Goal: Task Accomplishment & Management: Use online tool/utility

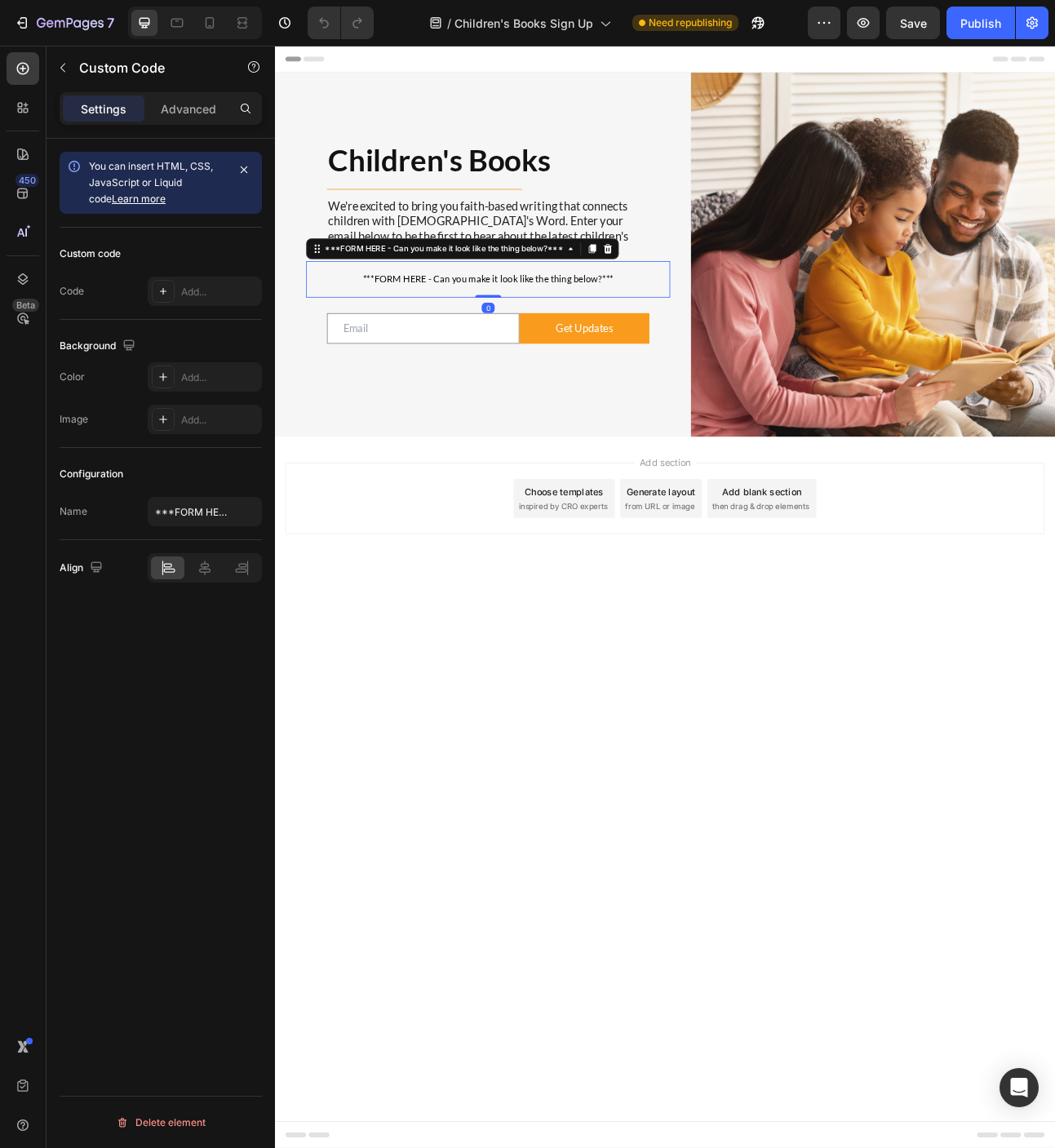
click at [560, 337] on span "***FORM HERE - Can you make it look like the thing below?***" at bounding box center [542, 338] width 457 height 20
click at [205, 291] on div "Add..." at bounding box center [220, 292] width 77 height 15
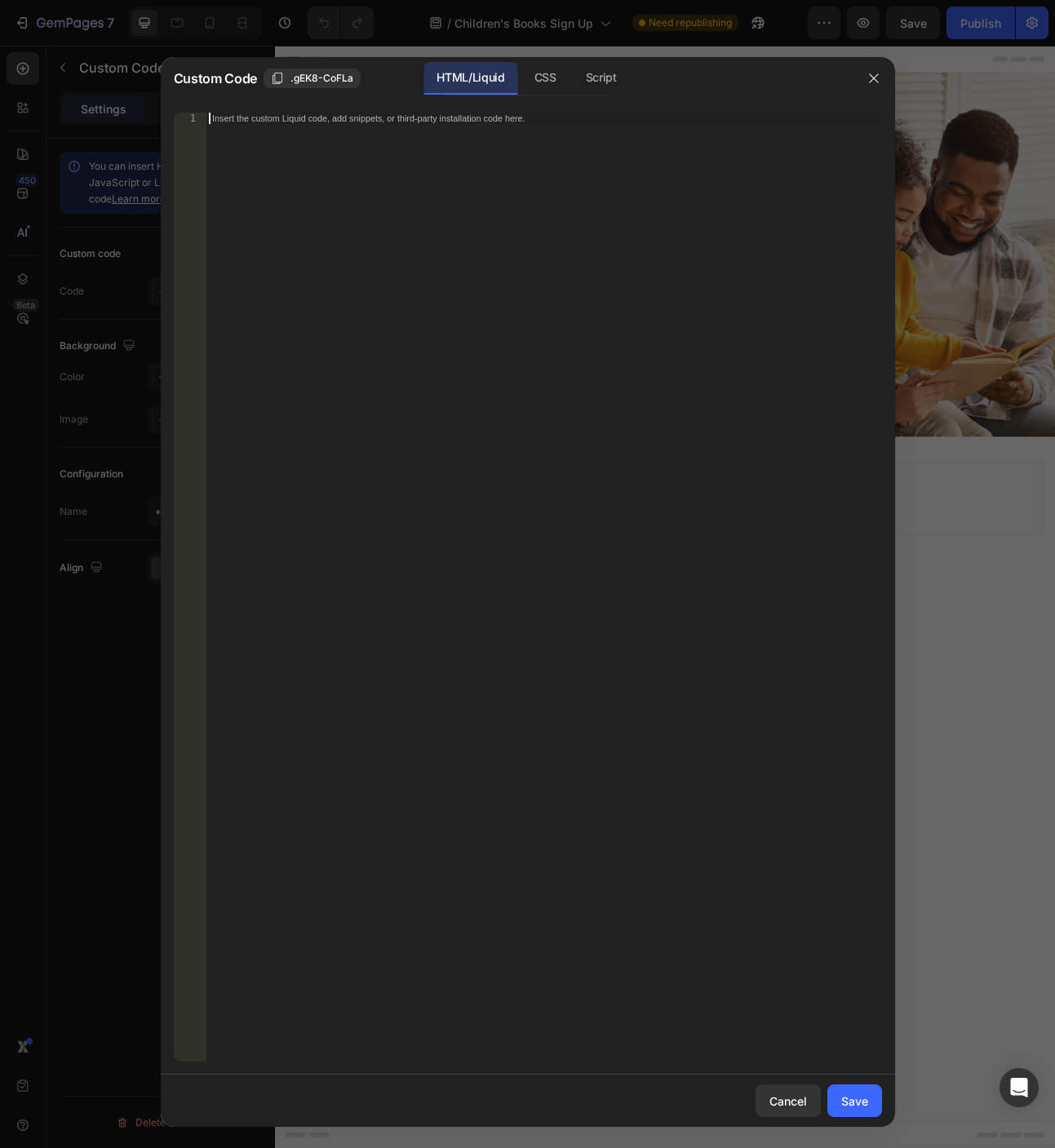
click at [550, 239] on div "Insert the custom Liquid code, add snippets, or third-party installation code h…" at bounding box center [543, 599] width 676 height 972
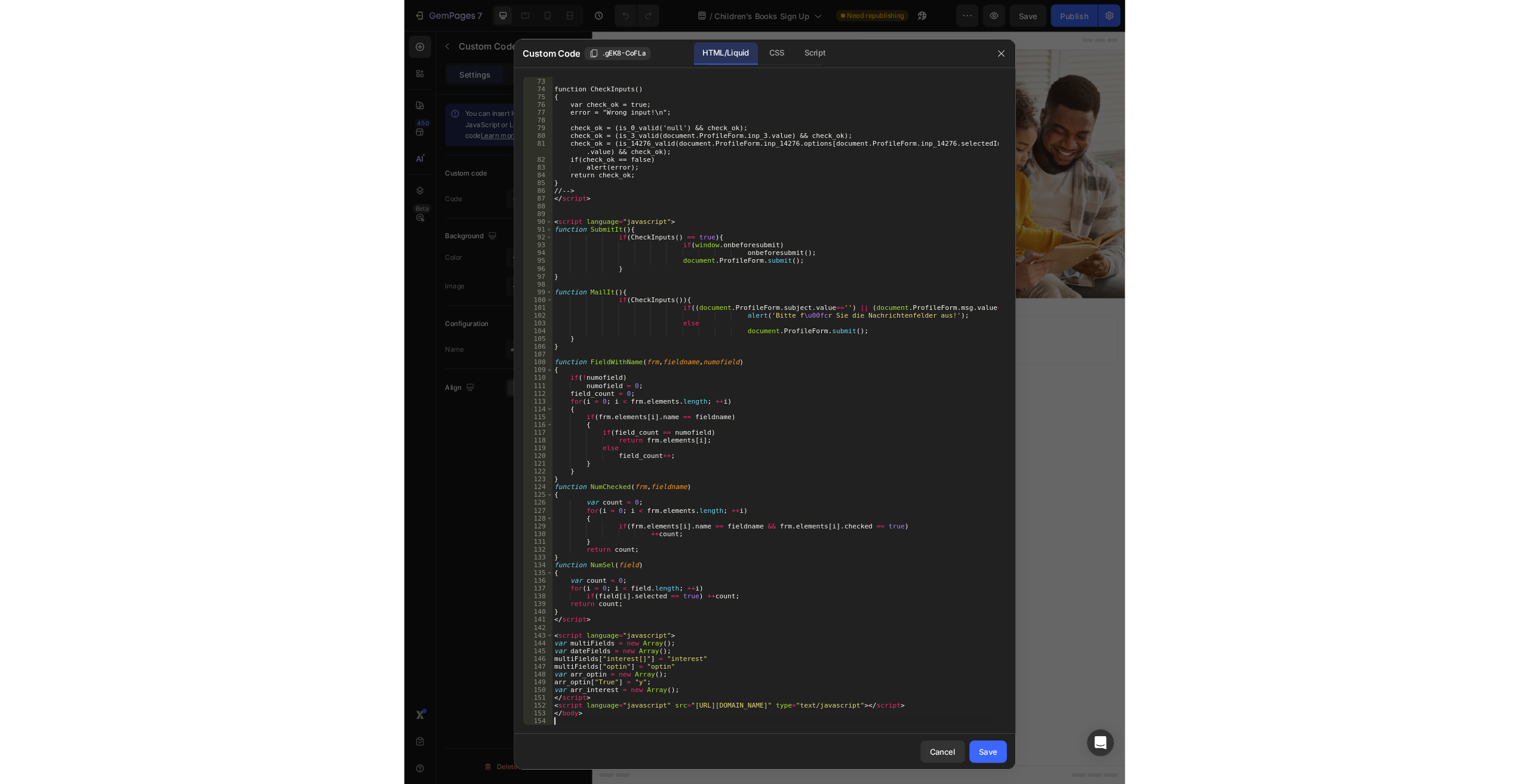
scroll to position [626, 0]
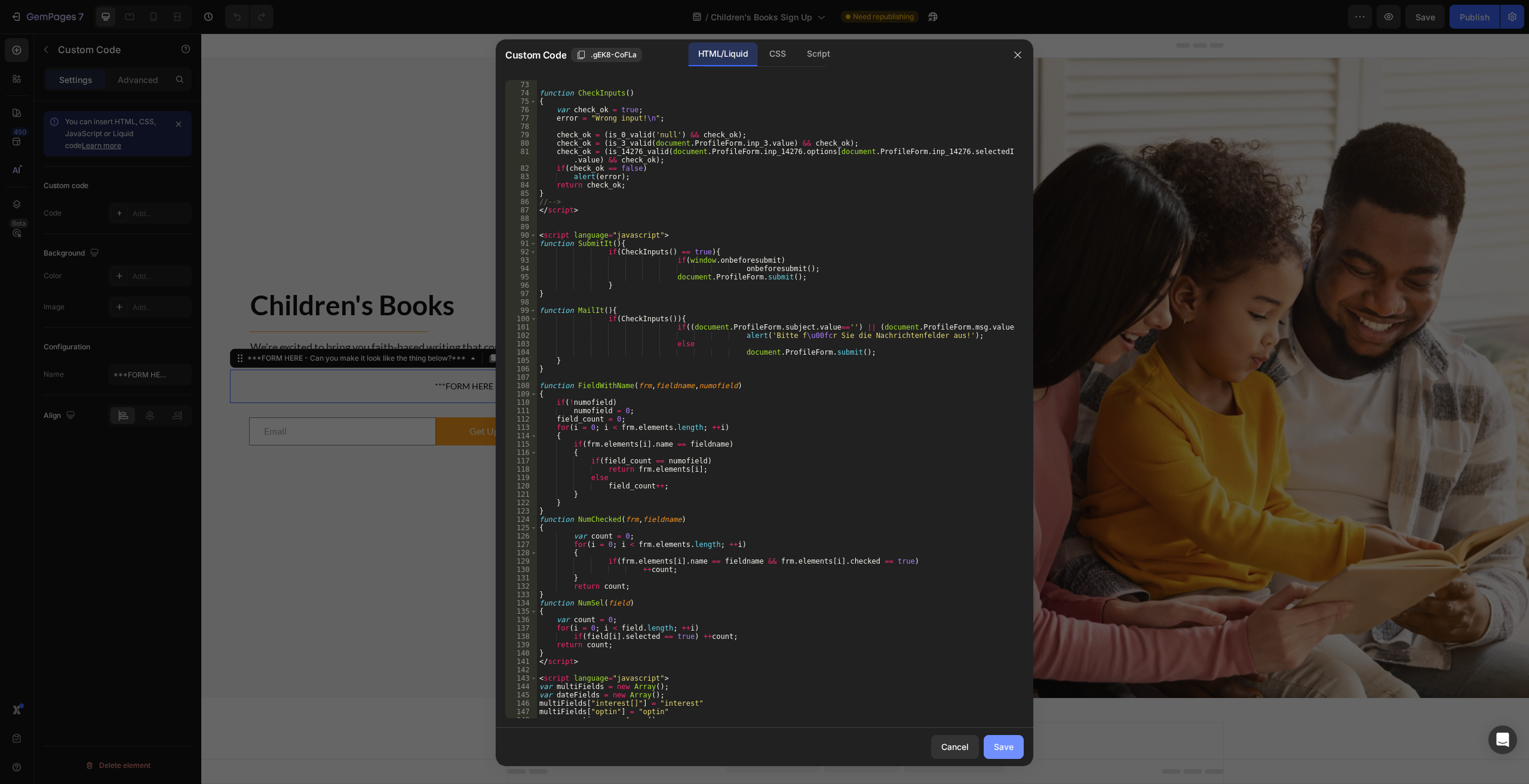
click at [771, 748] on div "Save" at bounding box center [1003, 746] width 20 height 12
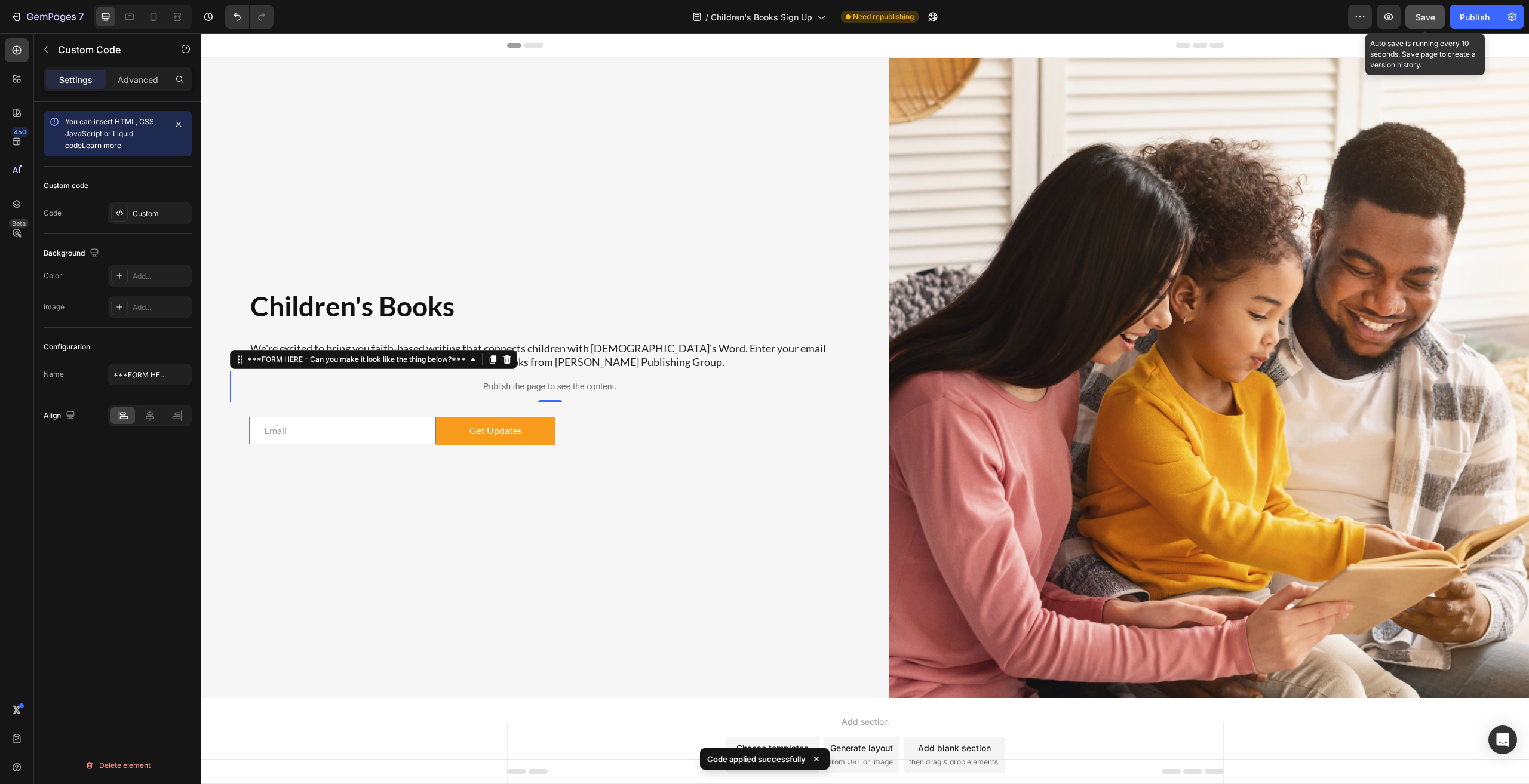
click at [771, 14] on span "Save" at bounding box center [1425, 17] width 20 height 10
click at [771, 13] on icon "button" at bounding box center [1388, 17] width 12 height 12
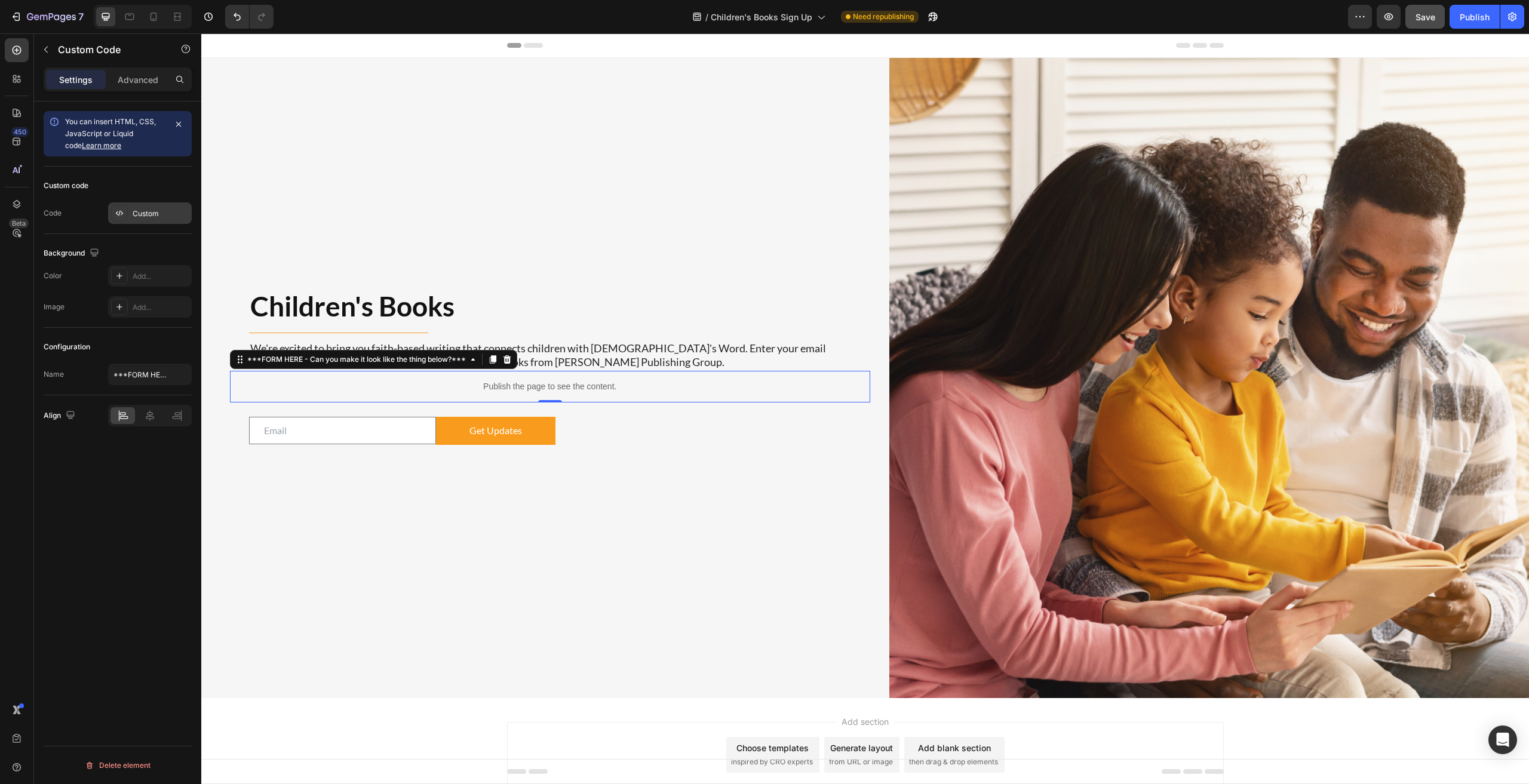
click at [148, 214] on div "Custom" at bounding box center [161, 214] width 56 height 11
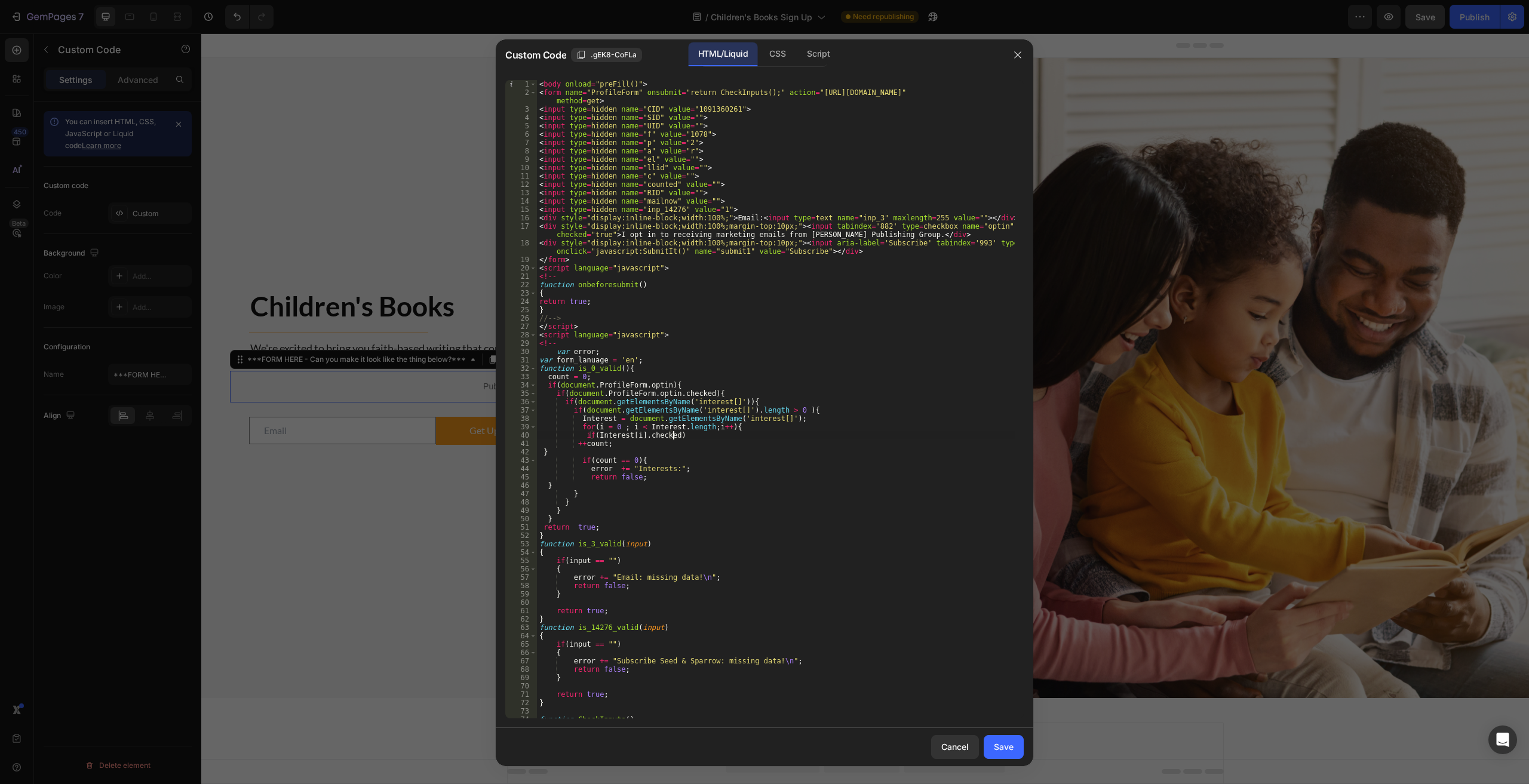
click at [712, 433] on div "< body onload = "preFill()" > < form name = "ProfileForm" onsubmit = "return Ch…" at bounding box center [776, 407] width 478 height 654
type textarea "</body>"
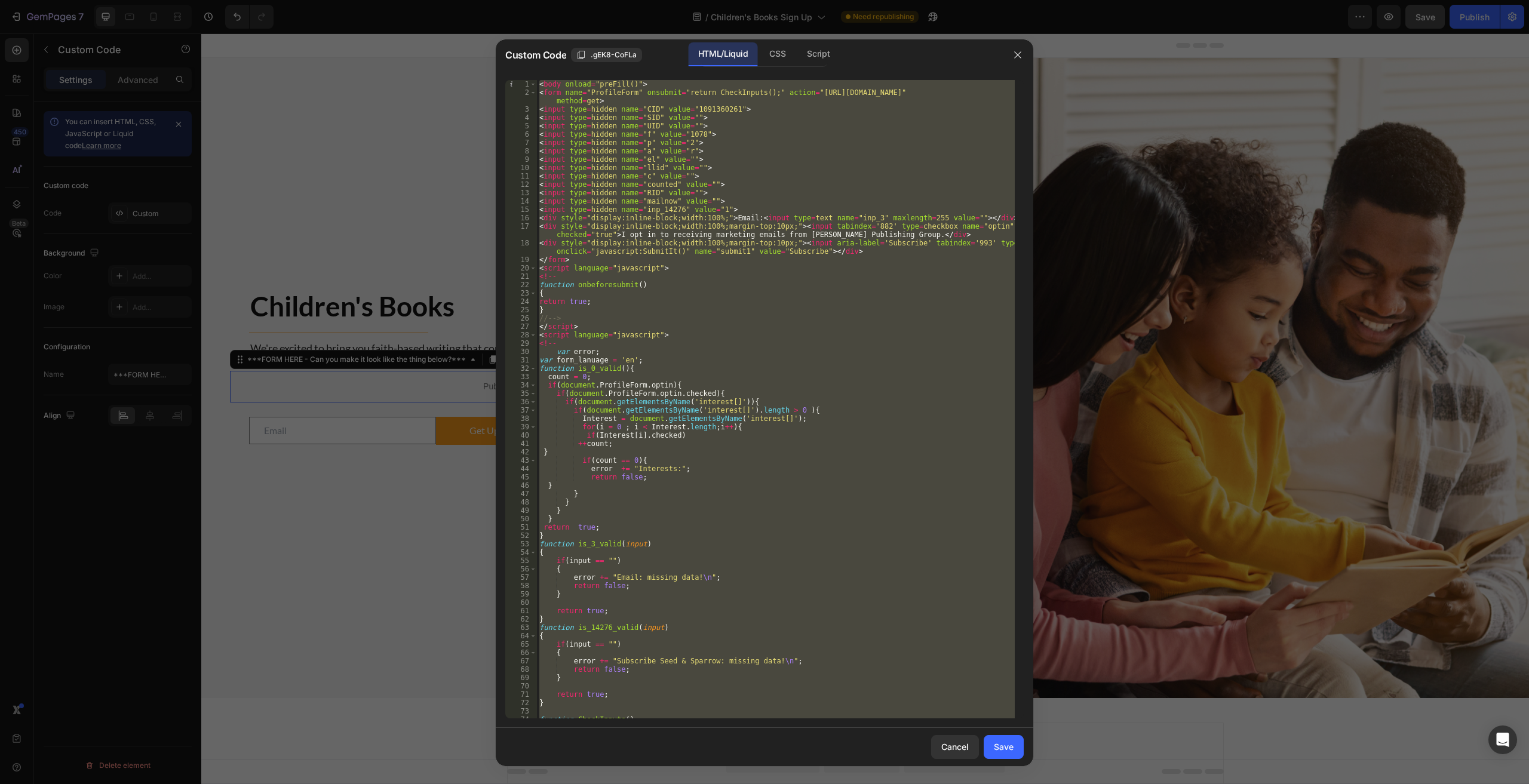
paste textarea
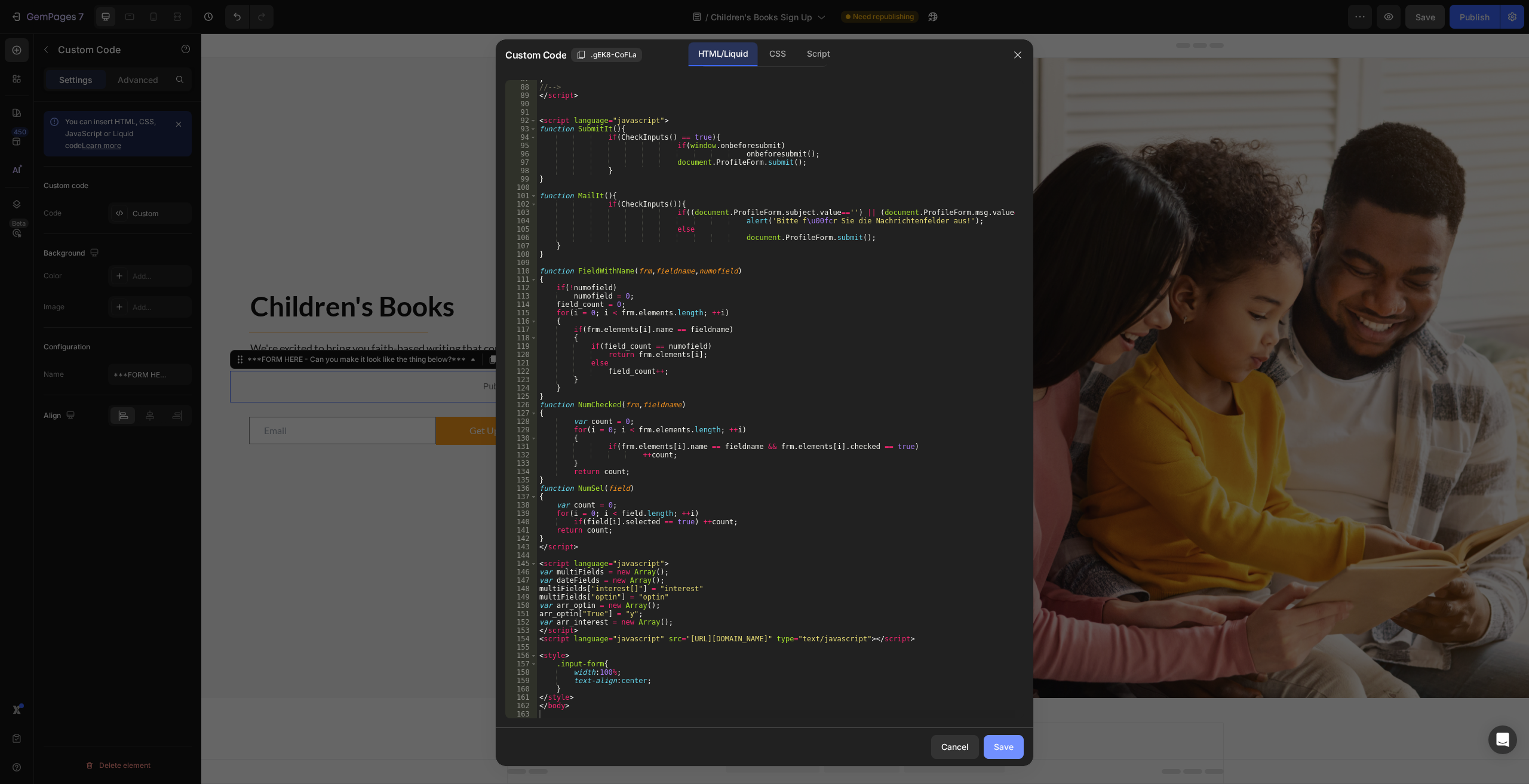
click at [771, 751] on div "Save" at bounding box center [1003, 746] width 20 height 12
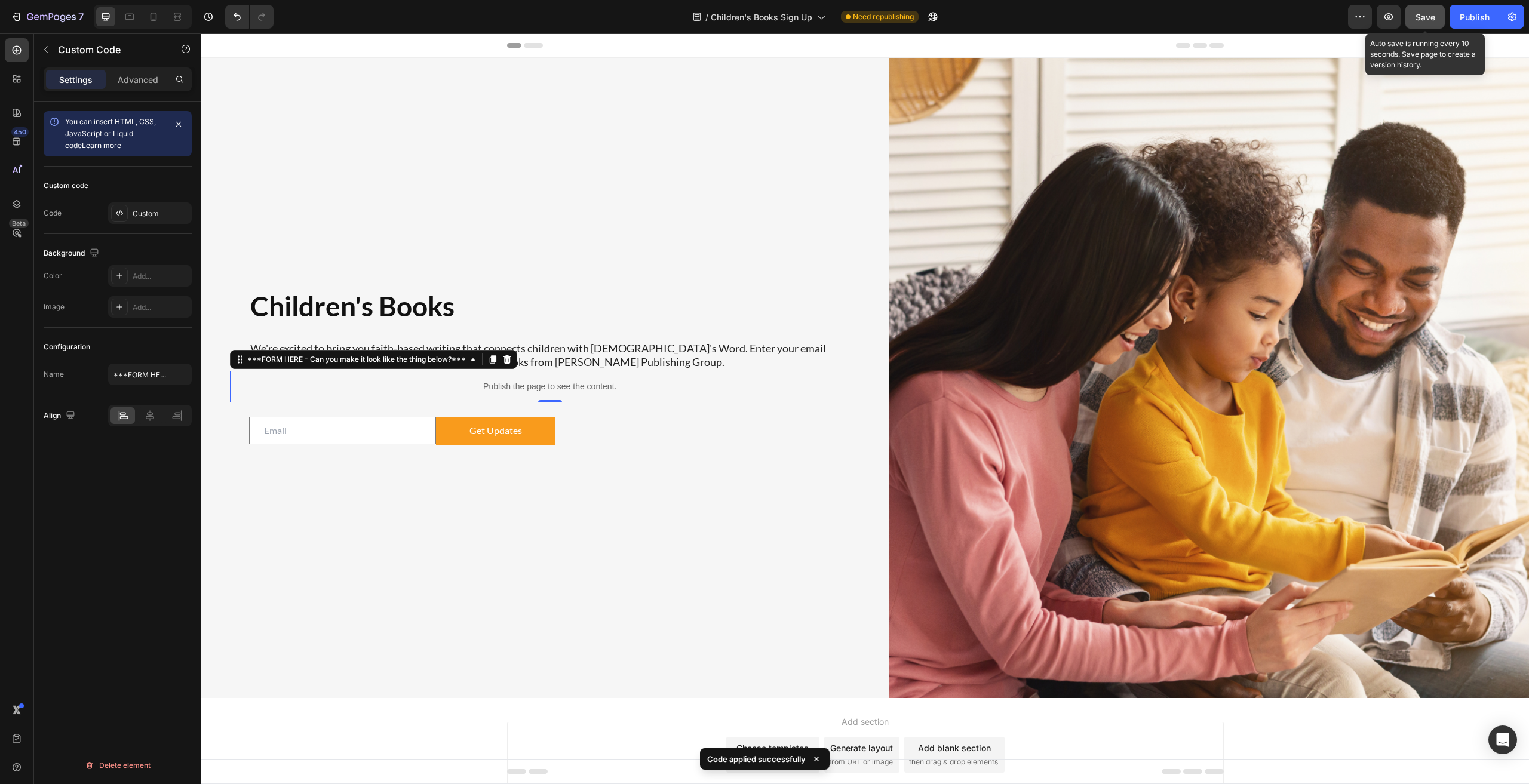
click at [771, 19] on span "Save" at bounding box center [1425, 17] width 20 height 10
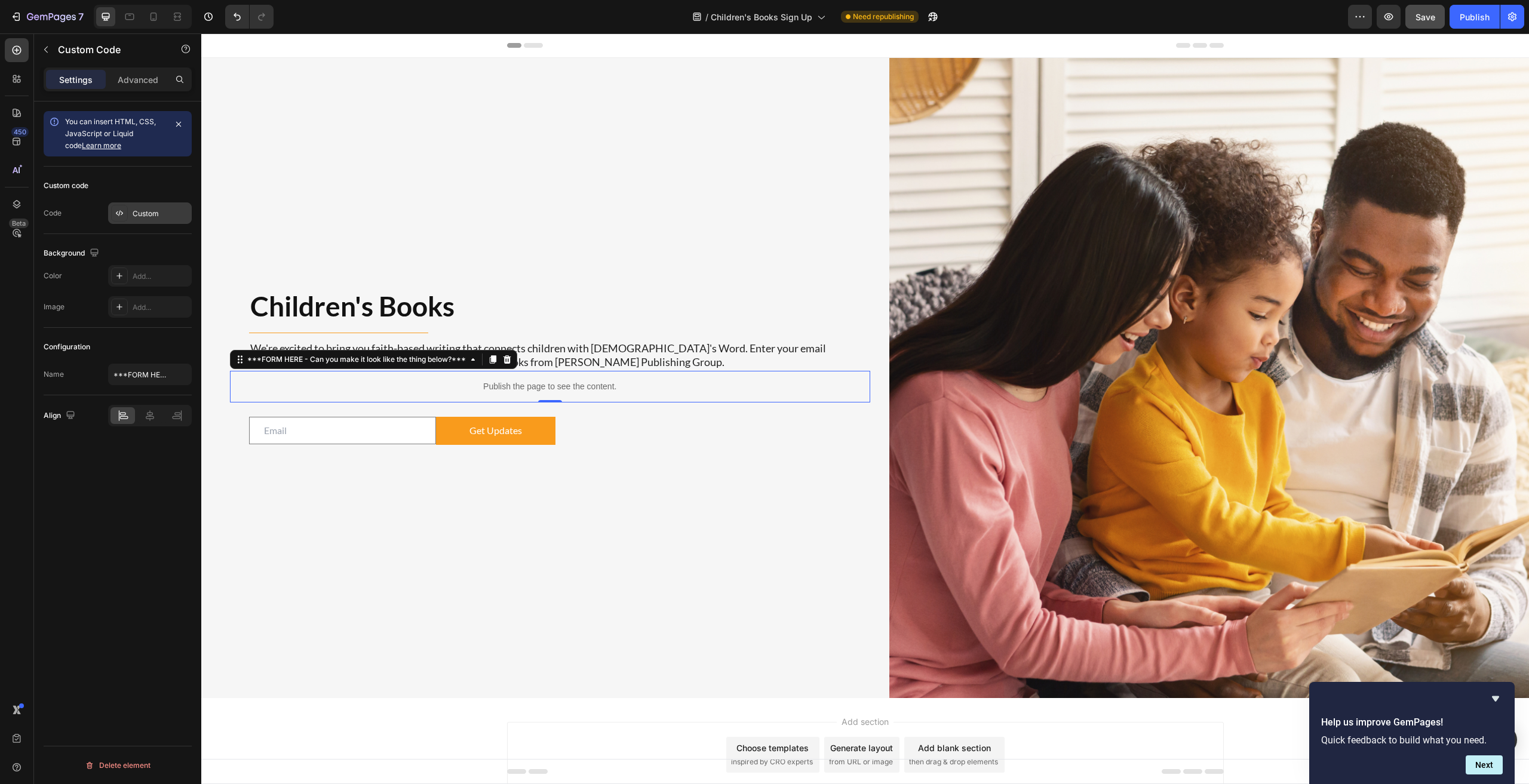
click at [146, 219] on div "Custom" at bounding box center [161, 214] width 56 height 11
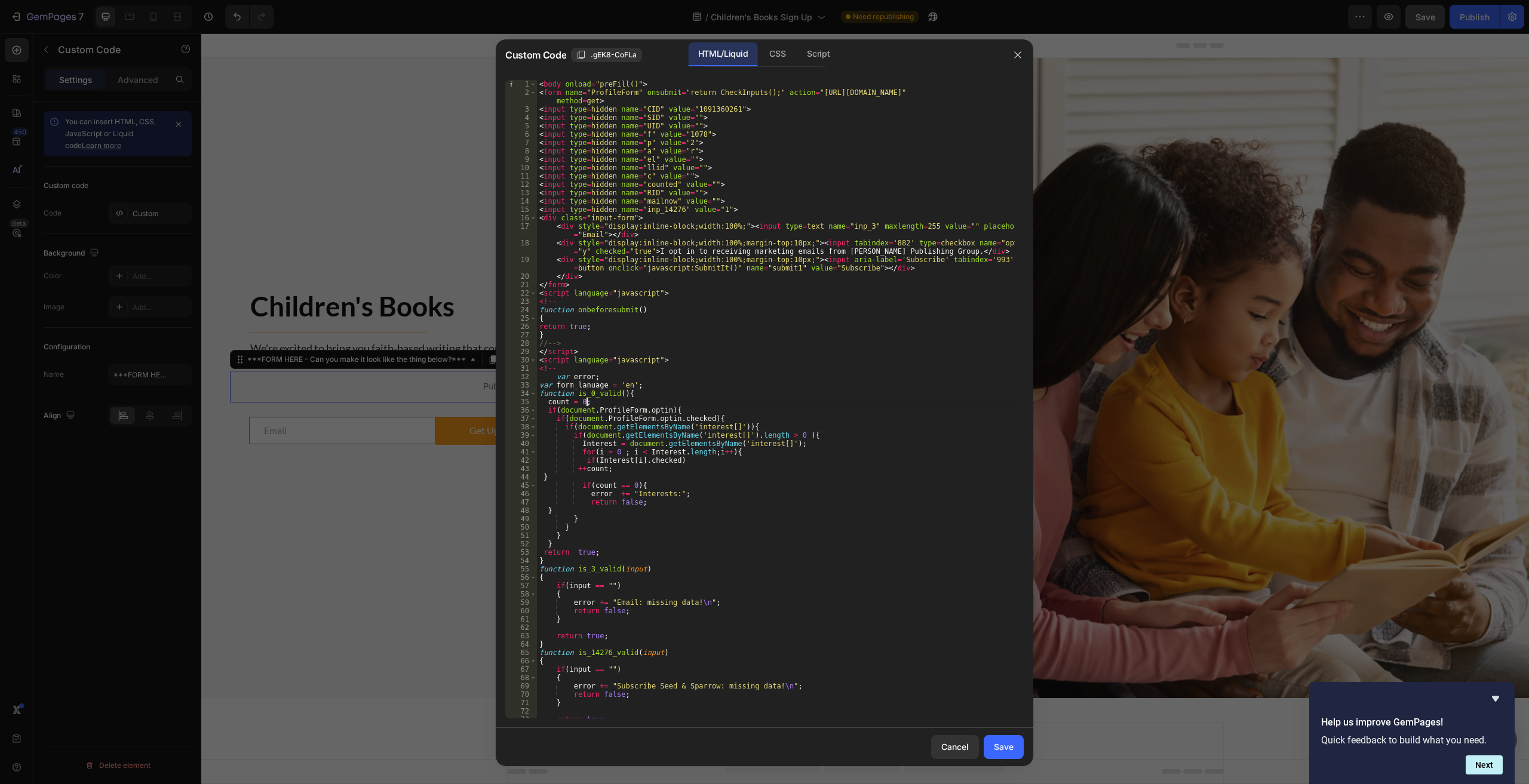
click at [732, 402] on div "< body onload = "preFill()" > < form name = "ProfileForm" onsubmit = "return Ch…" at bounding box center [776, 407] width 478 height 654
type textarea "</body>"
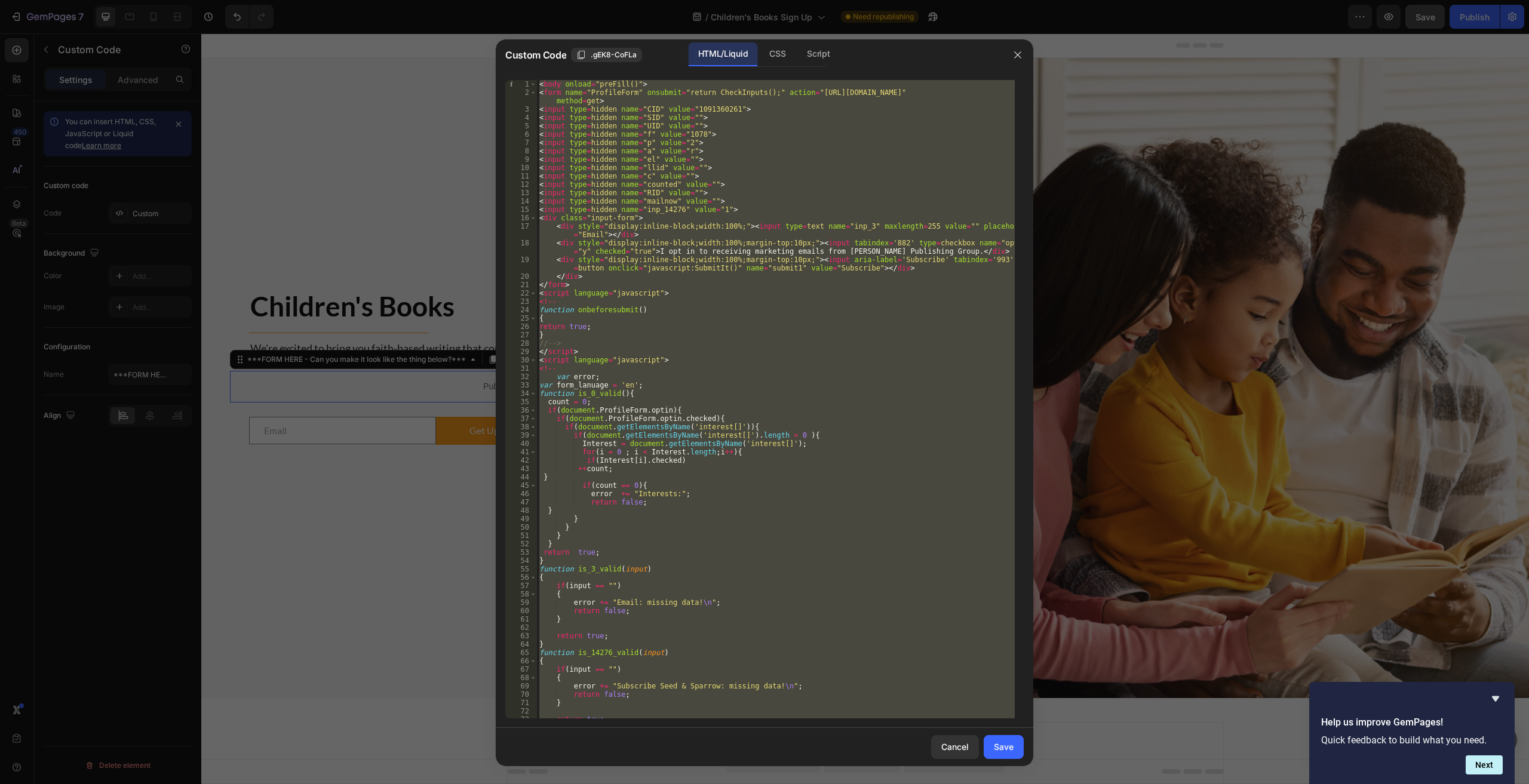
paste textarea
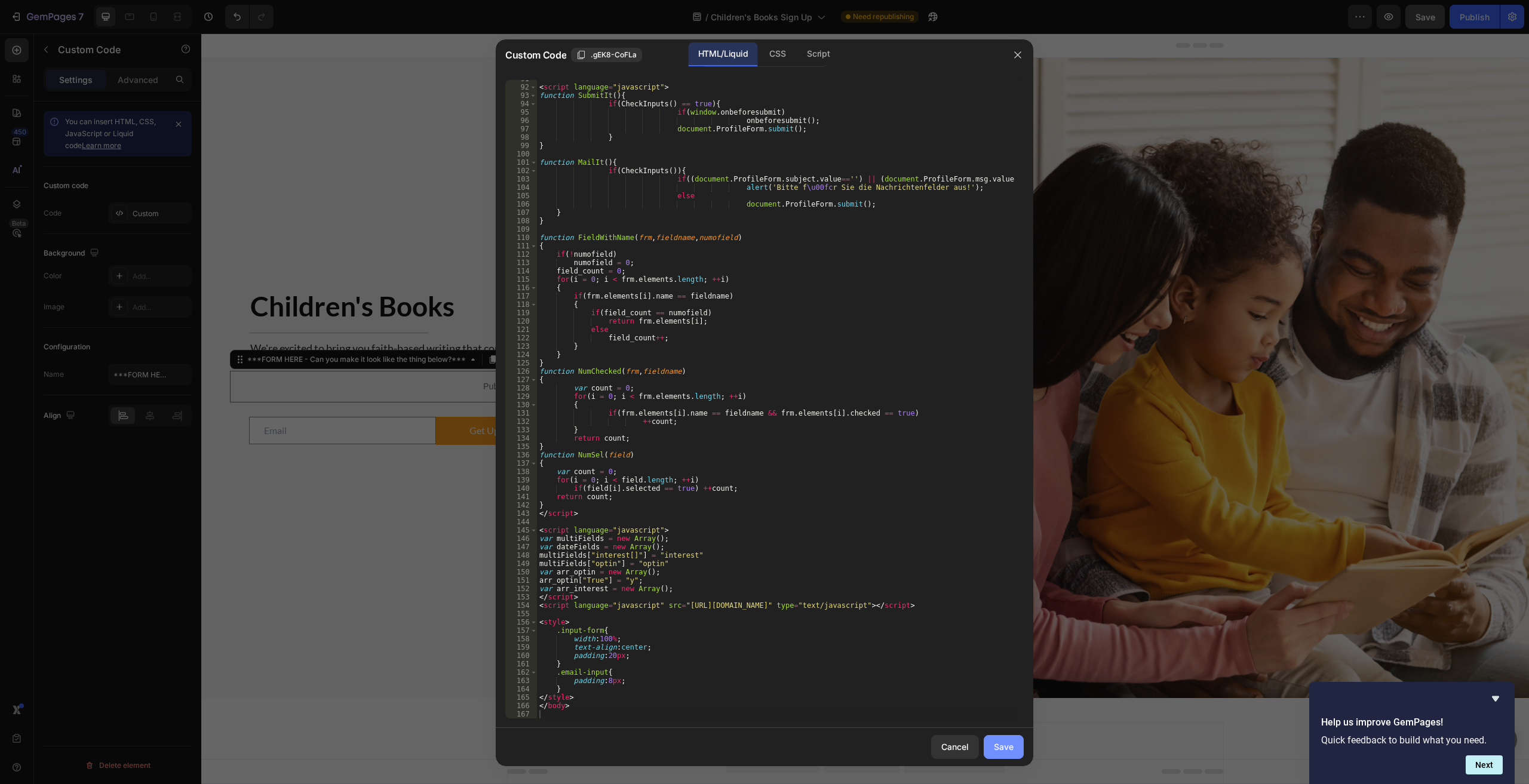
click at [771, 746] on button "Save" at bounding box center [1003, 746] width 40 height 24
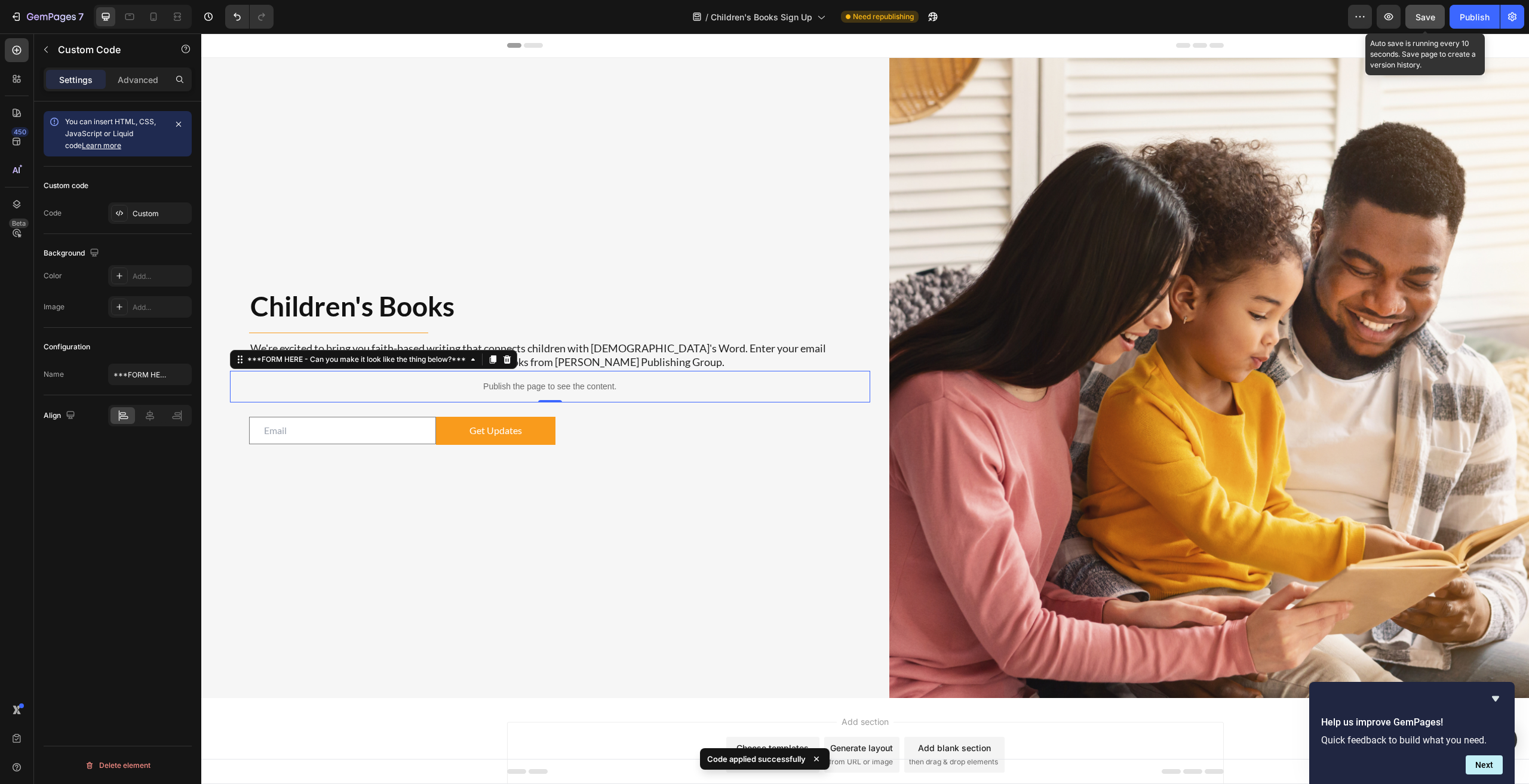
click at [771, 20] on span "Save" at bounding box center [1425, 17] width 20 height 10
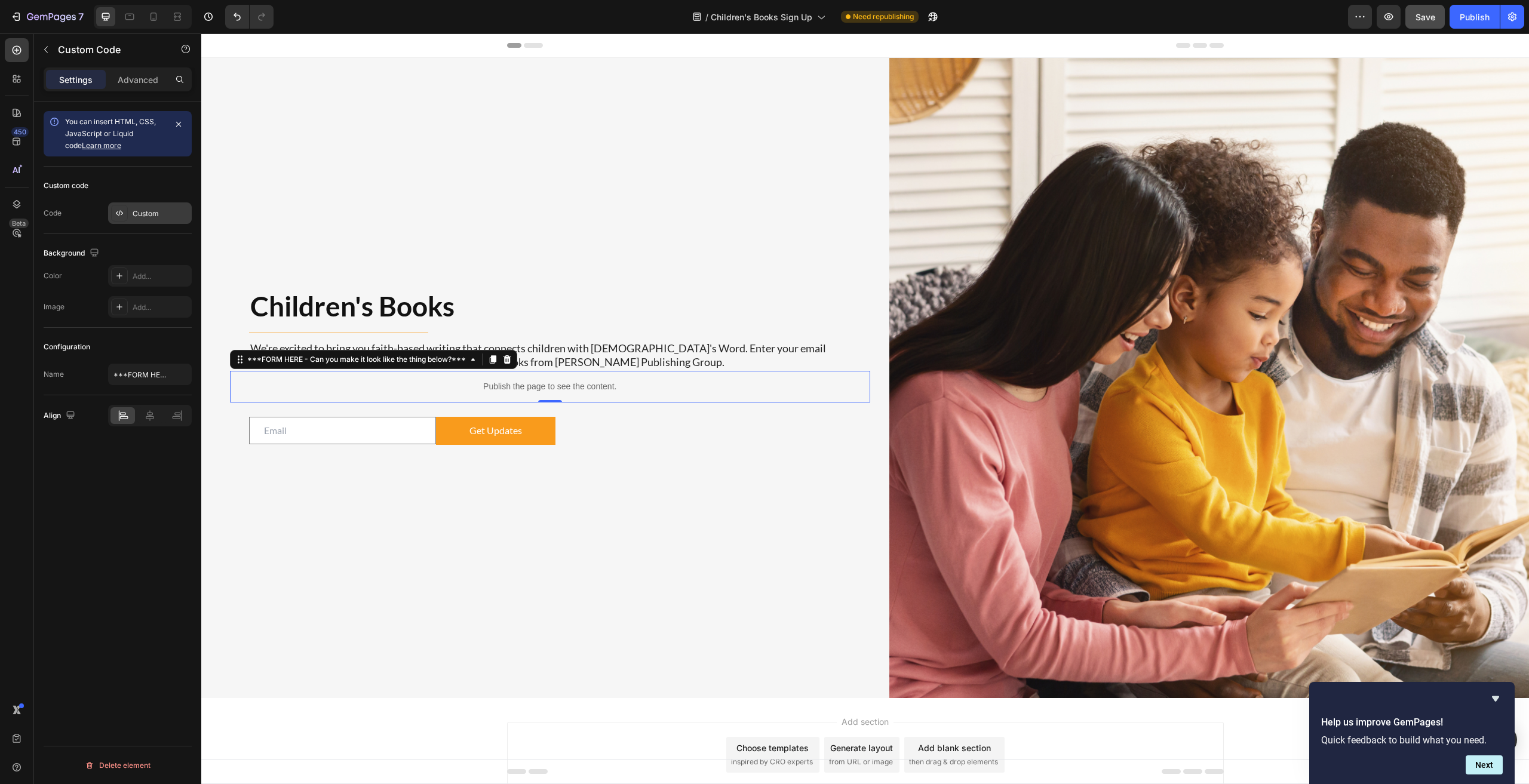
click at [145, 214] on div "Custom" at bounding box center [161, 214] width 56 height 11
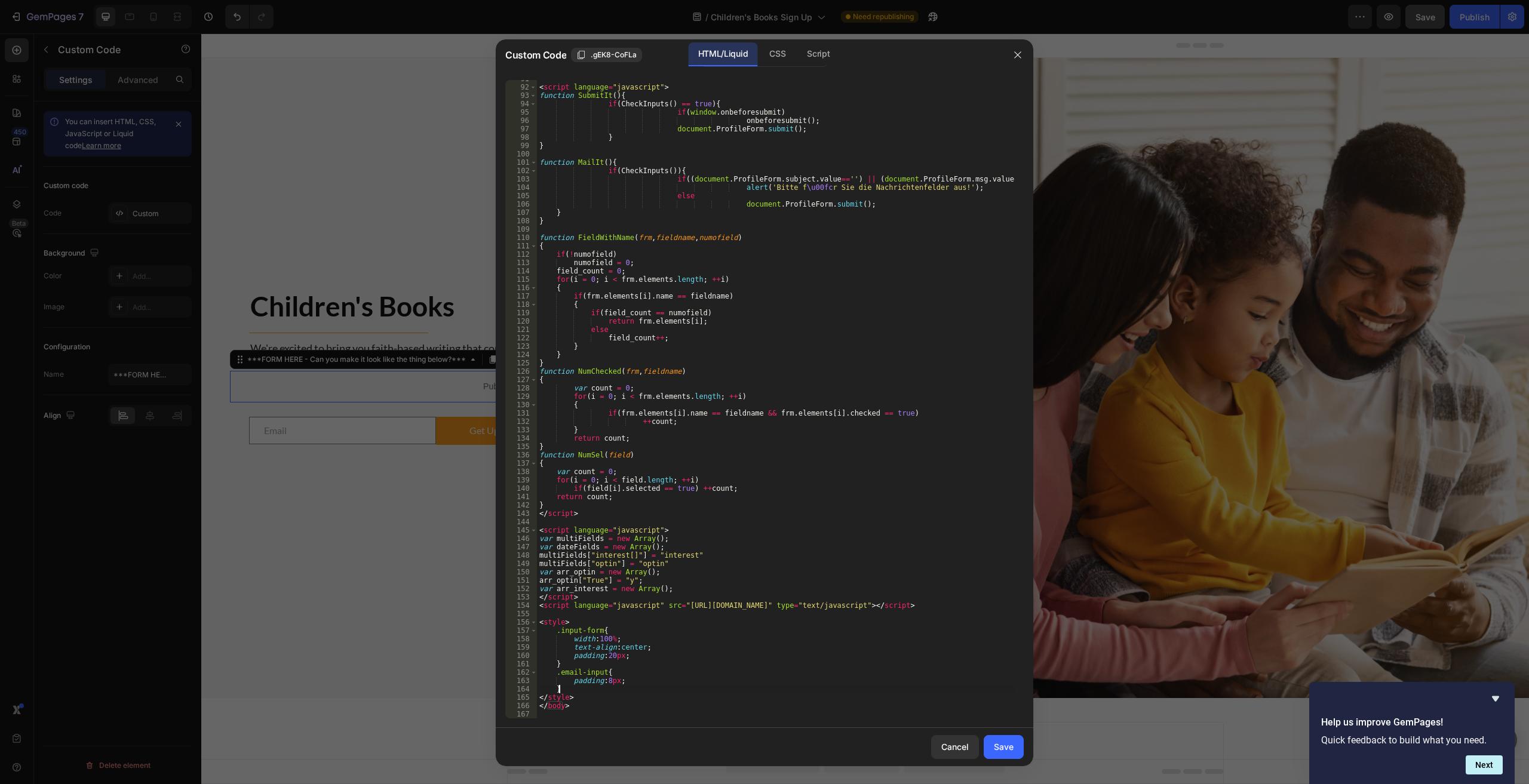
click at [580, 690] on div "< script language = "javascript" > function SubmitIt ( ) { if ( CheckInputs ( )…" at bounding box center [776, 402] width 478 height 654
click at [621, 680] on div "< script language = "javascript" > function SubmitIt ( ) { if ( CheckInputs ( )…" at bounding box center [776, 402] width 478 height 654
click at [634, 657] on div "< script language = "javascript" > function SubmitIt ( ) { if ( CheckInputs ( )…" at bounding box center [776, 402] width 478 height 654
click at [619, 686] on div "< script language = "javascript" > function SubmitIt ( ) { if ( CheckInputs ( )…" at bounding box center [776, 402] width 478 height 654
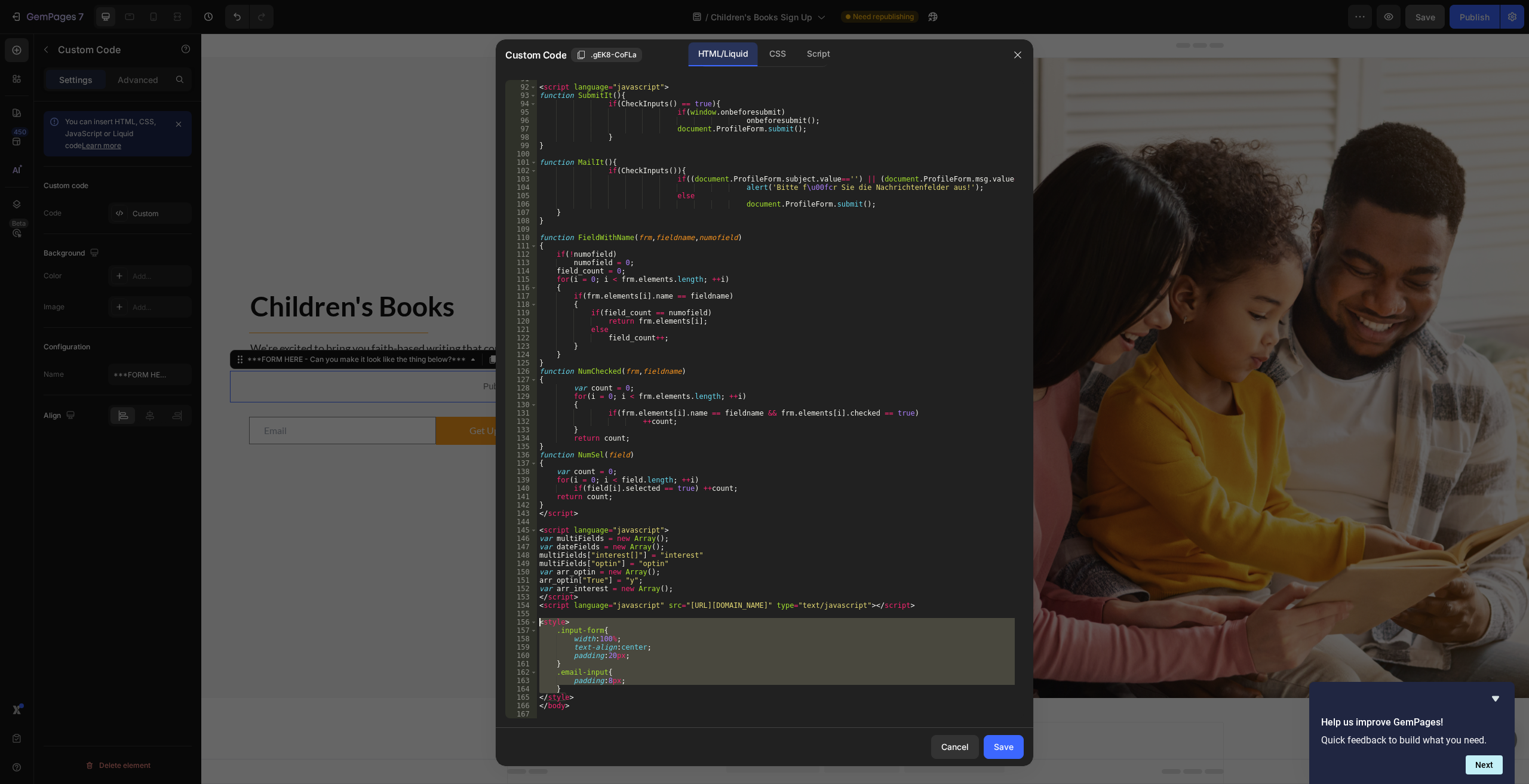
drag, startPoint x: 563, startPoint y: 688, endPoint x: 464, endPoint y: 624, distance: 117.9
click at [464, 624] on div "Custom Code .gEK8-CoFLa HTML/Liquid CSS Script } 91 92 93 94 95 96 97 98 99 100…" at bounding box center [764, 392] width 1529 height 784
type textarea "<style> .input-form{"
click at [464, 625] on div at bounding box center [764, 392] width 1529 height 784
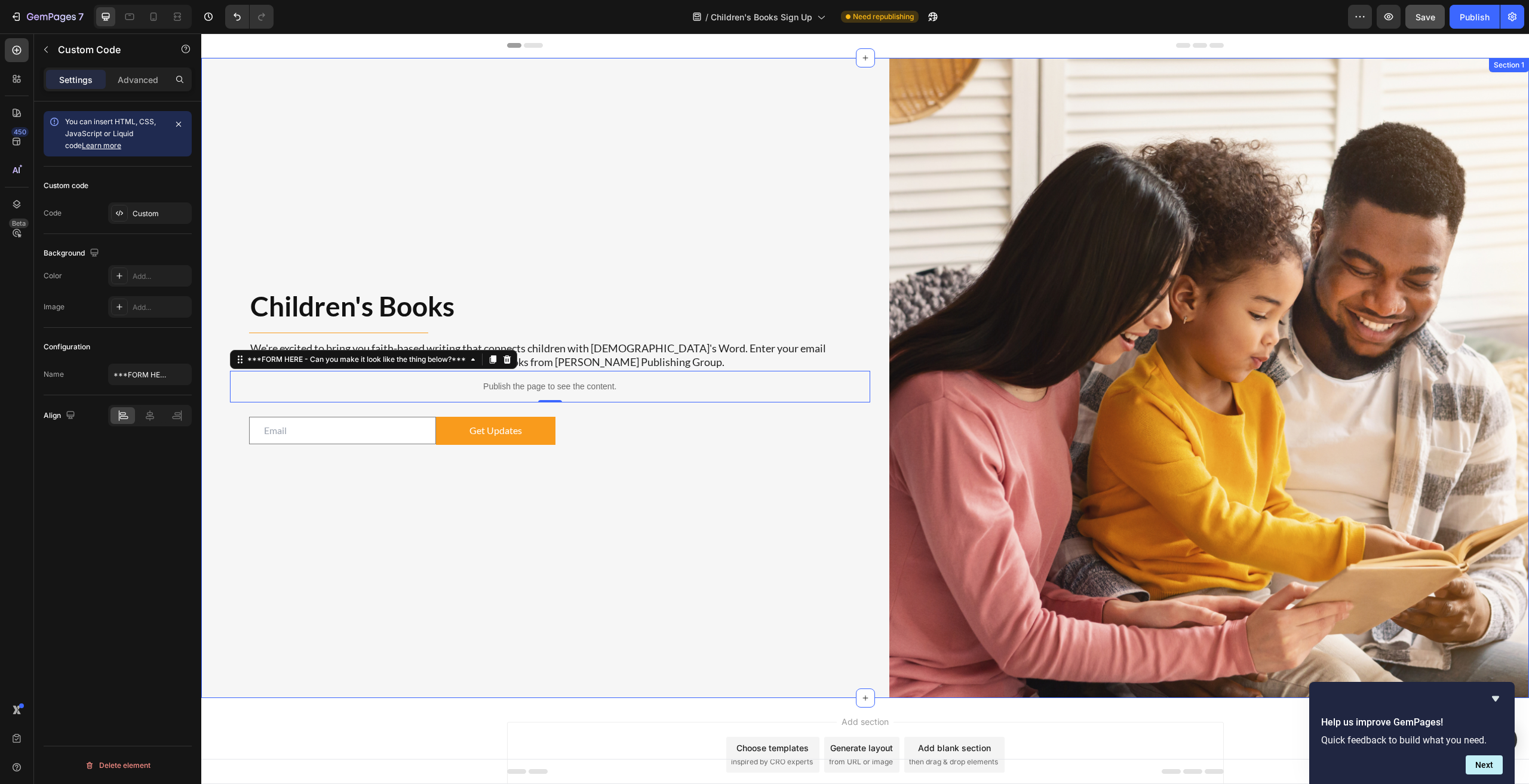
click at [578, 662] on div "Children's Books Heading Title Line We're excited to bring you faith-based writ…" at bounding box center [550, 378] width 640 height 640
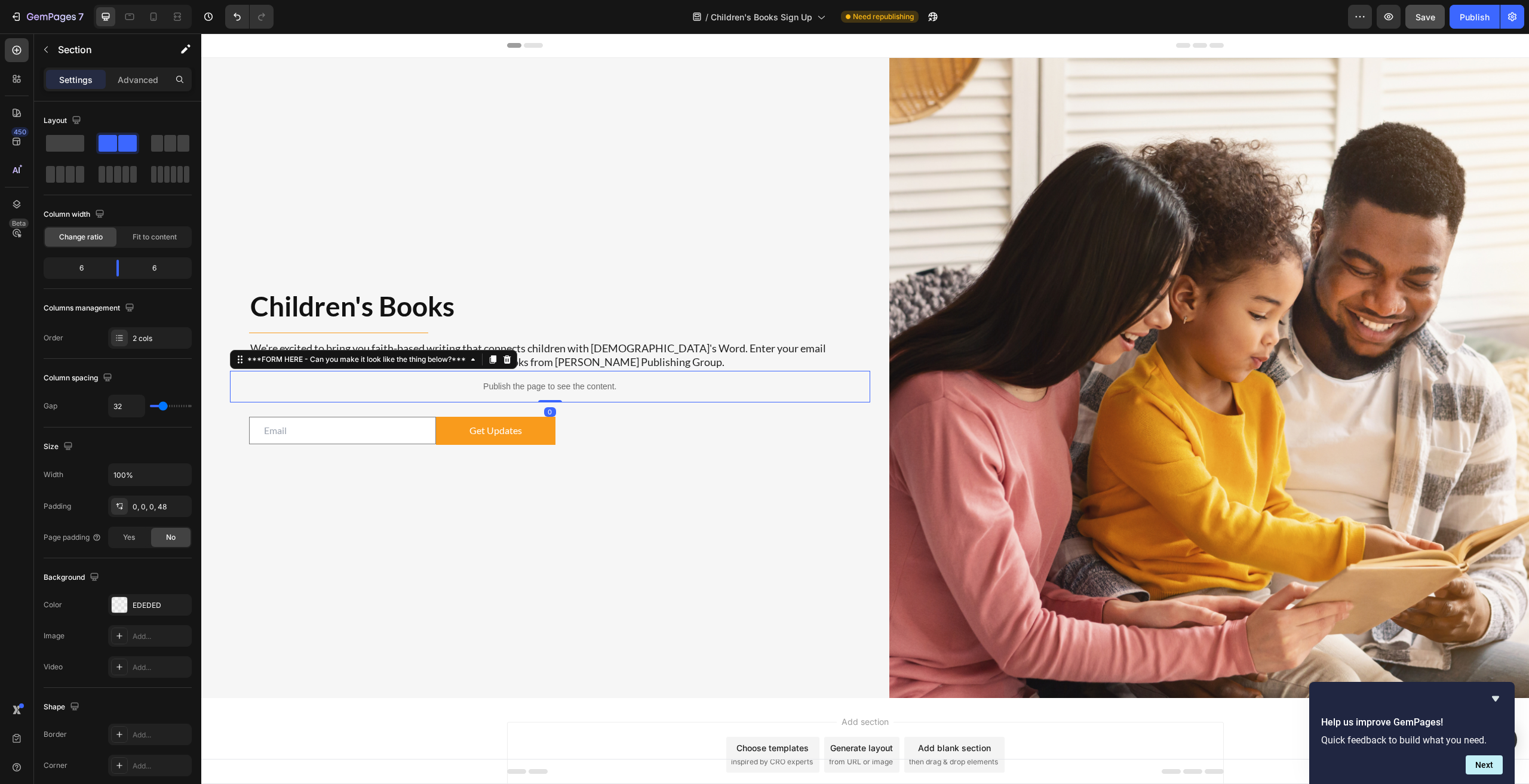
click at [528, 380] on p "Publish the page to see the content." at bounding box center [550, 386] width 640 height 12
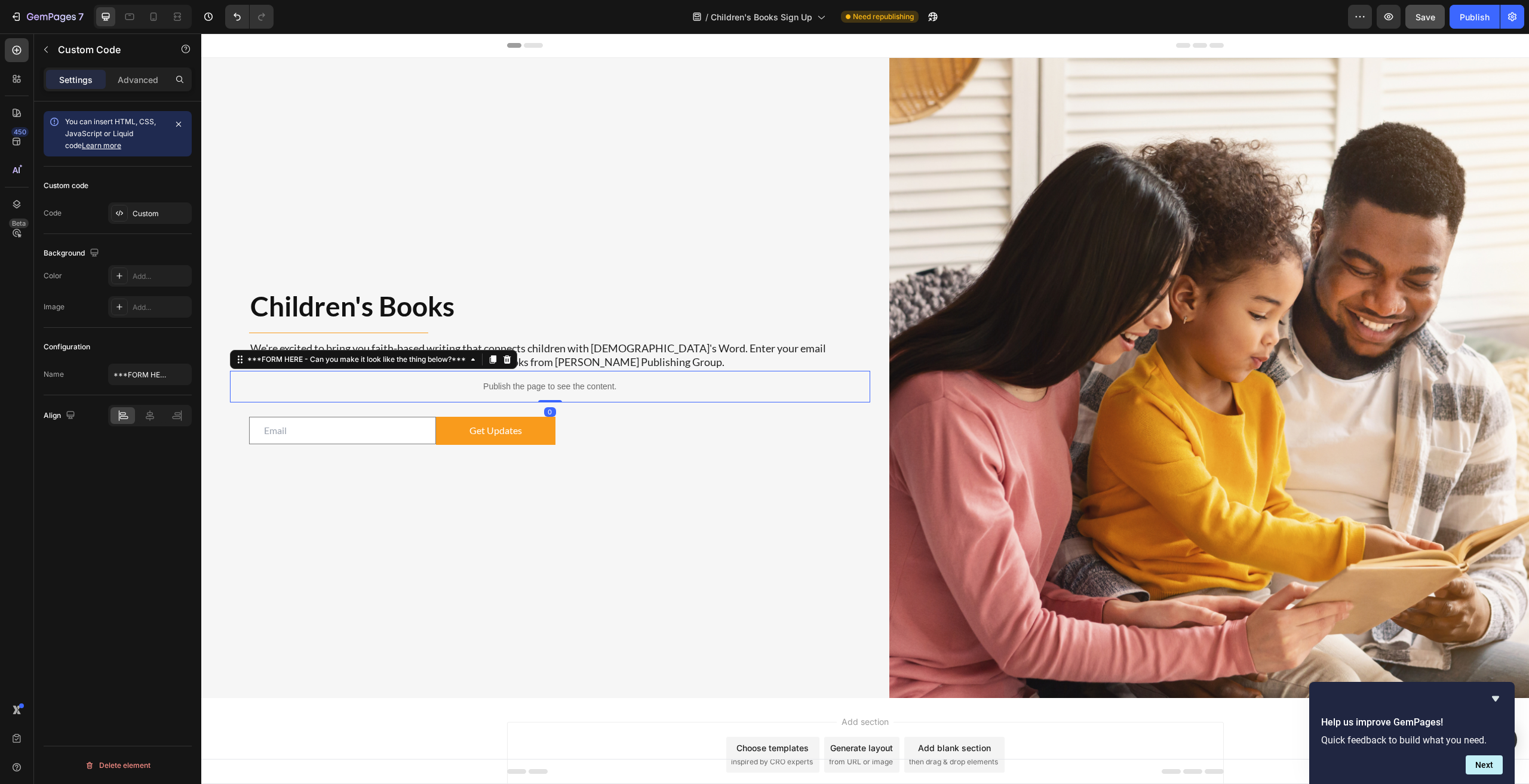
click at [59, 185] on div "Custom code" at bounding box center [66, 185] width 45 height 11
click at [142, 208] on div "Custom" at bounding box center [161, 214] width 56 height 11
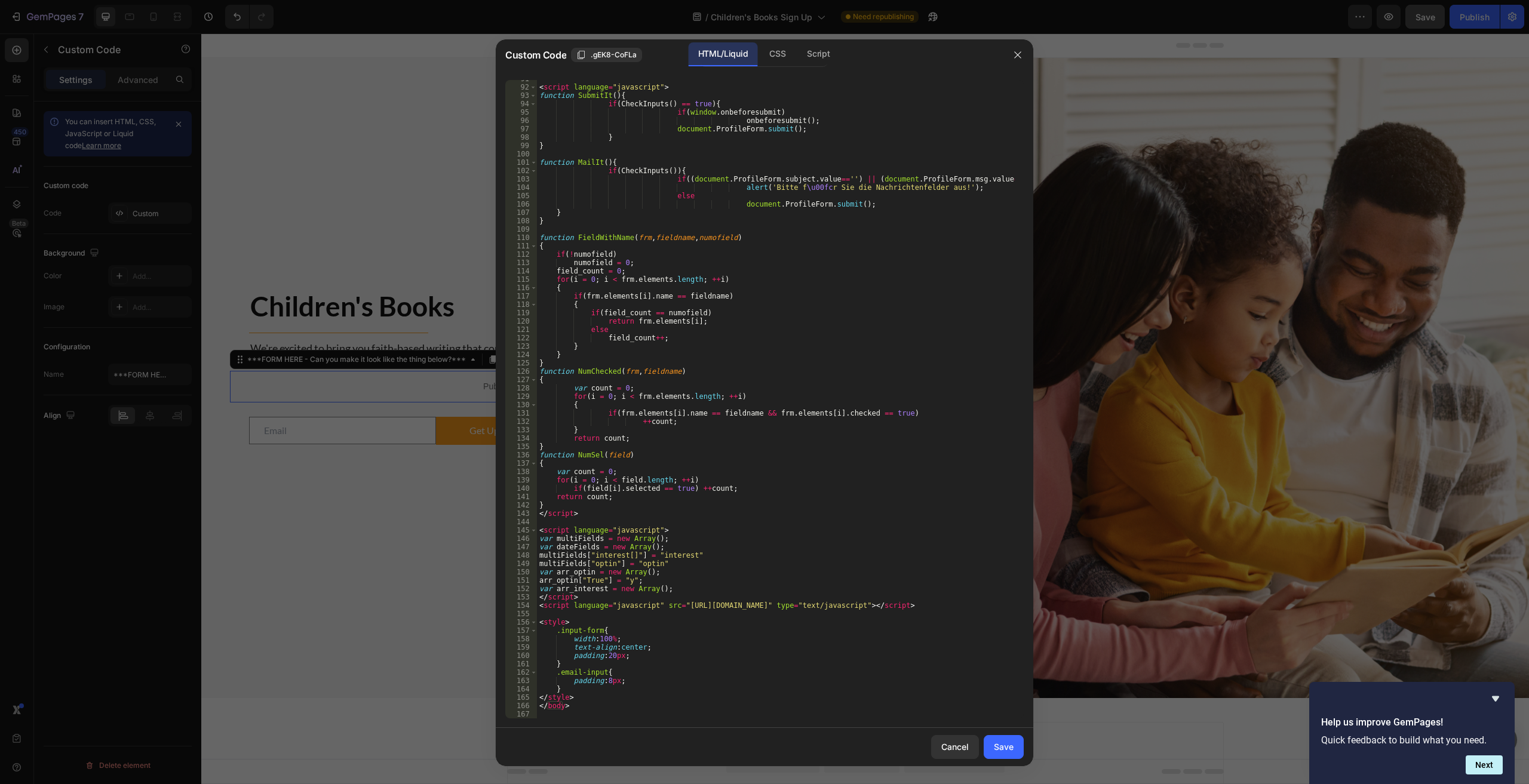
click at [574, 683] on div "< script language = "javascript" > function SubmitIt ( ) { if ( CheckInputs ( )…" at bounding box center [776, 402] width 478 height 654
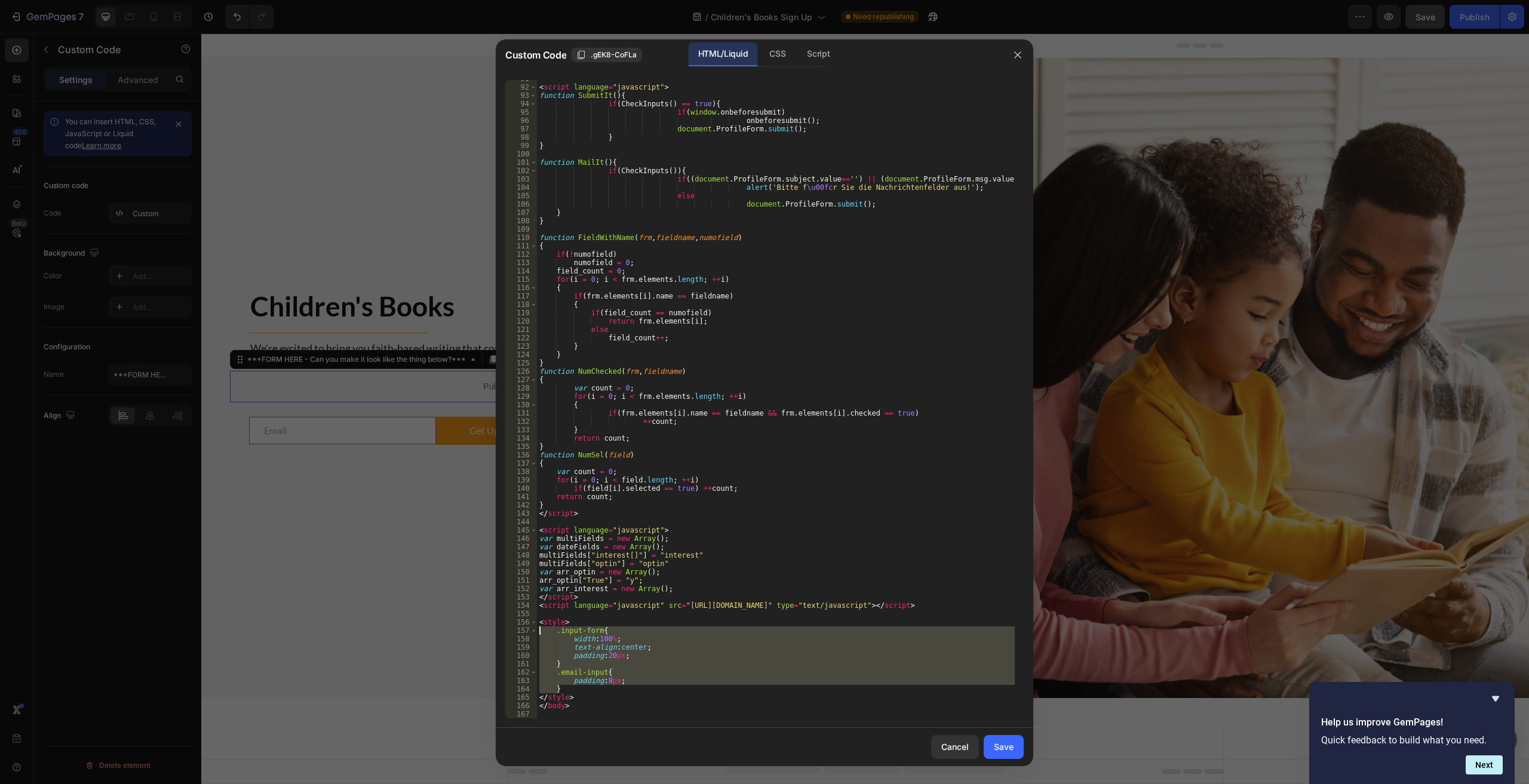
drag, startPoint x: 573, startPoint y: 685, endPoint x: 508, endPoint y: 633, distance: 83.2
click at [508, 633] on div "padding:8px; 91 92 93 94 95 96 97 98 99 100 101 102 103 104 105 106 107 108 109…" at bounding box center [765, 398] width 519 height 638
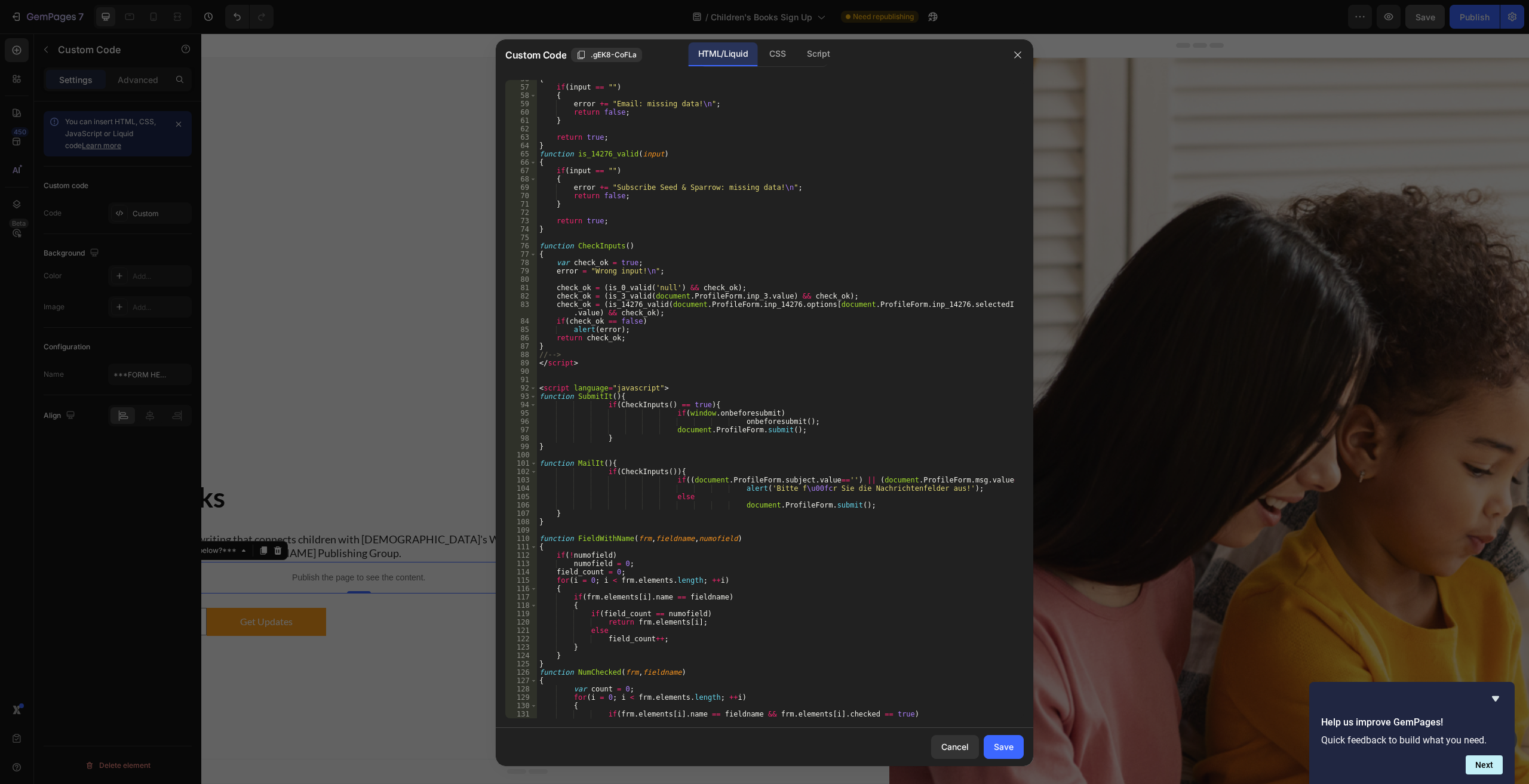
scroll to position [0, 0]
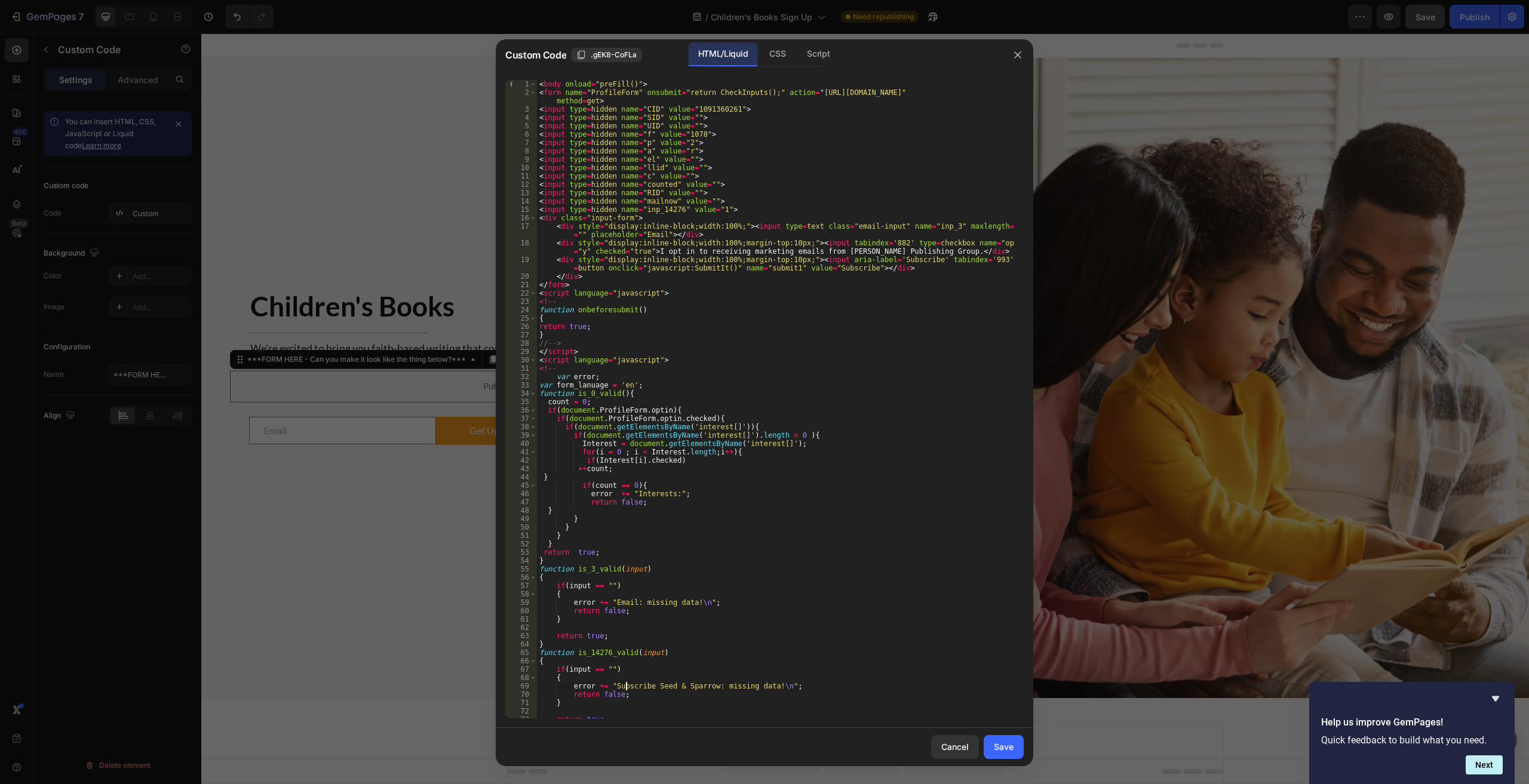
click at [625, 686] on div "< body onload = "preFill()" > < form name = "ProfileForm" onsubmit = "return Ch…" at bounding box center [776, 407] width 478 height 654
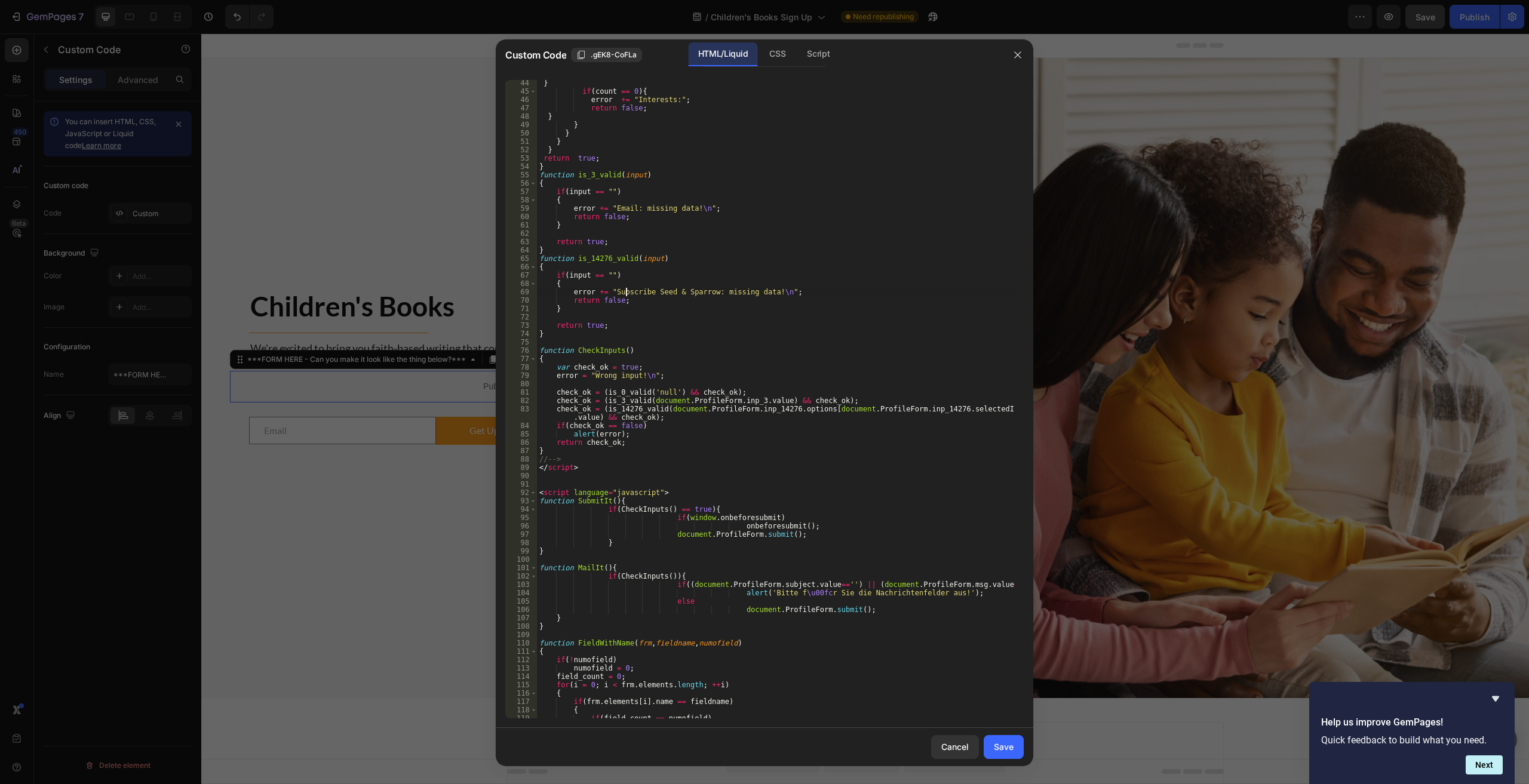
scroll to position [799, 0]
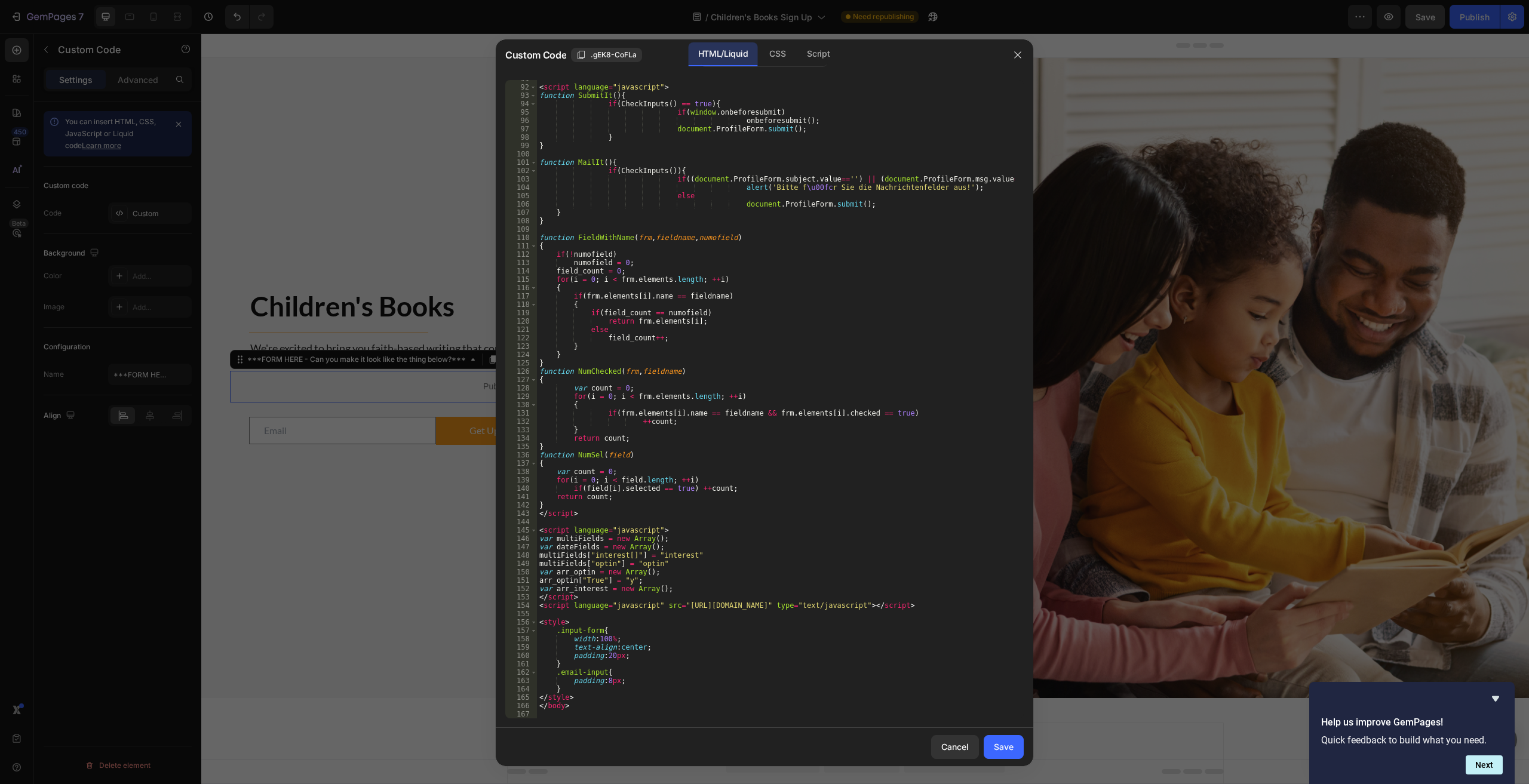
click at [566, 691] on div "< script language = "javascript" > function SubmitIt ( ) { if ( CheckInputs ( )…" at bounding box center [776, 402] width 478 height 654
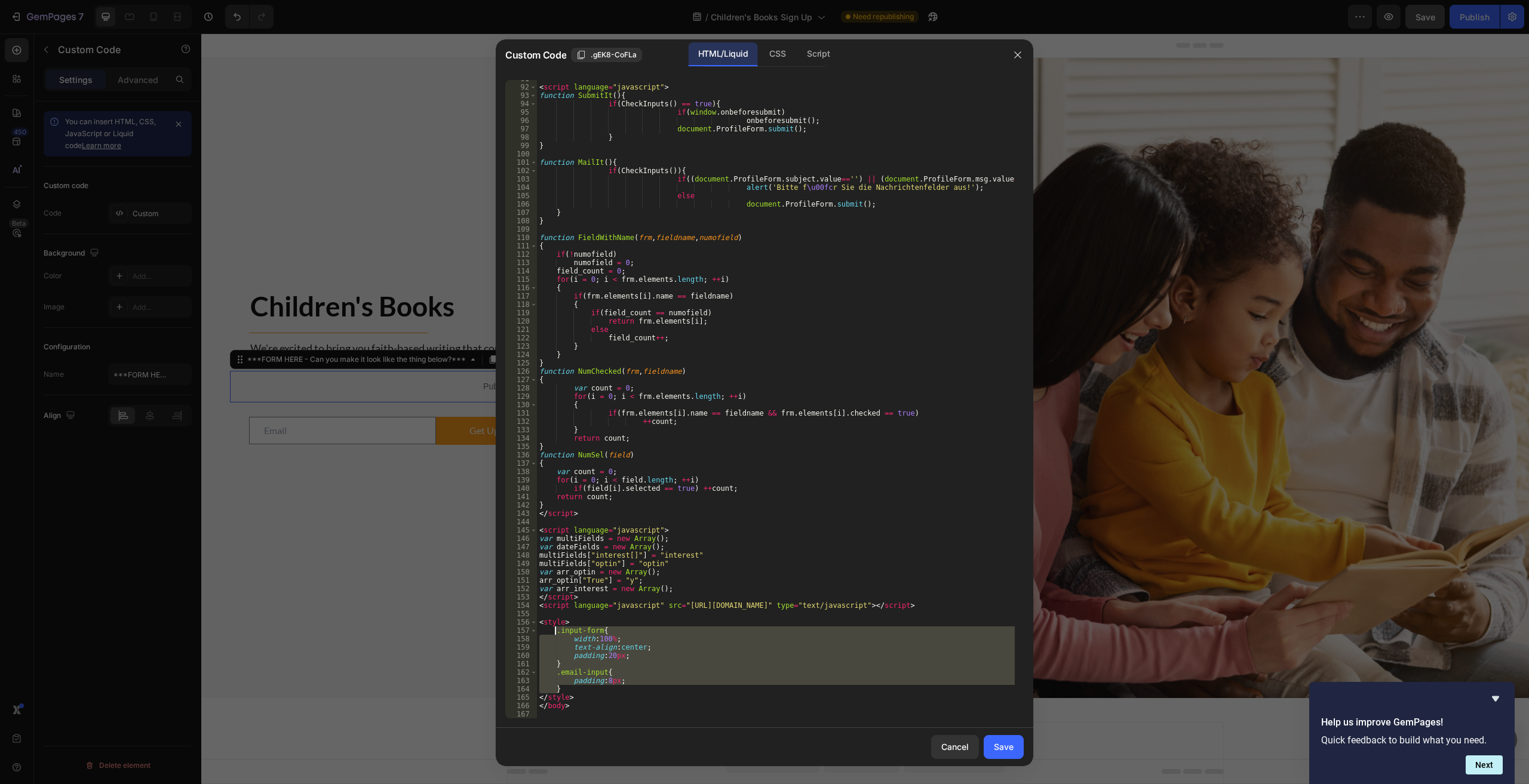
click at [553, 629] on div "< script language = "javascript" > function SubmitIt ( ) { if ( CheckInputs ( )…" at bounding box center [776, 402] width 478 height 654
type textarea ".input-form{ width:100%;"
click at [771, 56] on div "CSS" at bounding box center [777, 54] width 35 height 24
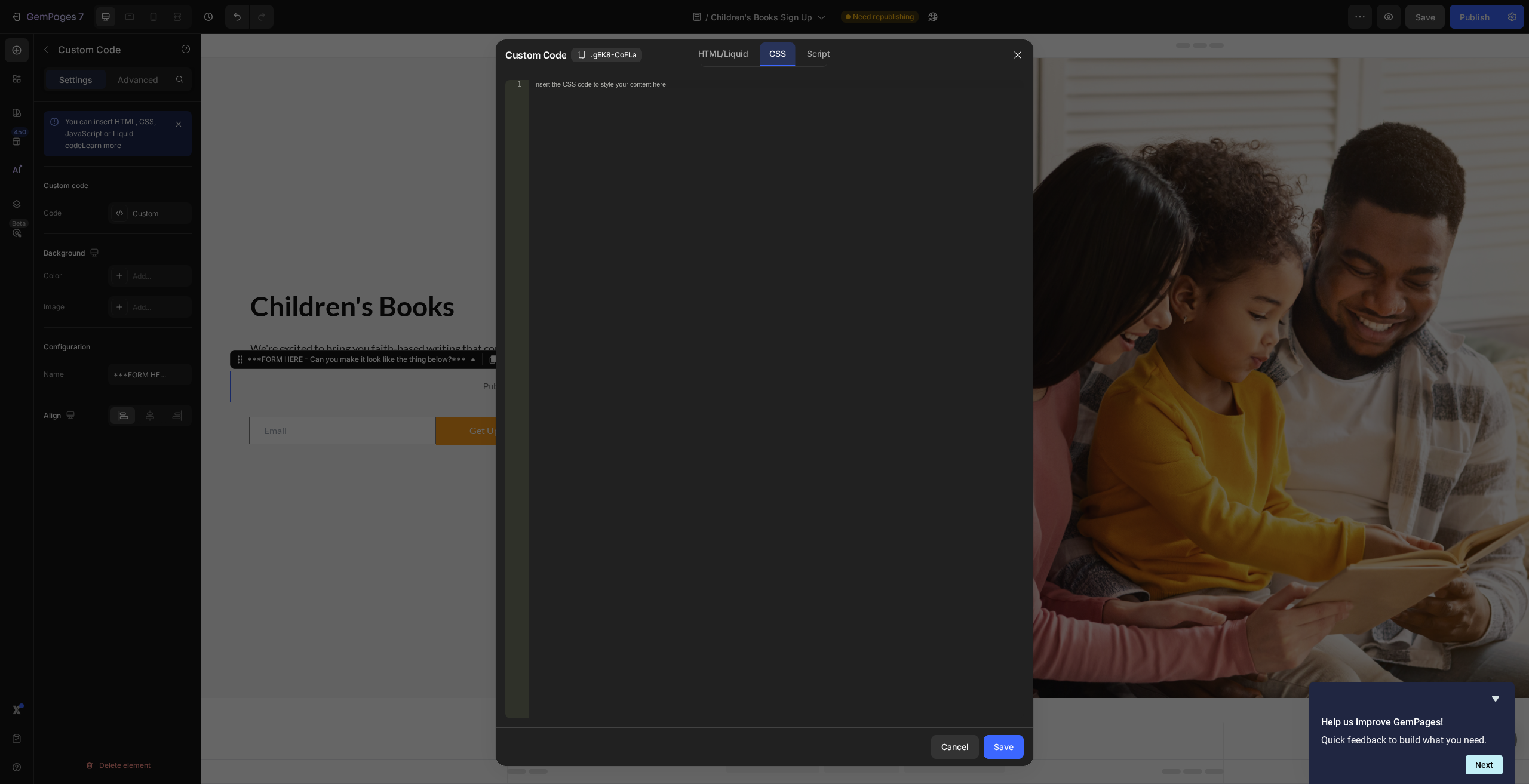
click at [556, 107] on div "Insert the CSS code to style your content here." at bounding box center [776, 407] width 495 height 654
paste textarea "}"
type textarea "}"
click at [771, 743] on div "Save" at bounding box center [1003, 746] width 20 height 12
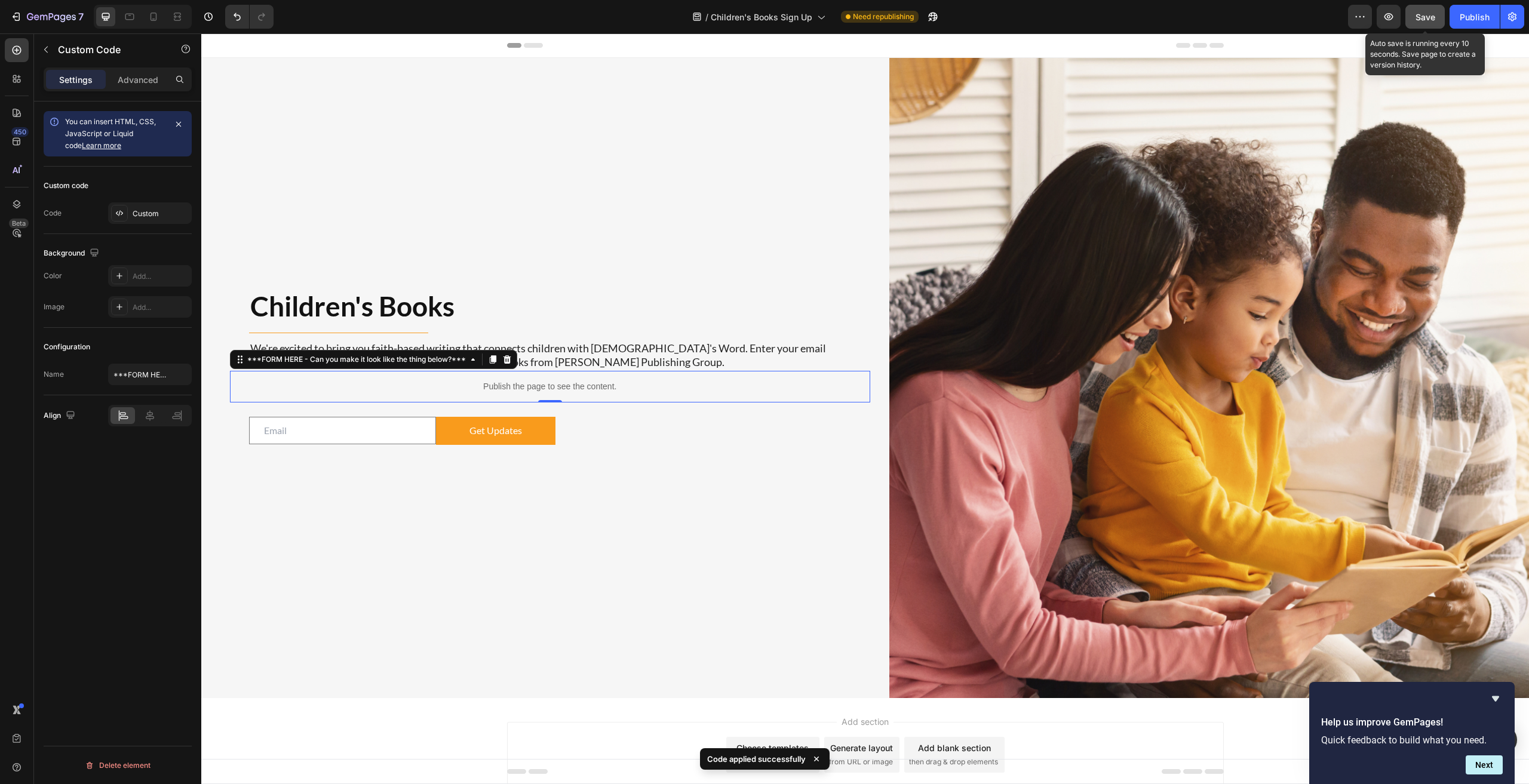
click at [771, 14] on span "Save" at bounding box center [1425, 17] width 20 height 10
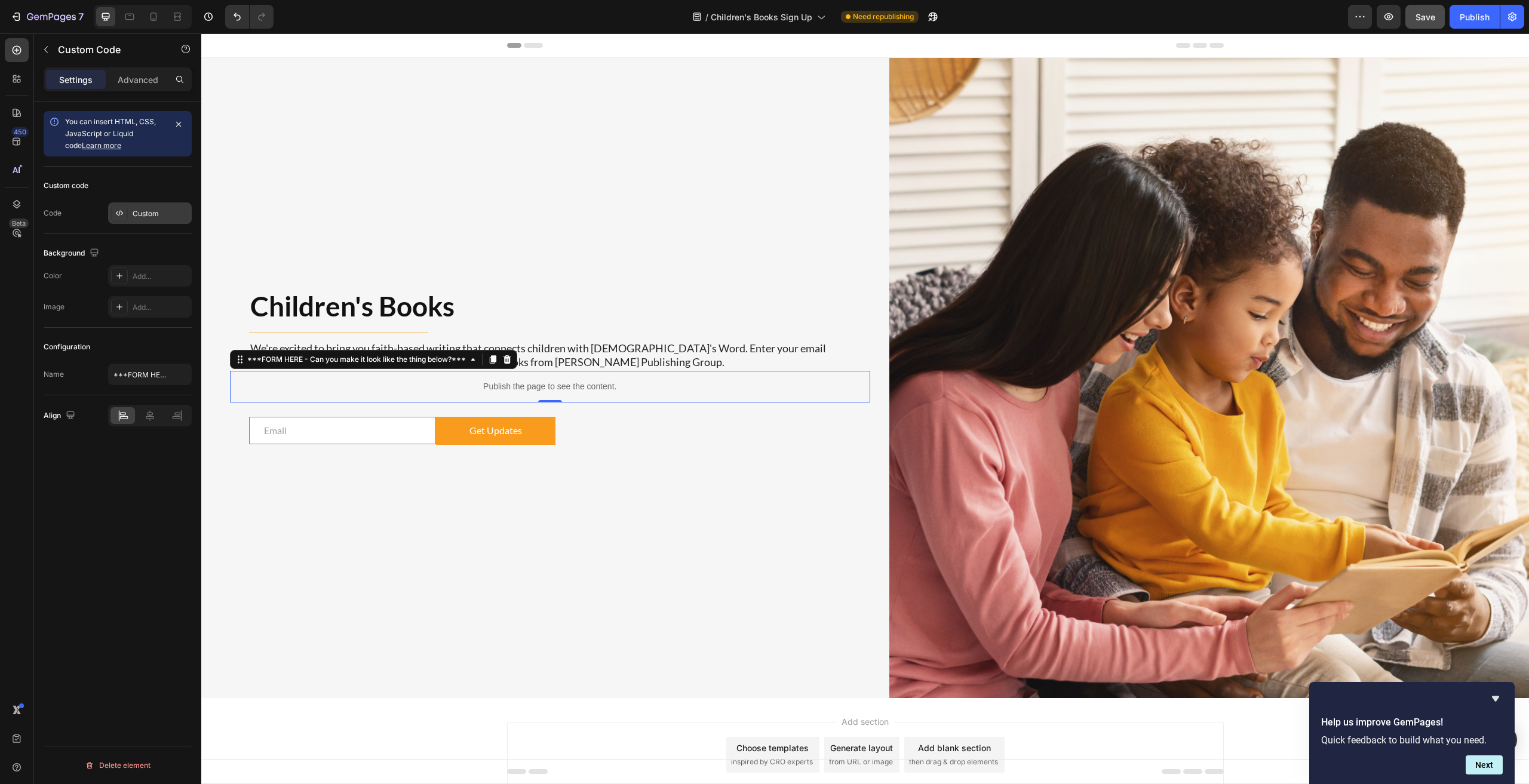
click at [143, 211] on div "Custom" at bounding box center [161, 214] width 56 height 11
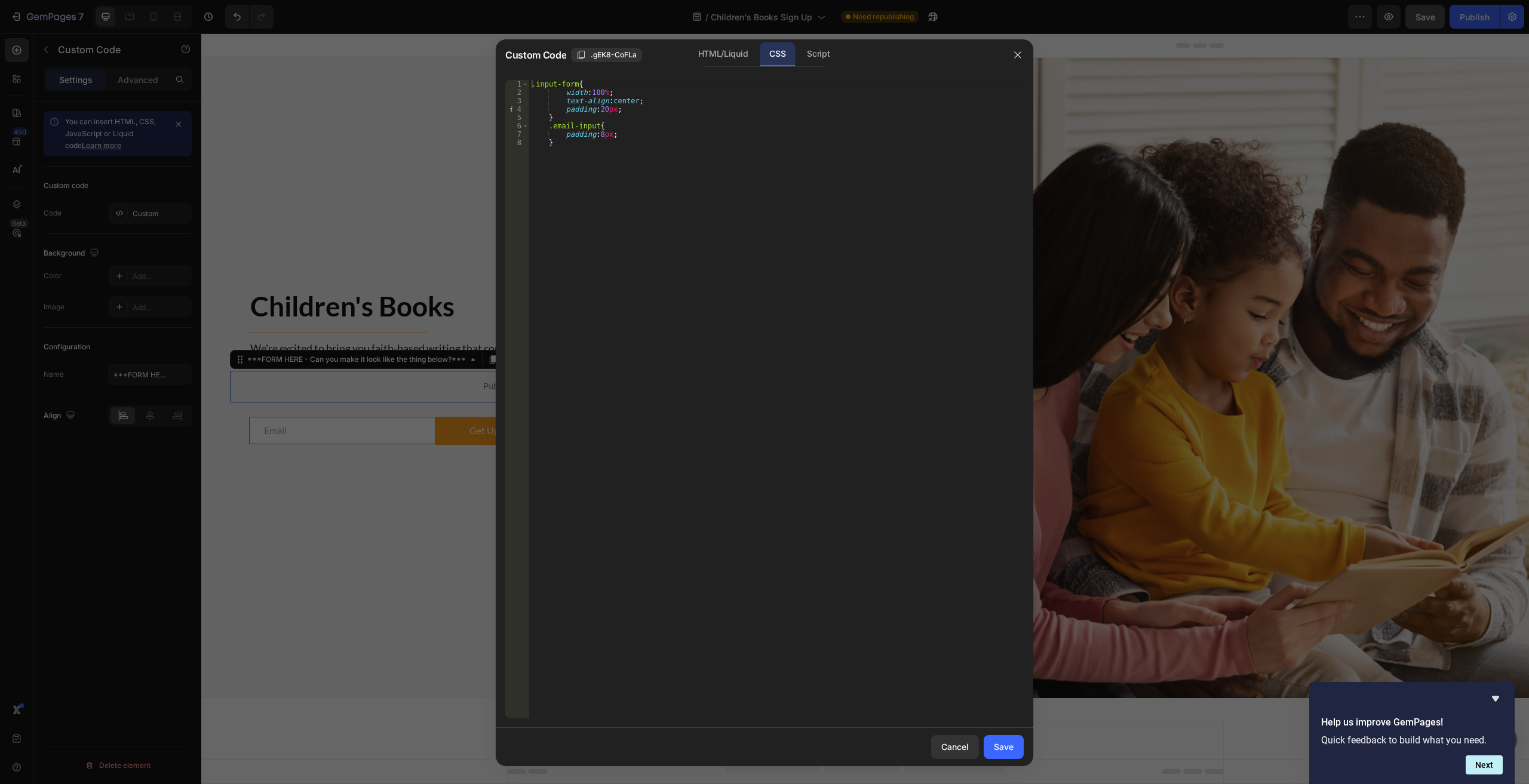
click at [570, 121] on div ".input-form { width : 100 % ; text-align : center ; padding : 20 px ; } .email-…" at bounding box center [776, 407] width 495 height 654
type textarea "padding:8px !important;"
click at [771, 751] on div "Save" at bounding box center [1003, 746] width 20 height 12
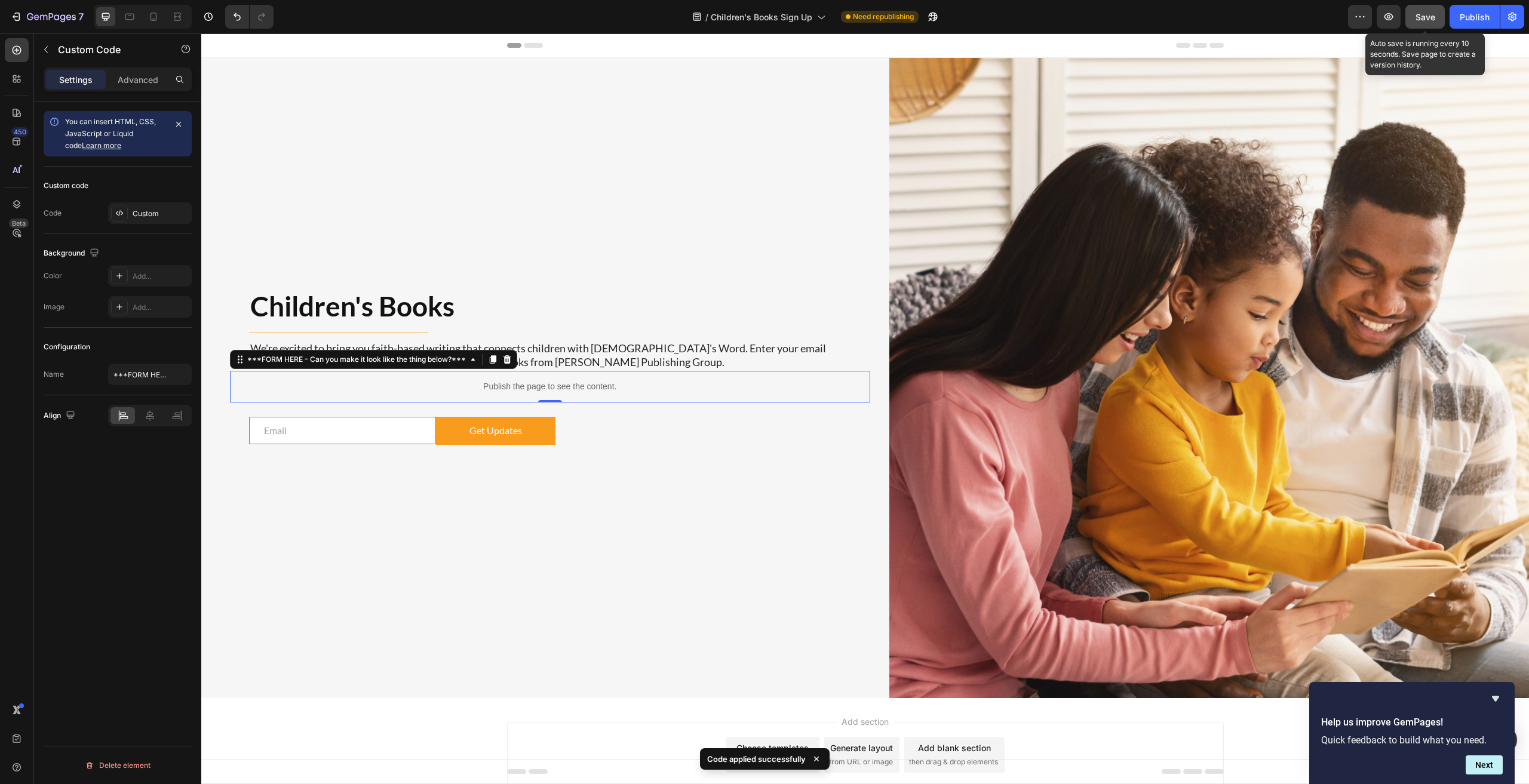
click at [771, 16] on span "Save" at bounding box center [1425, 17] width 20 height 10
click at [771, 19] on icon "button" at bounding box center [1388, 17] width 12 height 12
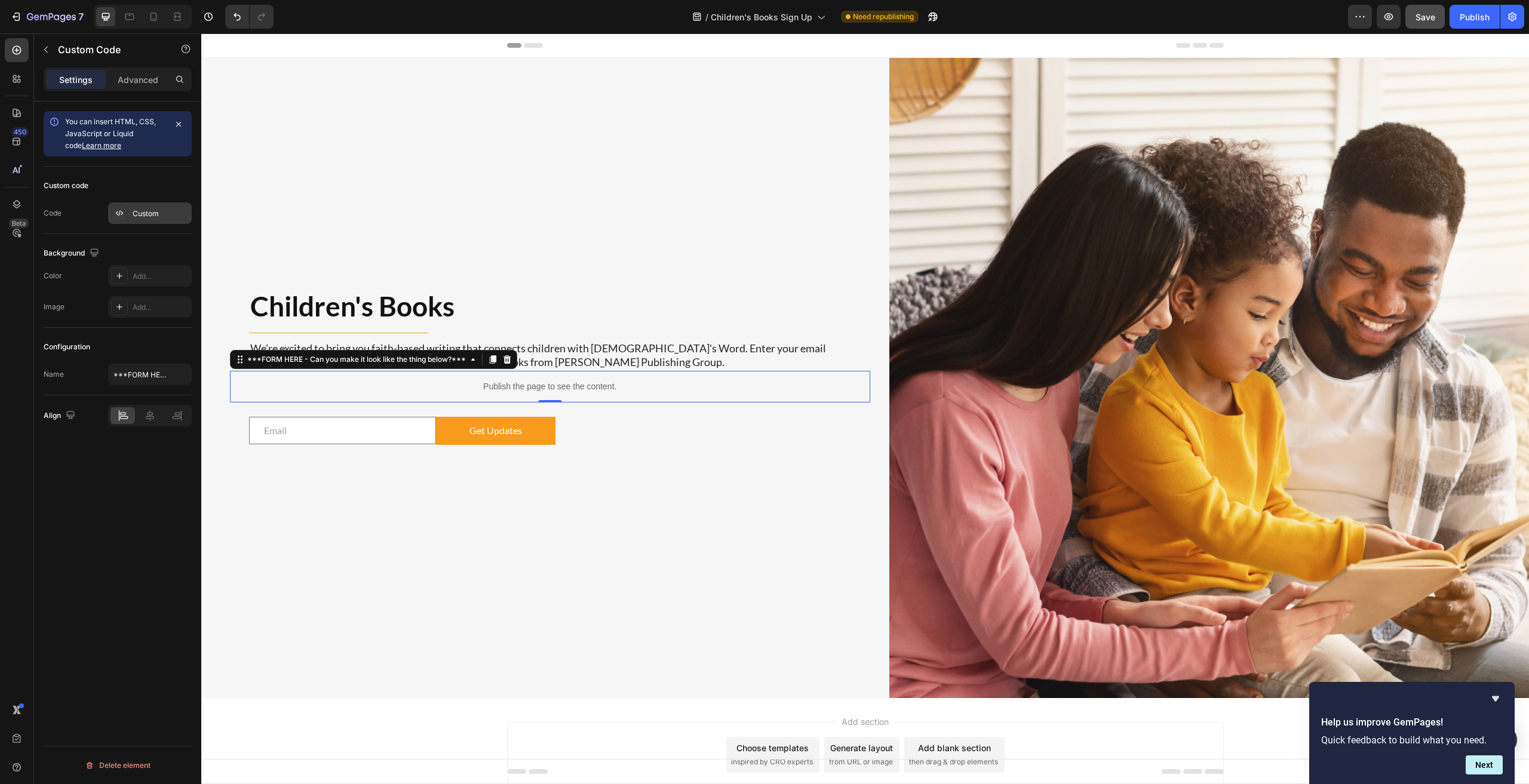
click at [151, 211] on div "Custom" at bounding box center [161, 214] width 56 height 11
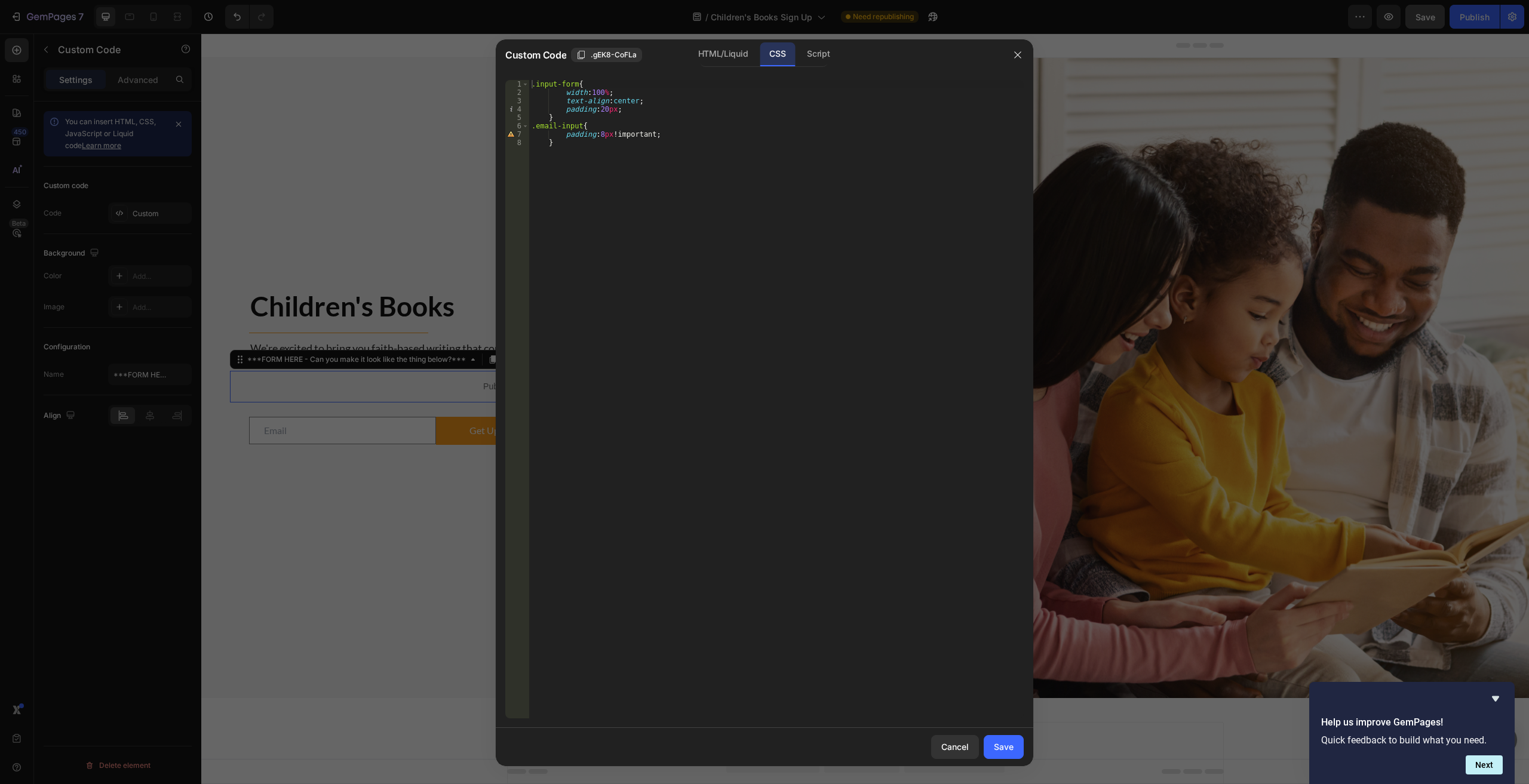
click at [603, 182] on div ".input-form { width : 100 % ; text-align : center ; padding : 20 px ; } .email-…" at bounding box center [776, 407] width 495 height 654
click at [726, 51] on div "HTML/Liquid" at bounding box center [723, 54] width 69 height 24
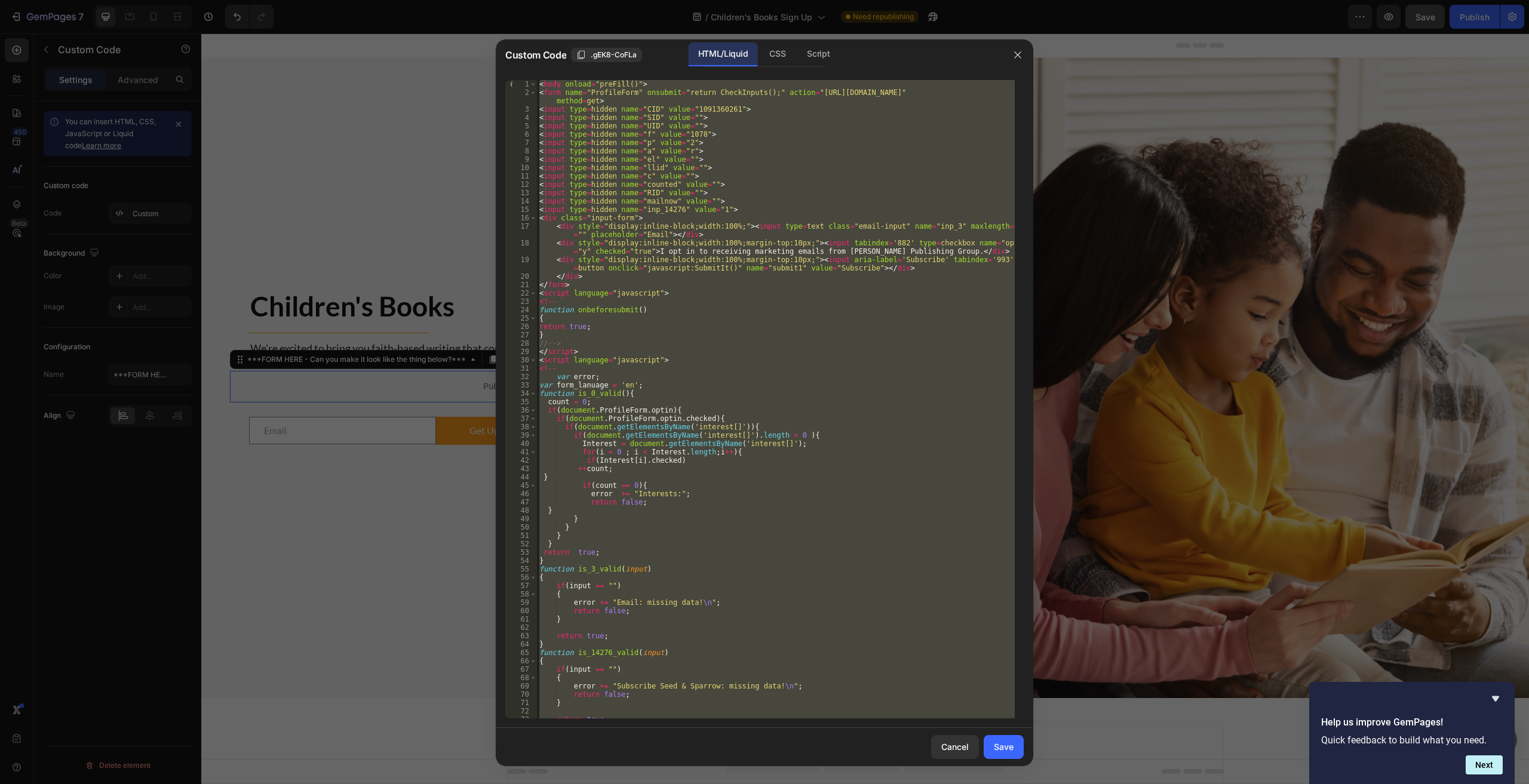
click at [742, 366] on div "< body onload = "preFill()" > < form name = "ProfileForm" onsubmit = "return Ch…" at bounding box center [776, 398] width 478 height 638
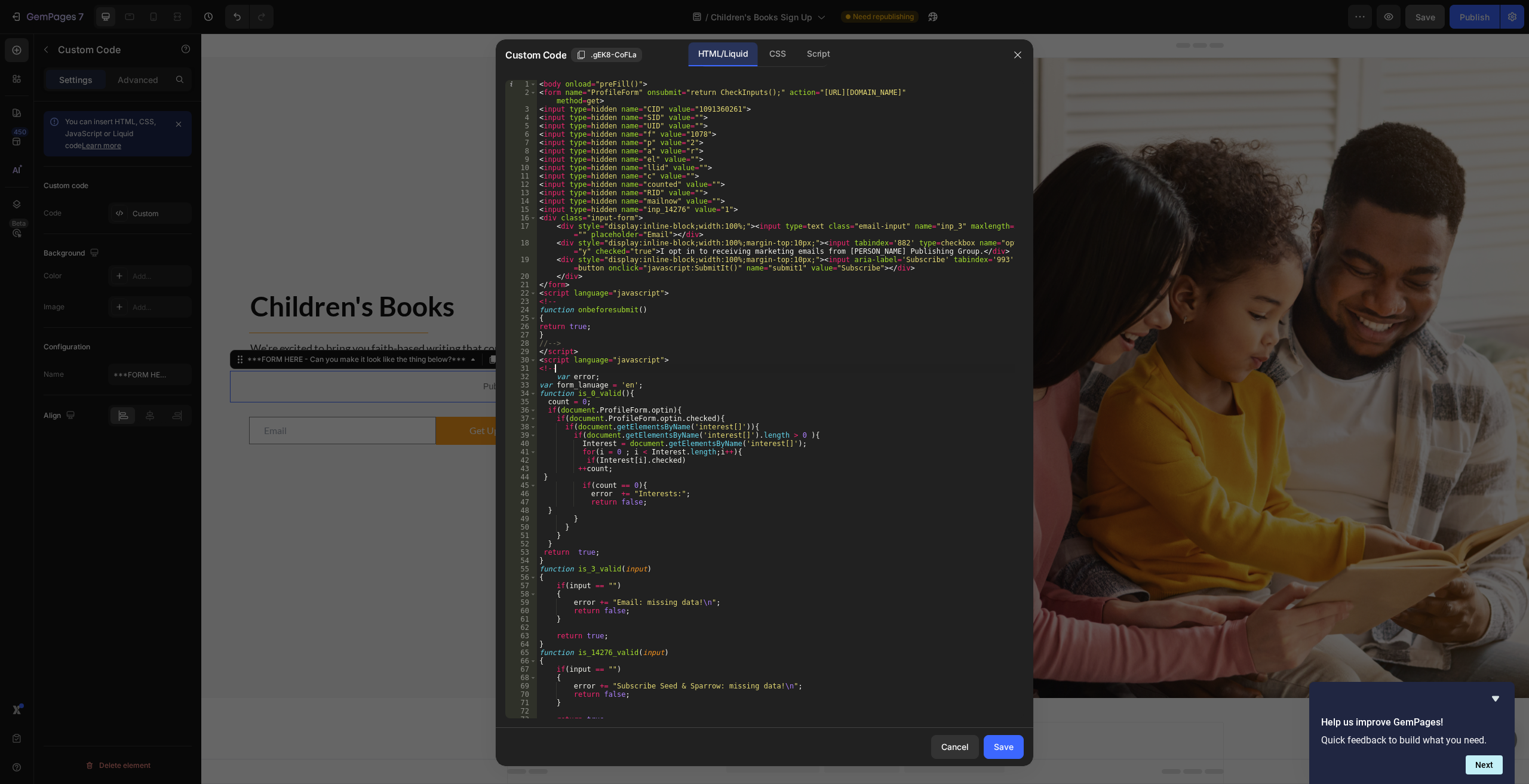
type textarea "</body>"
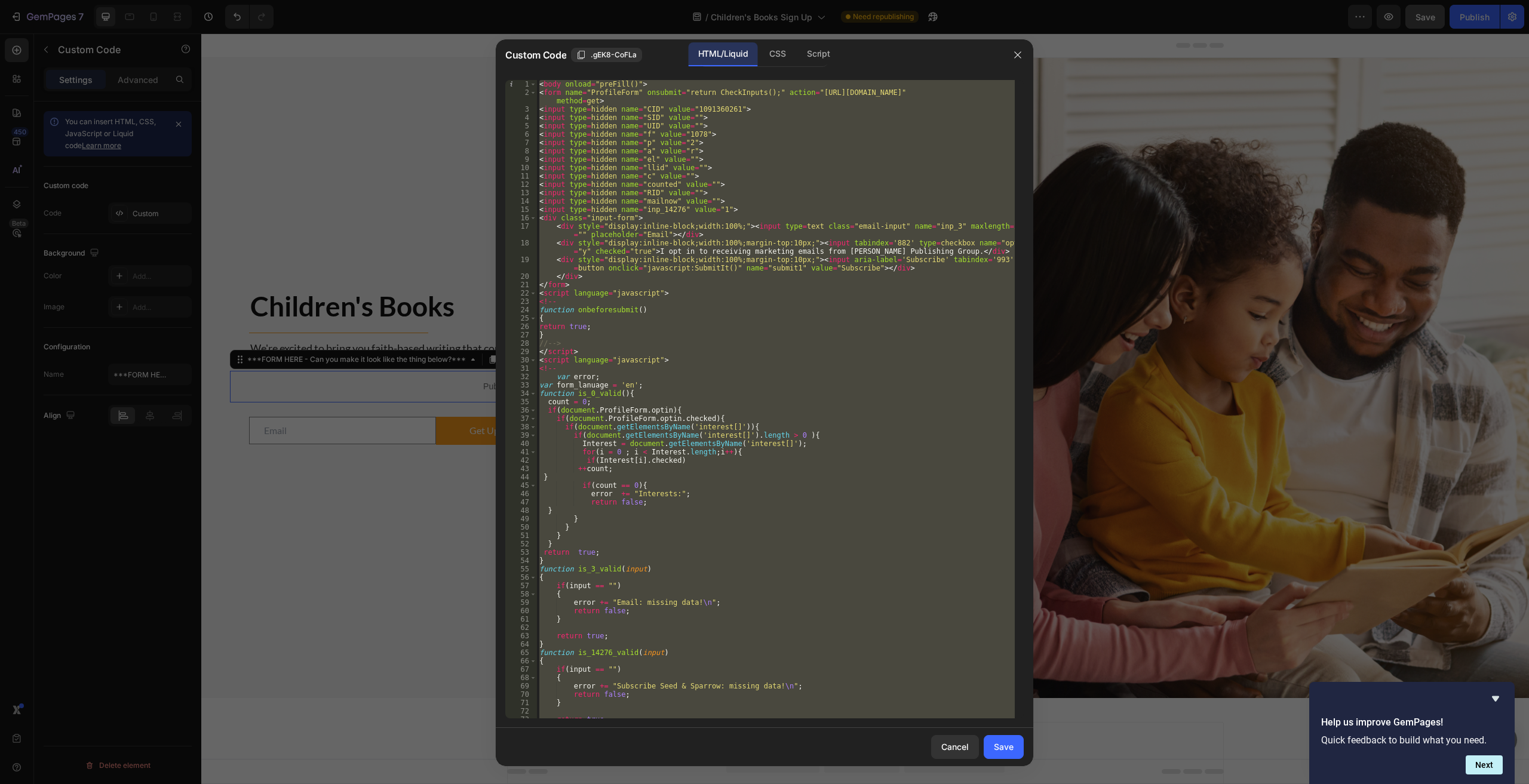
paste textarea
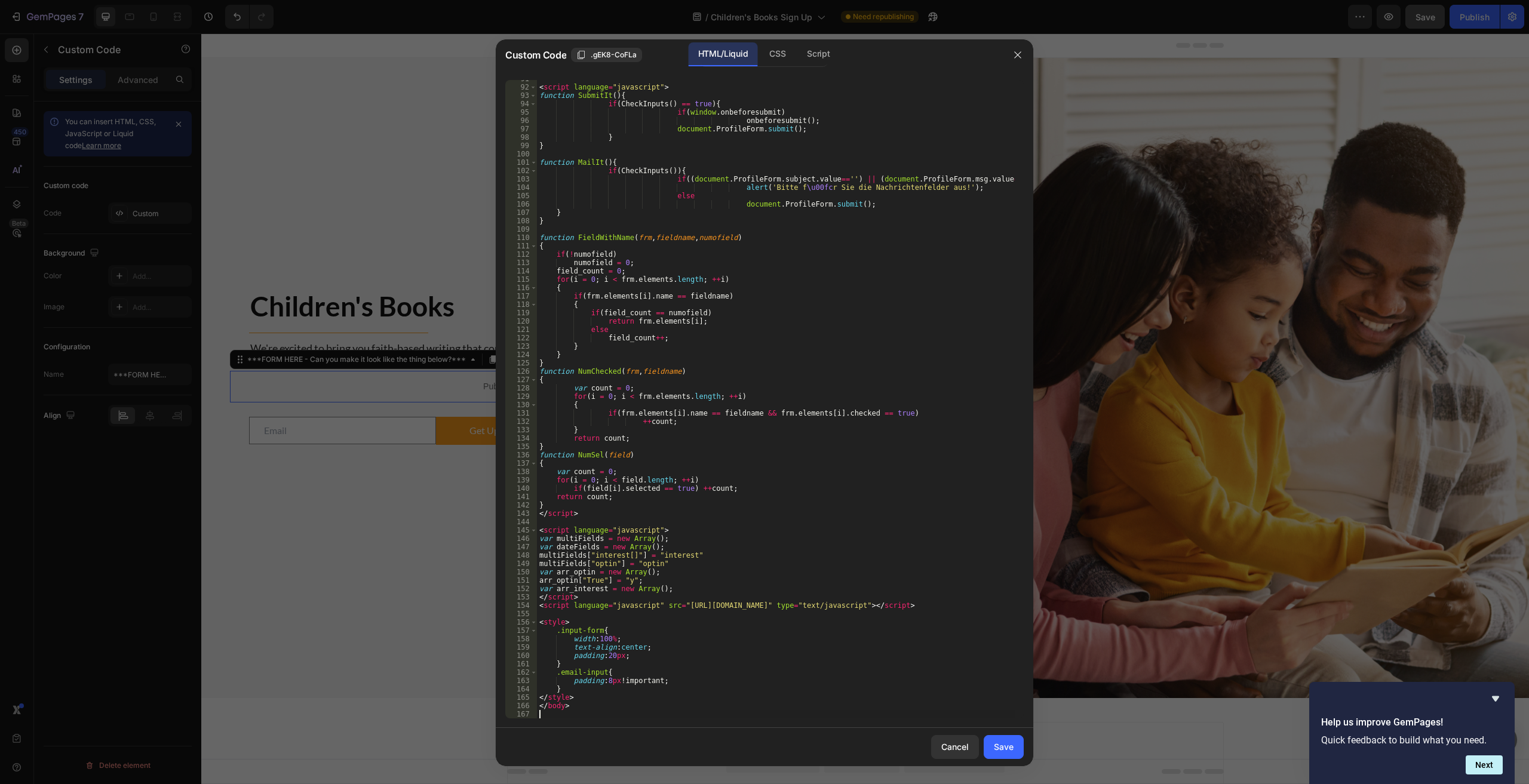
scroll to position [799, 0]
drag, startPoint x: 540, startPoint y: 624, endPoint x: 553, endPoint y: 628, distance: 13.6
click at [553, 628] on div "< script language = "javascript" > function SubmitIt ( ) { if ( CheckInputs ( )…" at bounding box center [776, 402] width 478 height 654
click at [682, 665] on div "< script language = "javascript" > function SubmitIt ( ) { if ( CheckInputs ( )…" at bounding box center [776, 402] width 478 height 654
type textarea "}"
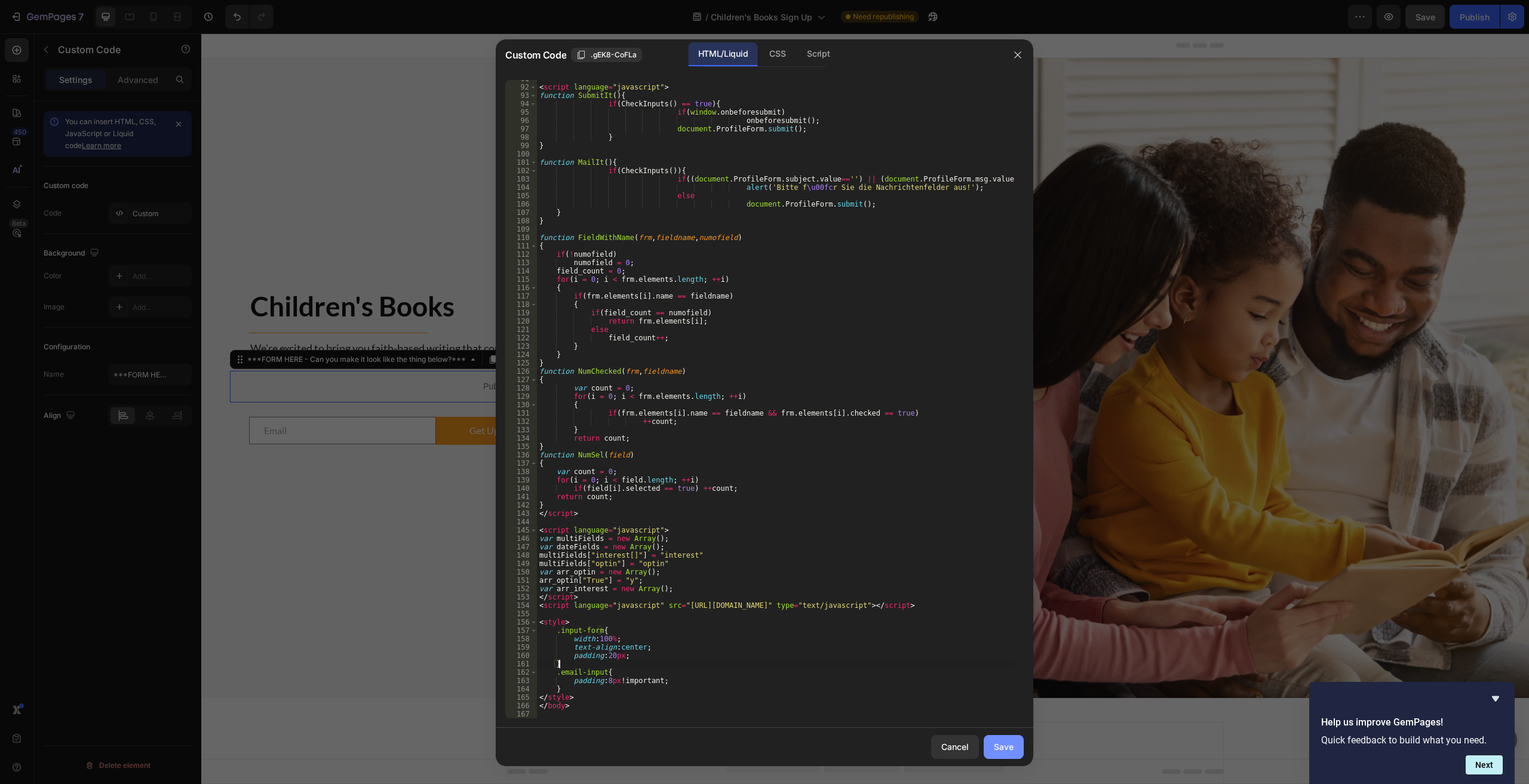
click at [771, 753] on button "Save" at bounding box center [1003, 746] width 40 height 24
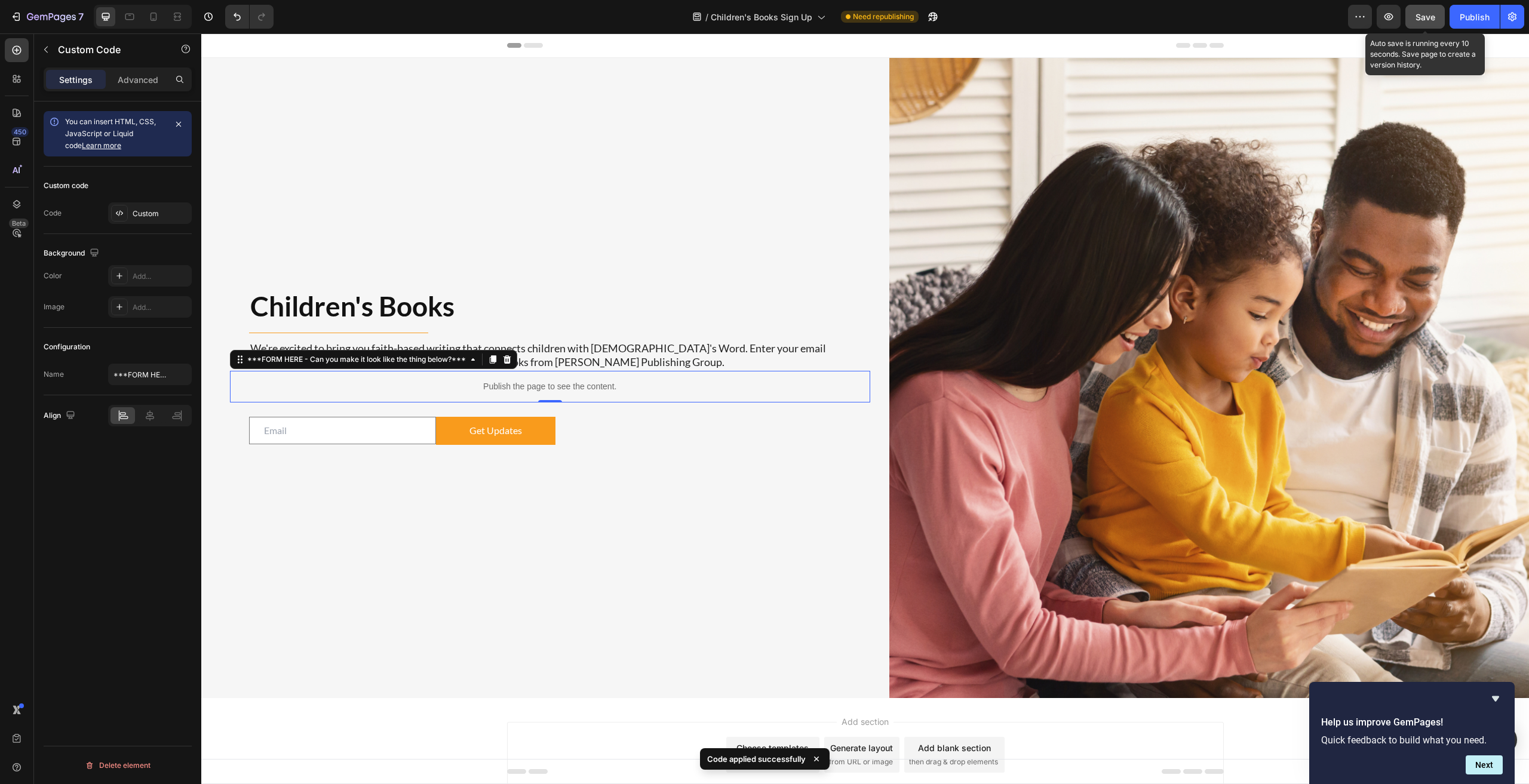
click at [771, 19] on span "Save" at bounding box center [1425, 17] width 20 height 10
click at [138, 214] on div "Custom" at bounding box center [161, 214] width 56 height 11
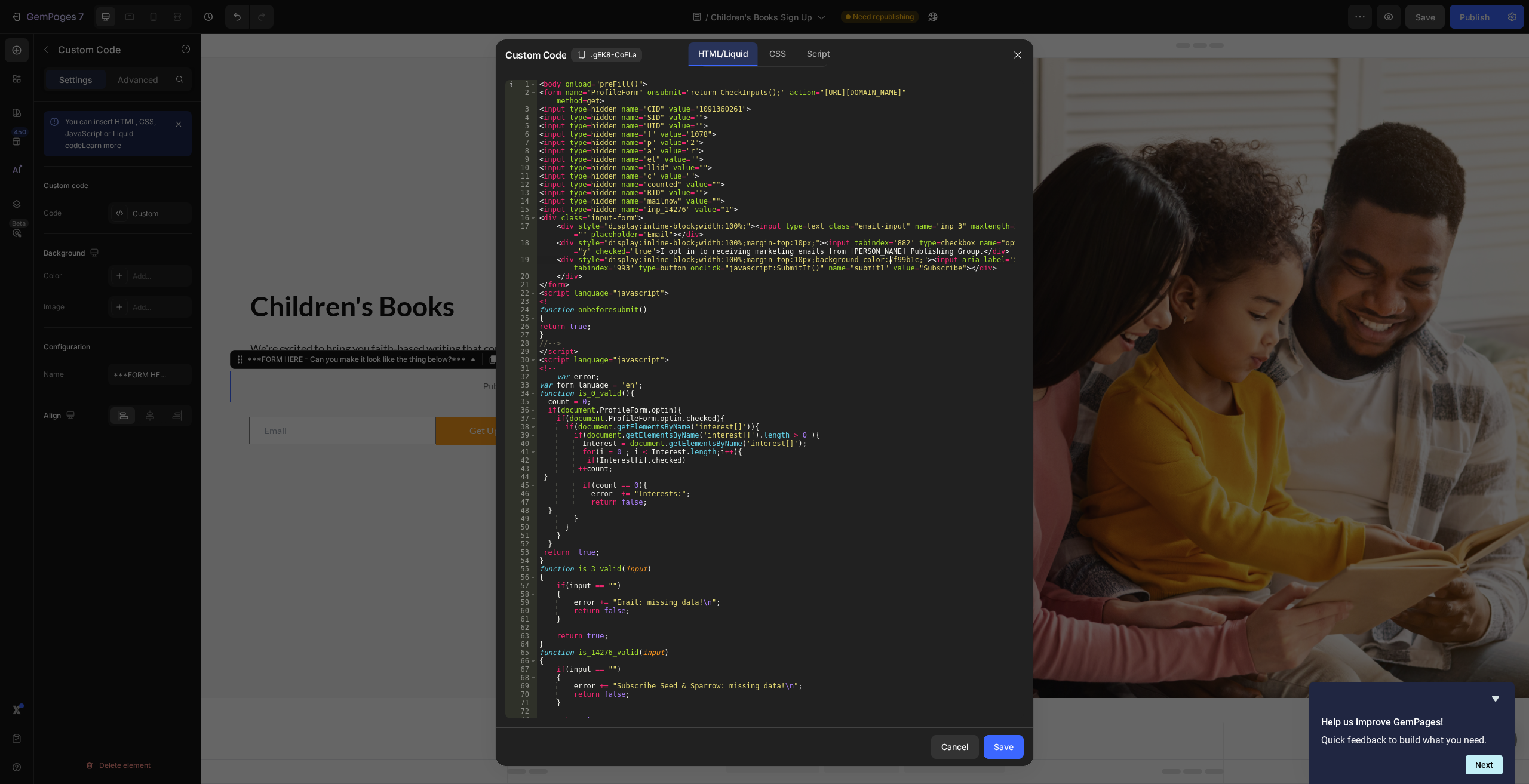
click at [771, 258] on div "< body onload = "preFill()" > < form name = "ProfileForm" onsubmit = "return Ch…" at bounding box center [776, 407] width 478 height 654
type textarea "<div style="display:inline-block;width:100%;margin-top:10px;background-color:#f…"
click at [771, 754] on button "Save" at bounding box center [1003, 746] width 40 height 24
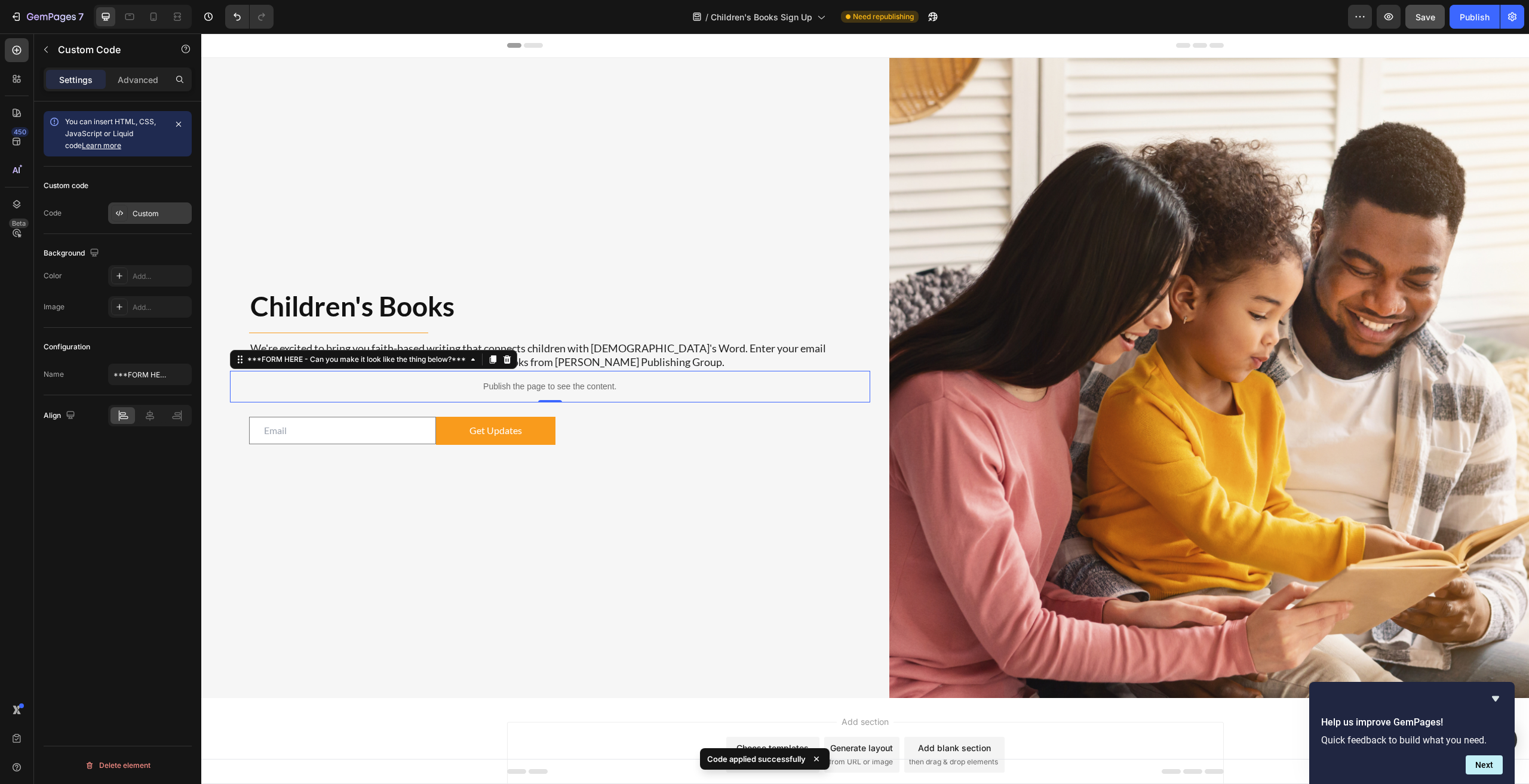
click at [136, 214] on div "Custom" at bounding box center [161, 214] width 56 height 11
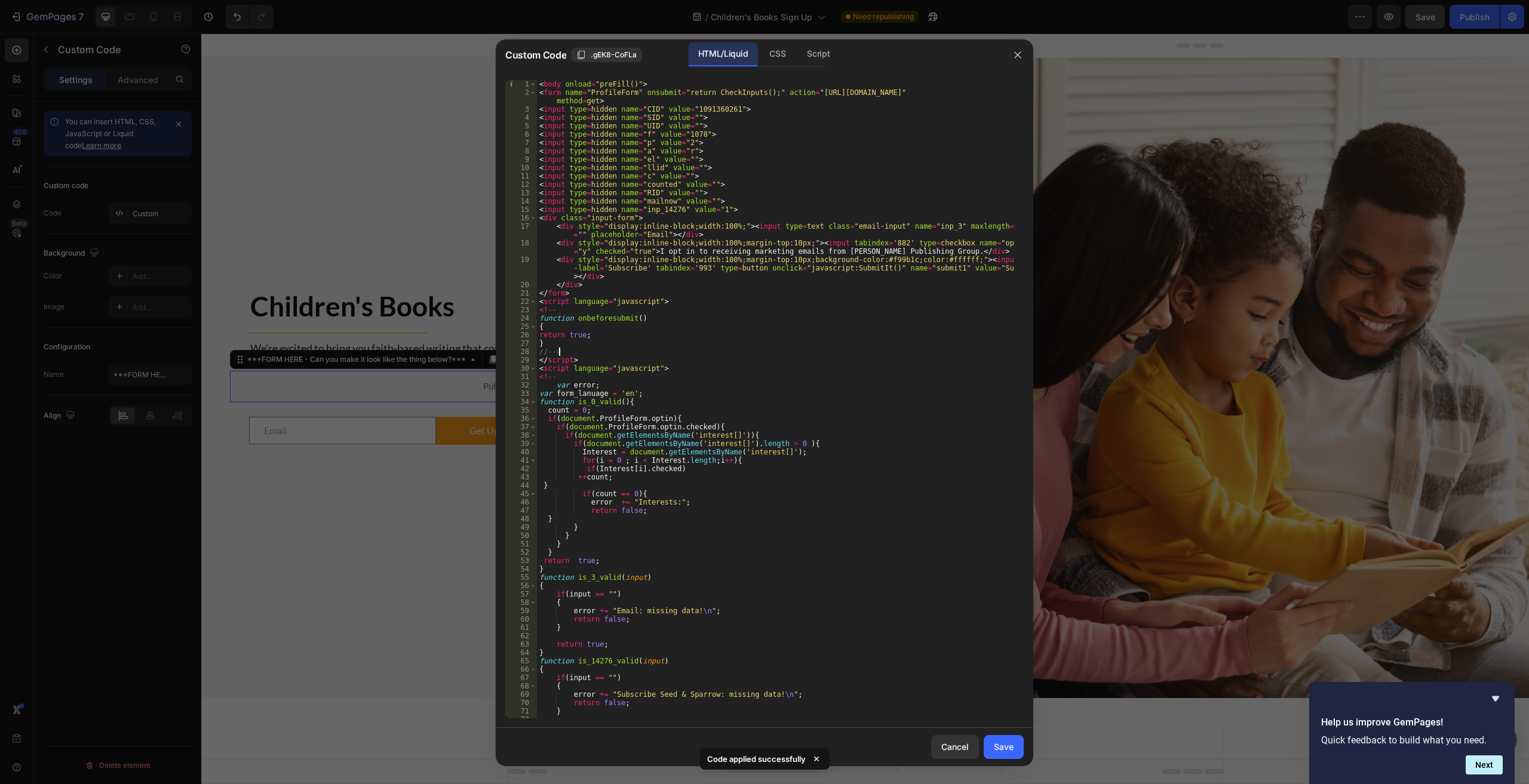
click at [750, 350] on div "< body onload = "preFill()" > < form name = "ProfileForm" onsubmit = "return Ch…" at bounding box center [776, 407] width 478 height 654
type textarea "</body>"
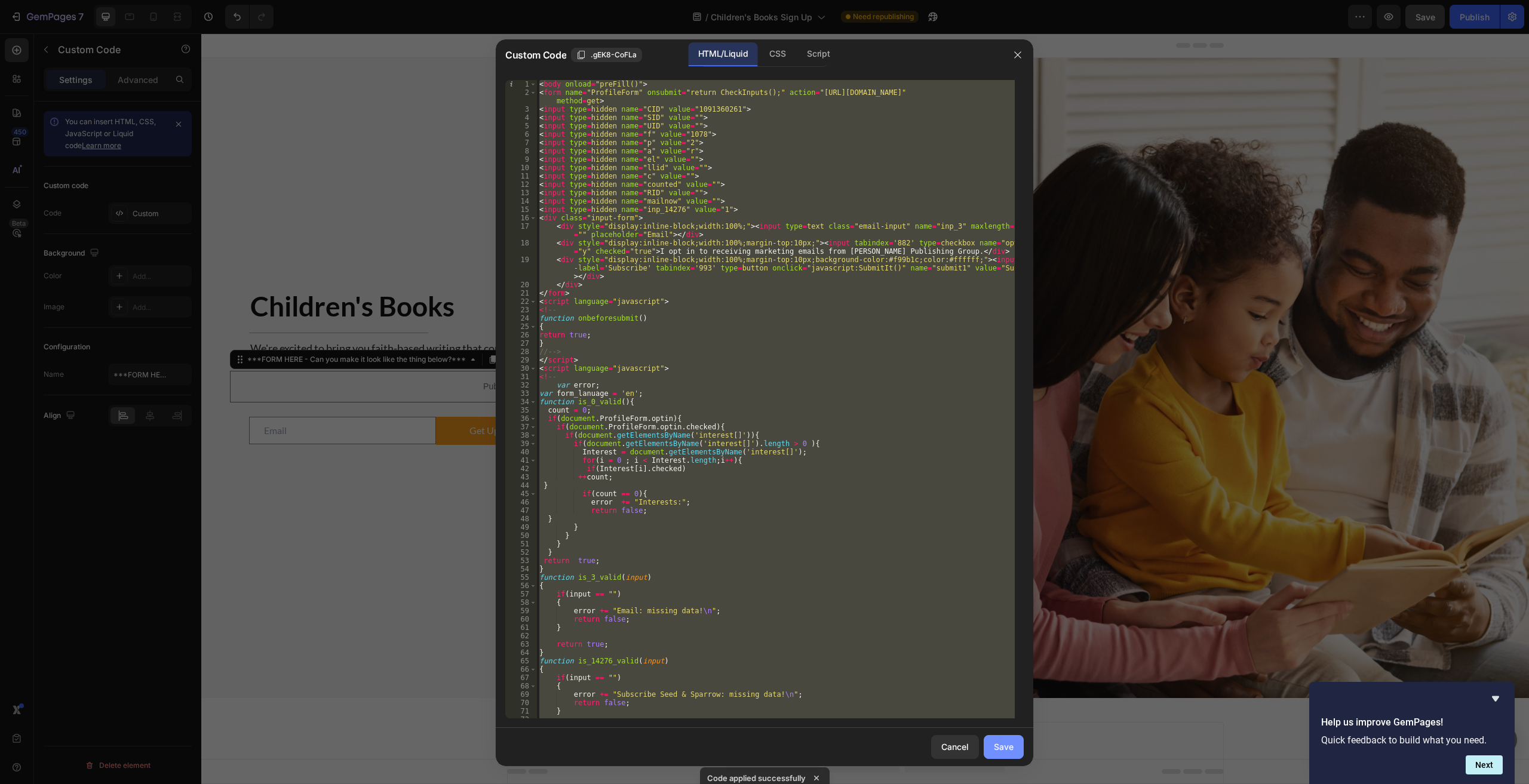
click at [771, 739] on button "Save" at bounding box center [1003, 746] width 40 height 24
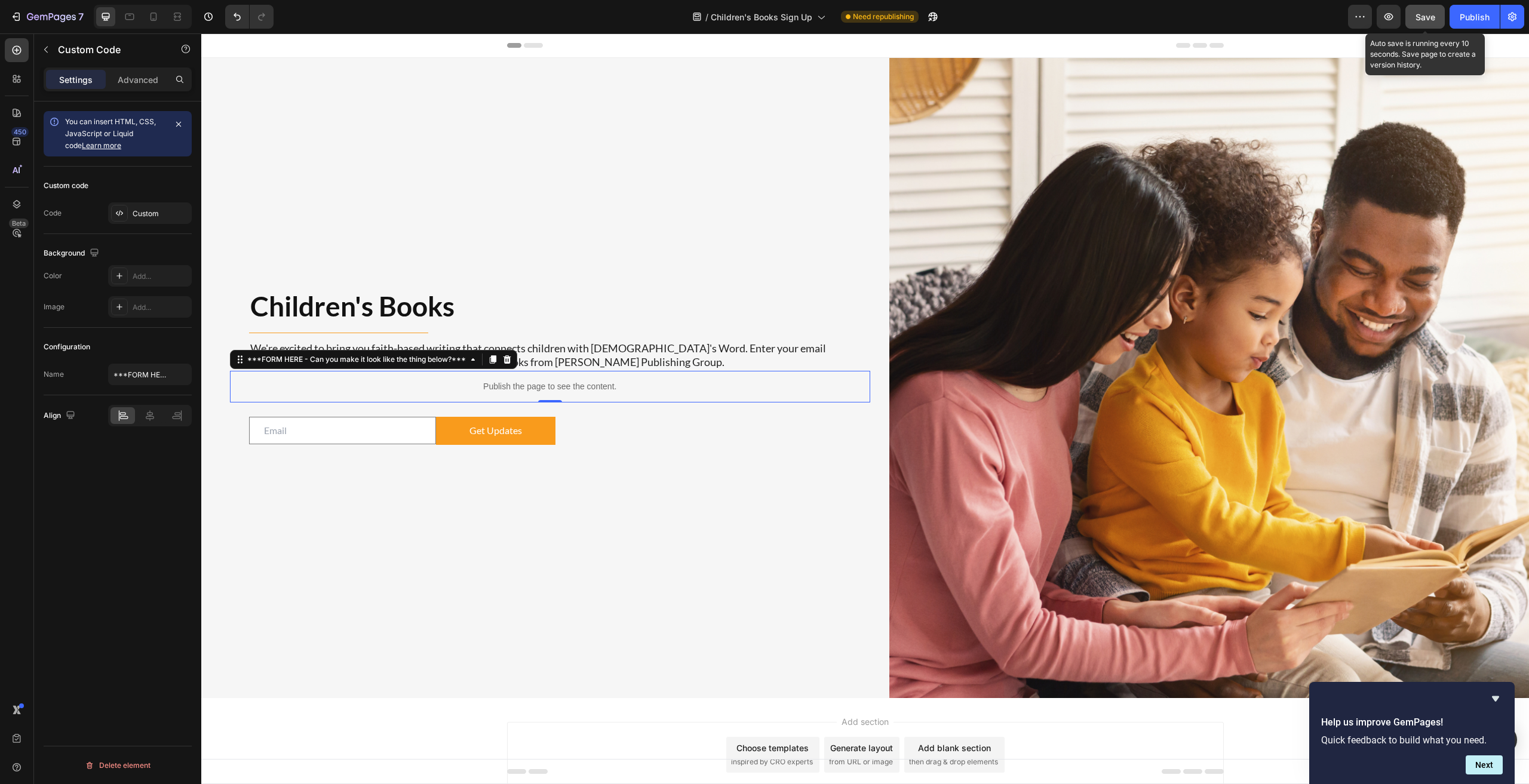
click at [771, 17] on span "Save" at bounding box center [1425, 17] width 20 height 10
click at [140, 216] on div "Custom" at bounding box center [161, 214] width 56 height 11
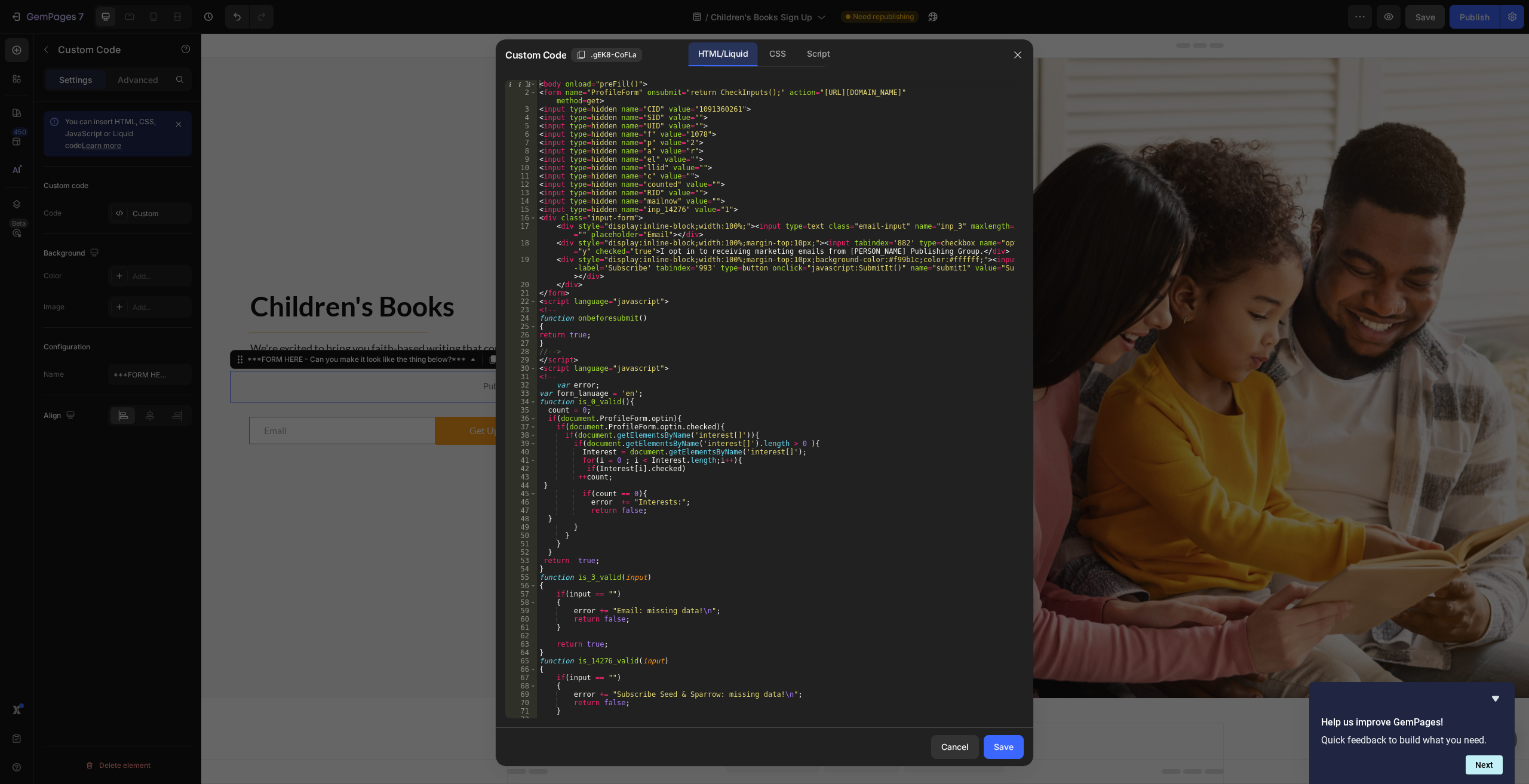
click at [771, 421] on div "< body onload = "preFill()" > < form name = "ProfileForm" onsubmit = "return Ch…" at bounding box center [776, 407] width 478 height 654
type textarea "</body>"
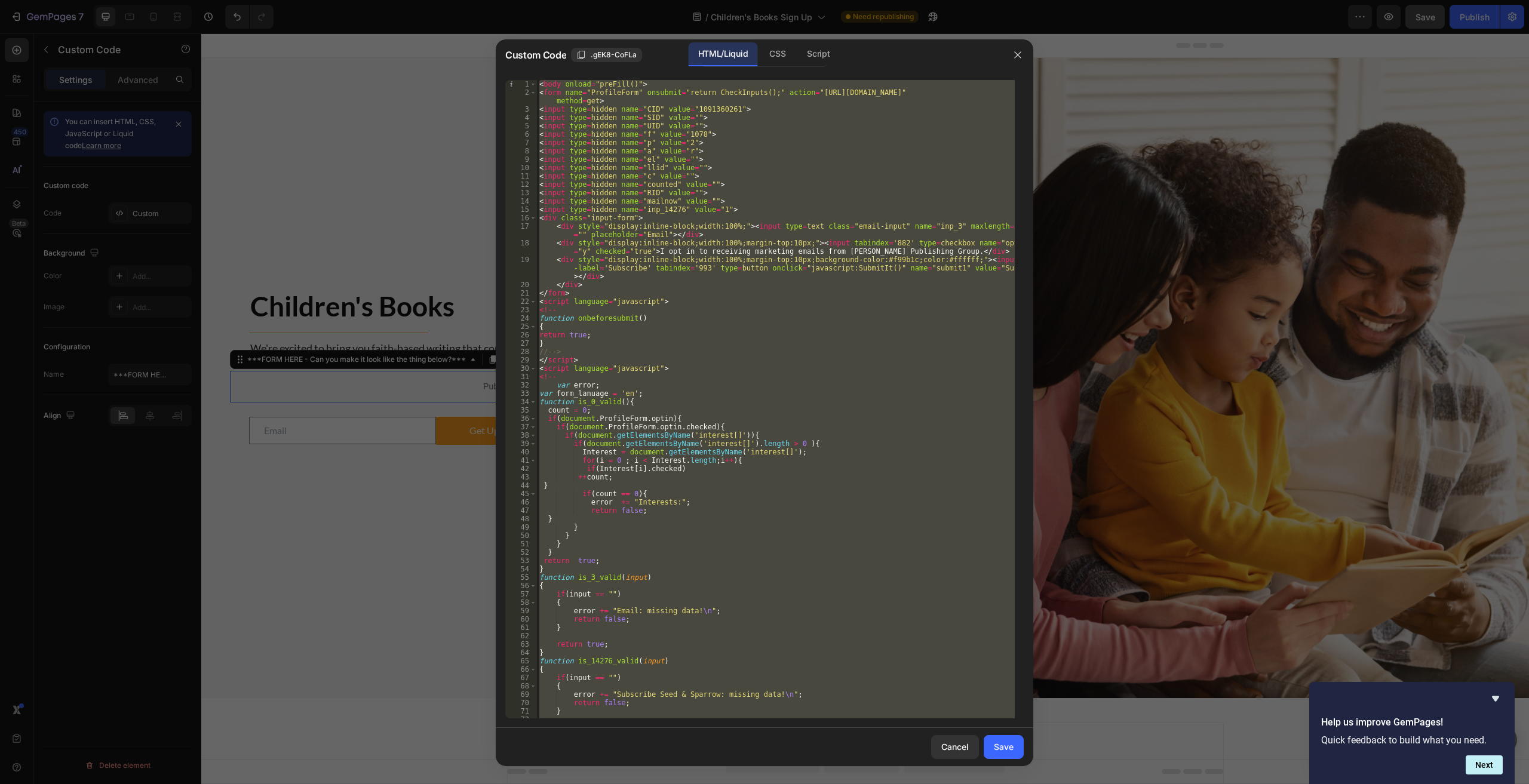
paste textarea
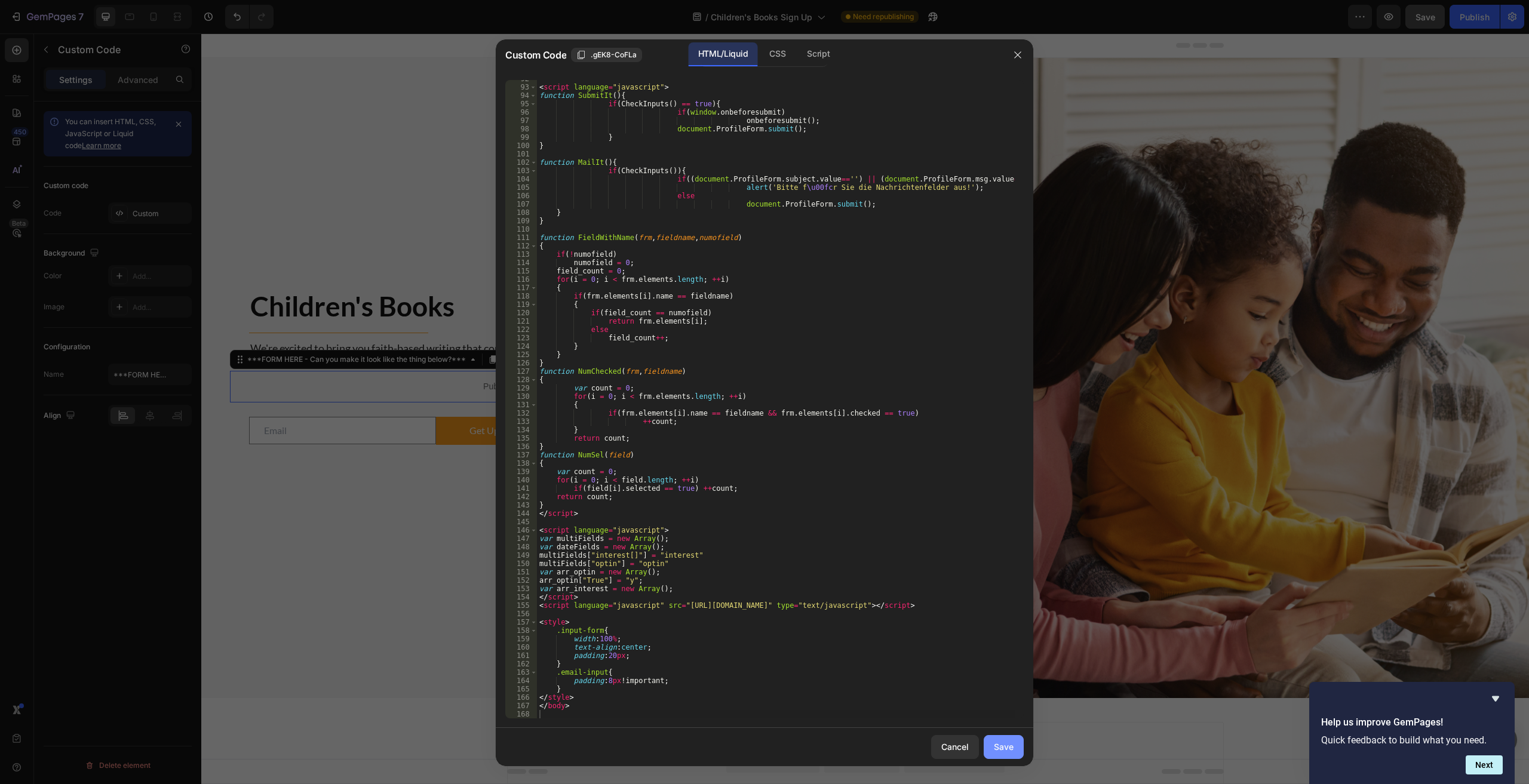
click at [771, 738] on button "Save" at bounding box center [1003, 746] width 40 height 24
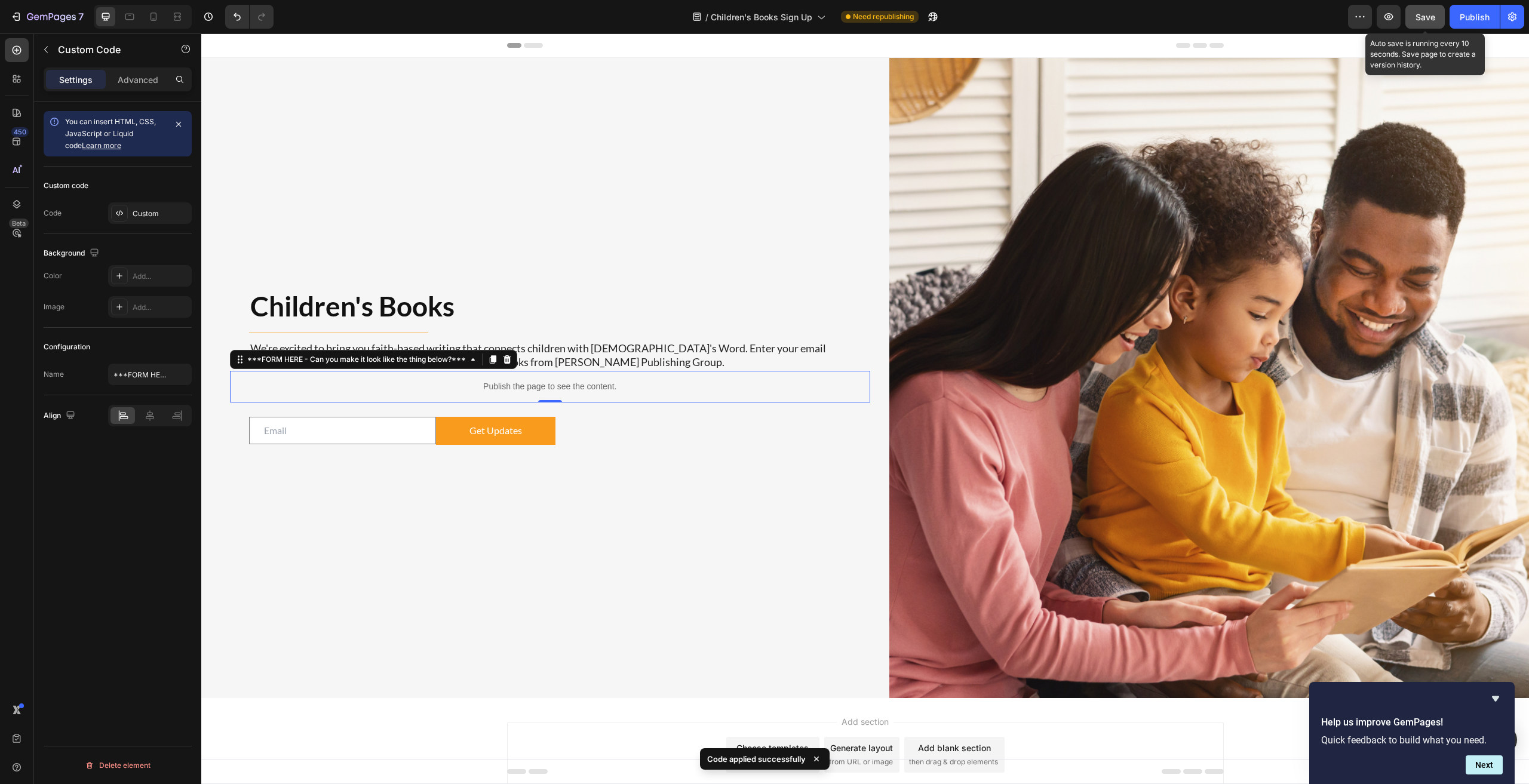
click at [771, 22] on span "Save" at bounding box center [1425, 17] width 20 height 10
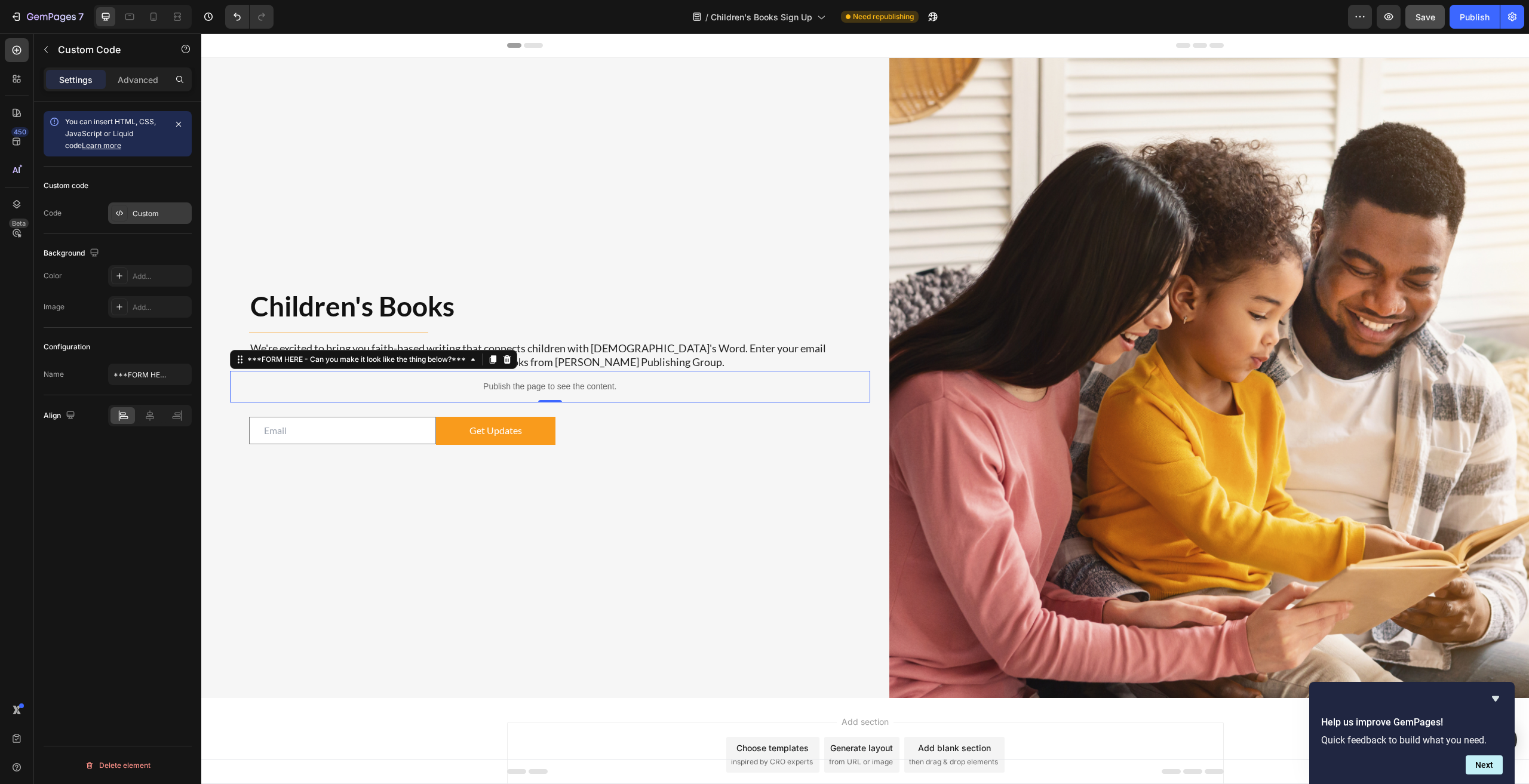
click at [150, 218] on div "Custom" at bounding box center [161, 214] width 56 height 11
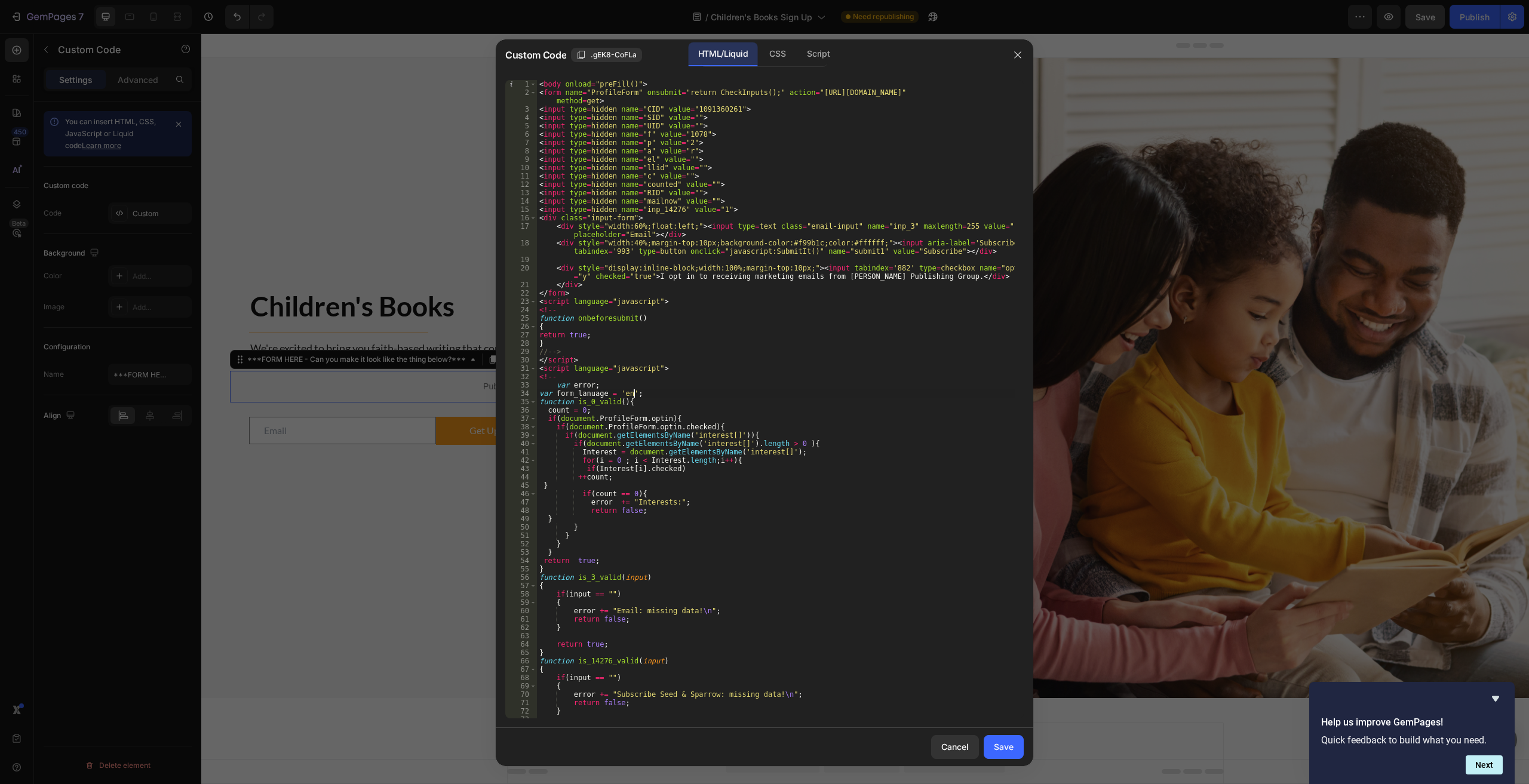
click at [747, 393] on div "< body onload = "preFill()" > < form name = "ProfileForm" onsubmit = "return Ch…" at bounding box center [776, 407] width 478 height 654
type textarea "</body>"
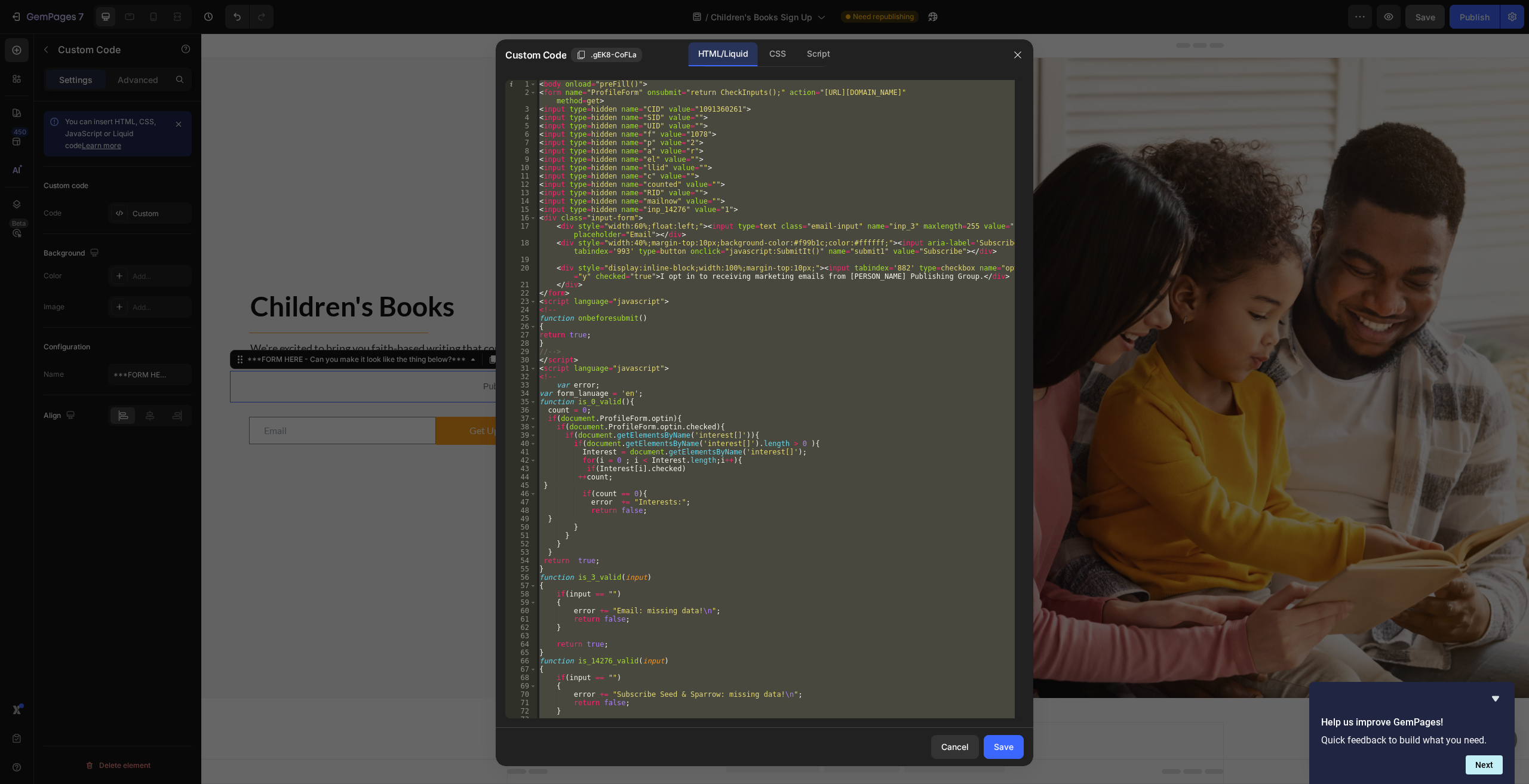
paste textarea
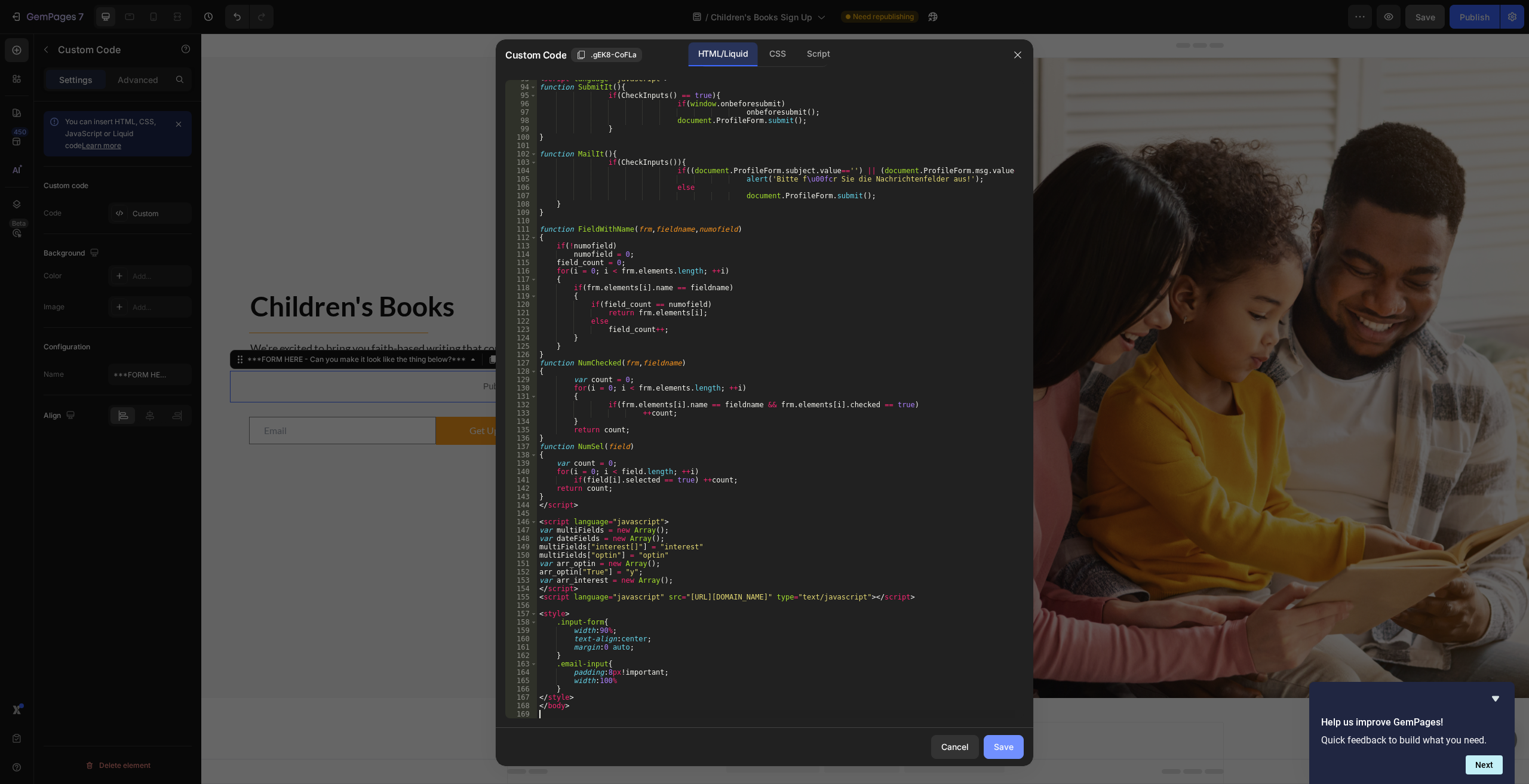
click at [771, 746] on div "Save" at bounding box center [1003, 746] width 20 height 12
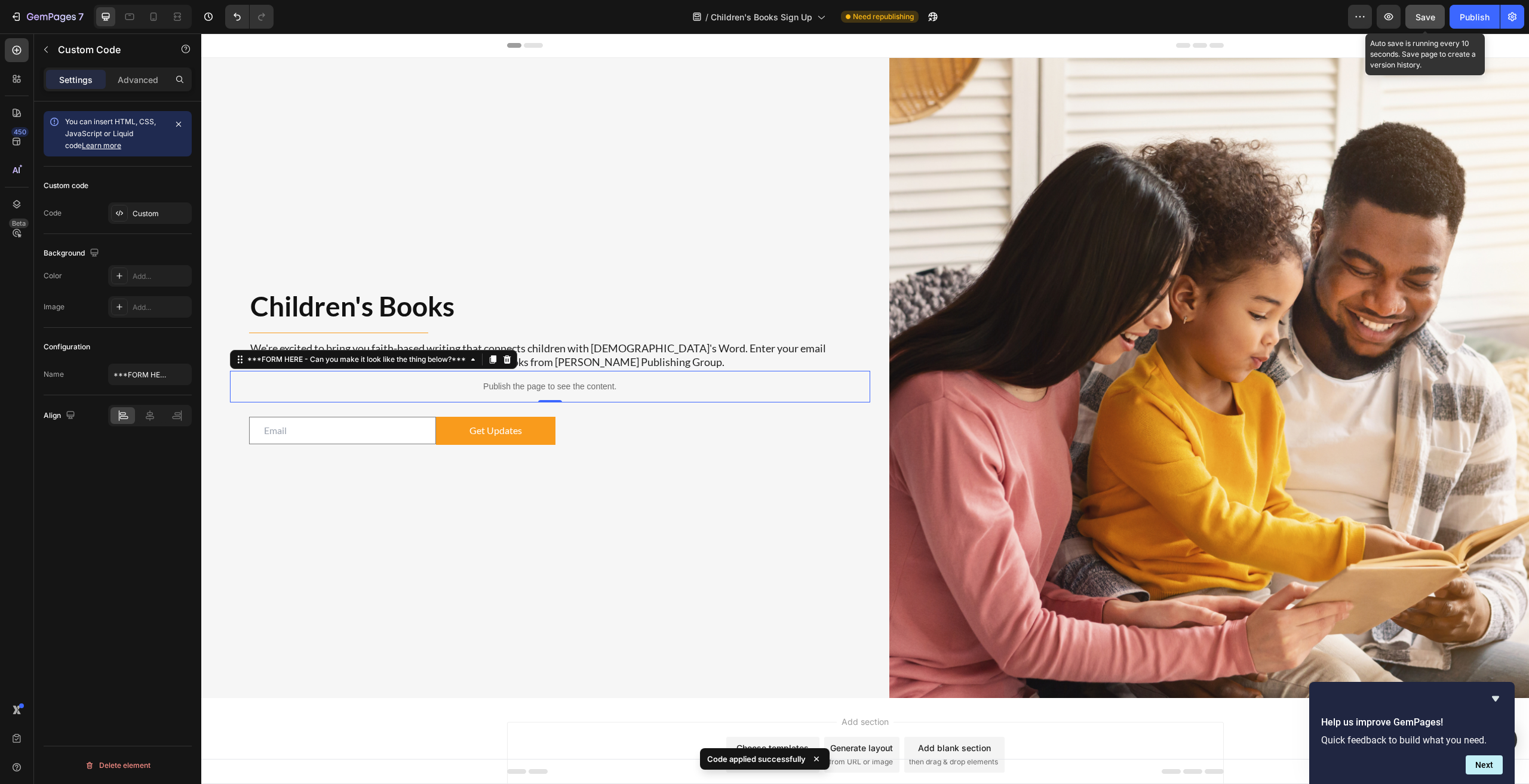
click at [771, 13] on span "Save" at bounding box center [1425, 17] width 20 height 10
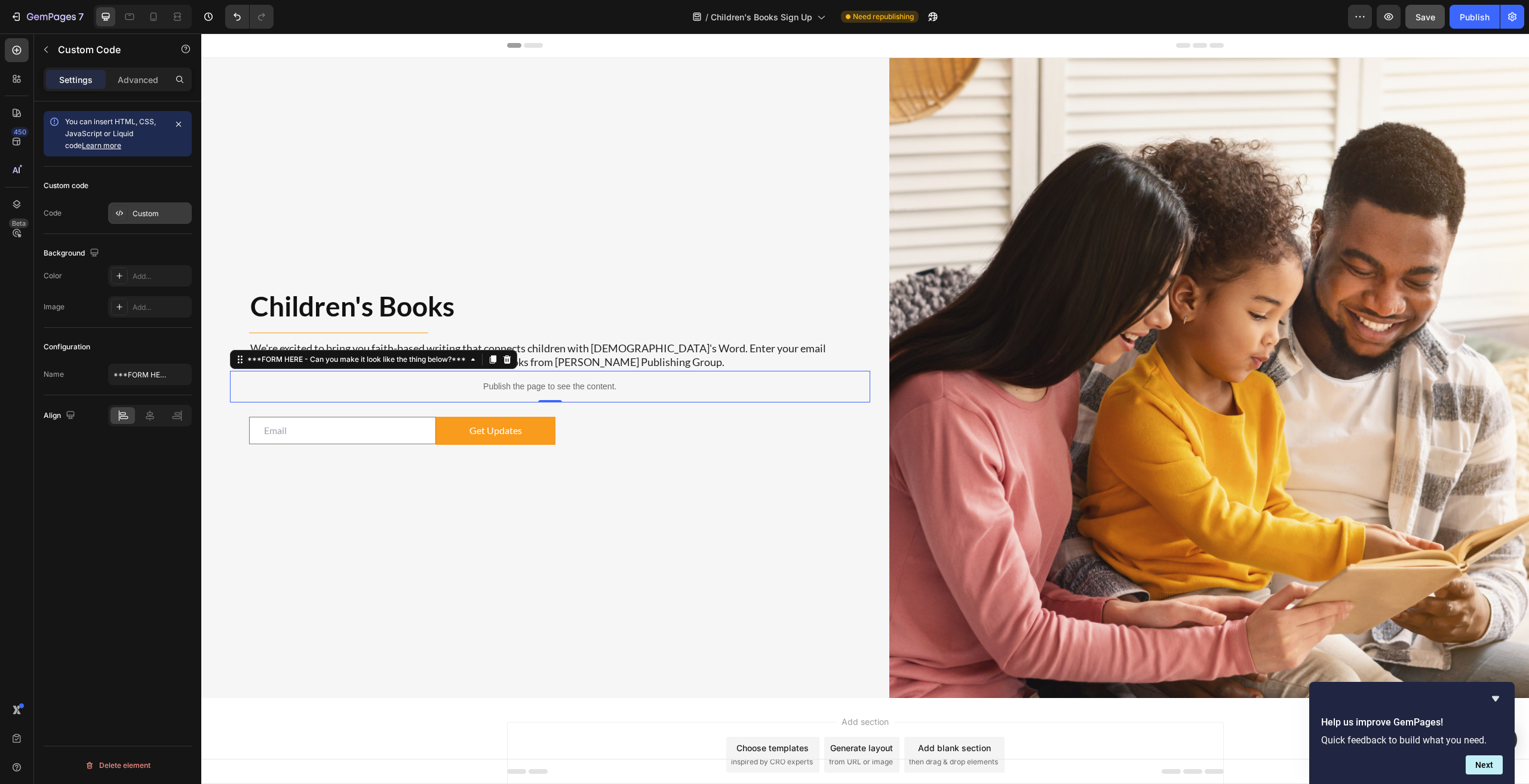
click at [148, 211] on div "Custom" at bounding box center [161, 214] width 56 height 11
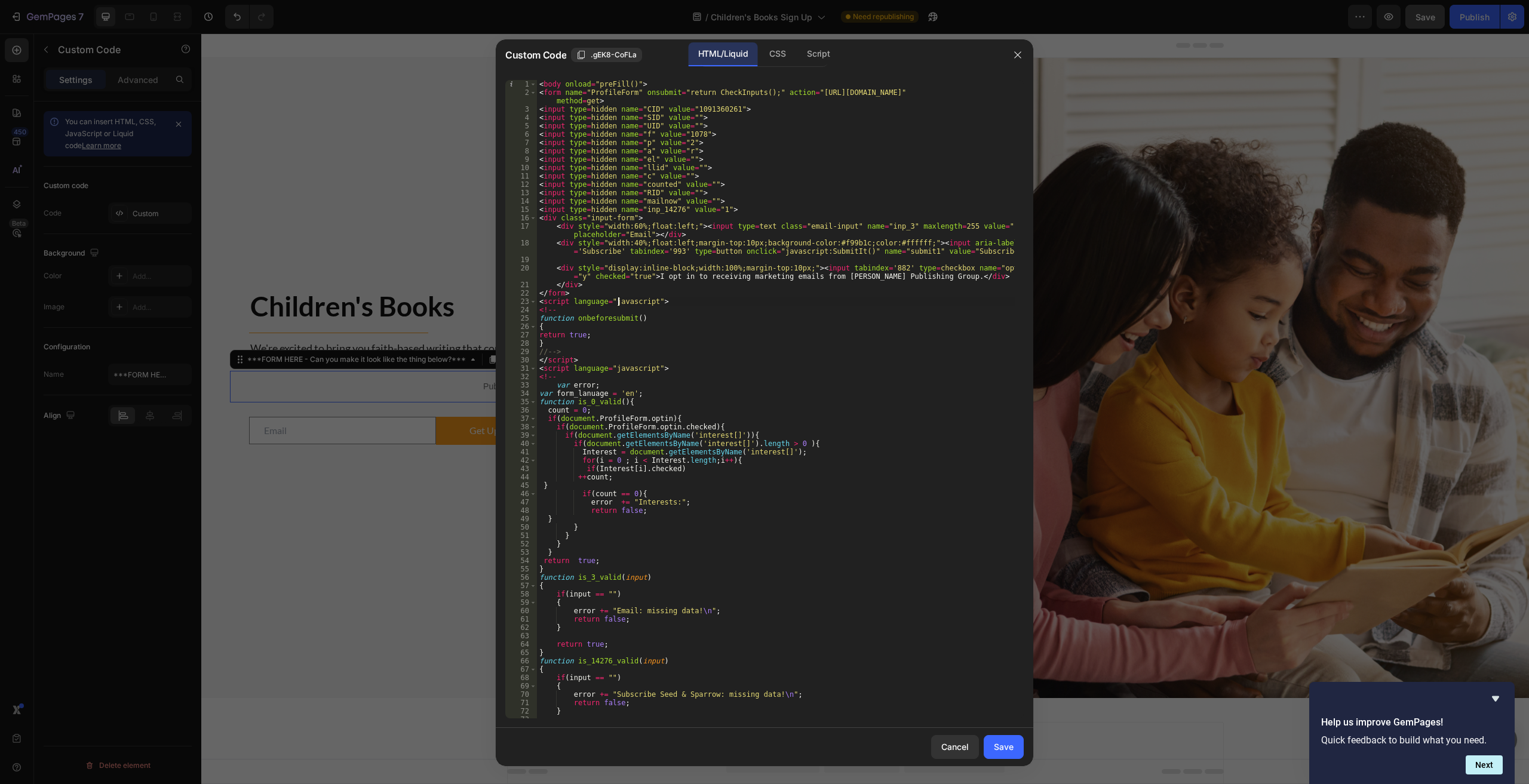
click at [618, 298] on div "< body onload = "preFill()" > < form name = "ProfileForm" onsubmit = "return Ch…" at bounding box center [776, 407] width 478 height 654
type textarea "</body>"
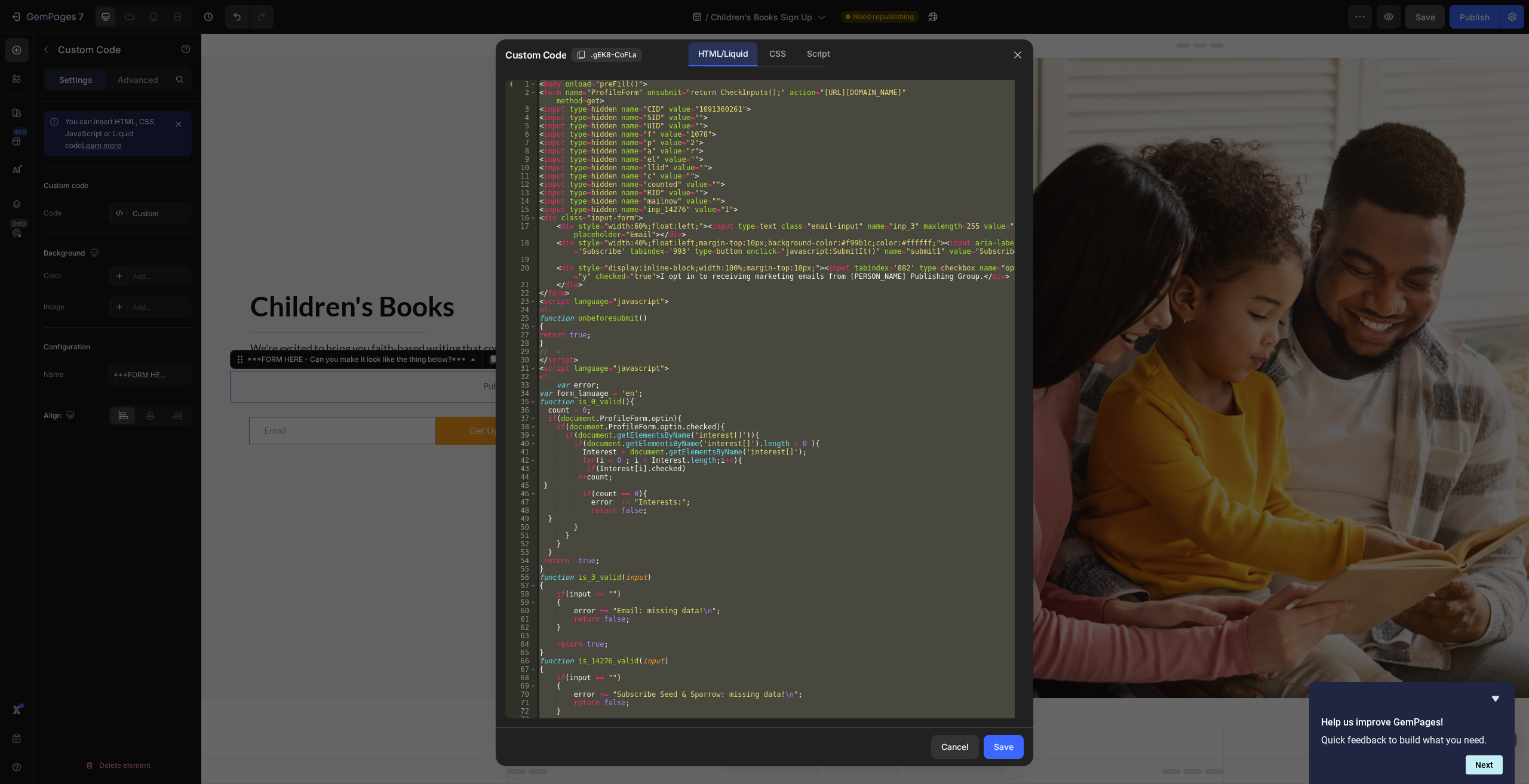
paste textarea
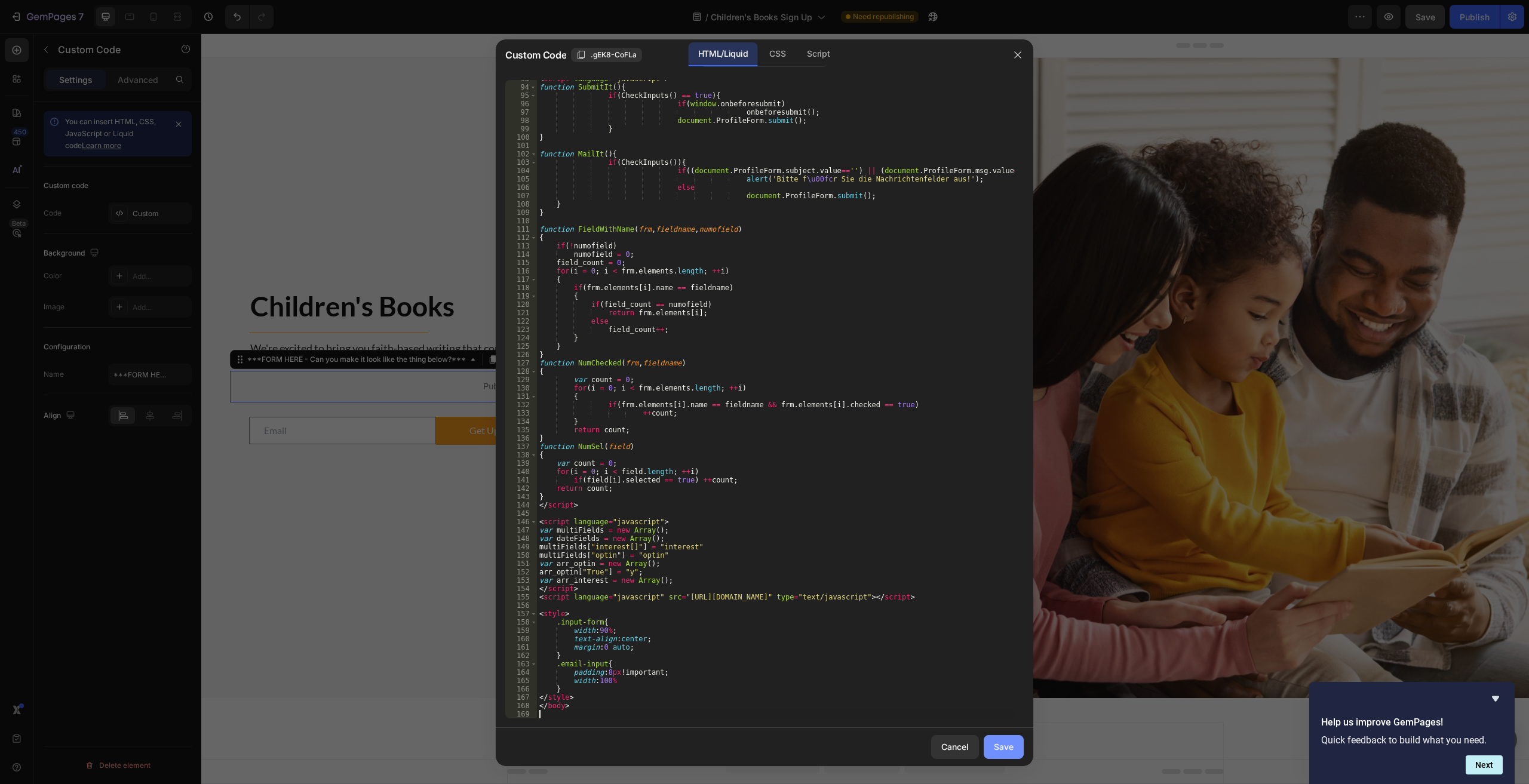
click at [771, 747] on button "Save" at bounding box center [1003, 746] width 40 height 24
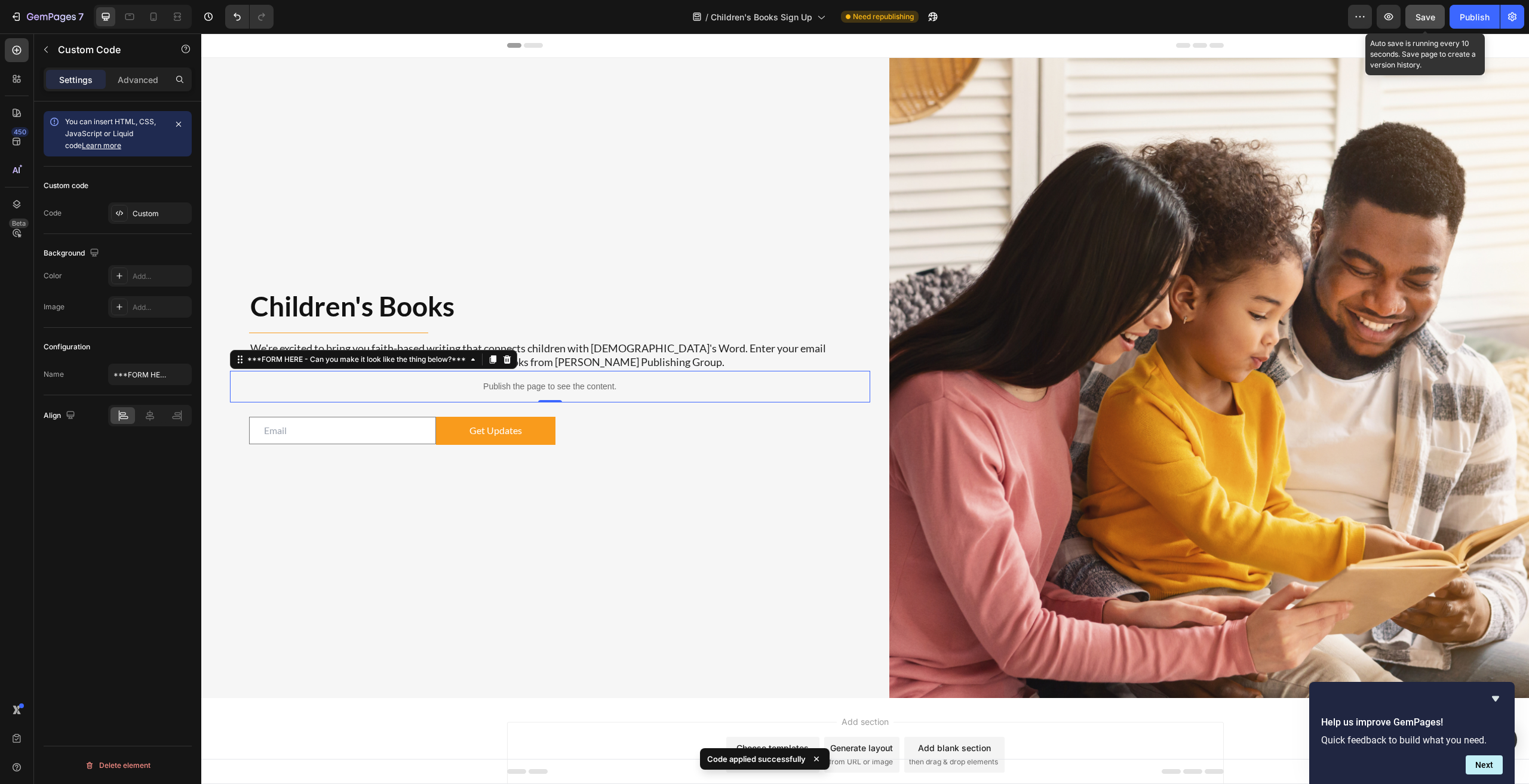
click at [771, 18] on span "Save" at bounding box center [1425, 17] width 20 height 10
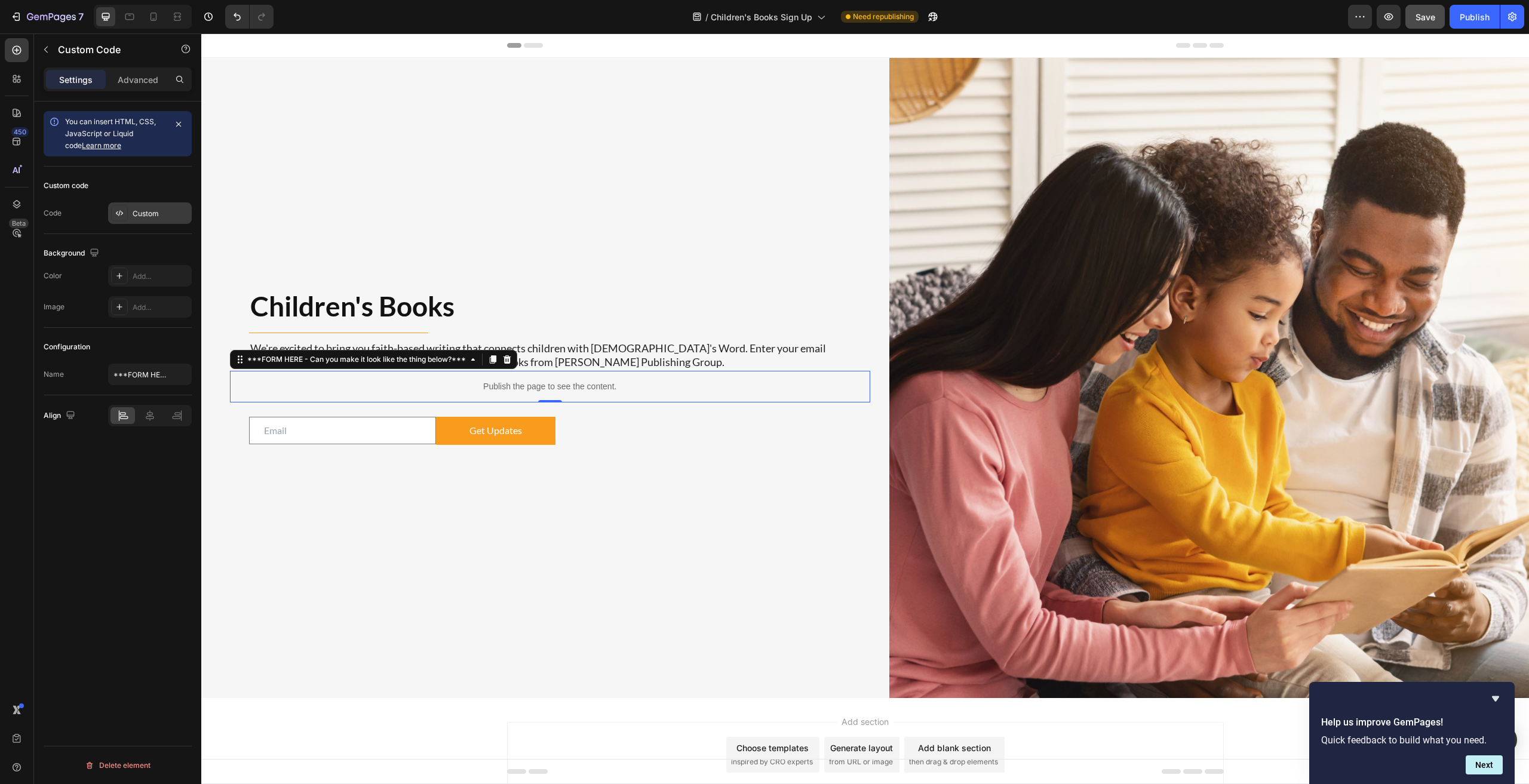
click at [122, 216] on icon at bounding box center [119, 213] width 9 height 9
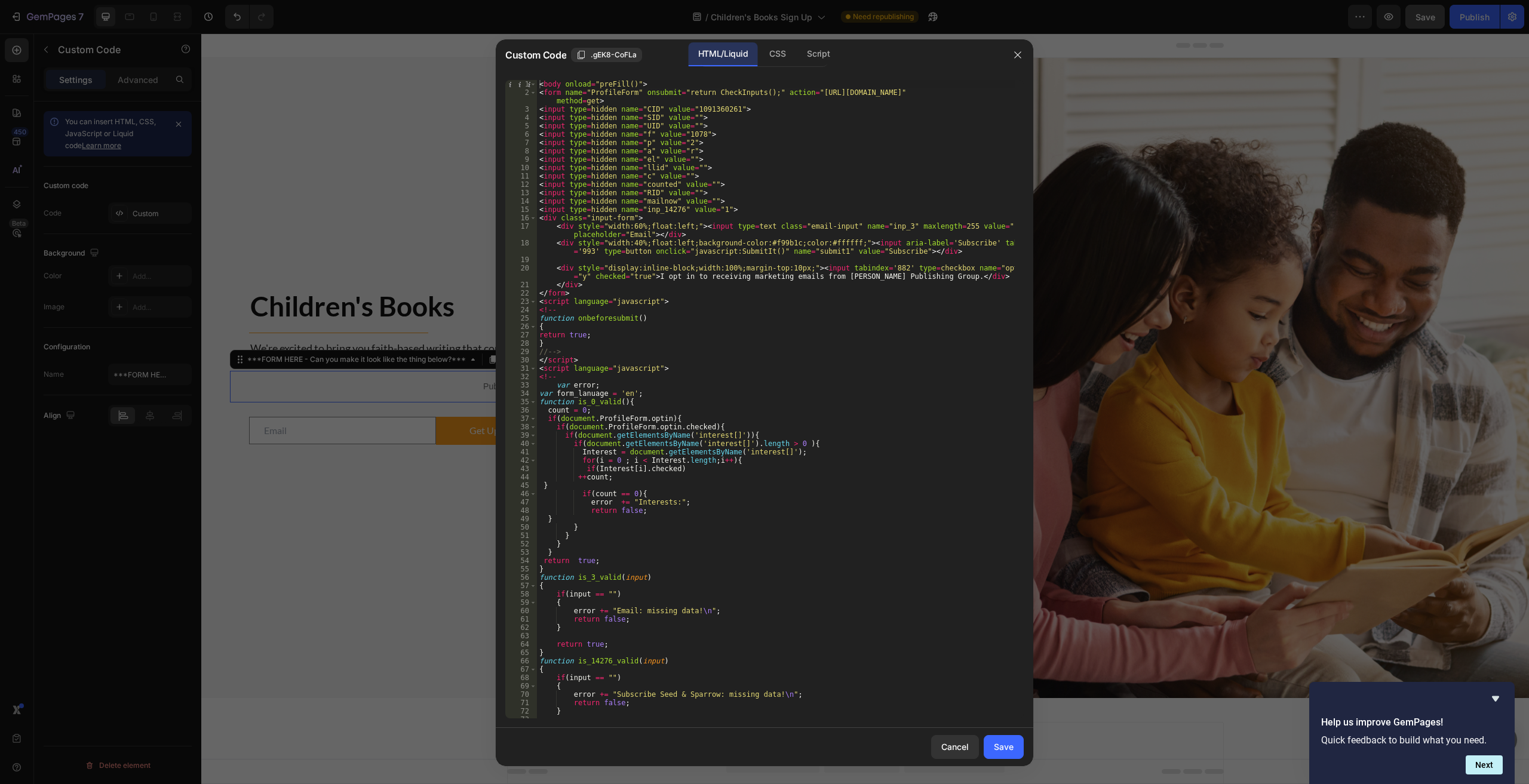
click at [717, 332] on div "< body onload = "preFill()" > < form name = "ProfileForm" onsubmit = "return Ch…" at bounding box center [776, 407] width 478 height 654
type textarea "</body>"
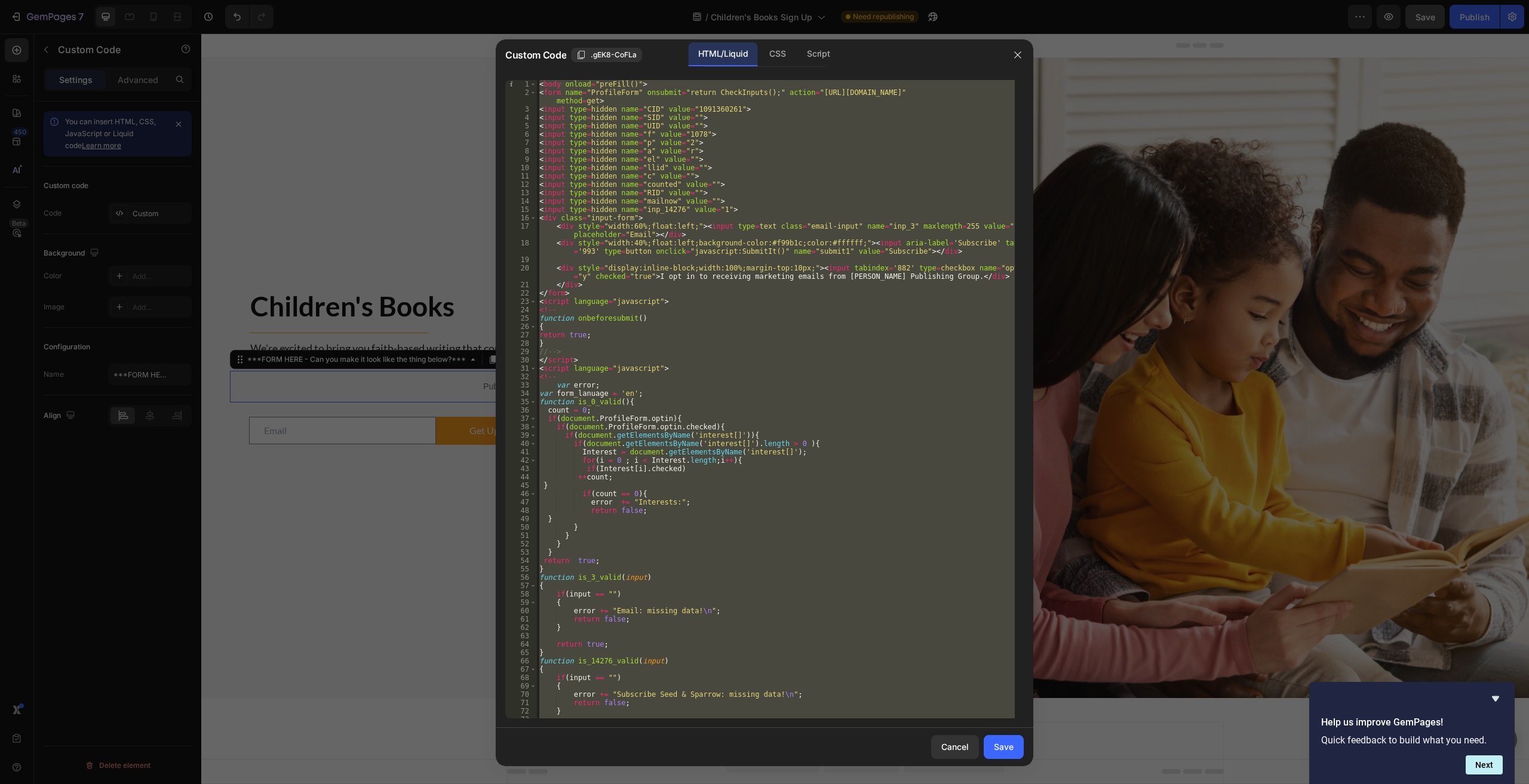
paste textarea
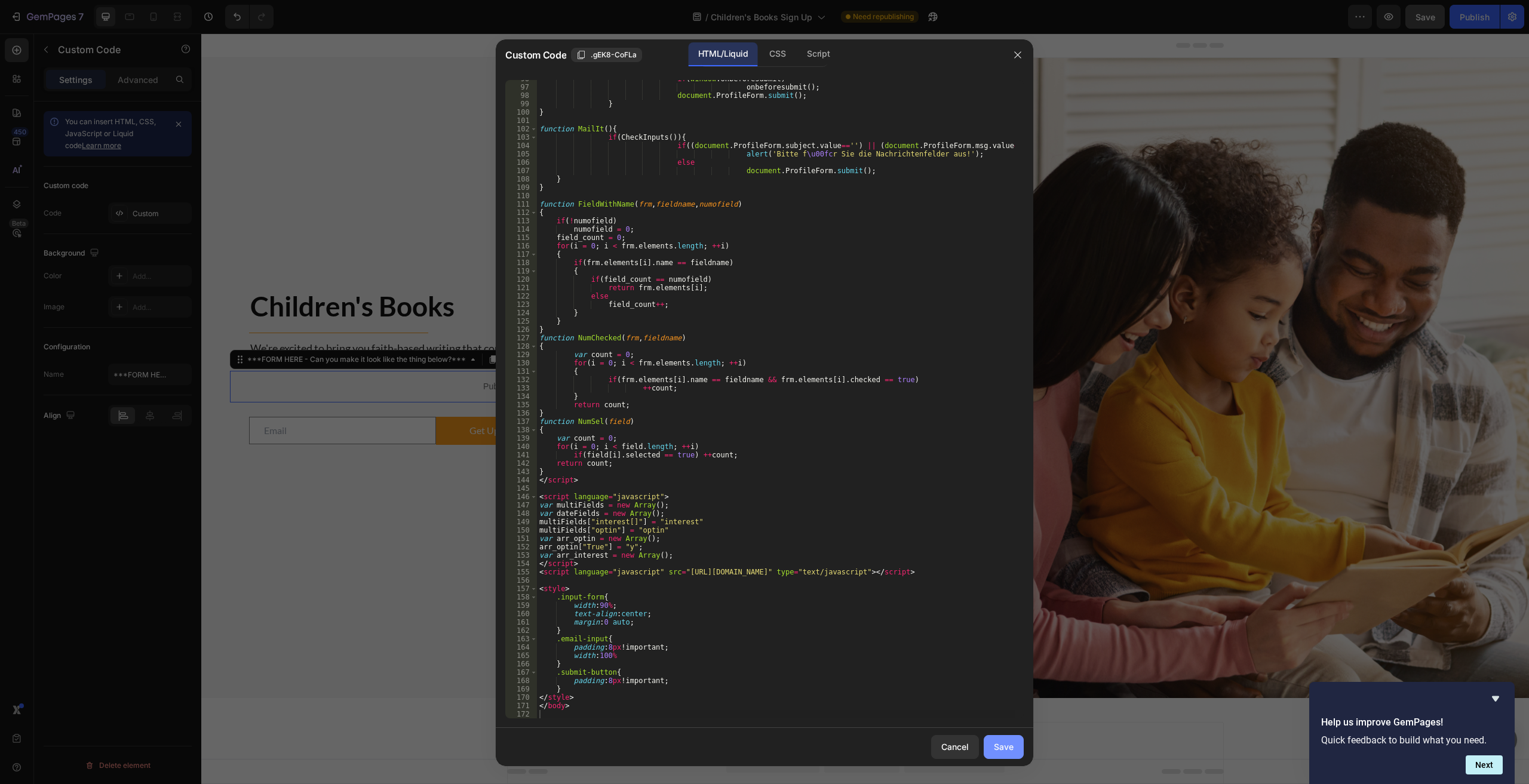
click at [771, 740] on button "Save" at bounding box center [1003, 746] width 40 height 24
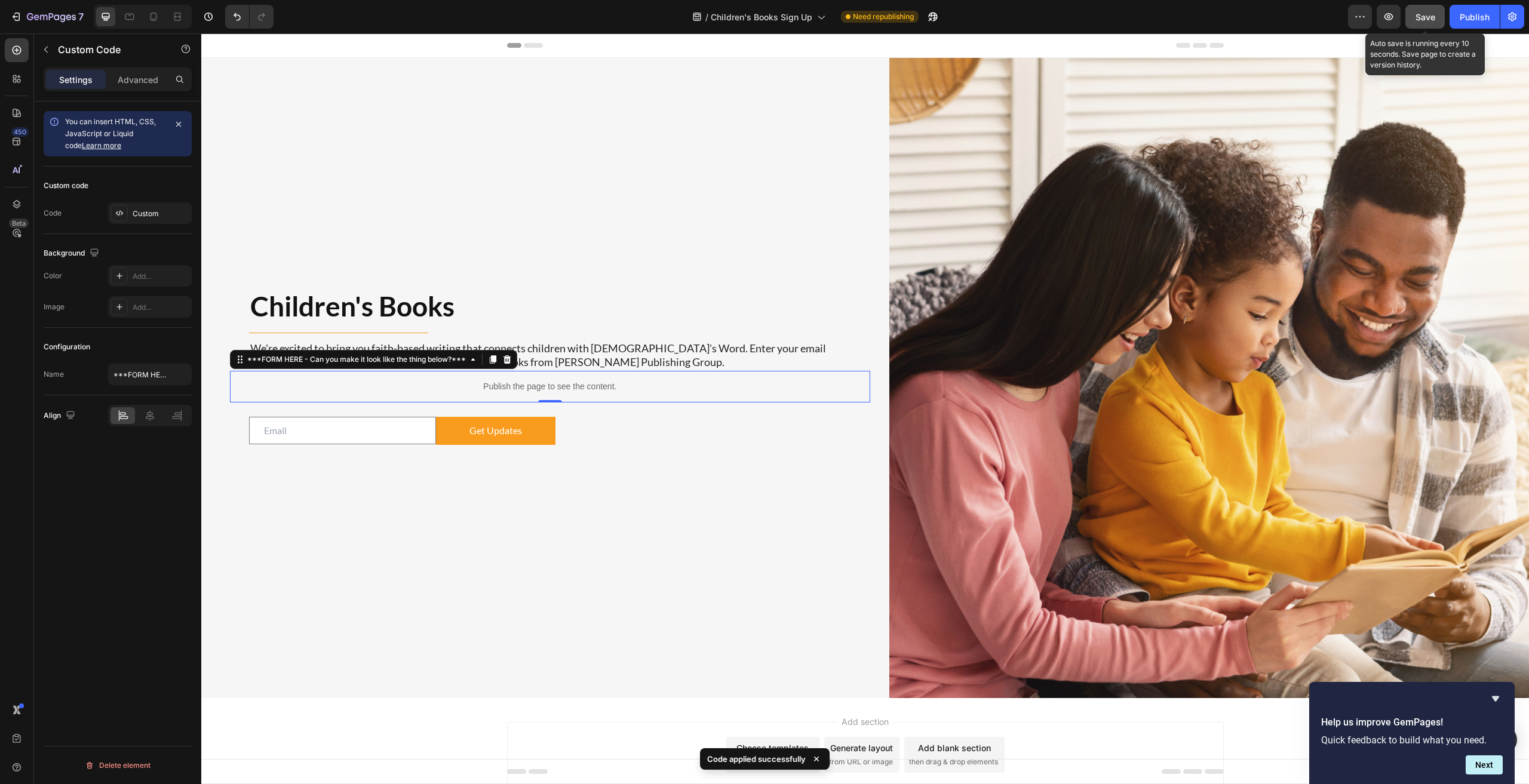
click at [771, 12] on span "Save" at bounding box center [1425, 17] width 20 height 10
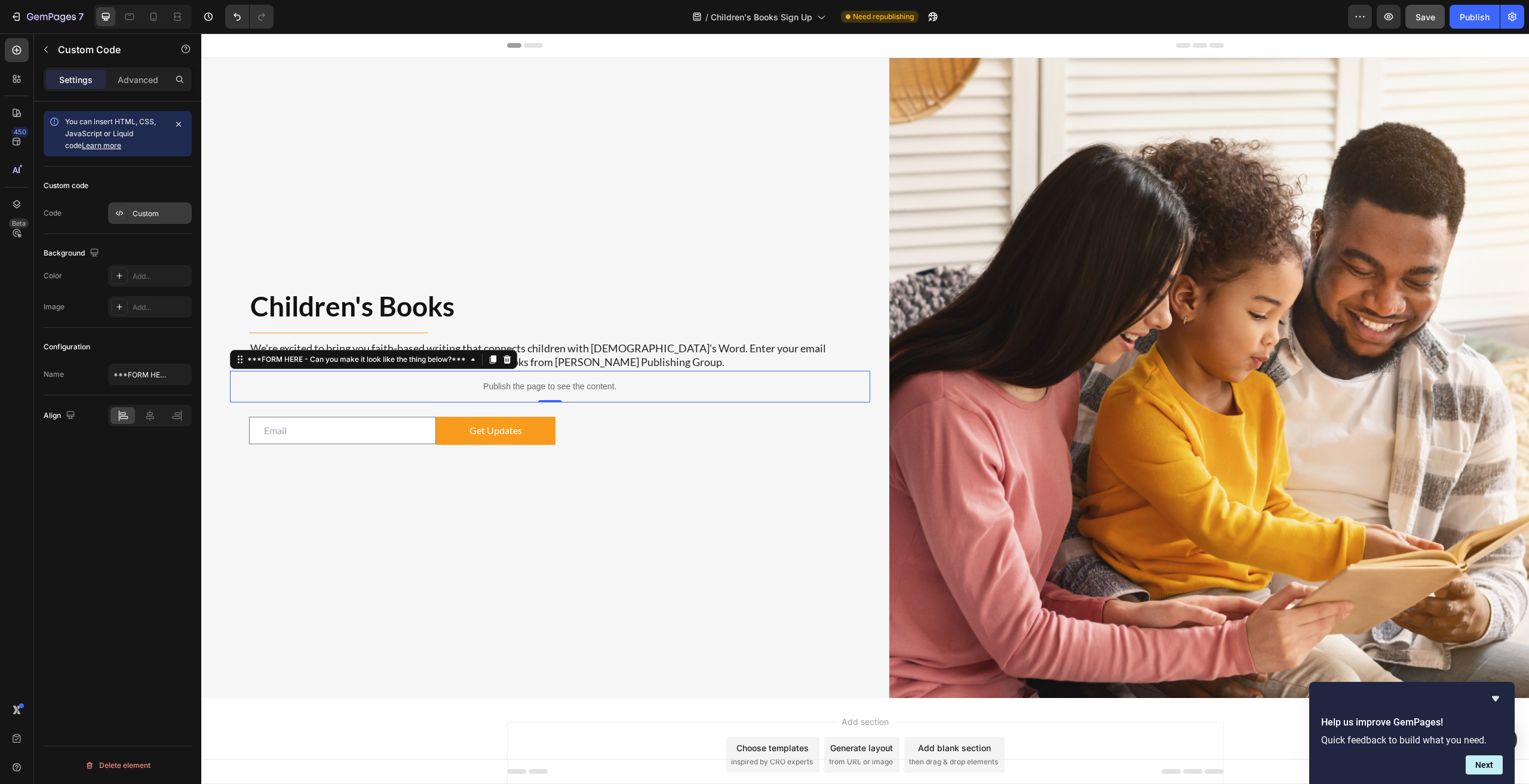
click at [129, 218] on div "Custom" at bounding box center [149, 214] width 83 height 22
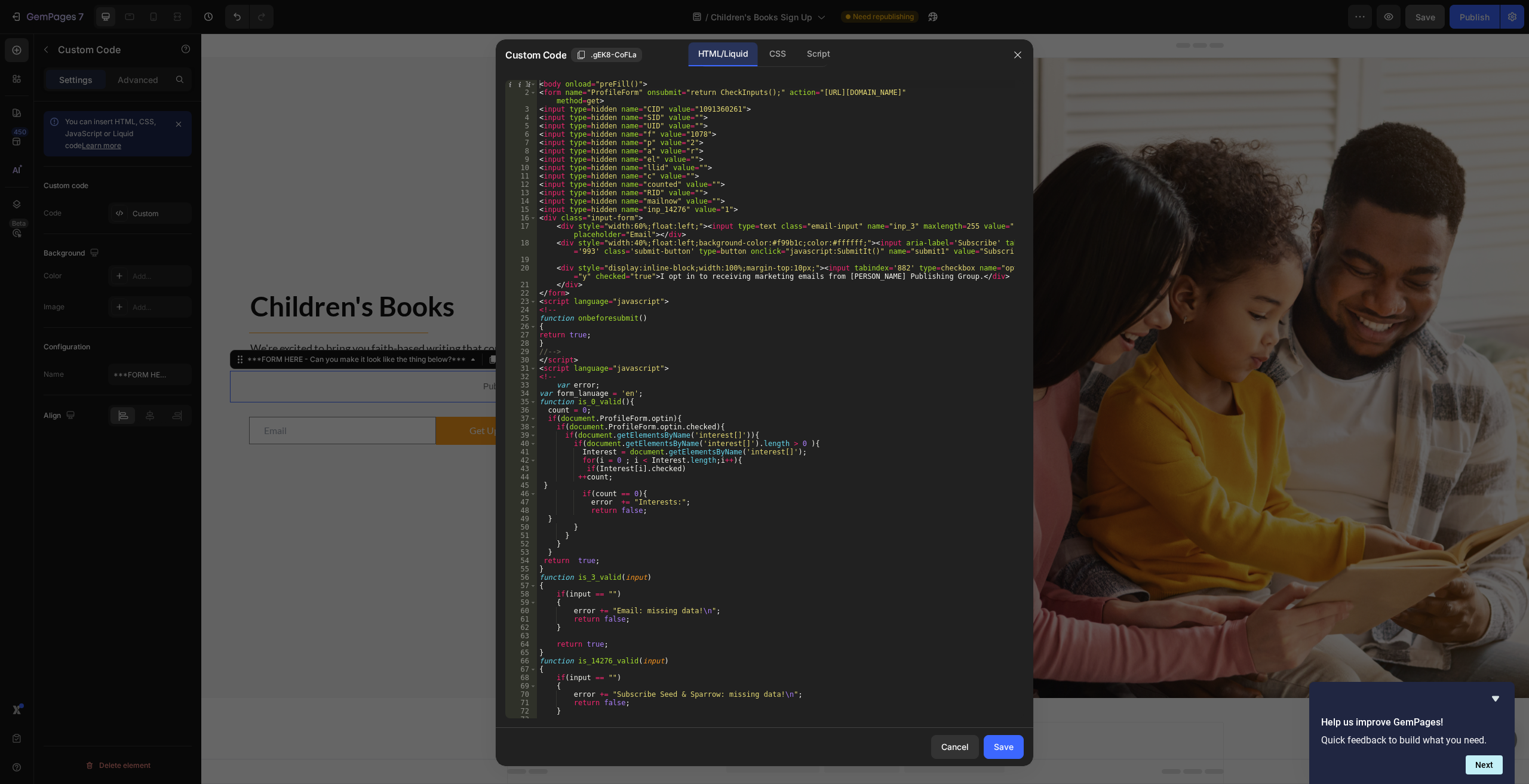
click at [771, 392] on div "< body onload = "preFill()" > < form name = "ProfileForm" onsubmit = "return Ch…" at bounding box center [776, 407] width 478 height 654
type textarea "</body>"
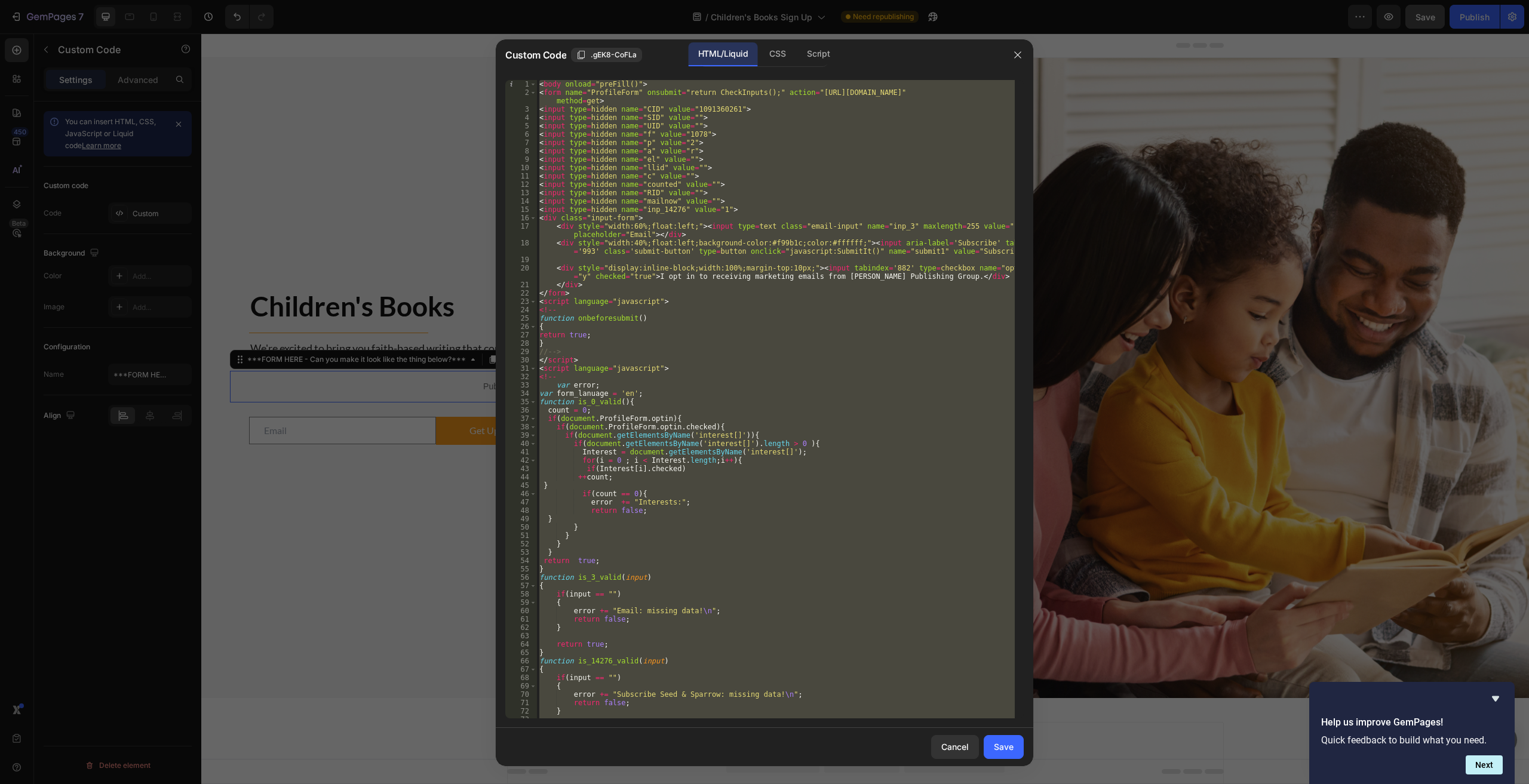
paste textarea
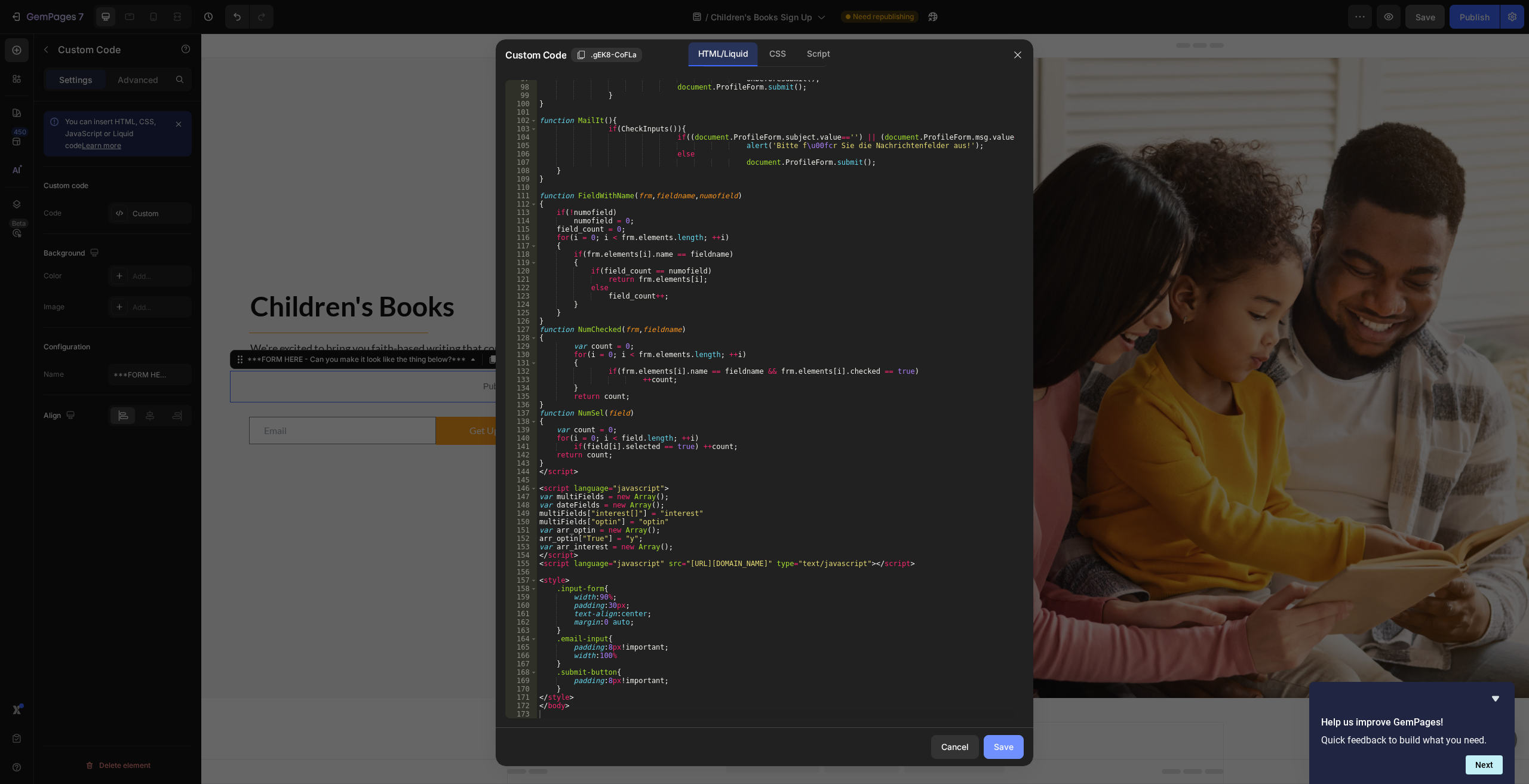
click at [771, 749] on div "Save" at bounding box center [1003, 746] width 20 height 12
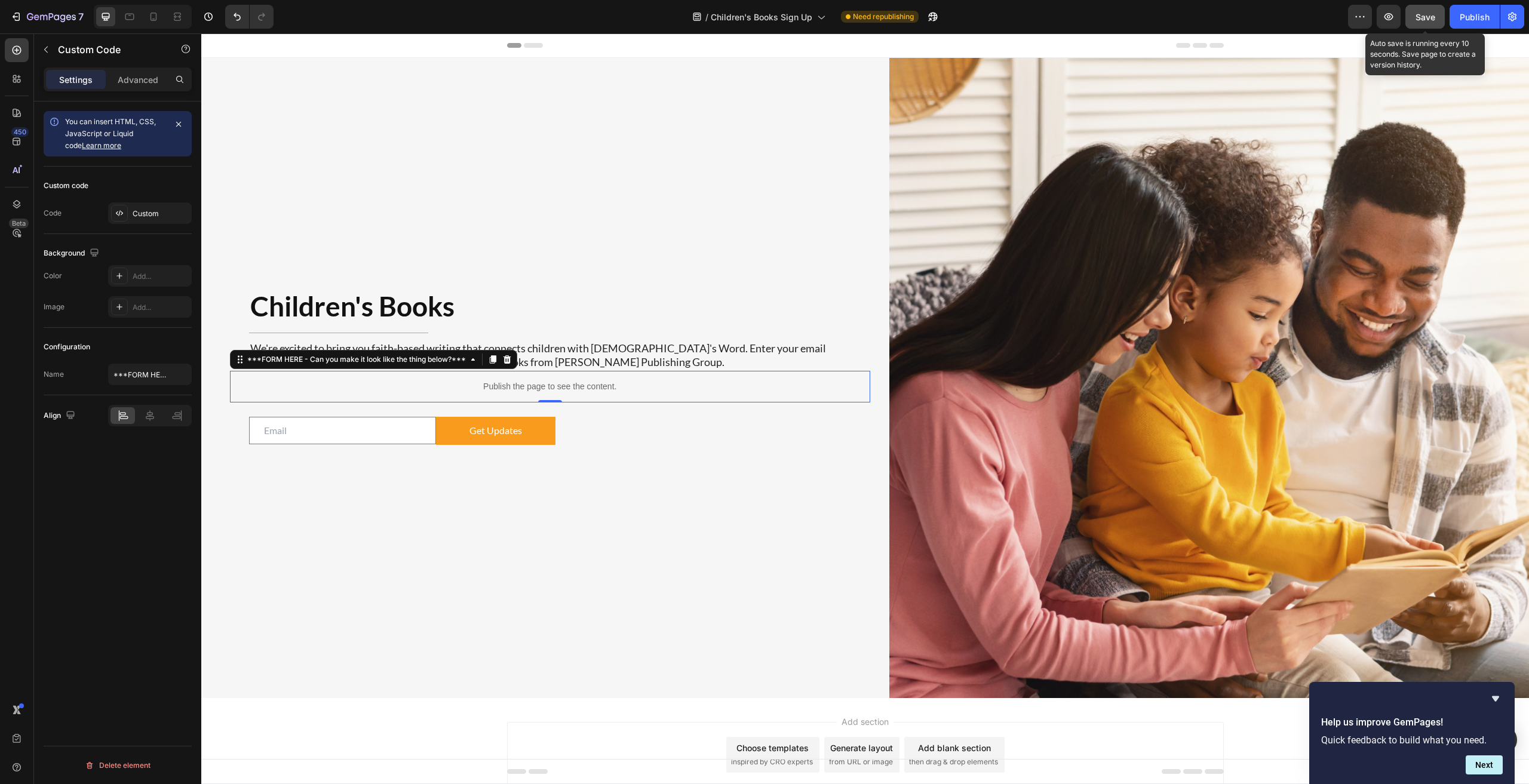
click at [771, 17] on span "Save" at bounding box center [1425, 17] width 20 height 10
click at [771, 696] on icon "Hide survey" at bounding box center [1496, 698] width 7 height 5
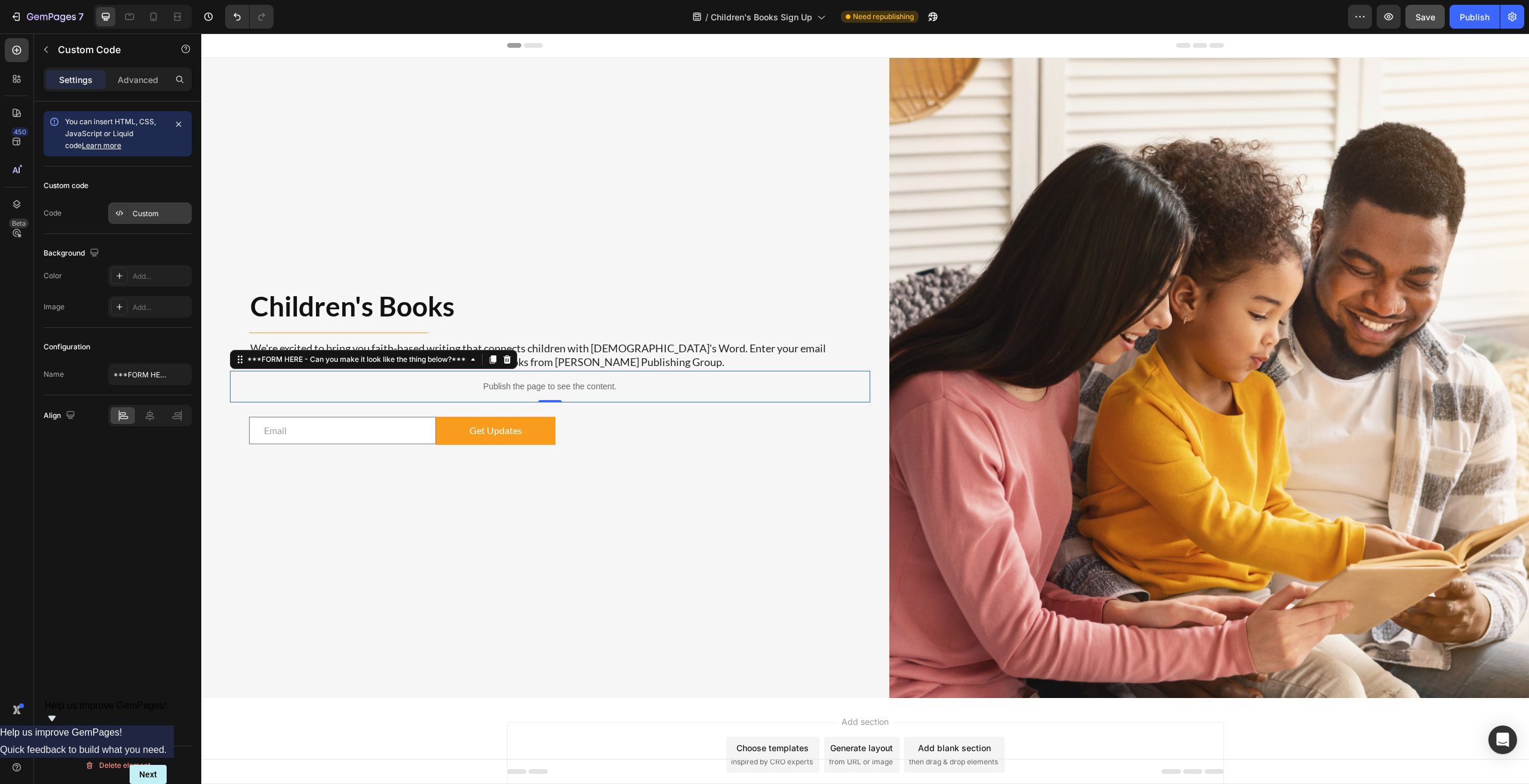
click at [145, 212] on div "Custom" at bounding box center [161, 214] width 56 height 11
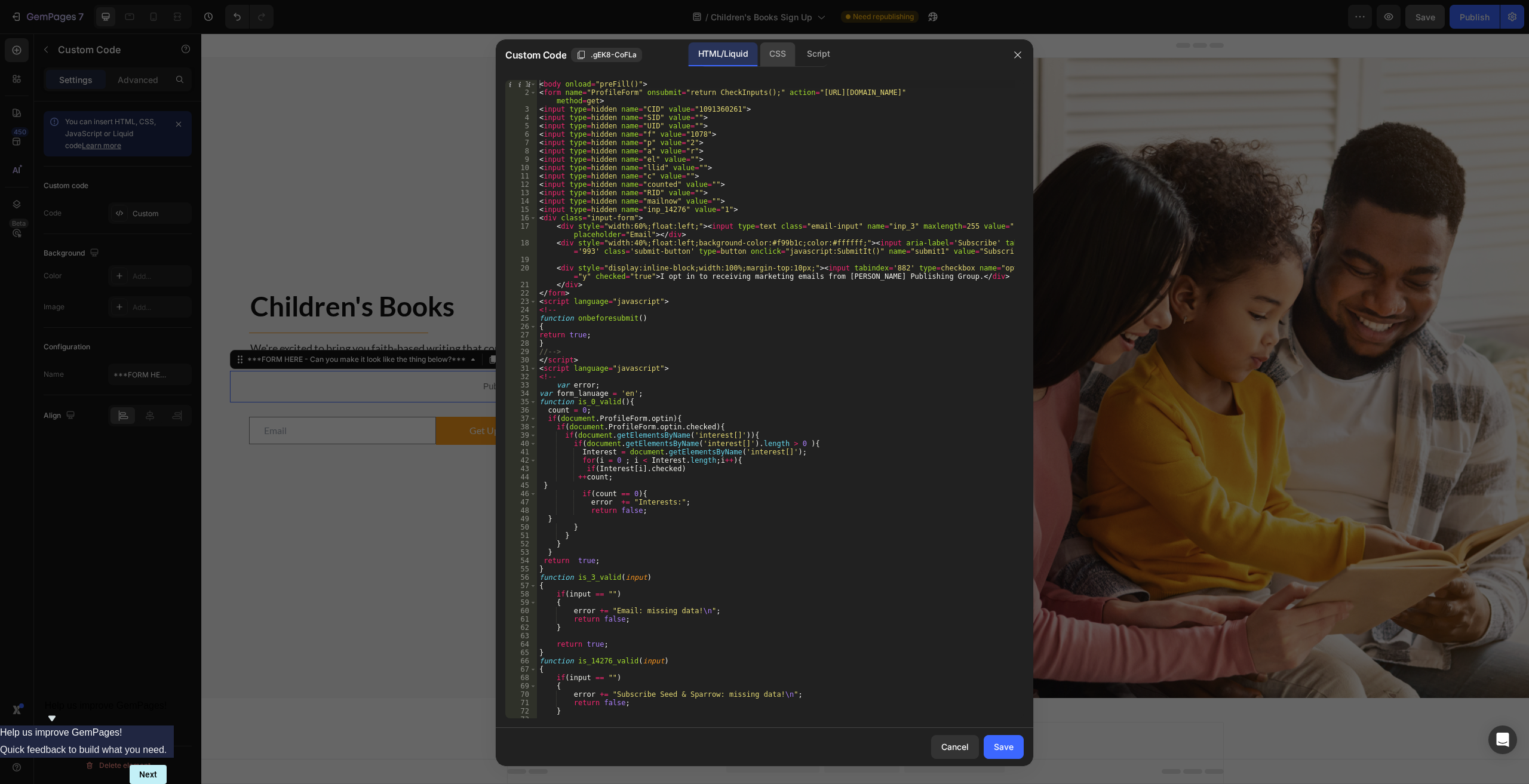
click at [771, 51] on div "CSS" at bounding box center [777, 54] width 35 height 24
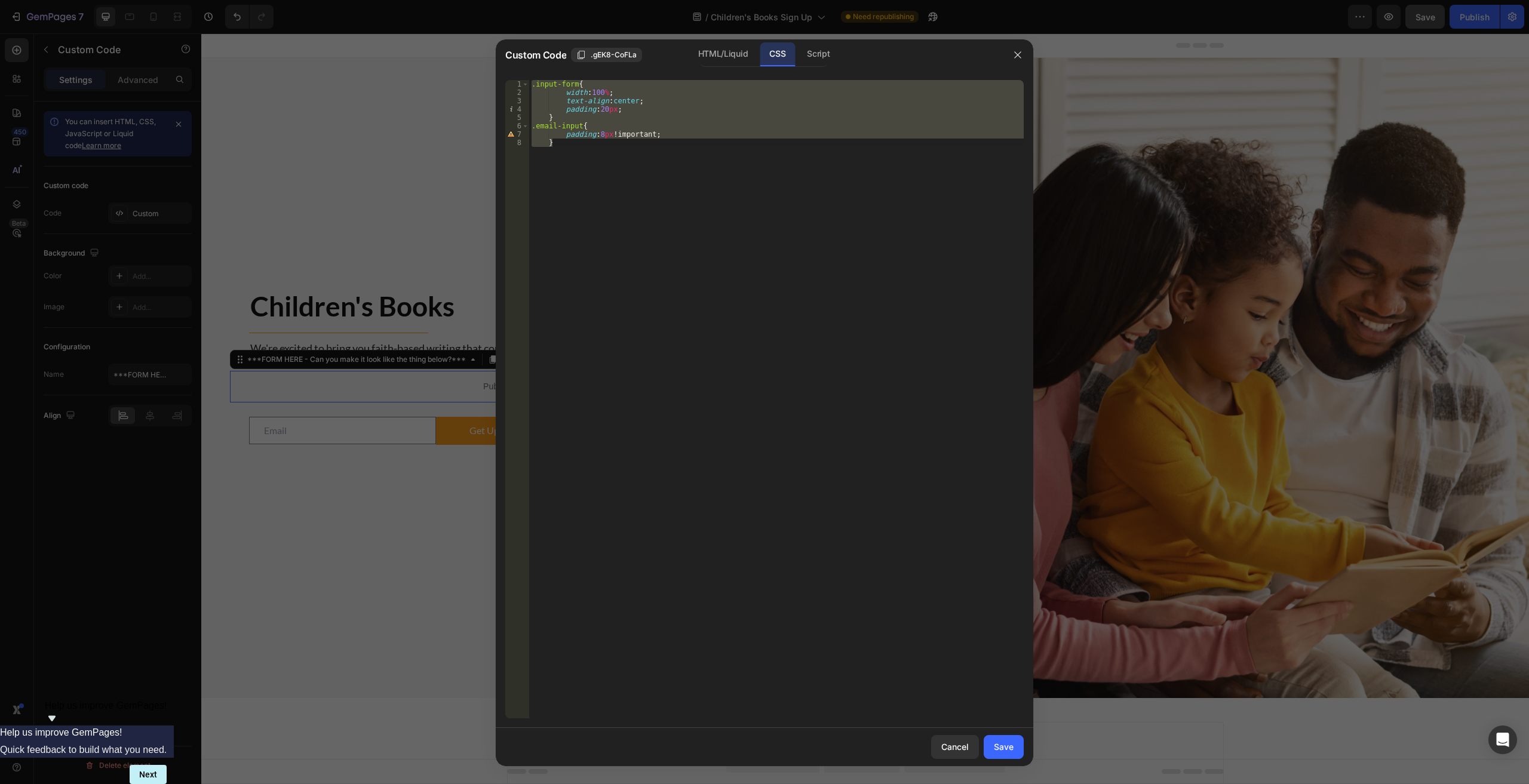
click at [608, 98] on div ".input-form { width : 100 % ; text-align : center ; padding : 20 px ; } .email-…" at bounding box center [776, 398] width 495 height 638
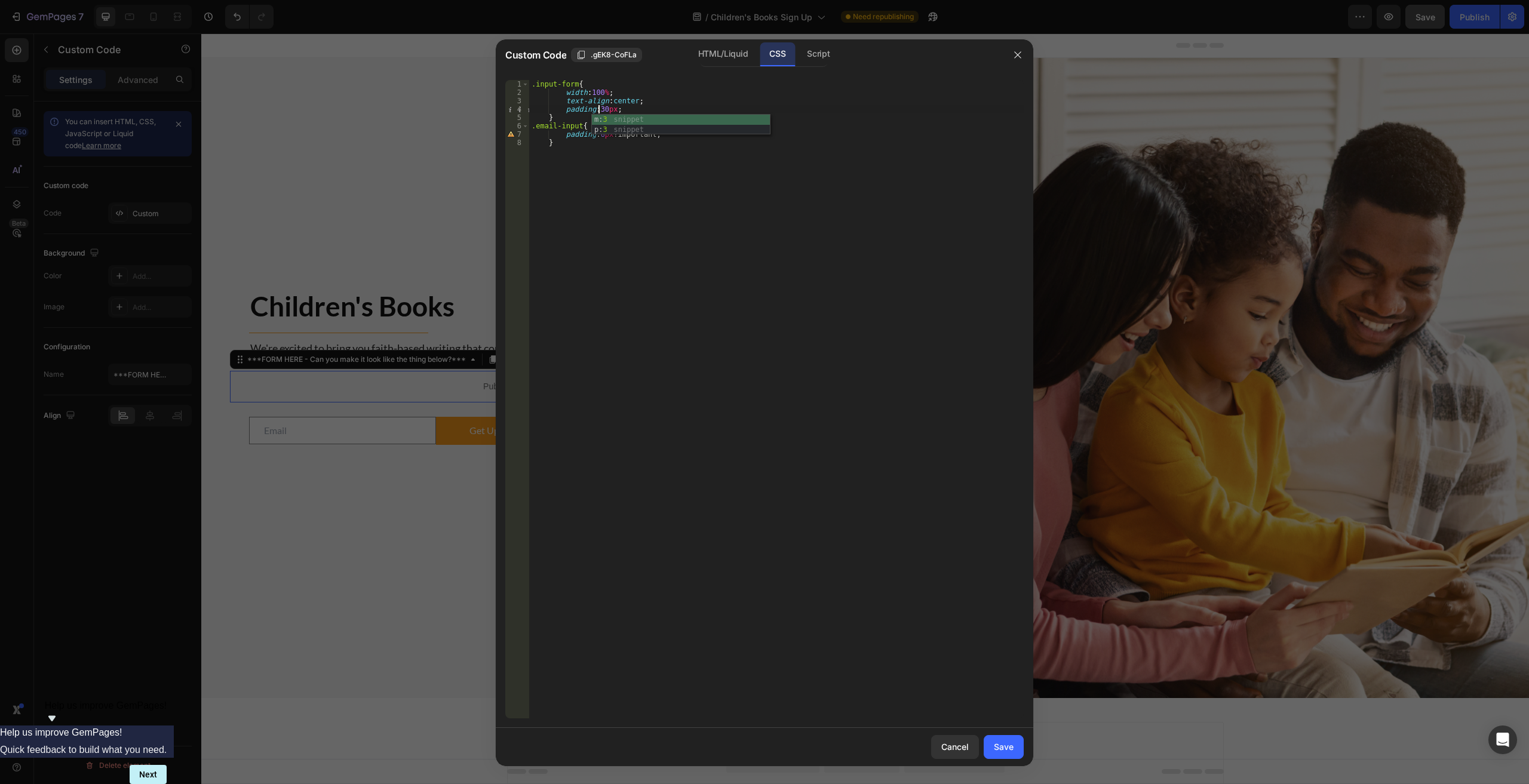
scroll to position [0, 5]
click at [771, 293] on div ".input-form { width : 100 % ; text-align : center ; padding : 30 px ; } .email-…" at bounding box center [776, 407] width 495 height 654
click at [718, 50] on div "HTML/Liquid" at bounding box center [723, 54] width 69 height 24
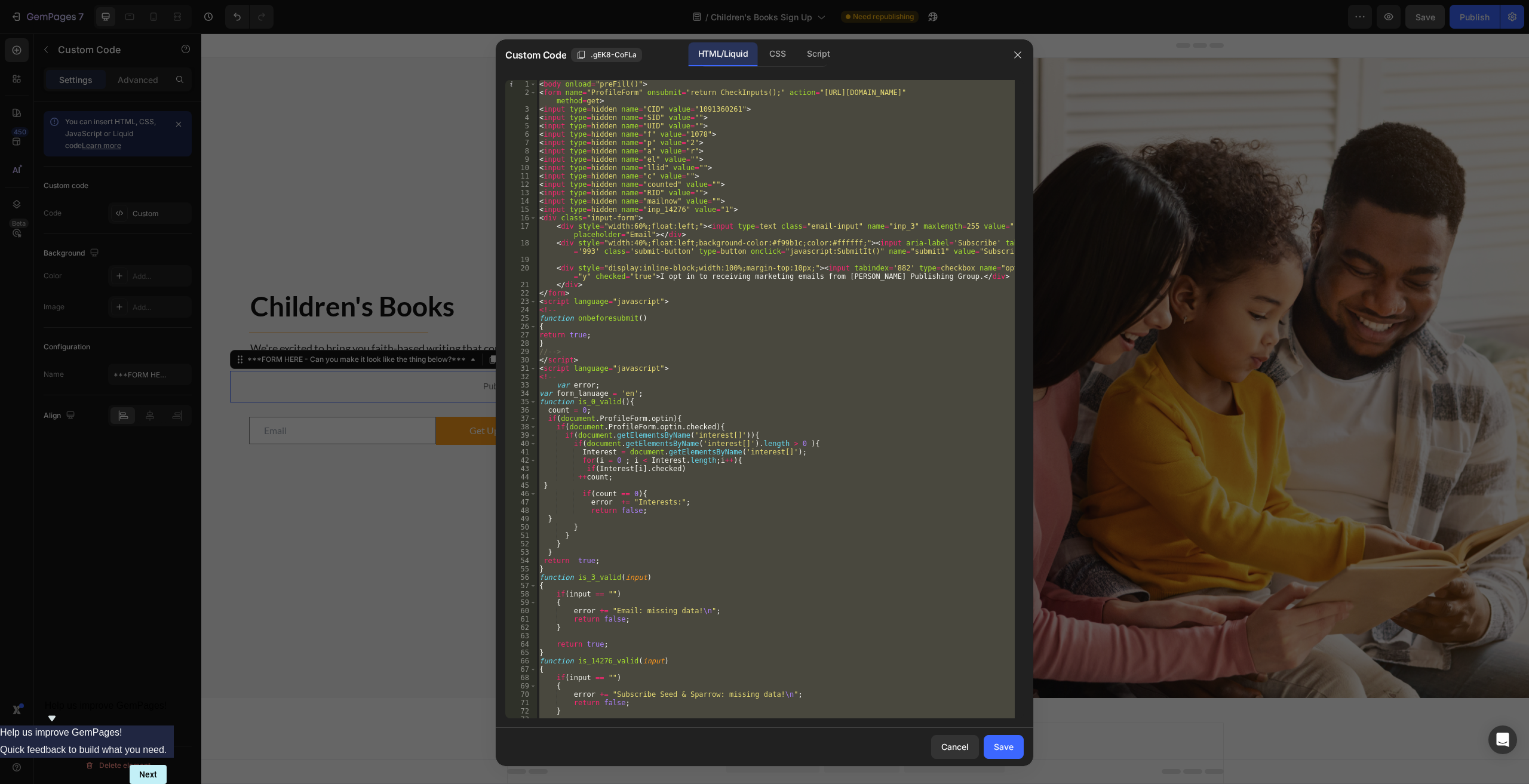
click at [645, 620] on div "< body onload = "preFill()" > < form name = "ProfileForm" onsubmit = "return Ch…" at bounding box center [776, 398] width 478 height 638
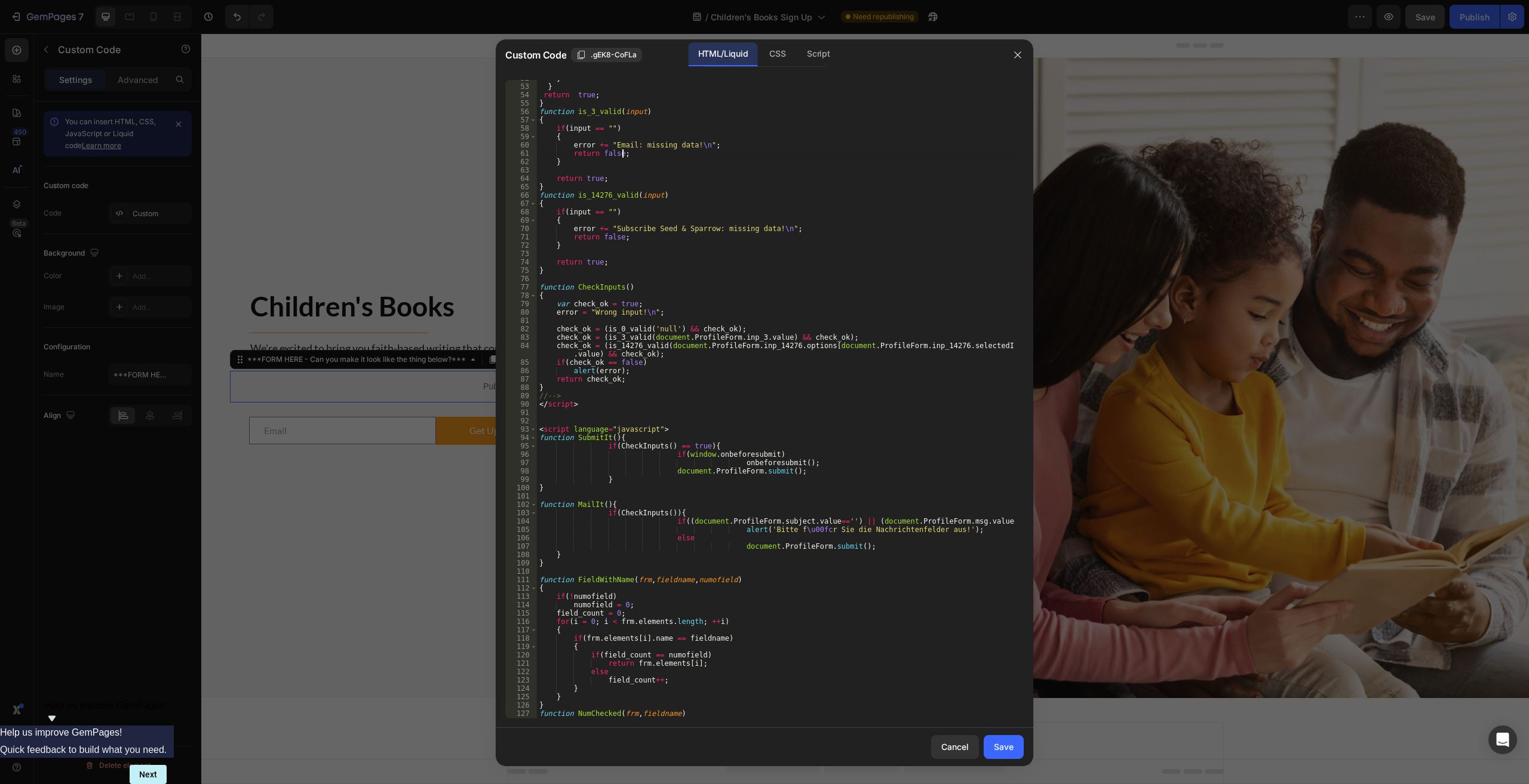
scroll to position [849, 0]
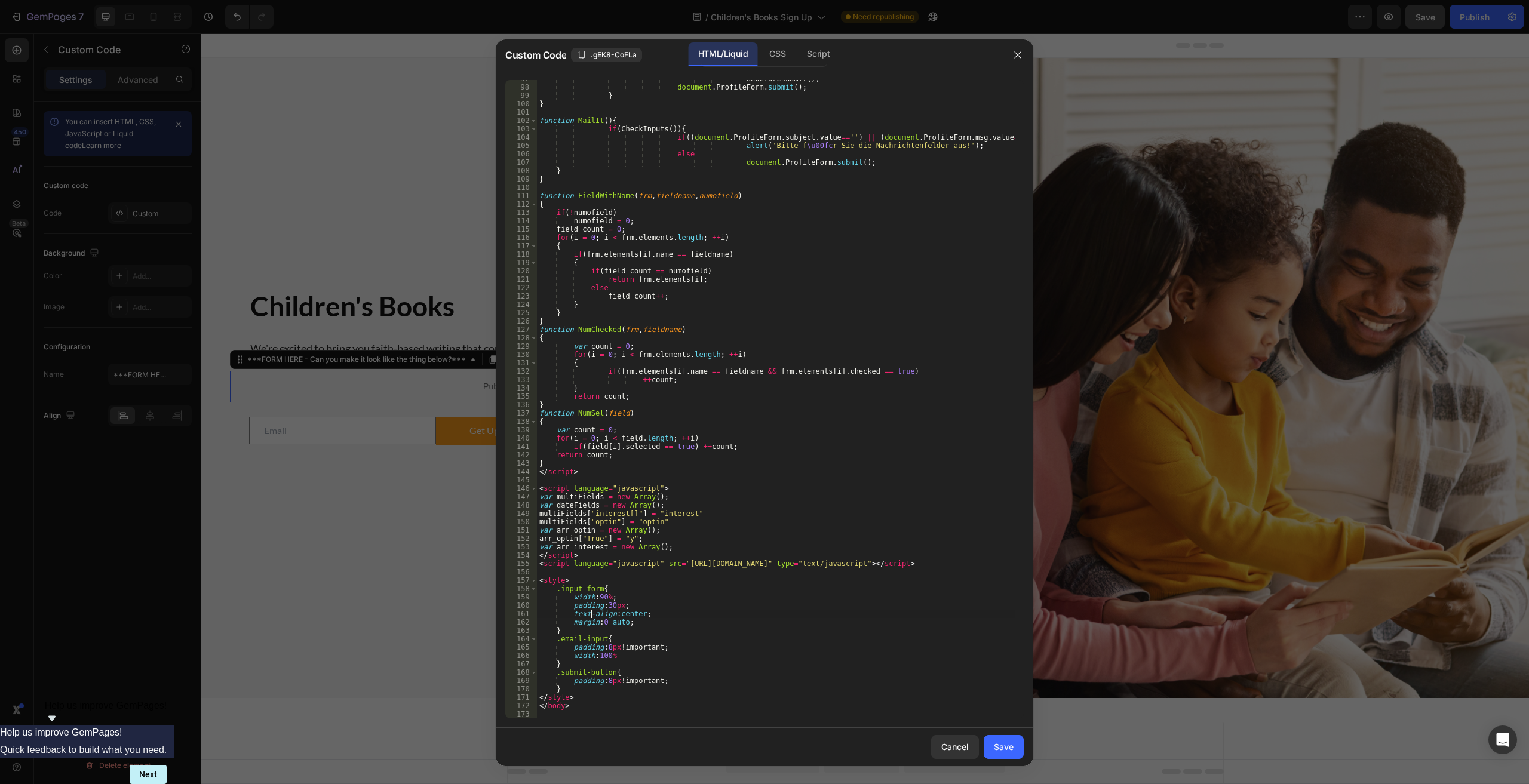
click at [591, 610] on div "onbeforesubmit ( ) ; document . ProfileForm . submit ( ) ; } } function MailIt …" at bounding box center [776, 402] width 478 height 654
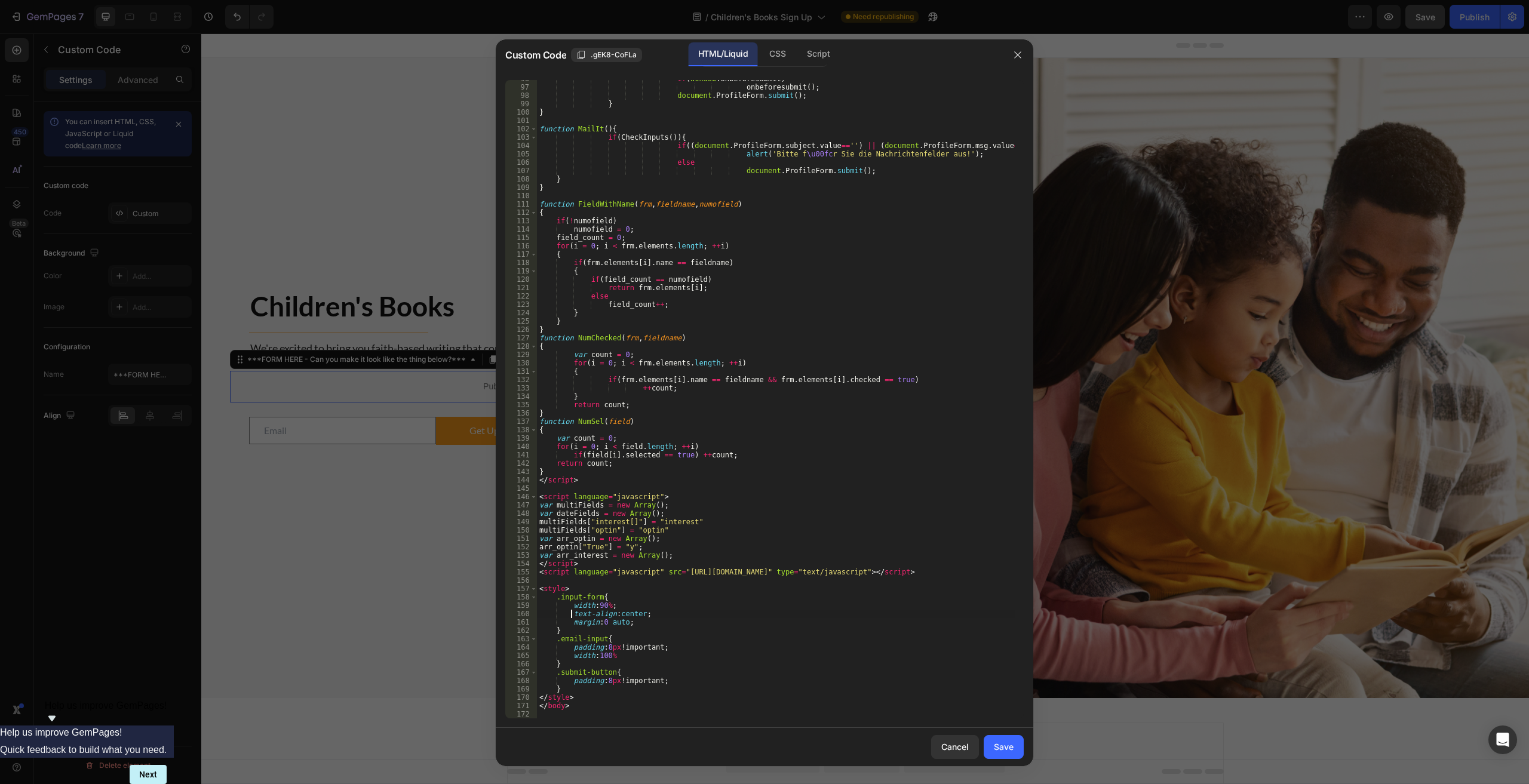
scroll to position [841, 0]
click at [771, 56] on div "CSS" at bounding box center [777, 54] width 35 height 24
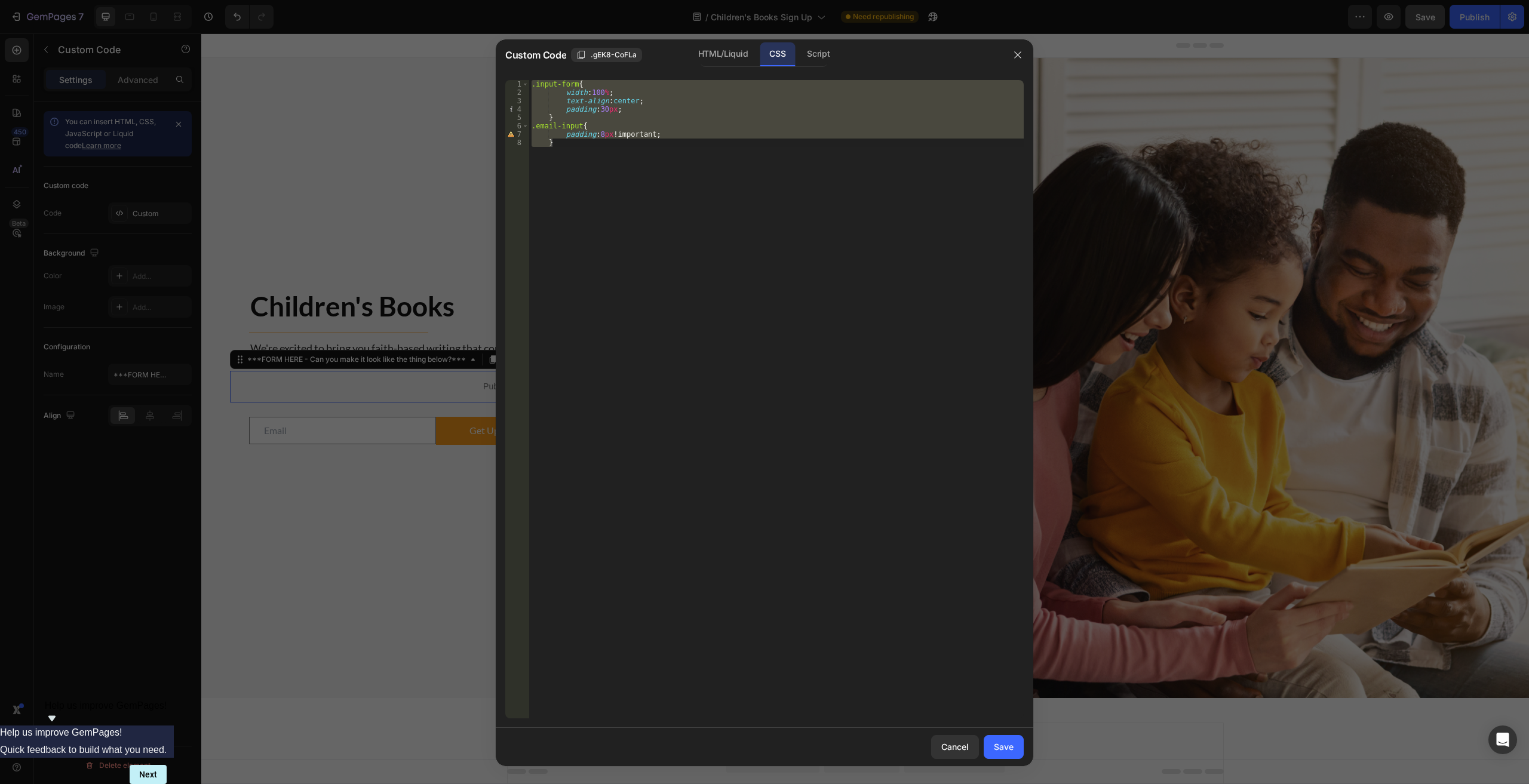
click at [616, 215] on div ".input-form { width : 100 % ; text-align : center ; padding : 30 px ; } .email-…" at bounding box center [776, 398] width 495 height 638
drag, startPoint x: 636, startPoint y: 203, endPoint x: 482, endPoint y: 93, distance: 189.3
click at [482, 93] on div "Custom Code .gEK8-CoFLa HTML/Liquid CSS Script } 1 2 3 4 5 6 7 8 .input-form { …" at bounding box center [764, 392] width 1529 height 784
type textarea ".input-form{ width:100%;"
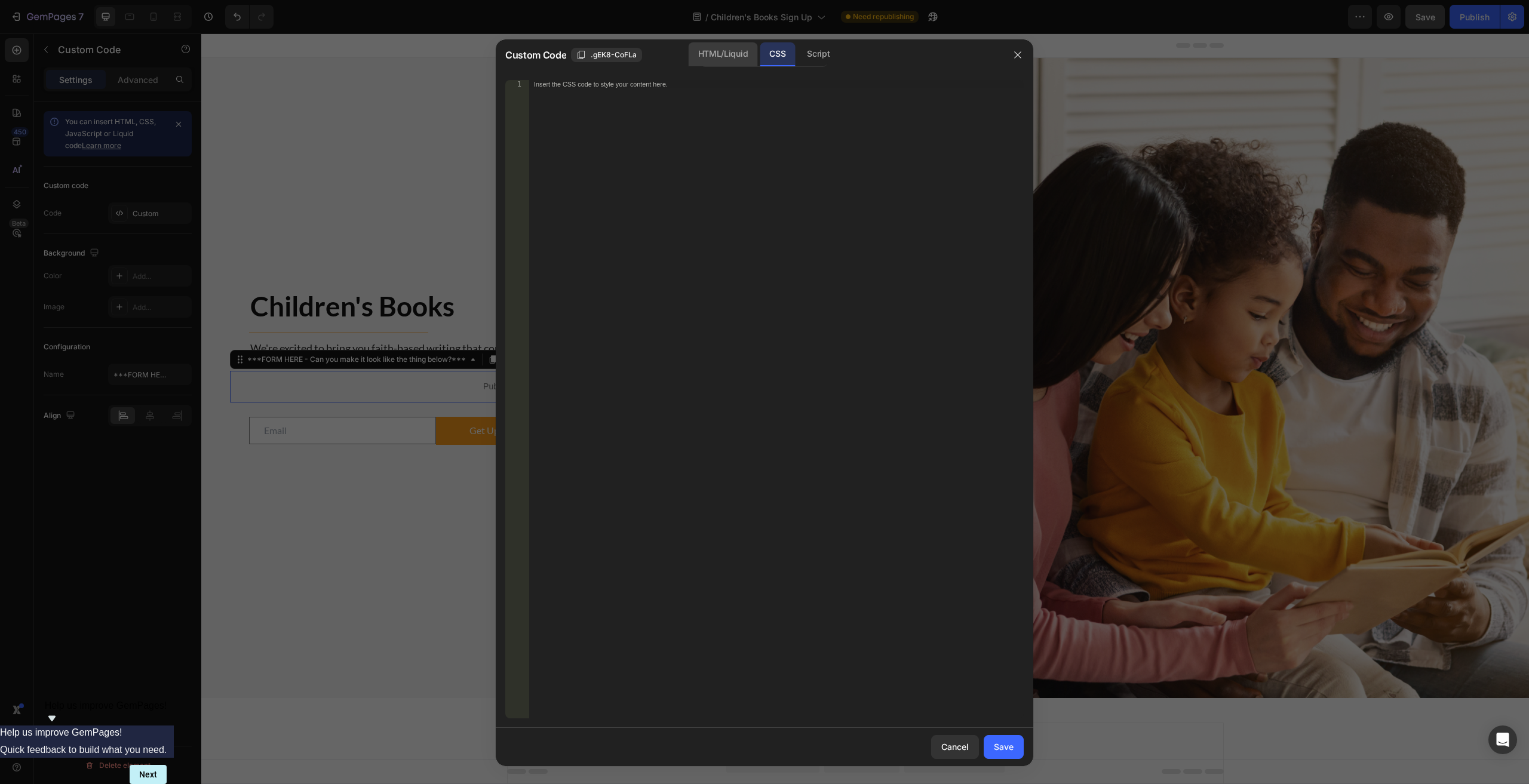
click at [717, 59] on div "HTML/Liquid" at bounding box center [723, 54] width 69 height 24
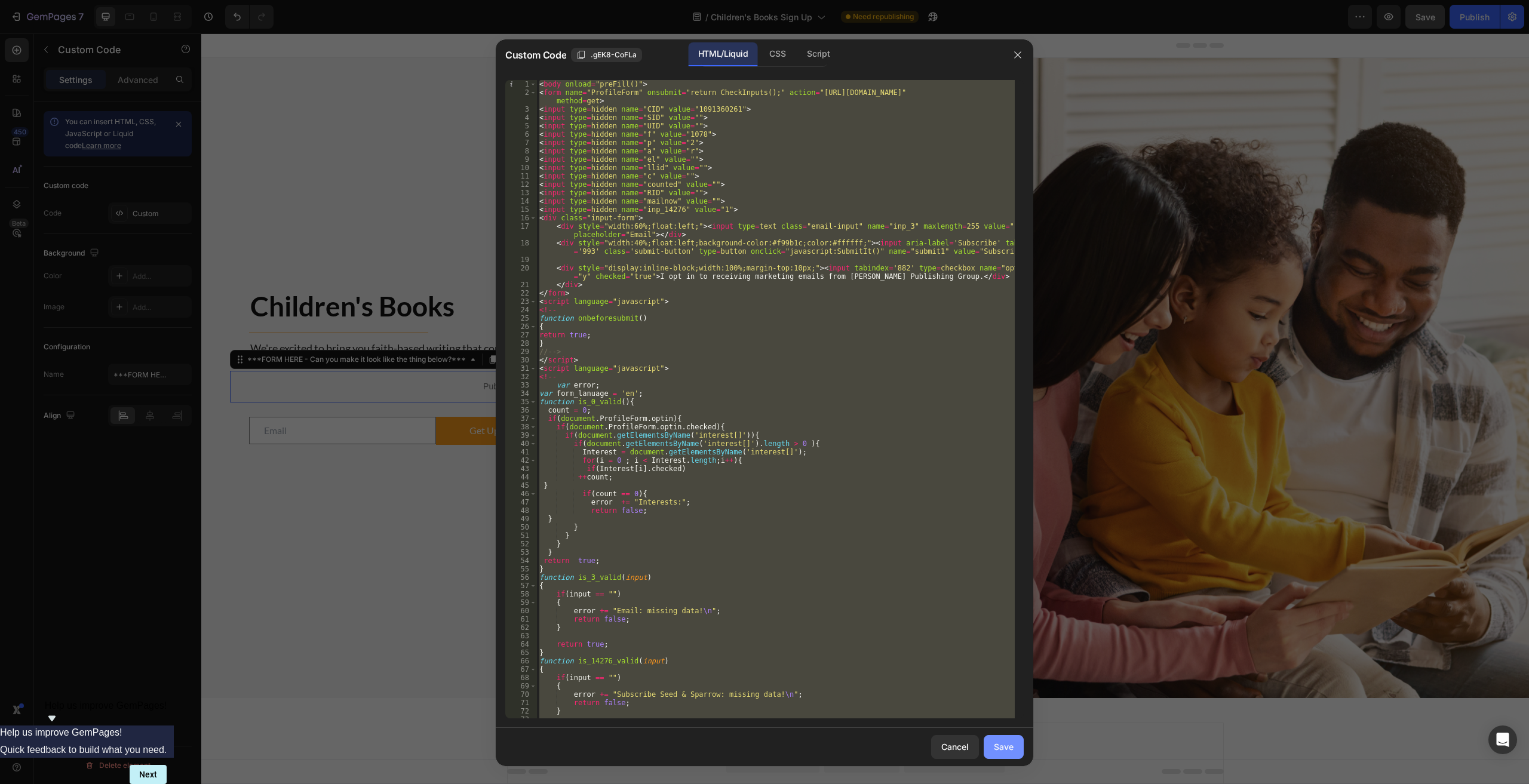
drag, startPoint x: 1002, startPoint y: 739, endPoint x: 1004, endPoint y: 745, distance: 6.3
click at [771, 744] on button "Save" at bounding box center [1003, 746] width 40 height 24
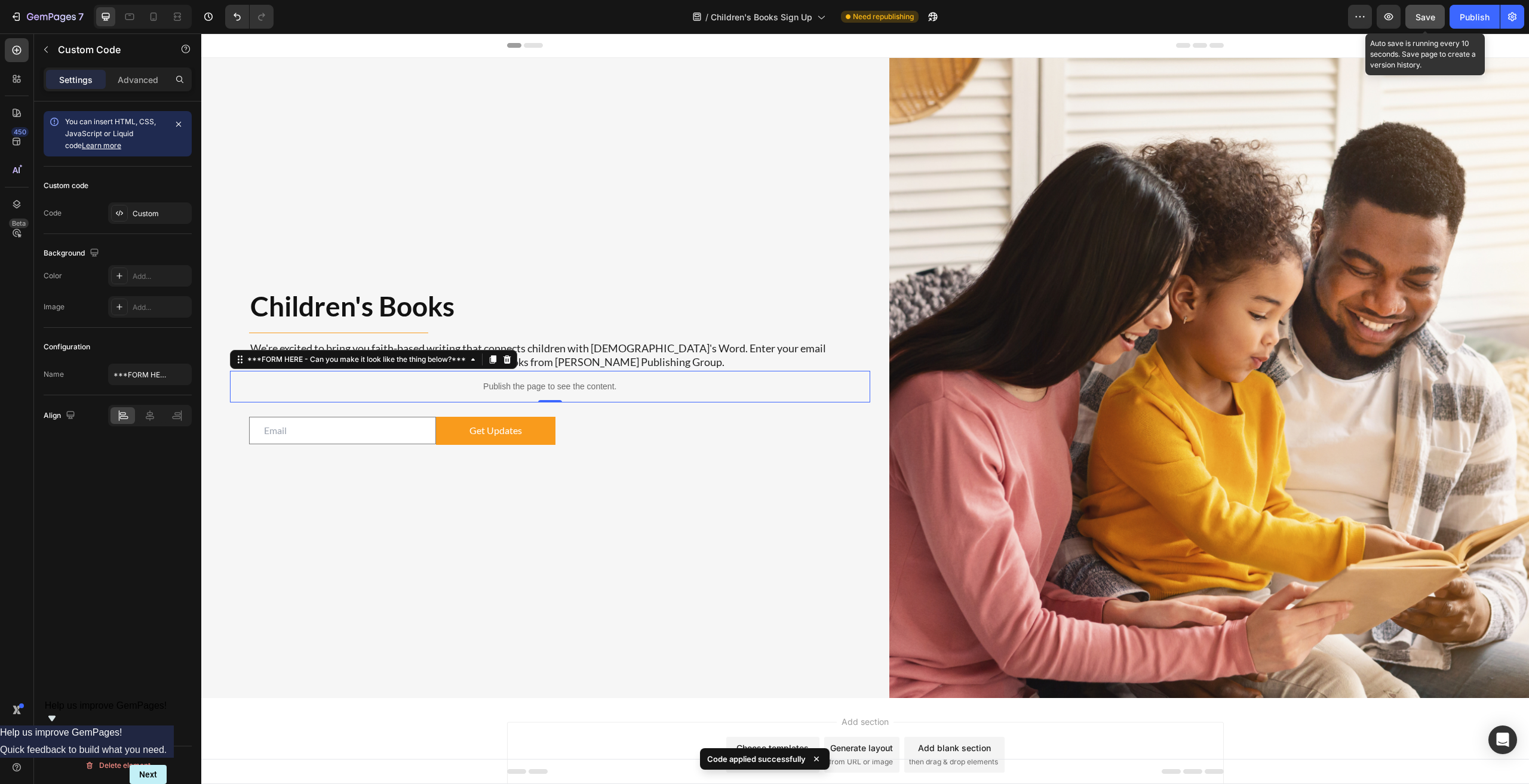
click at [771, 14] on span "Save" at bounding box center [1425, 17] width 20 height 10
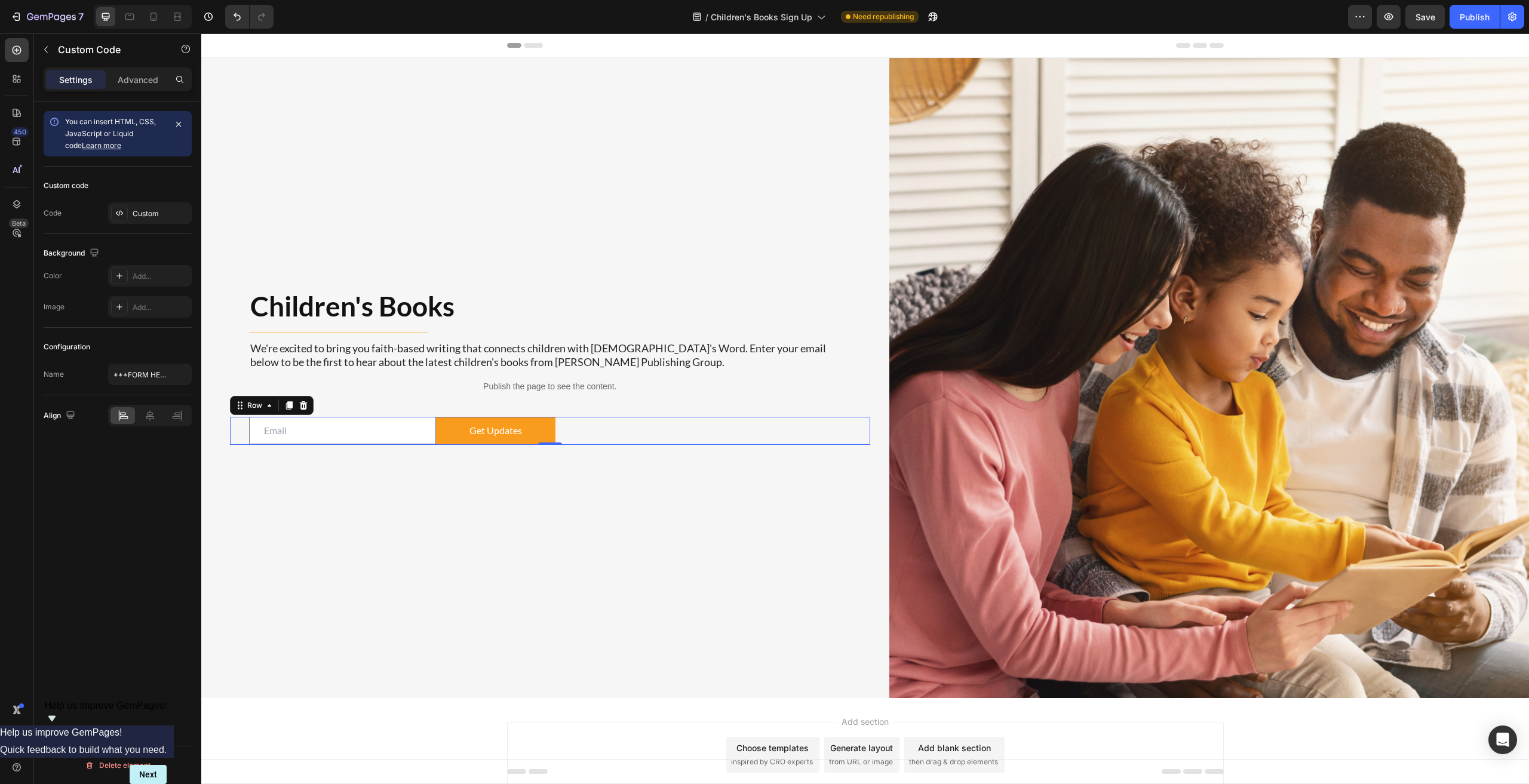
click at [674, 437] on div "Email Field Get Updates Submit Button Row 0" at bounding box center [550, 430] width 640 height 28
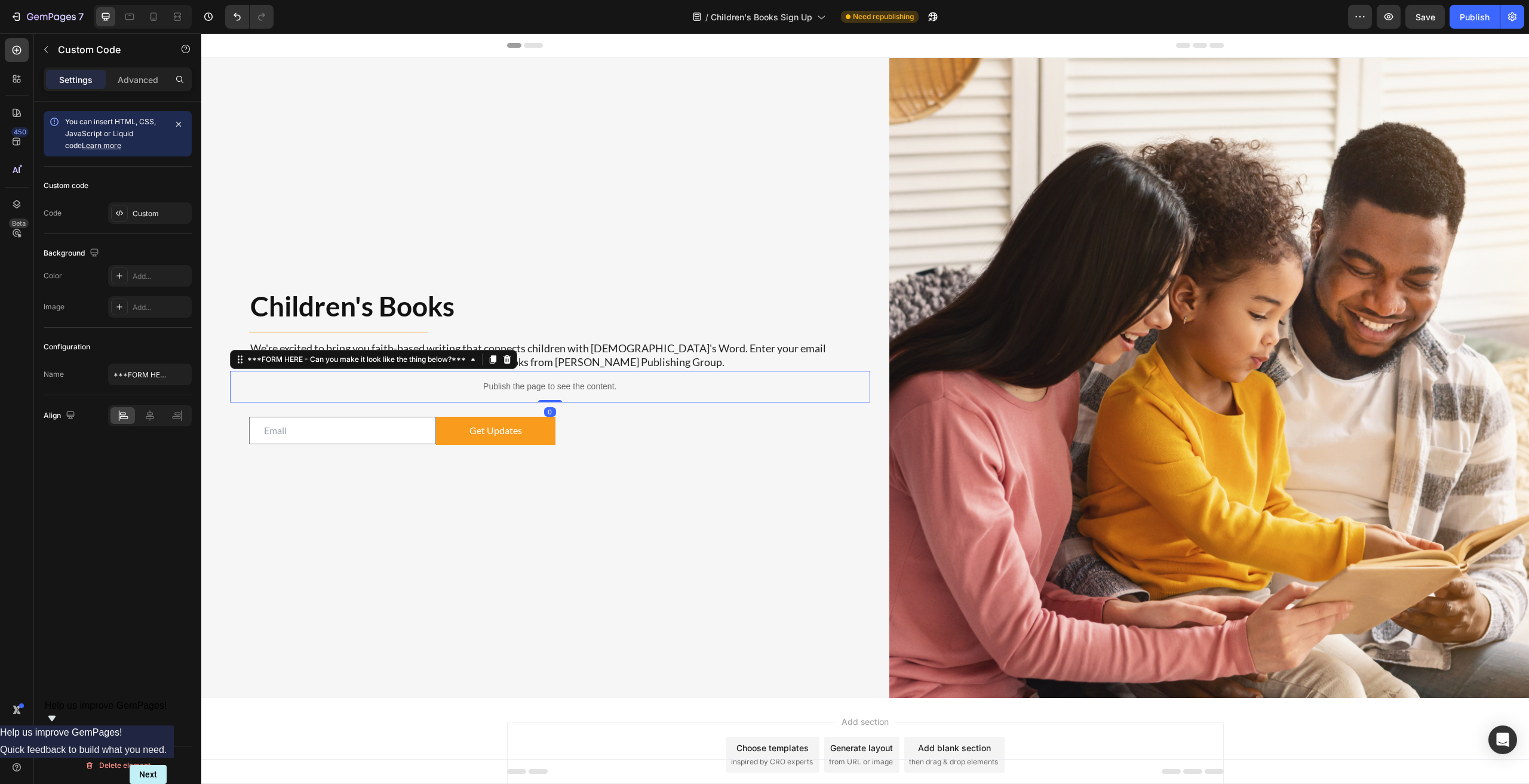
click at [546, 380] on p "Publish the page to see the content." at bounding box center [550, 386] width 640 height 12
click at [161, 213] on div "Custom" at bounding box center [161, 214] width 56 height 11
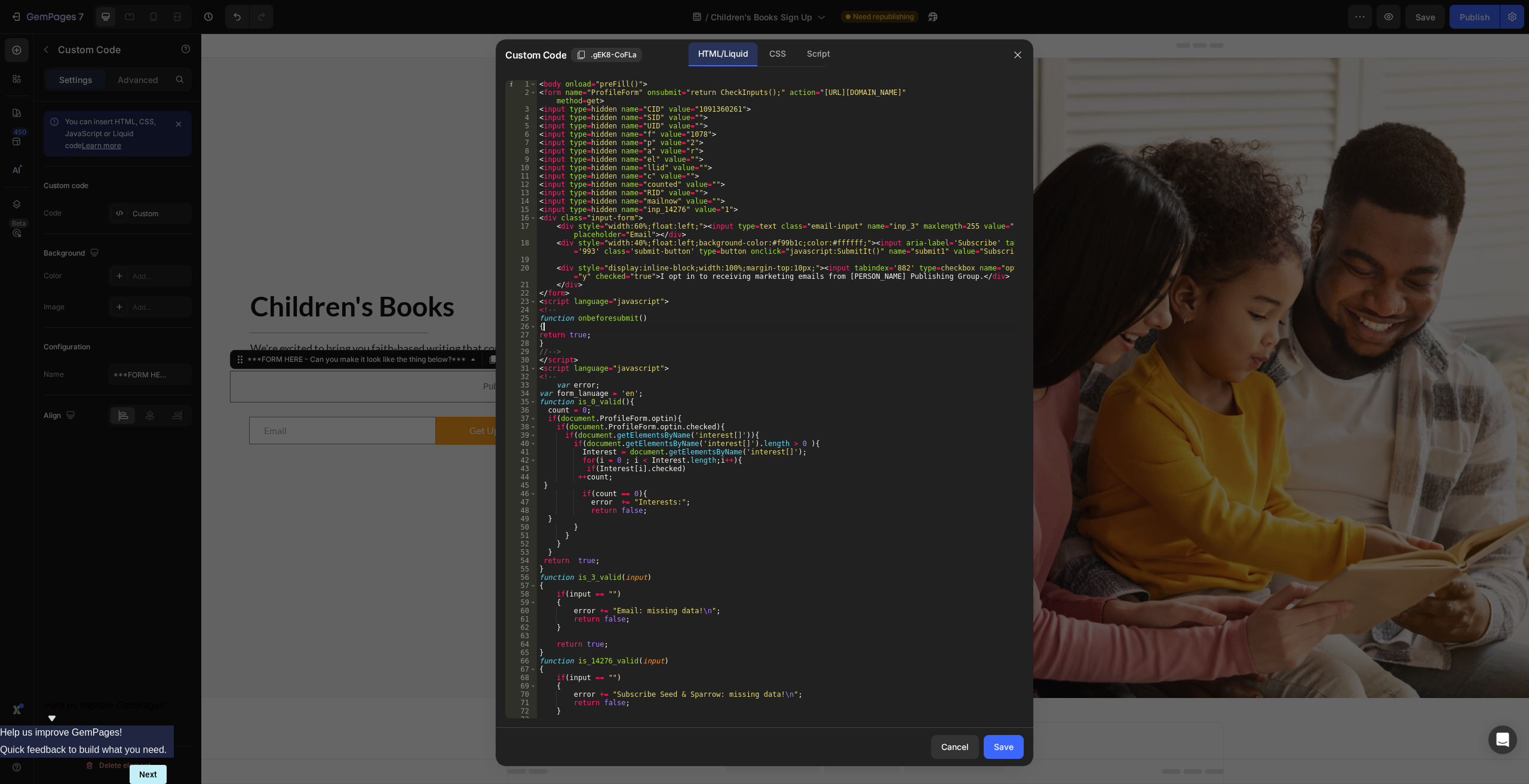
click at [766, 326] on div "< body onload = "preFill()" > < form name = "ProfileForm" onsubmit = "return Ch…" at bounding box center [776, 407] width 478 height 654
type textarea "</body>"
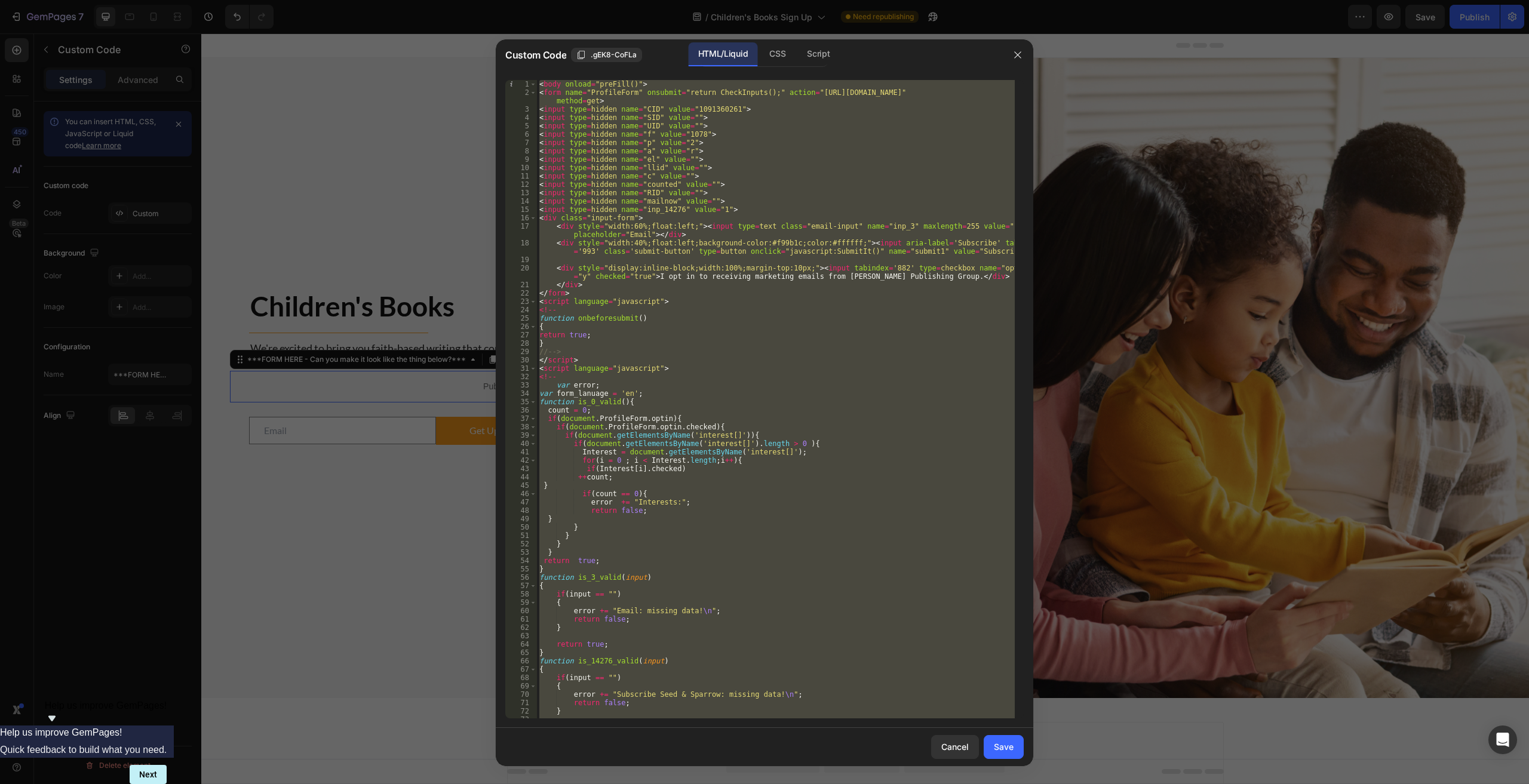
paste textarea
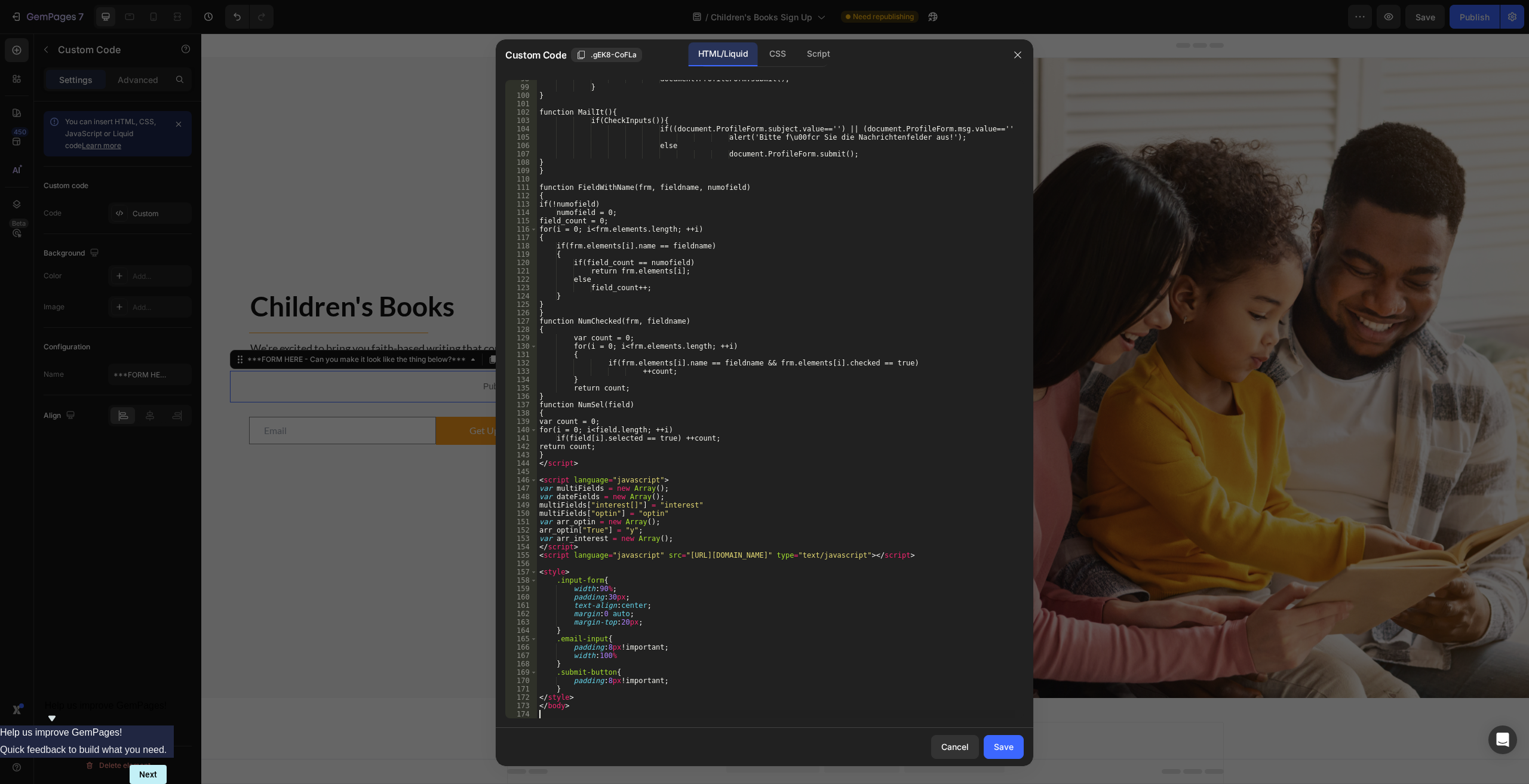
scroll to position [866, 0]
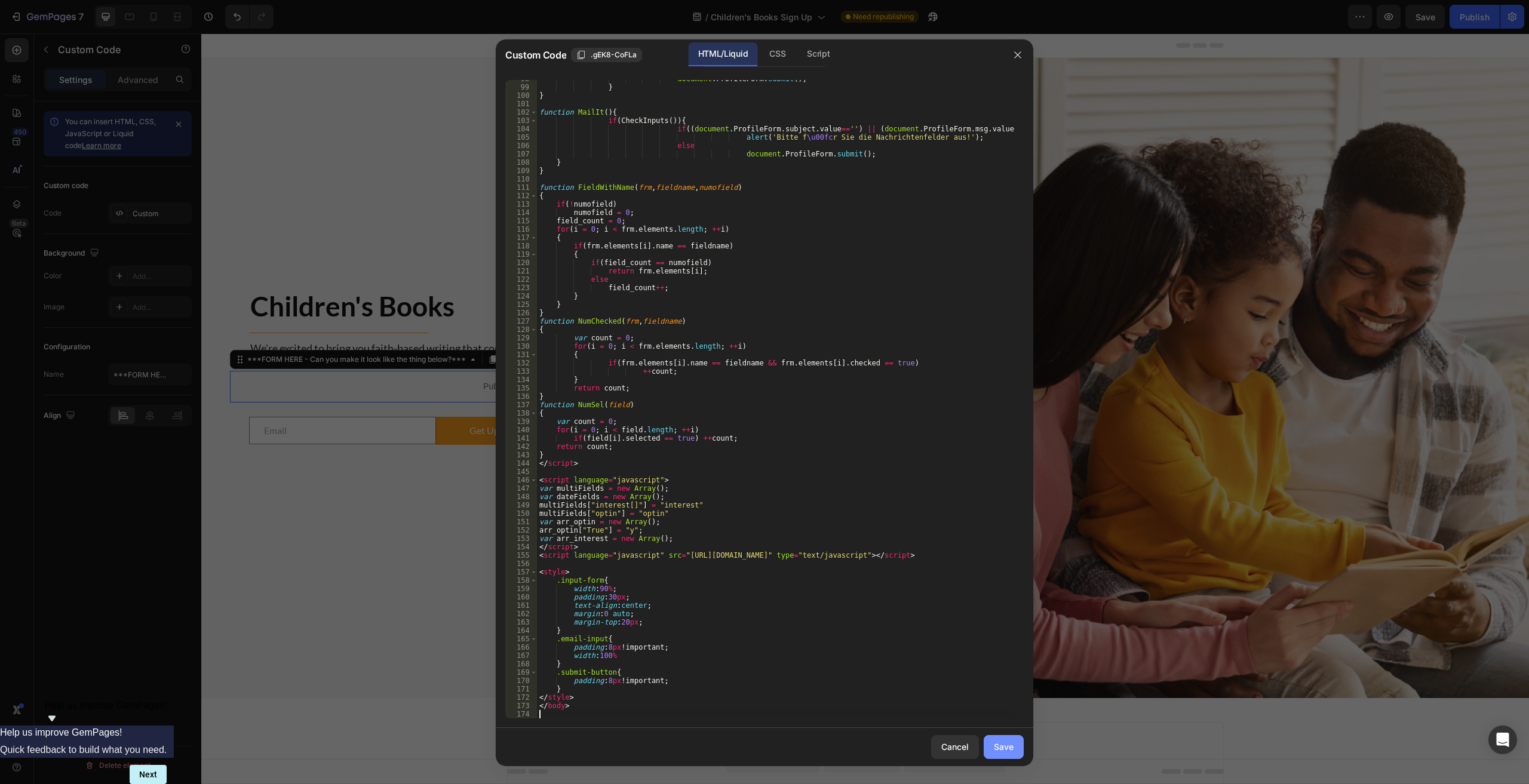
click at [771, 743] on div "Save" at bounding box center [1003, 746] width 20 height 12
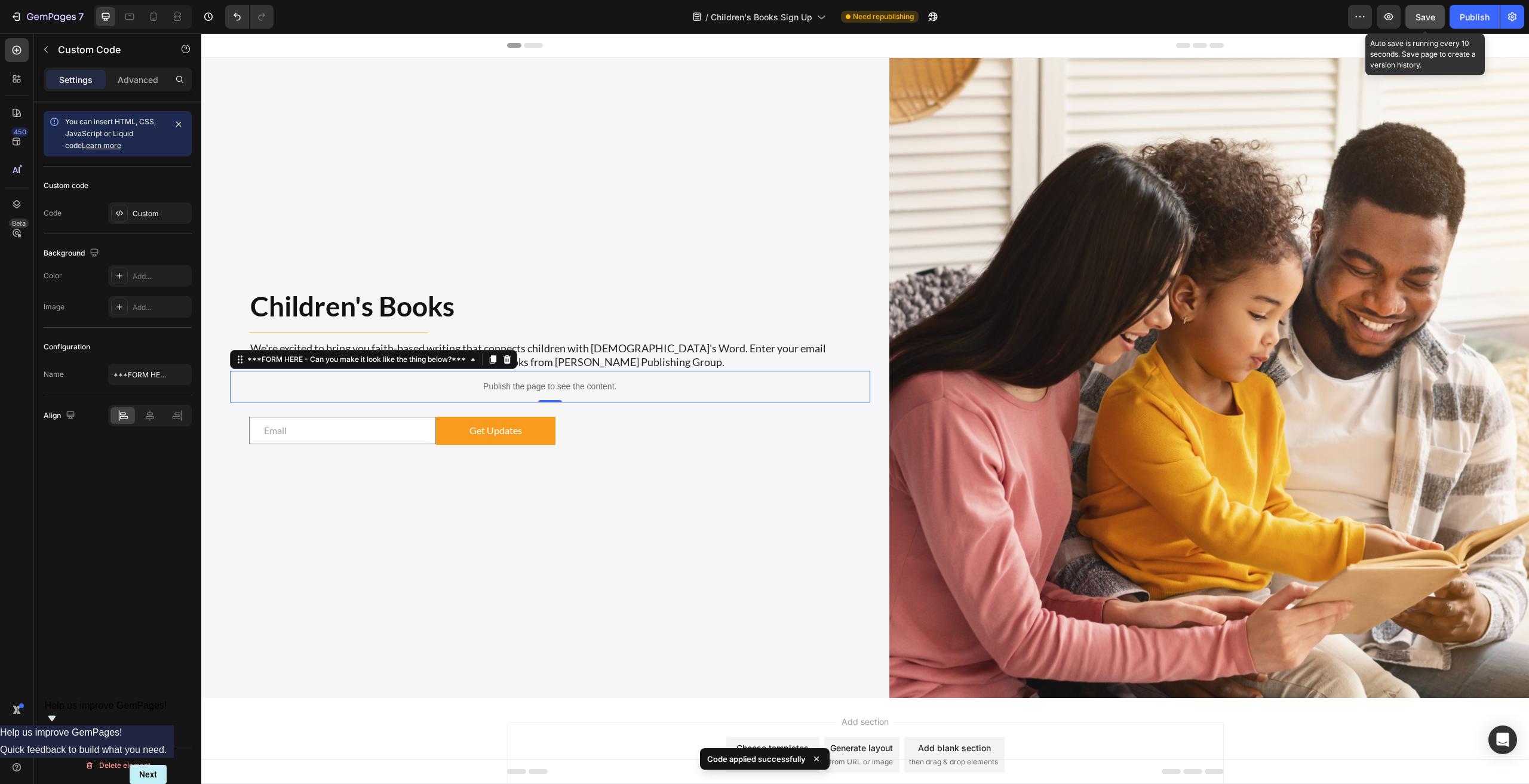
click at [771, 19] on span "Save" at bounding box center [1425, 17] width 20 height 10
click at [553, 382] on p "Publish the page to see the content." at bounding box center [550, 386] width 640 height 12
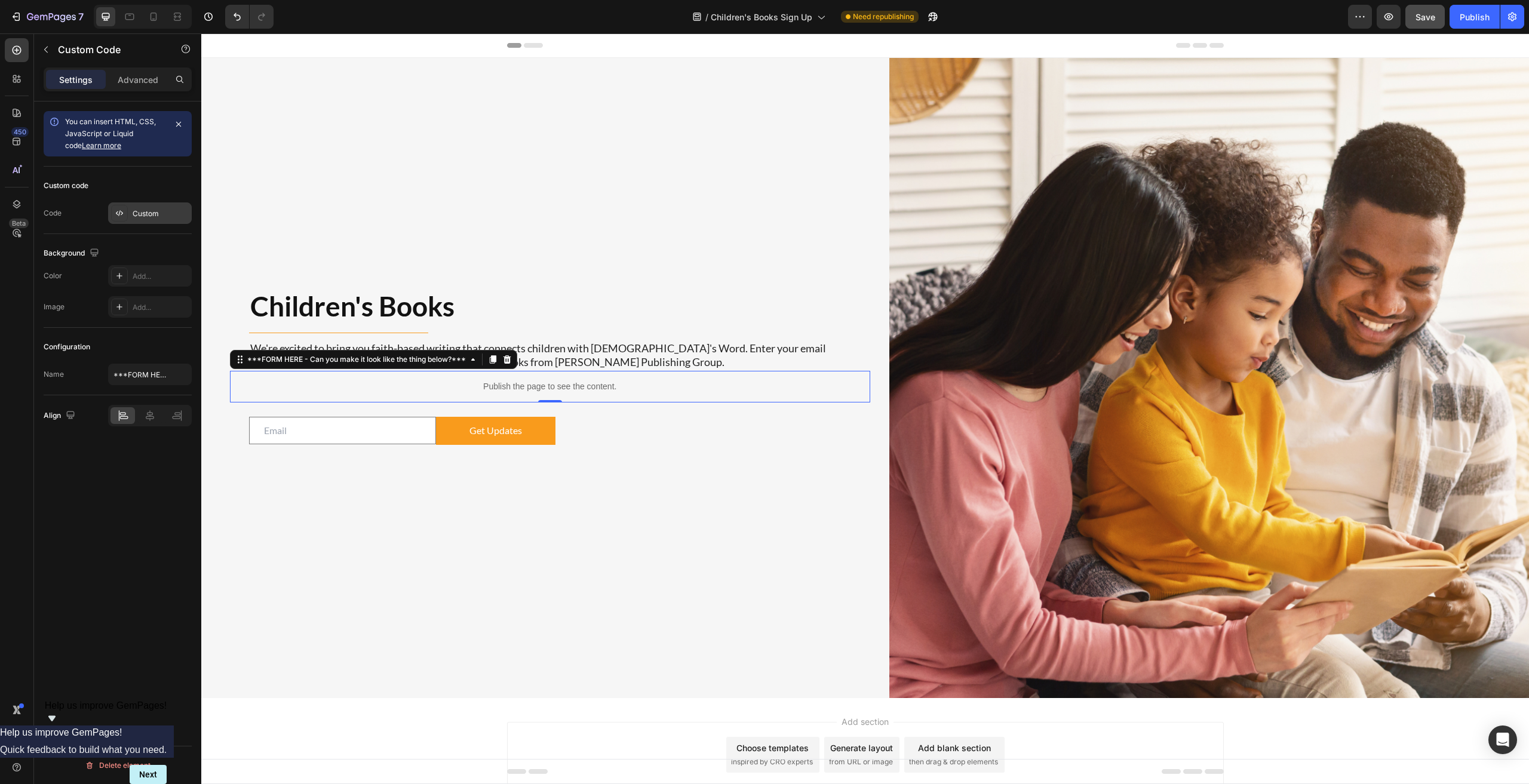
click at [154, 208] on div "Custom" at bounding box center [161, 214] width 56 height 11
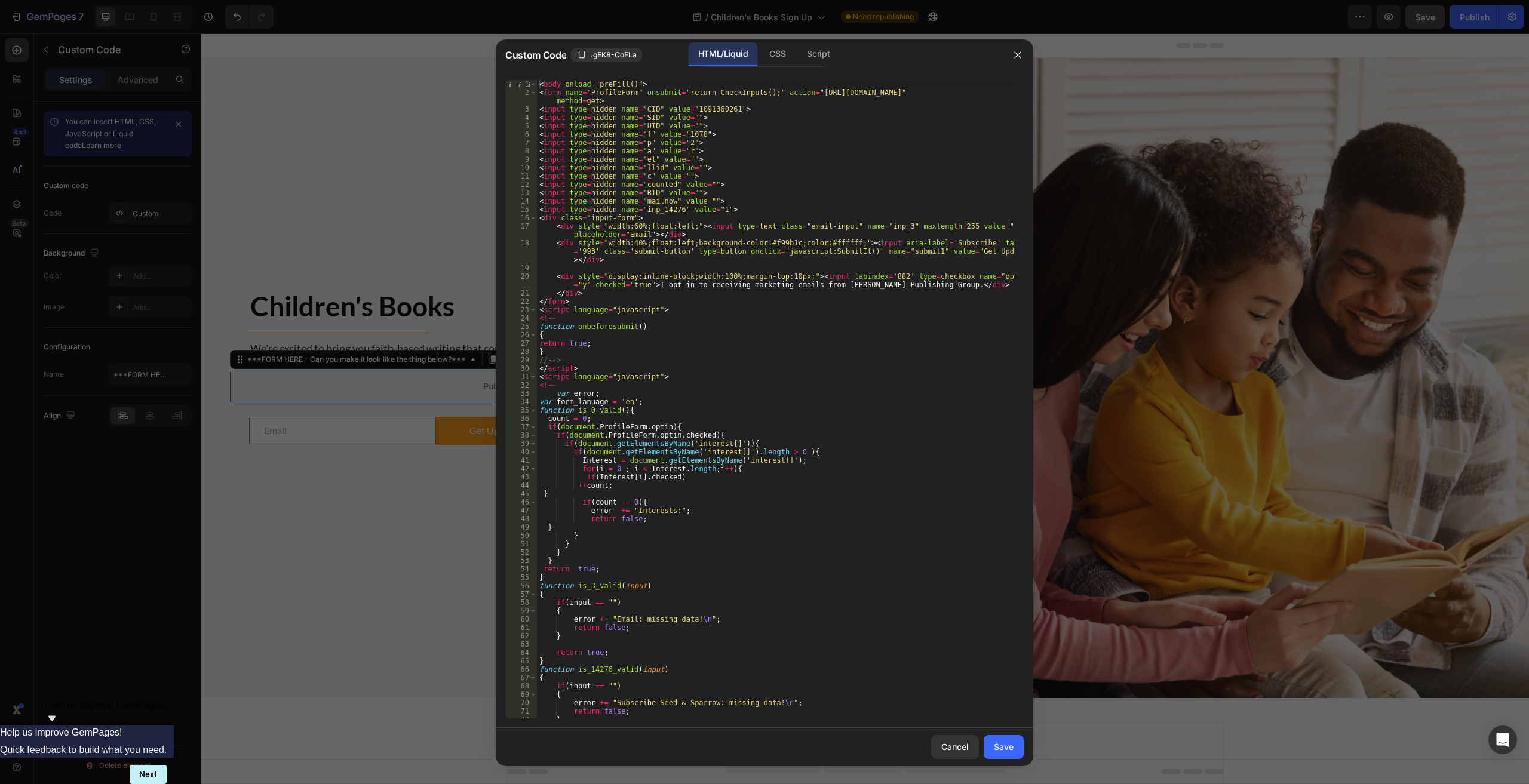
click at [753, 334] on div "< body onload = "preFill()" > < form name = "ProfileForm" onsubmit = "return Ch…" at bounding box center [776, 407] width 478 height 654
type textarea "</body>"
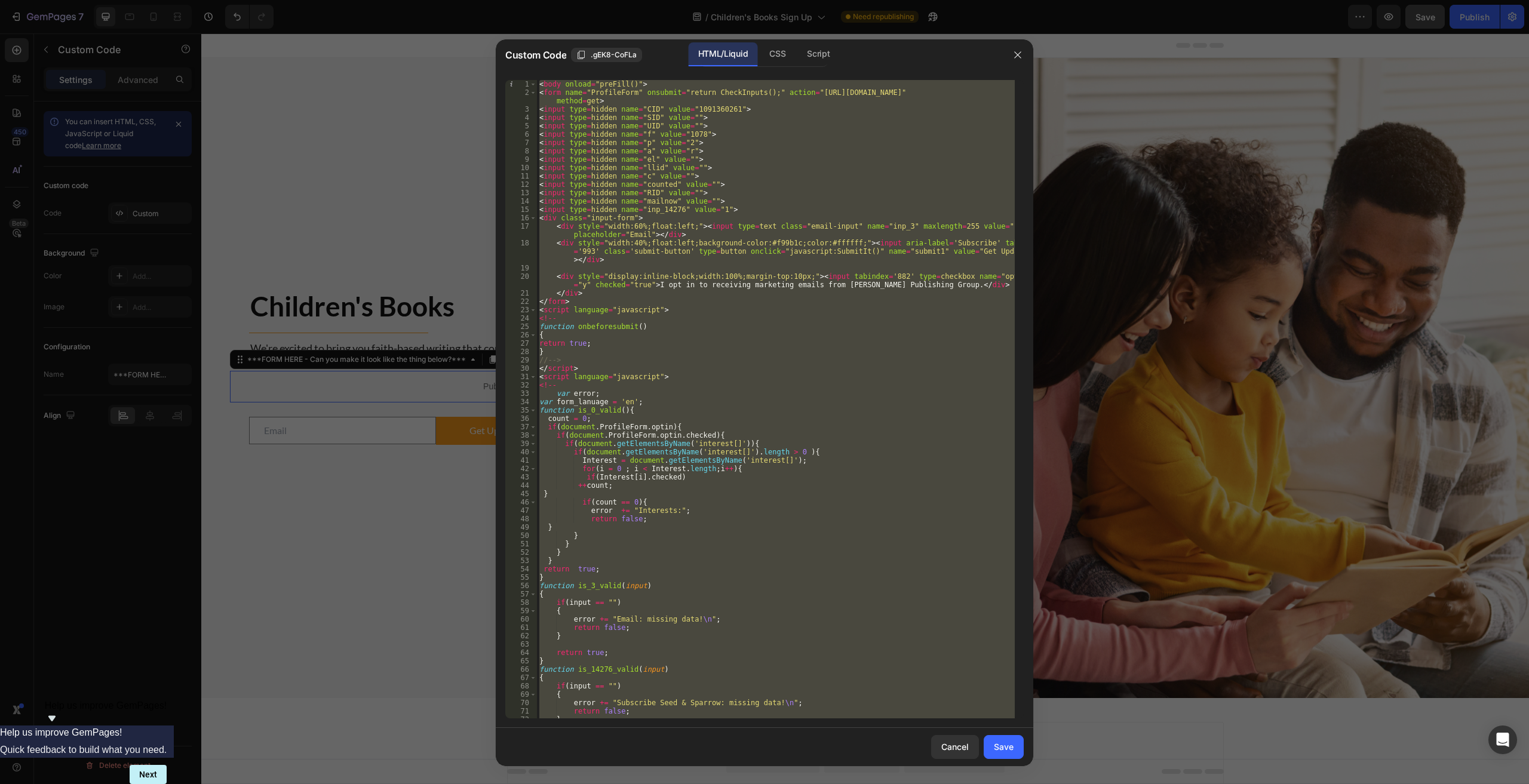
paste textarea
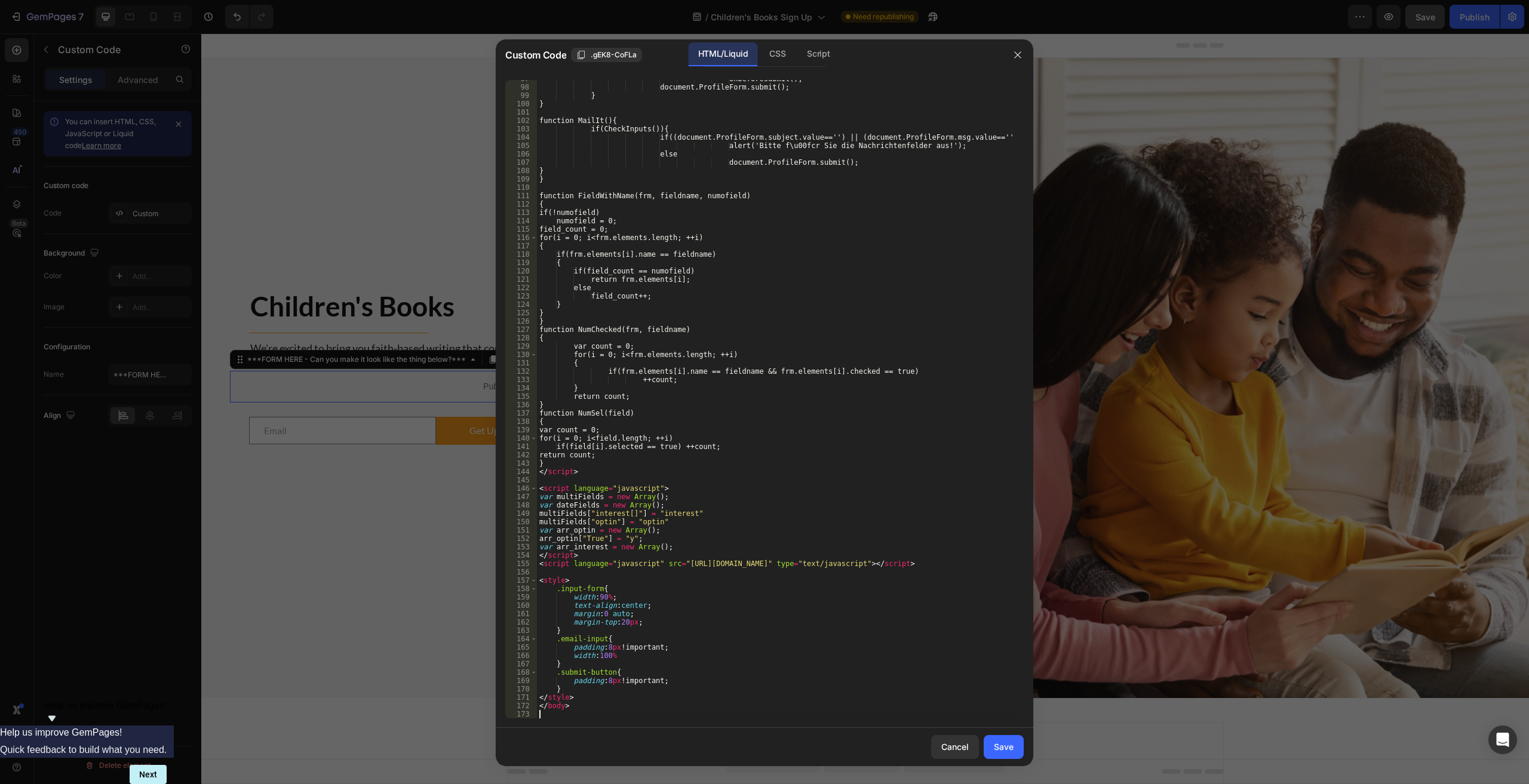
scroll to position [858, 0]
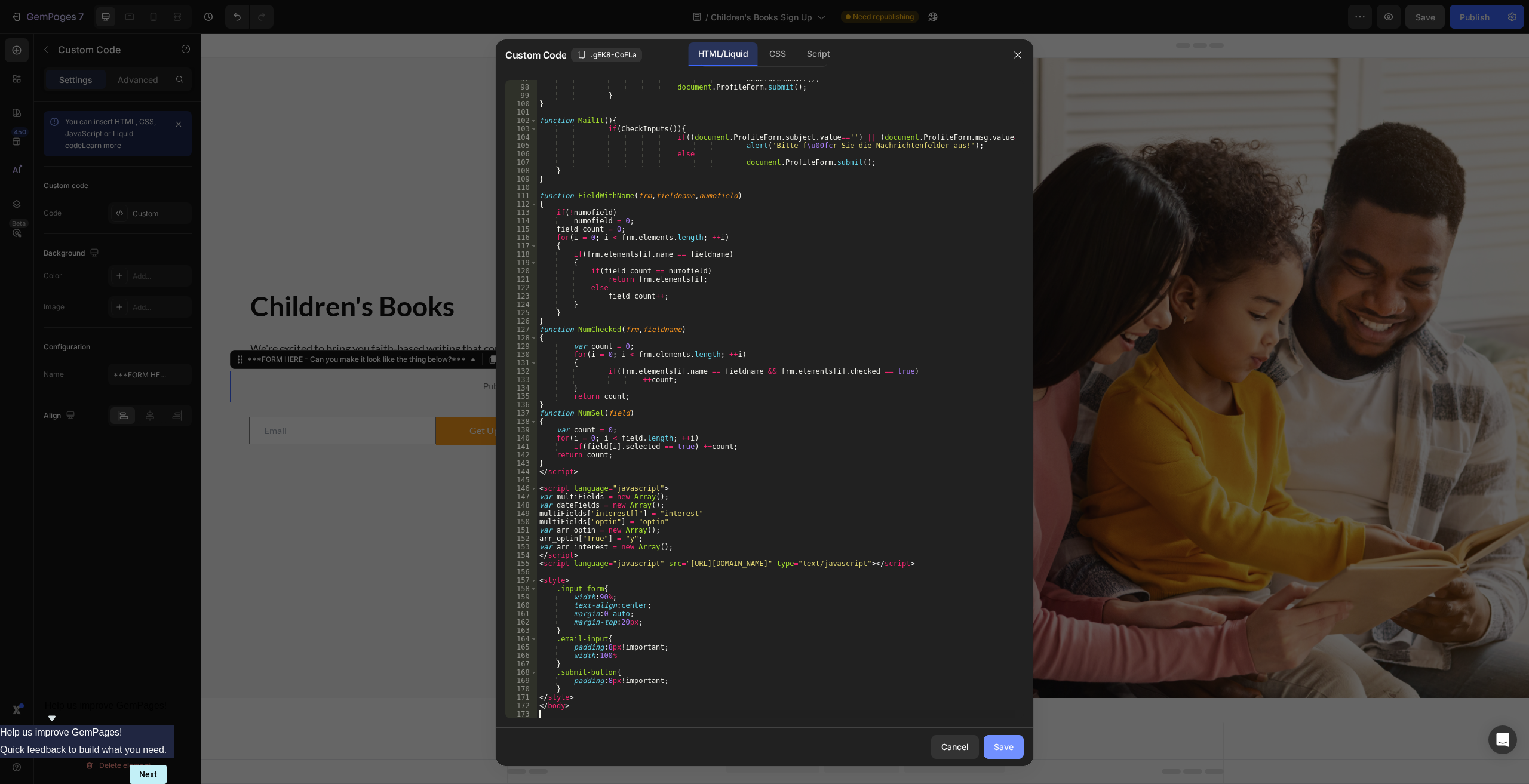
click at [771, 745] on div "Save" at bounding box center [1003, 746] width 20 height 12
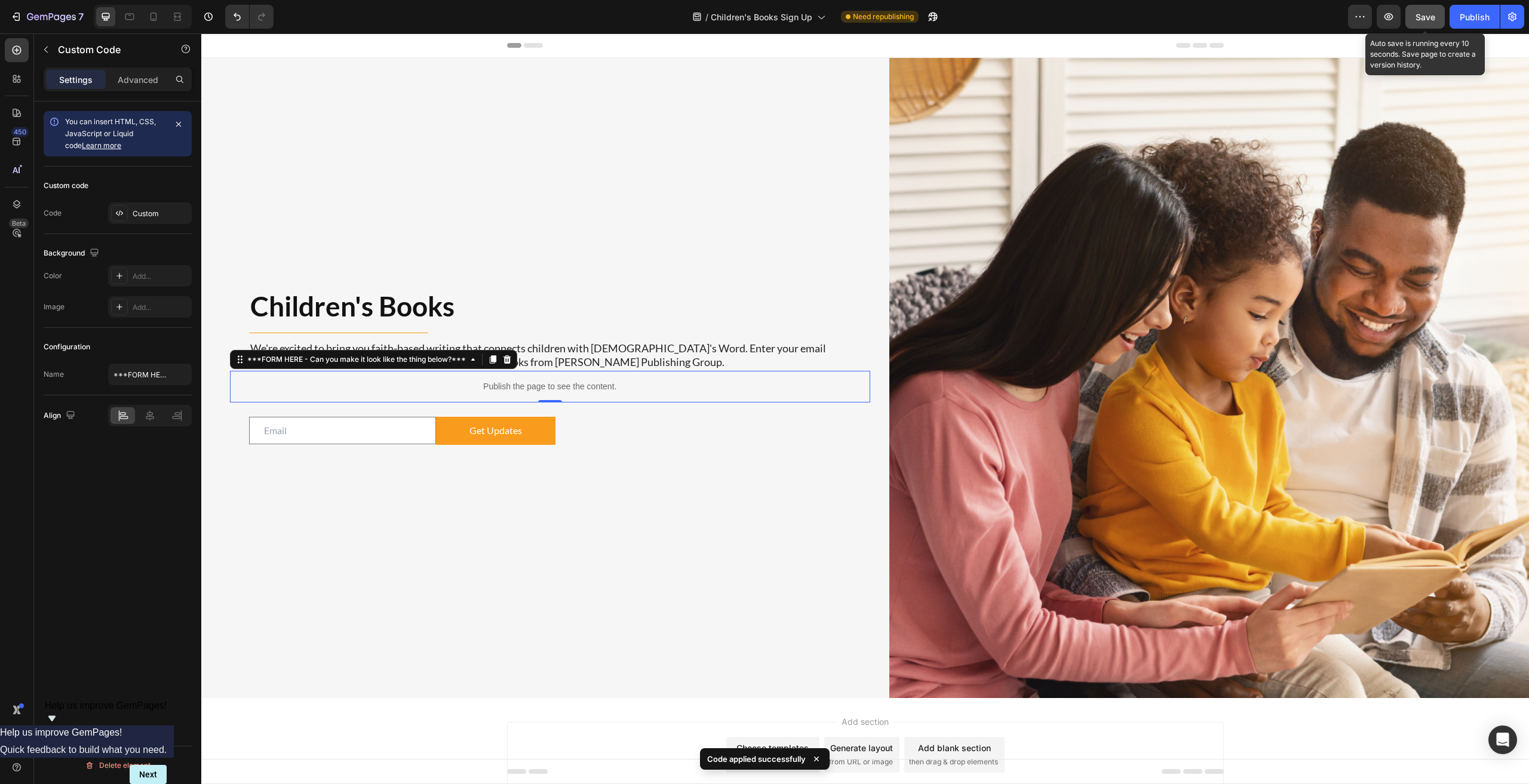
click at [771, 19] on span "Save" at bounding box center [1425, 17] width 20 height 10
click at [141, 202] on div "Custom code Code Custom" at bounding box center [117, 200] width 148 height 67
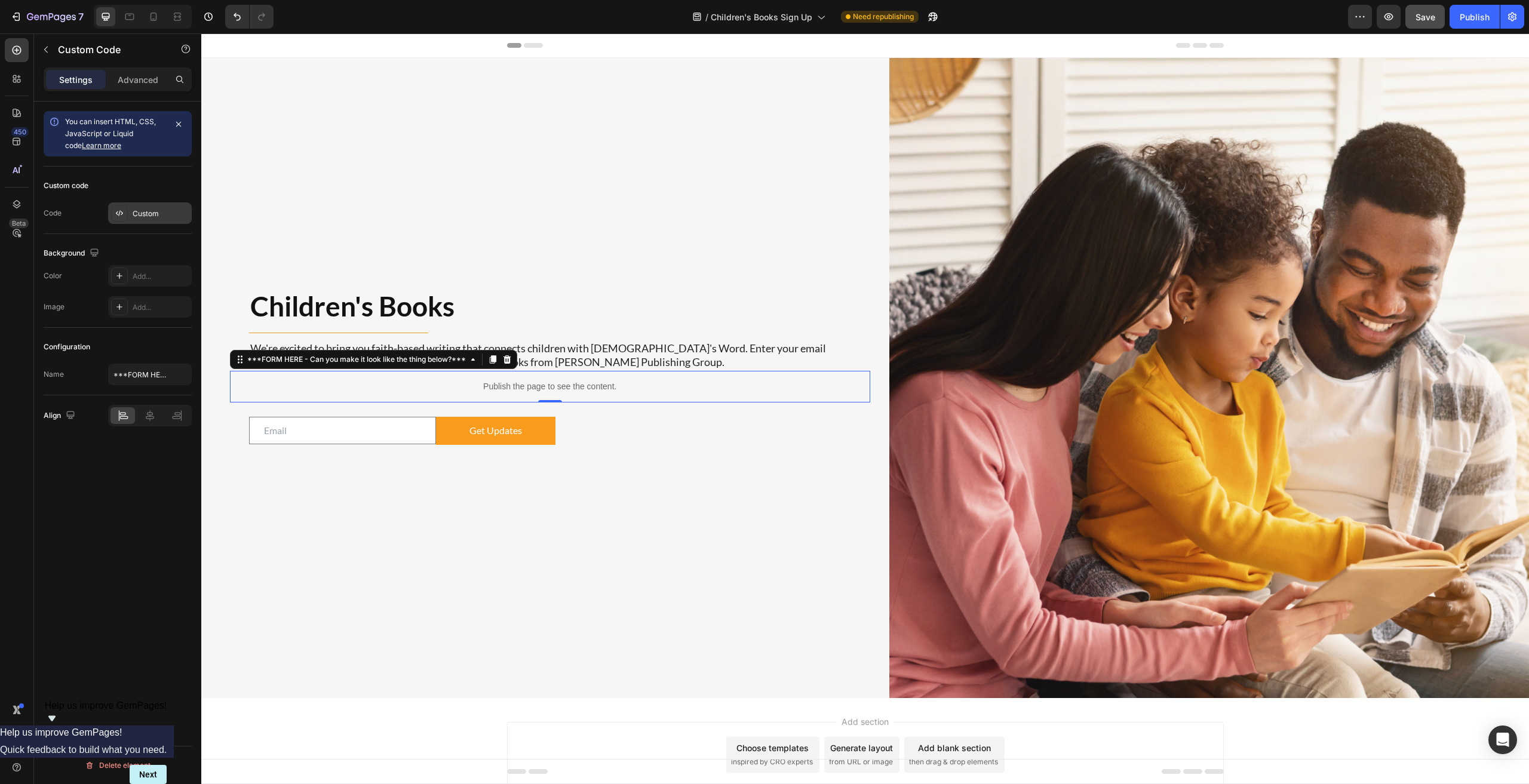
click at [141, 204] on div "Custom" at bounding box center [149, 214] width 83 height 22
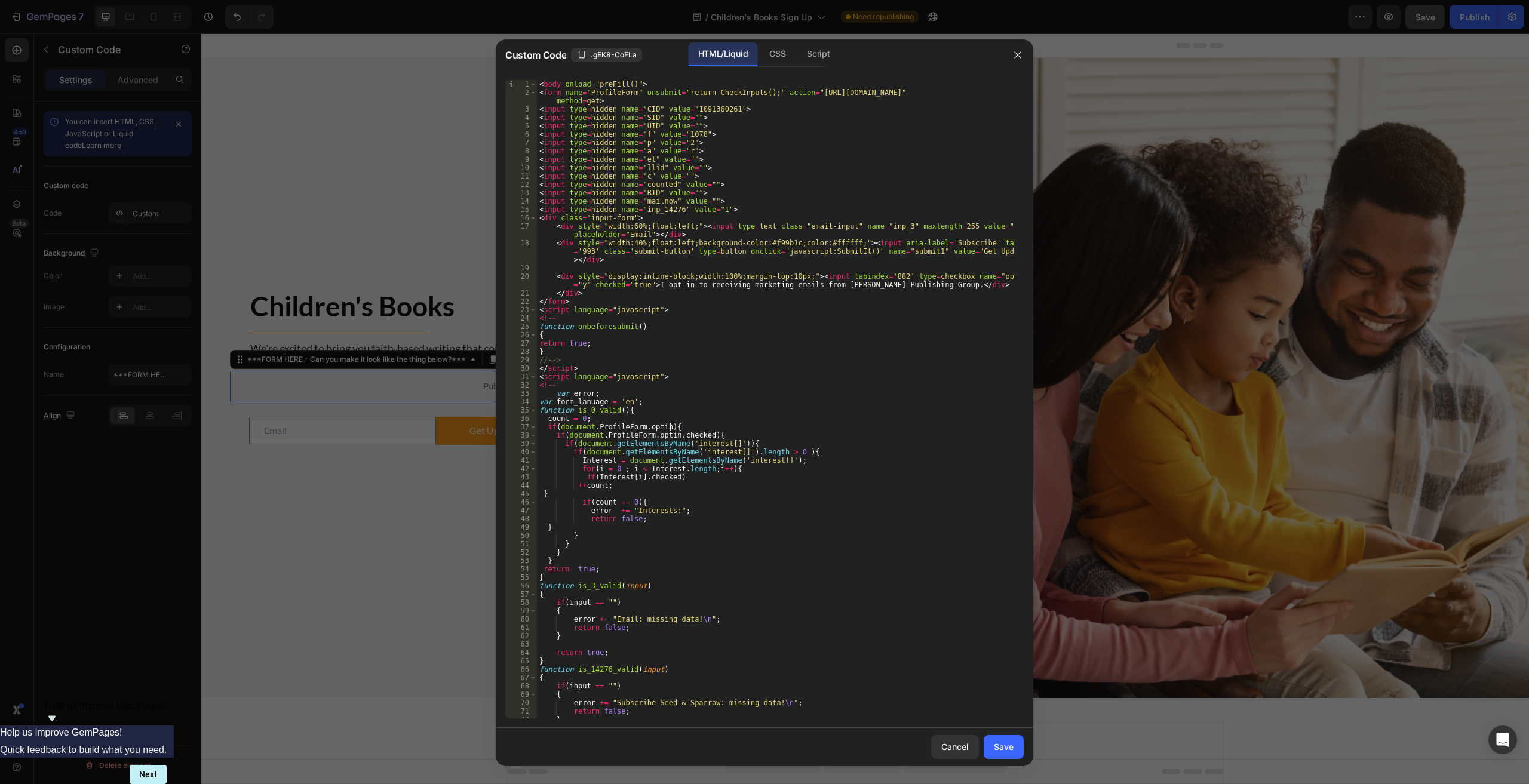
click at [771, 425] on div "< body onload = "preFill()" > < form name = "ProfileForm" onsubmit = "return Ch…" at bounding box center [776, 407] width 478 height 654
type textarea "</body>"
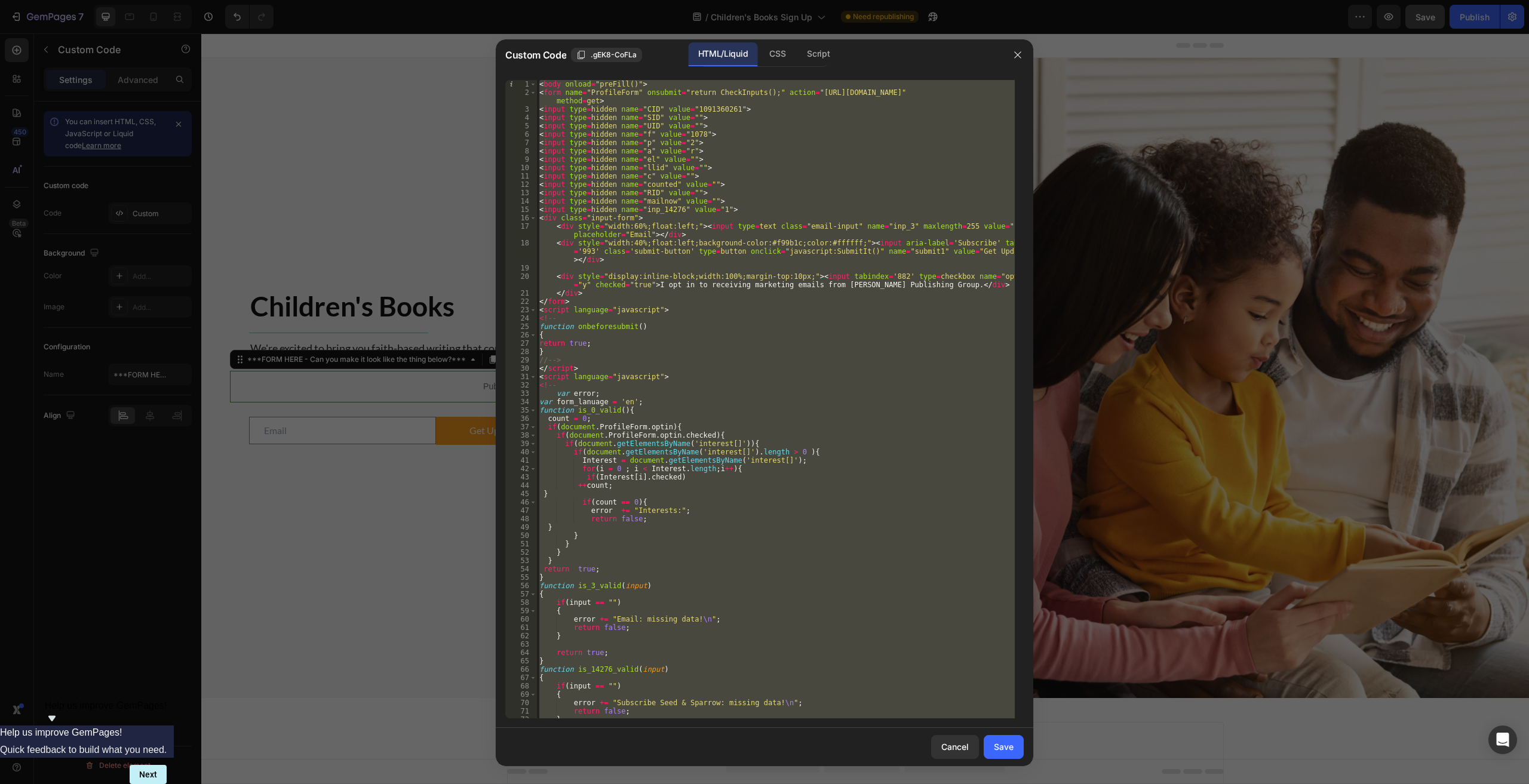
paste textarea
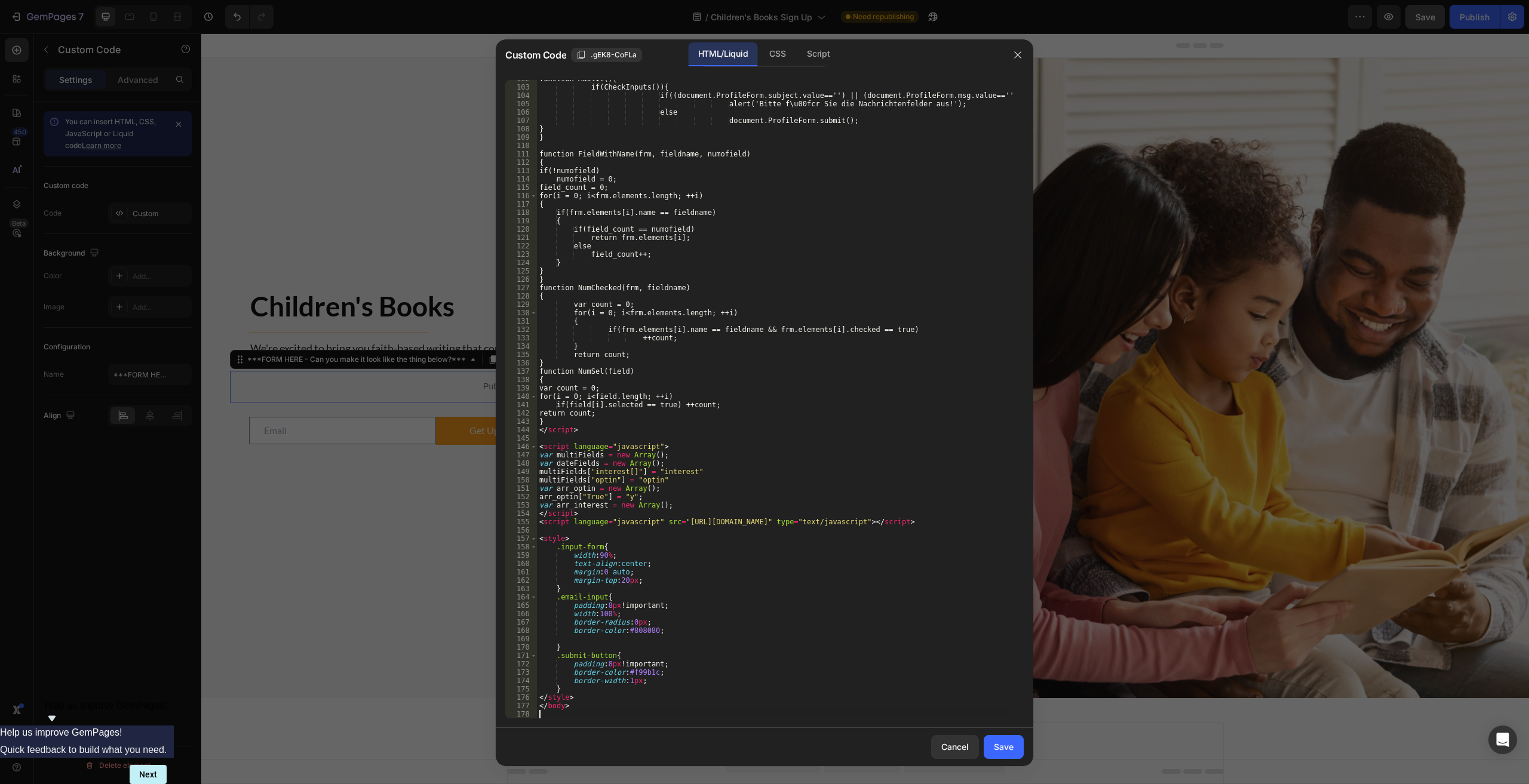
scroll to position [900, 0]
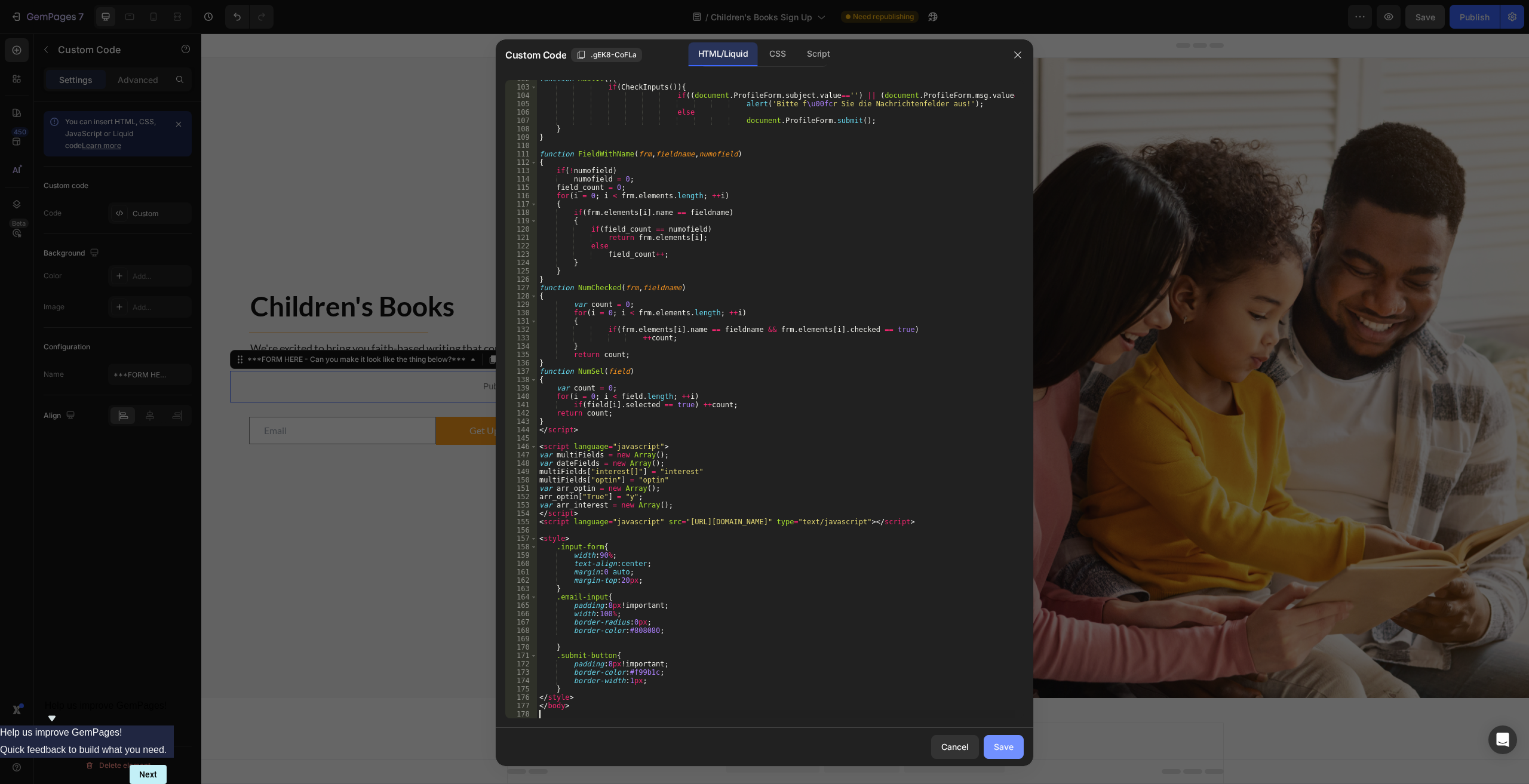
click at [771, 750] on div "Save" at bounding box center [1003, 746] width 20 height 12
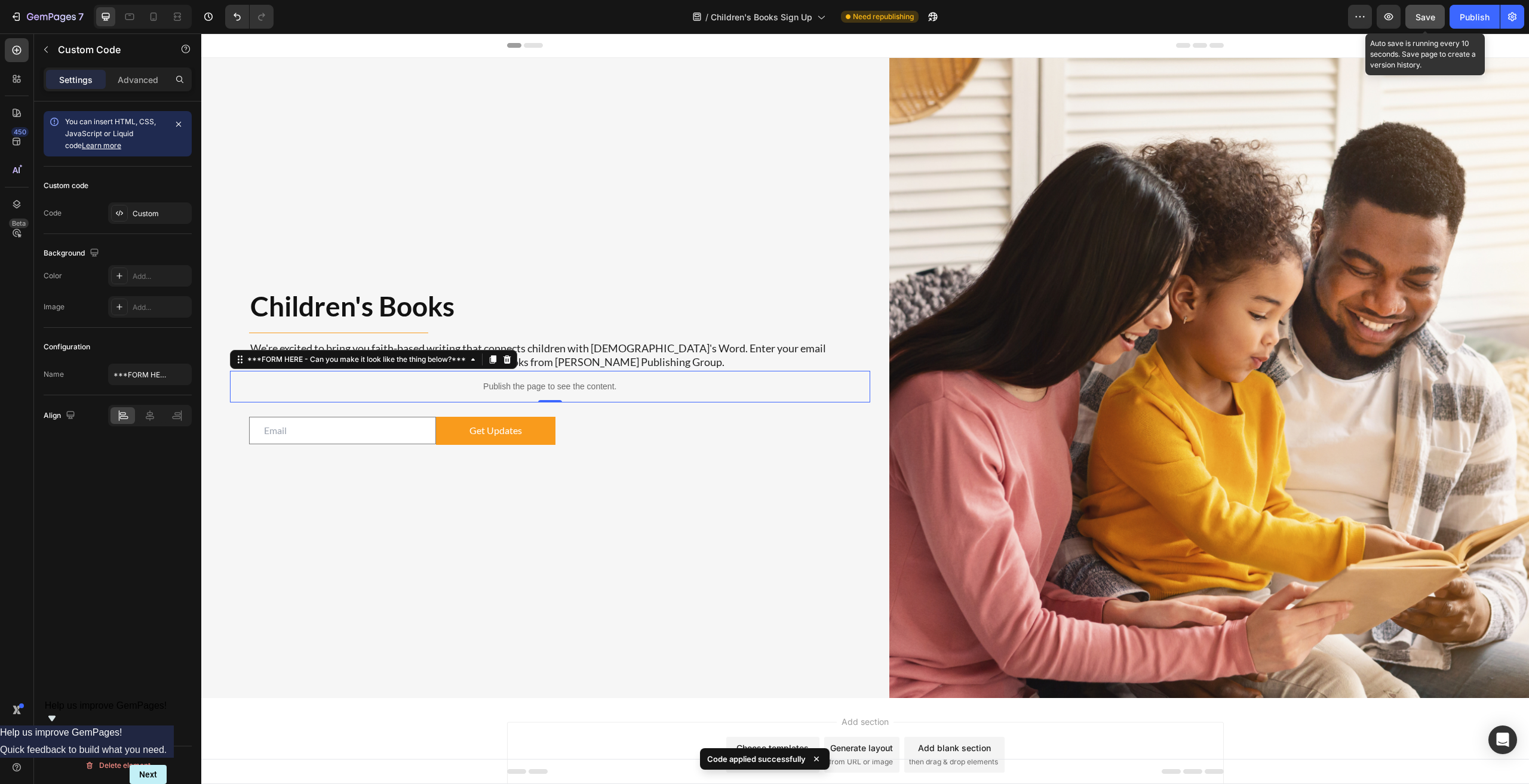
click at [771, 20] on span "Save" at bounding box center [1425, 17] width 20 height 10
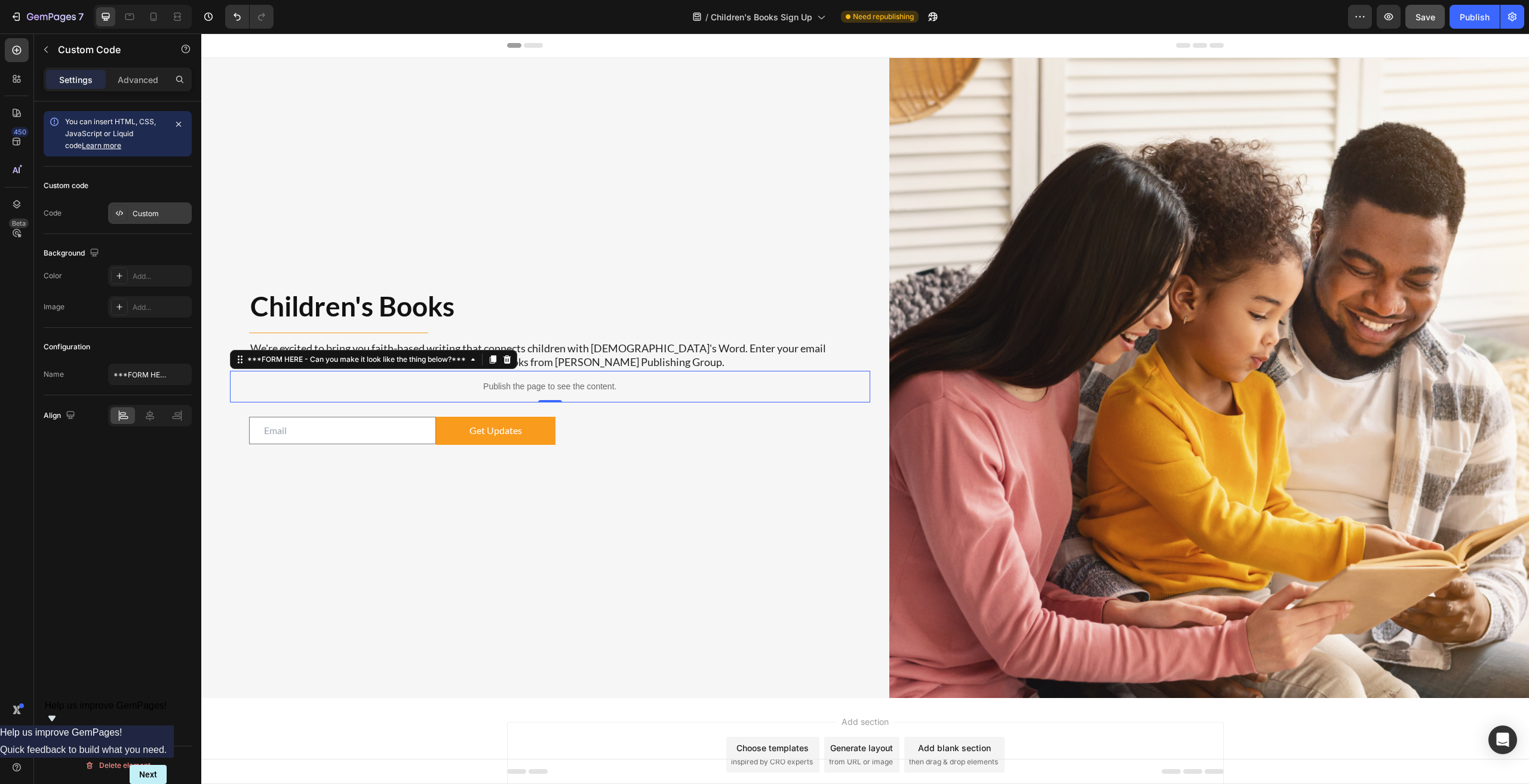
click at [151, 217] on div "Custom" at bounding box center [161, 214] width 56 height 11
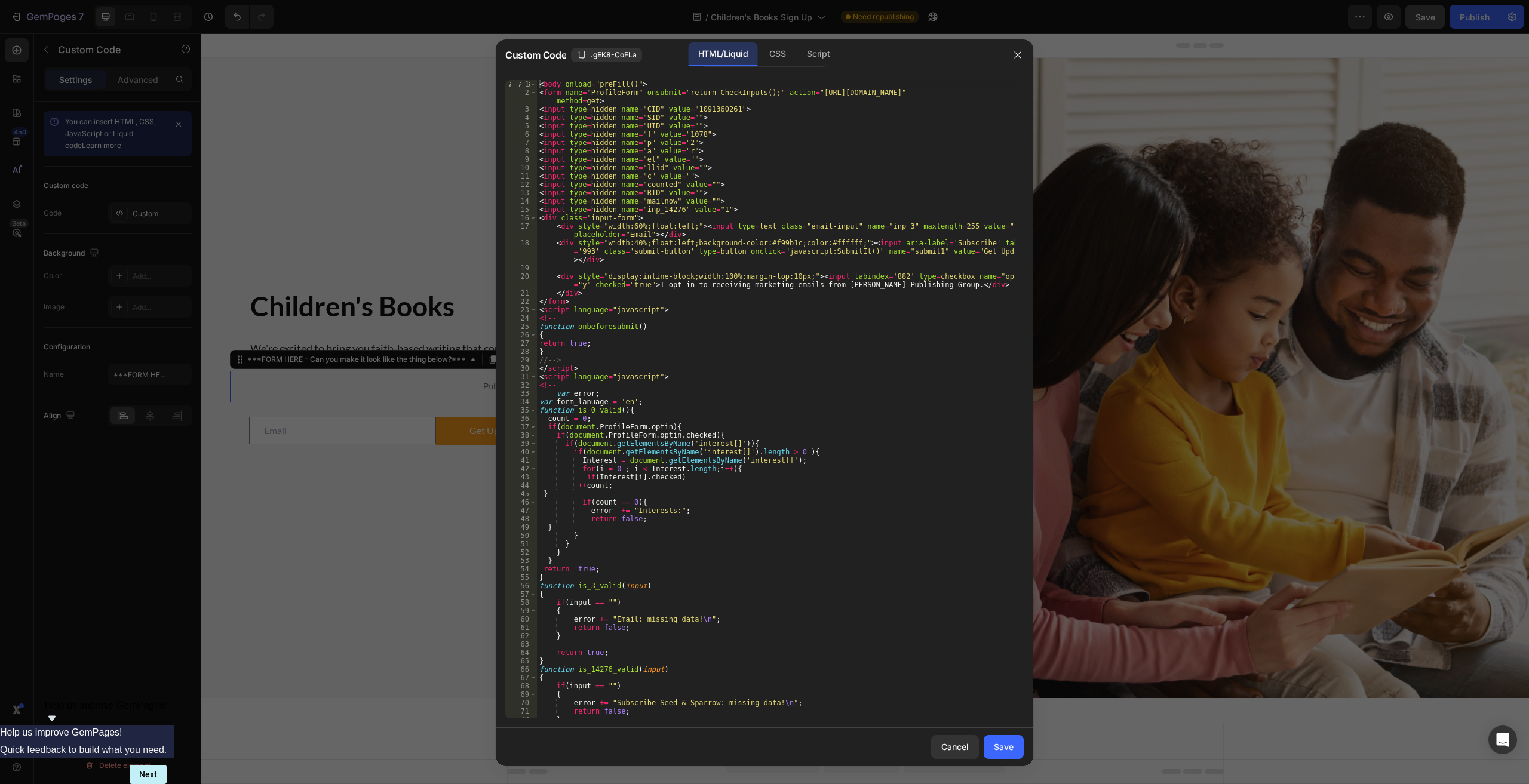
click at [684, 384] on div "< body onload = "preFill()" > < form name = "ProfileForm" onsubmit = "return Ch…" at bounding box center [776, 407] width 478 height 654
type textarea "</body>"
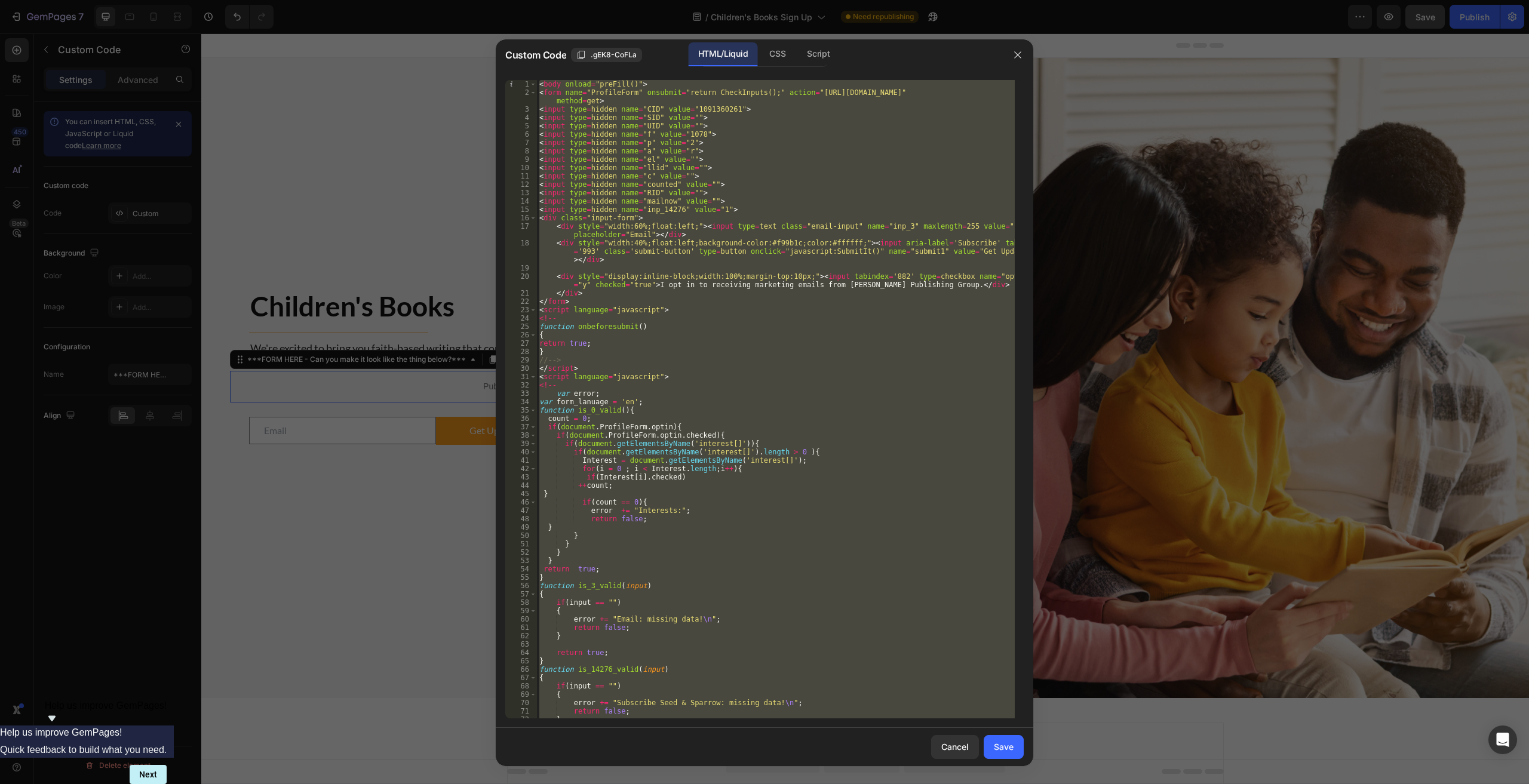
paste textarea
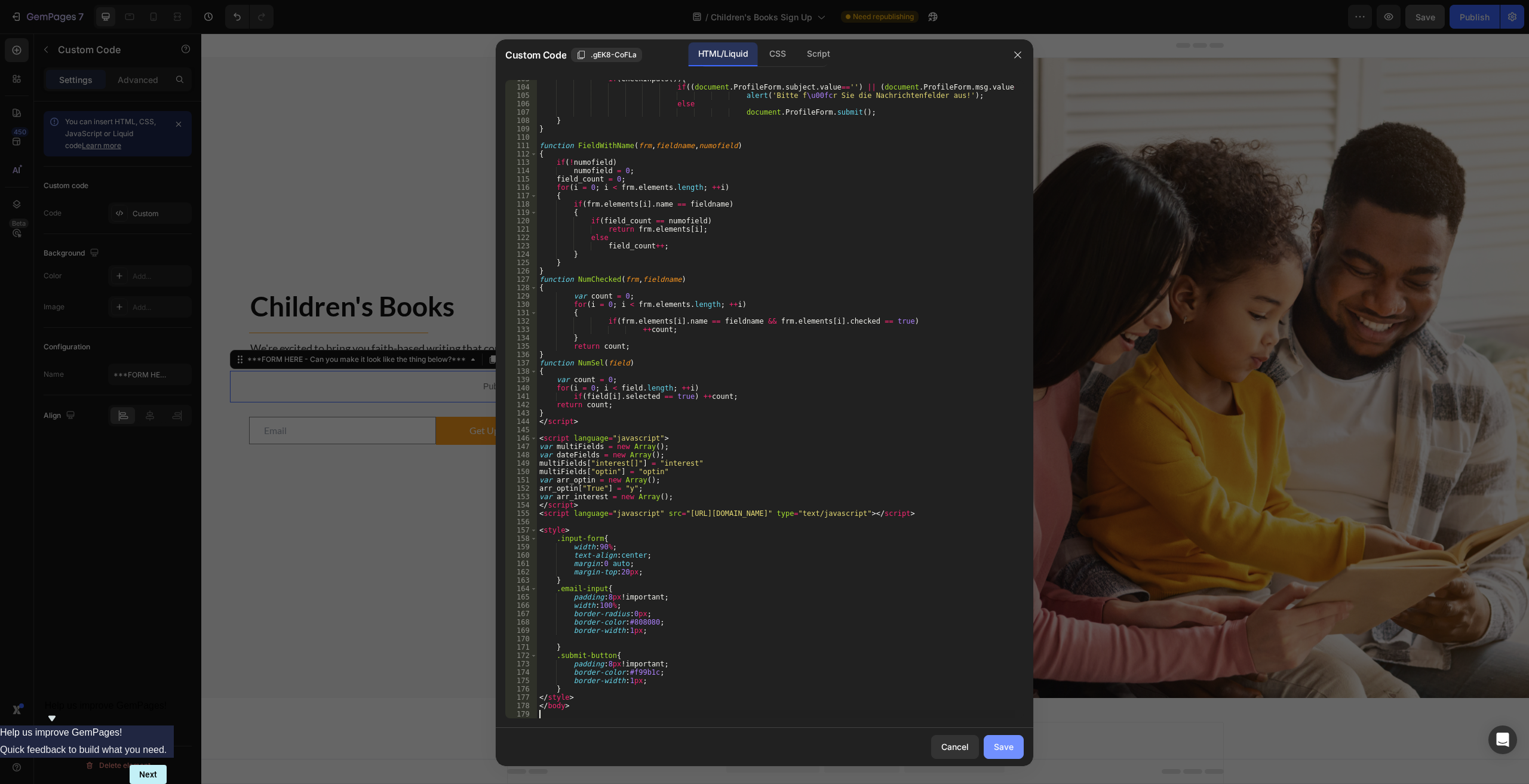
click at [771, 742] on div "Save" at bounding box center [1003, 746] width 20 height 12
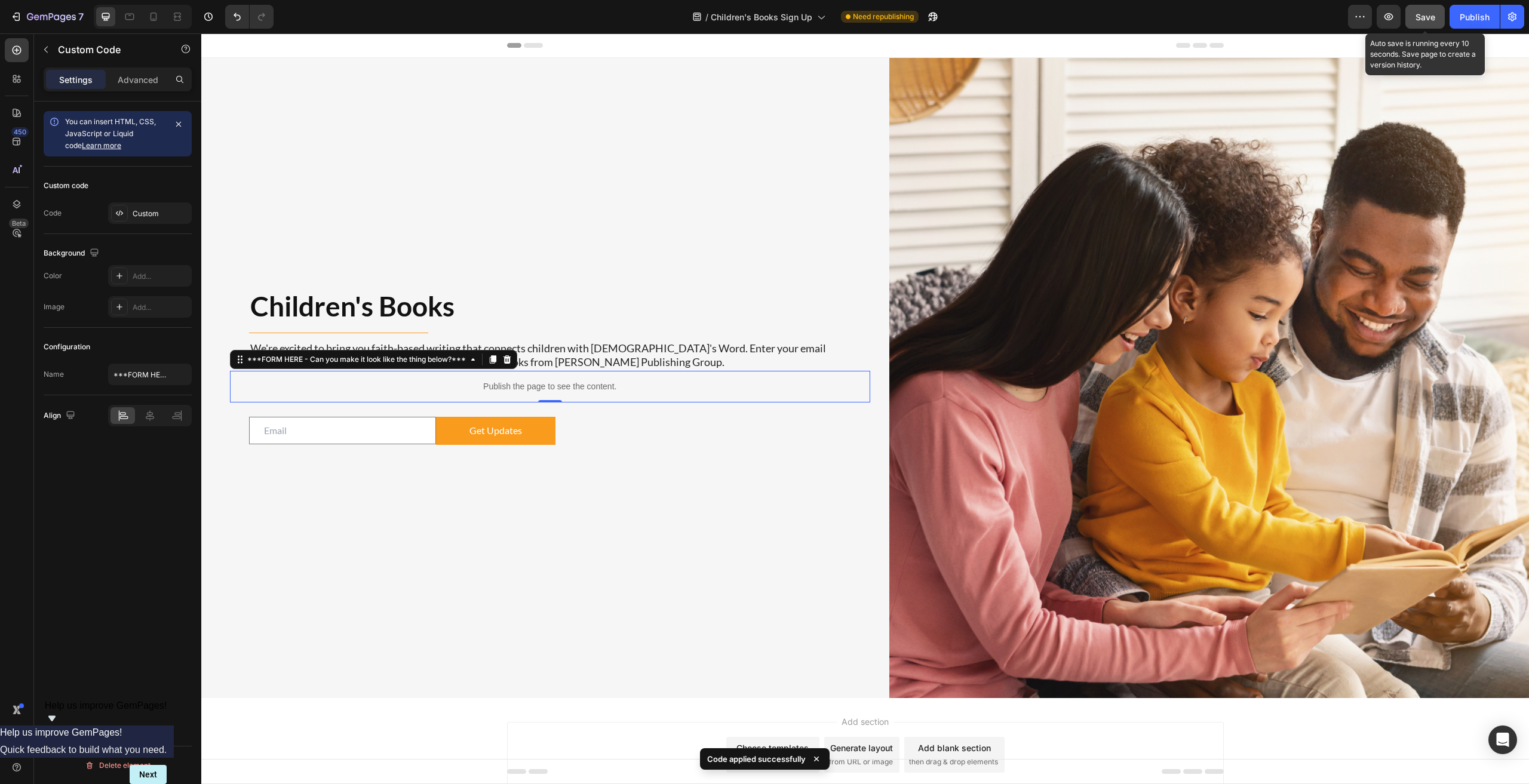
click at [771, 18] on span "Save" at bounding box center [1425, 17] width 20 height 10
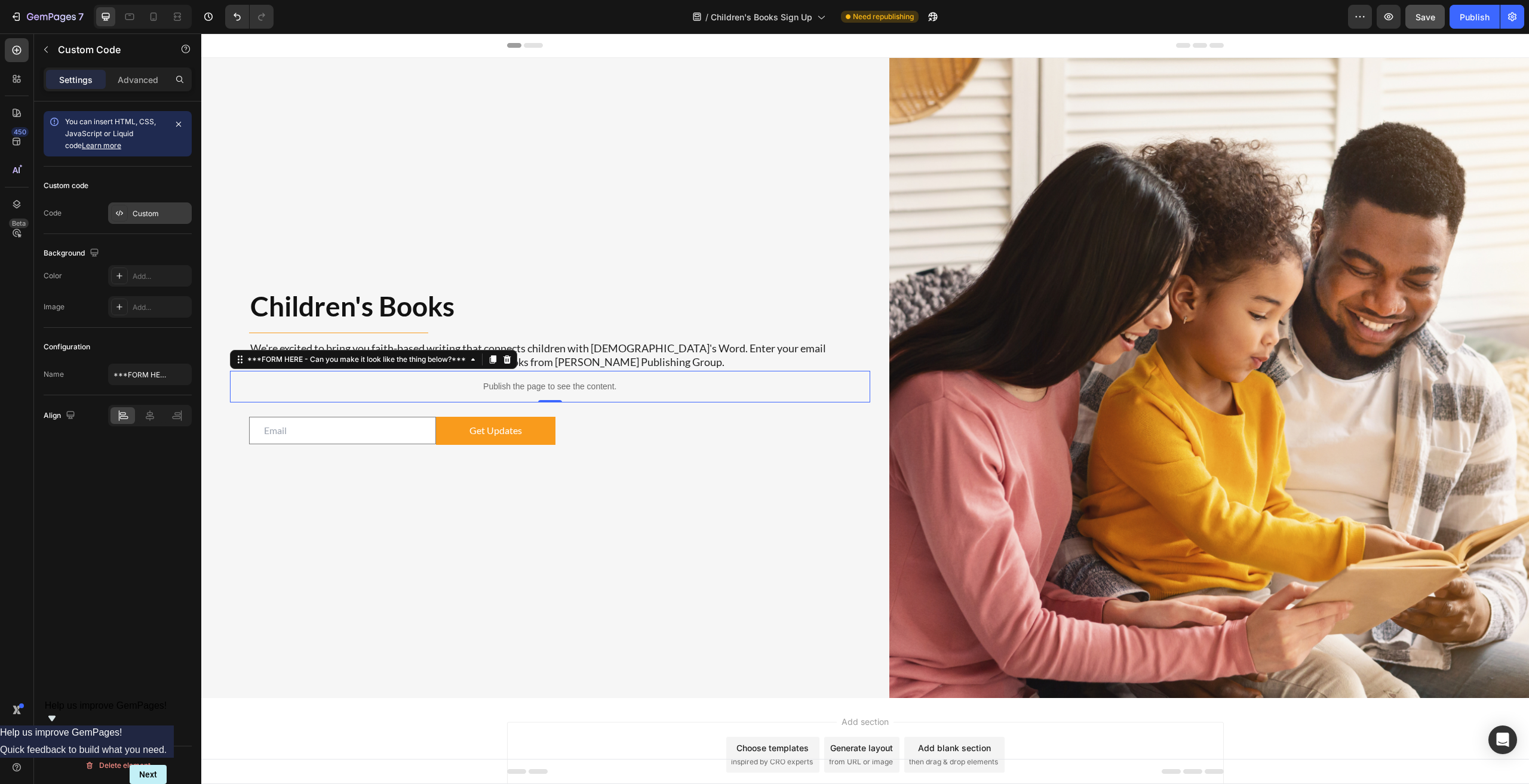
click at [155, 211] on div "Custom" at bounding box center [161, 214] width 56 height 11
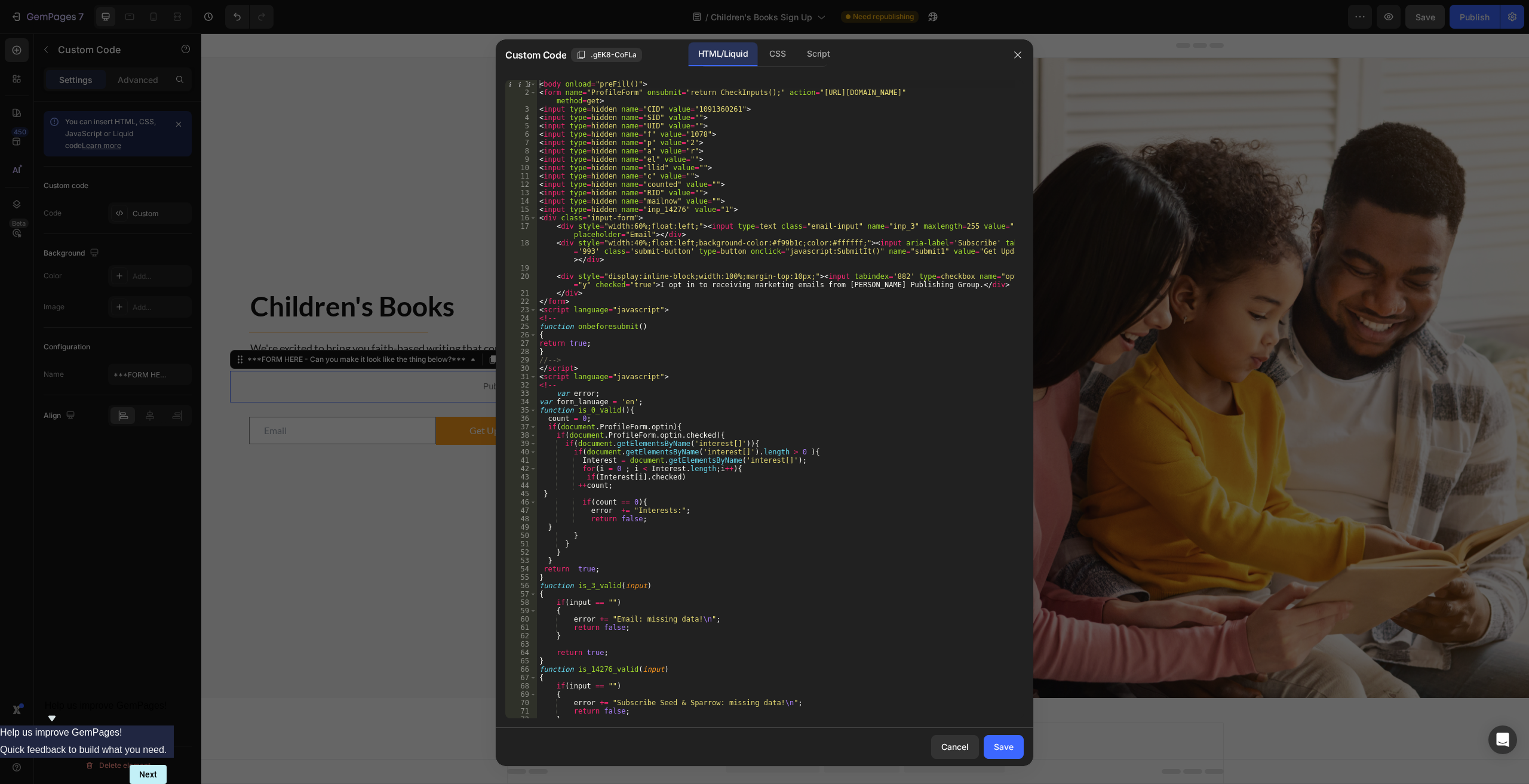
click at [681, 382] on div "< body onload = "preFill()" > < form name = "ProfileForm" onsubmit = "return Ch…" at bounding box center [776, 407] width 478 height 654
type textarea "</body>"
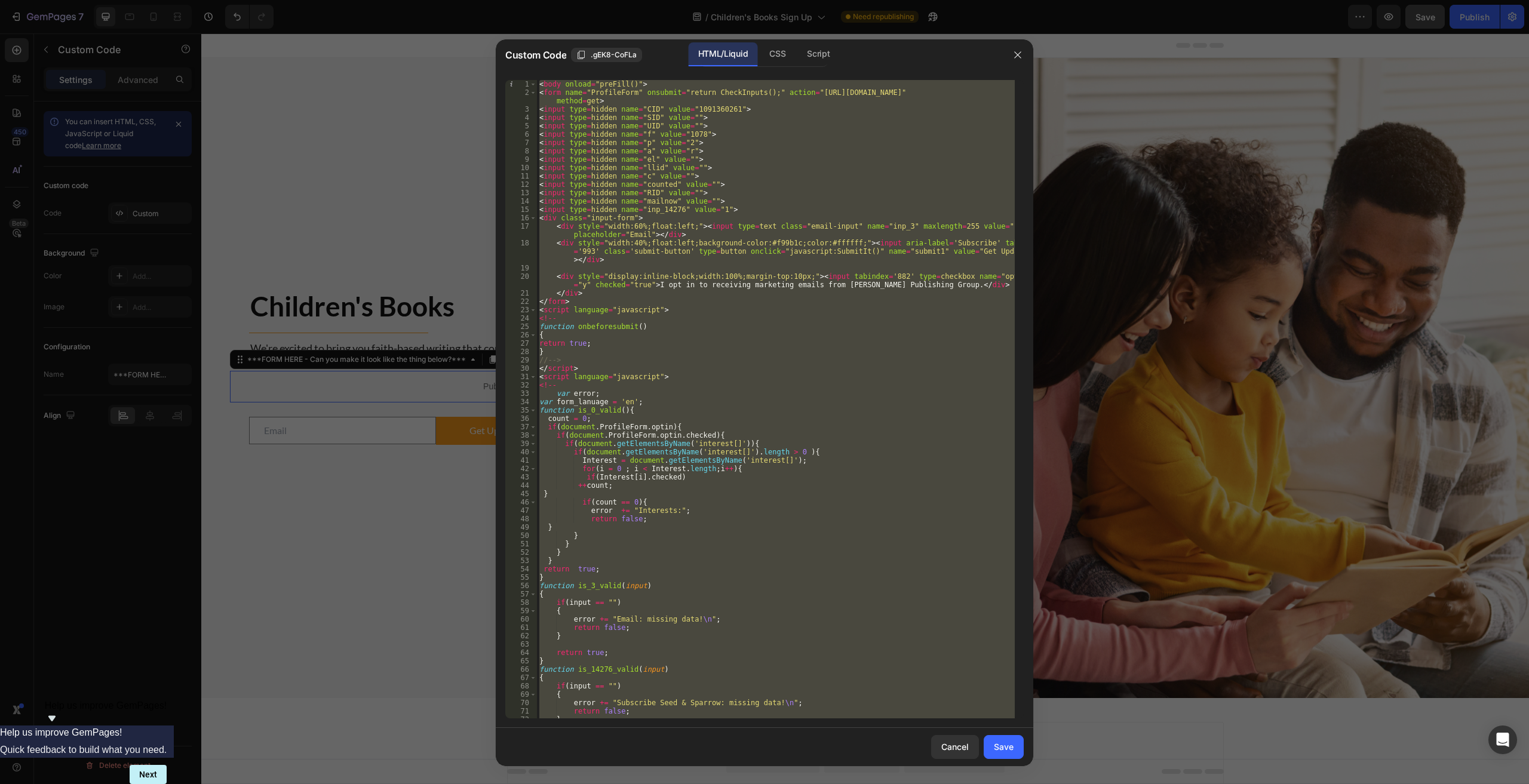
paste textarea
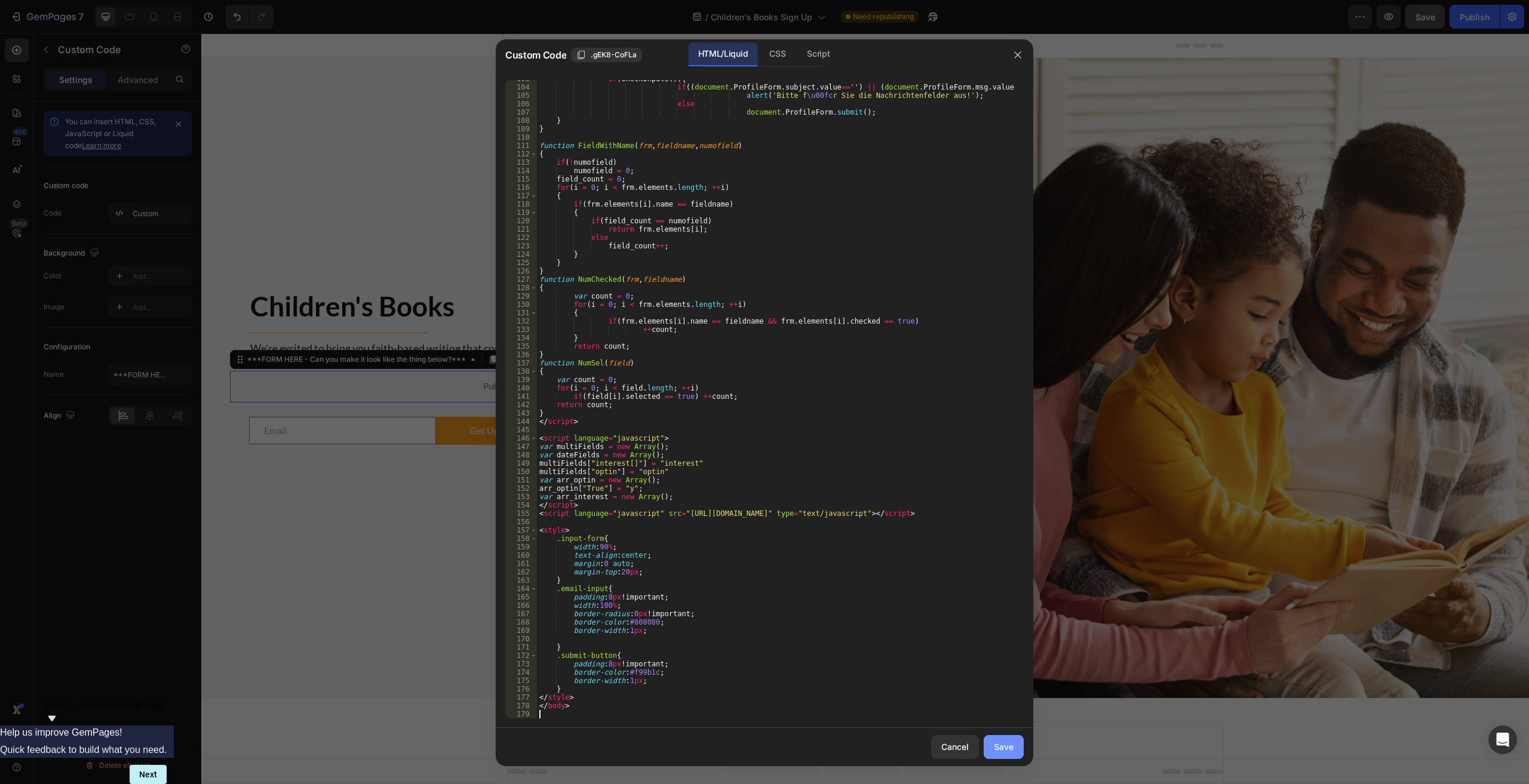
click at [771, 746] on div "Save" at bounding box center [1003, 746] width 20 height 12
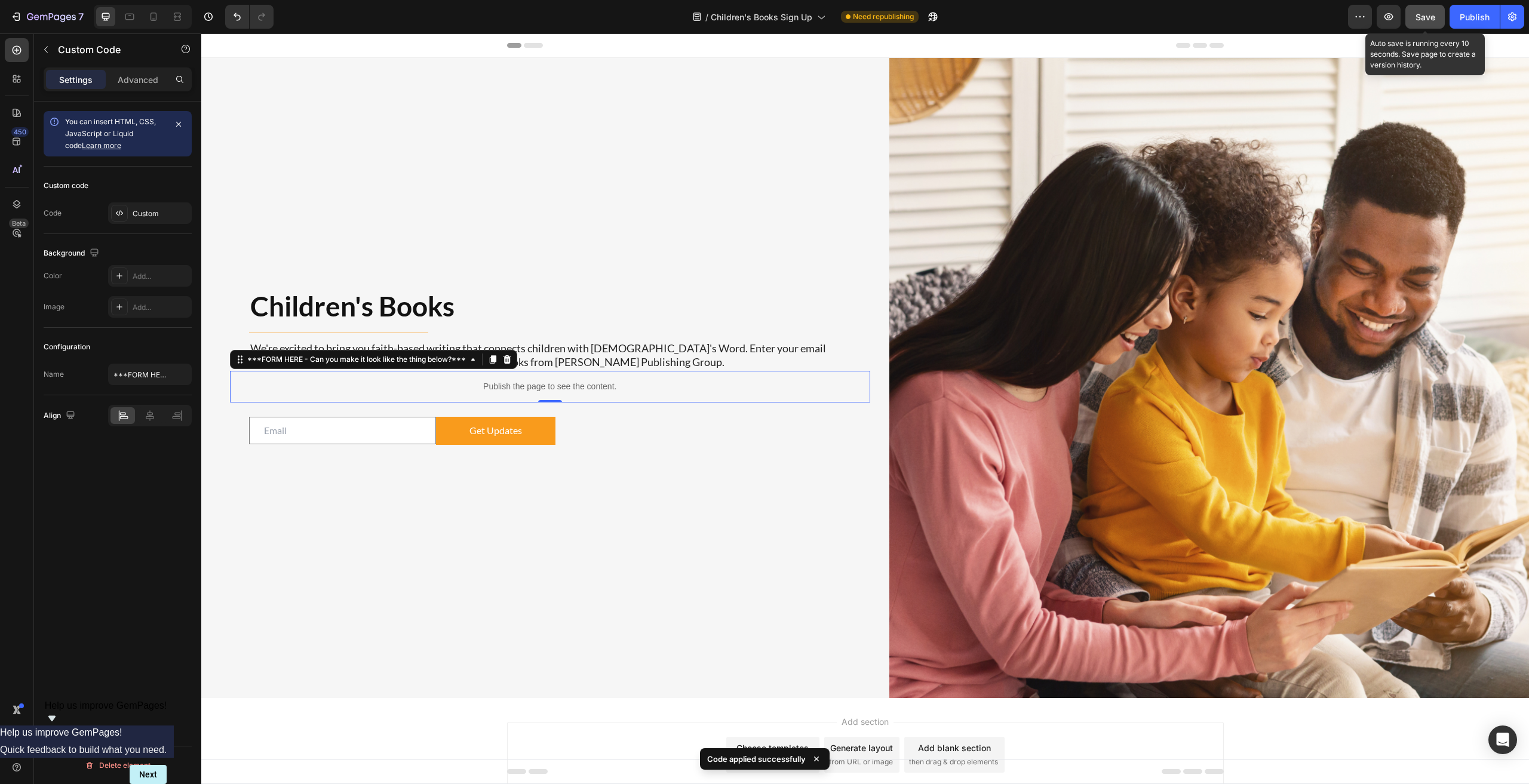
click at [771, 14] on span "Save" at bounding box center [1425, 17] width 20 height 10
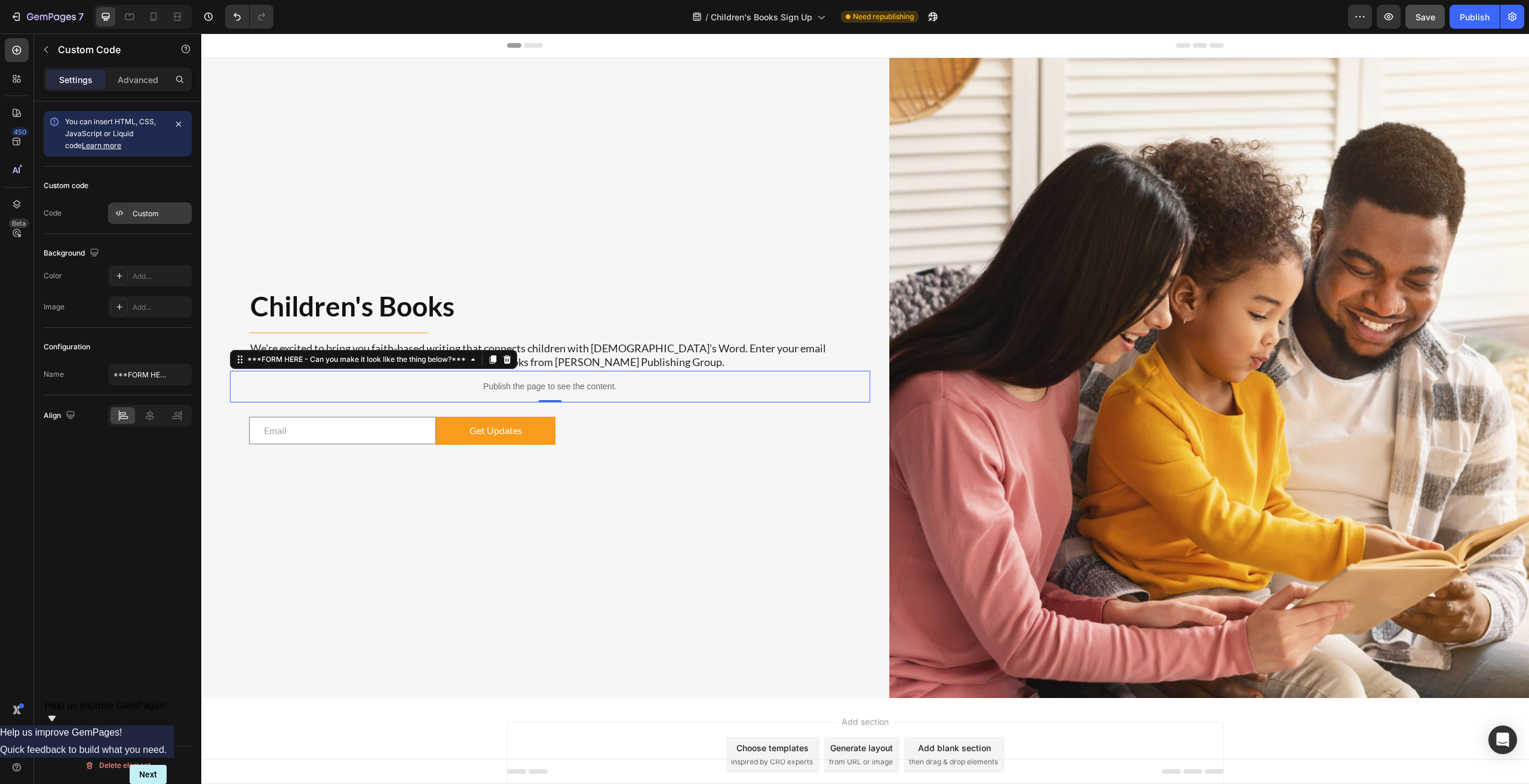
click at [142, 215] on div "Custom" at bounding box center [161, 214] width 56 height 11
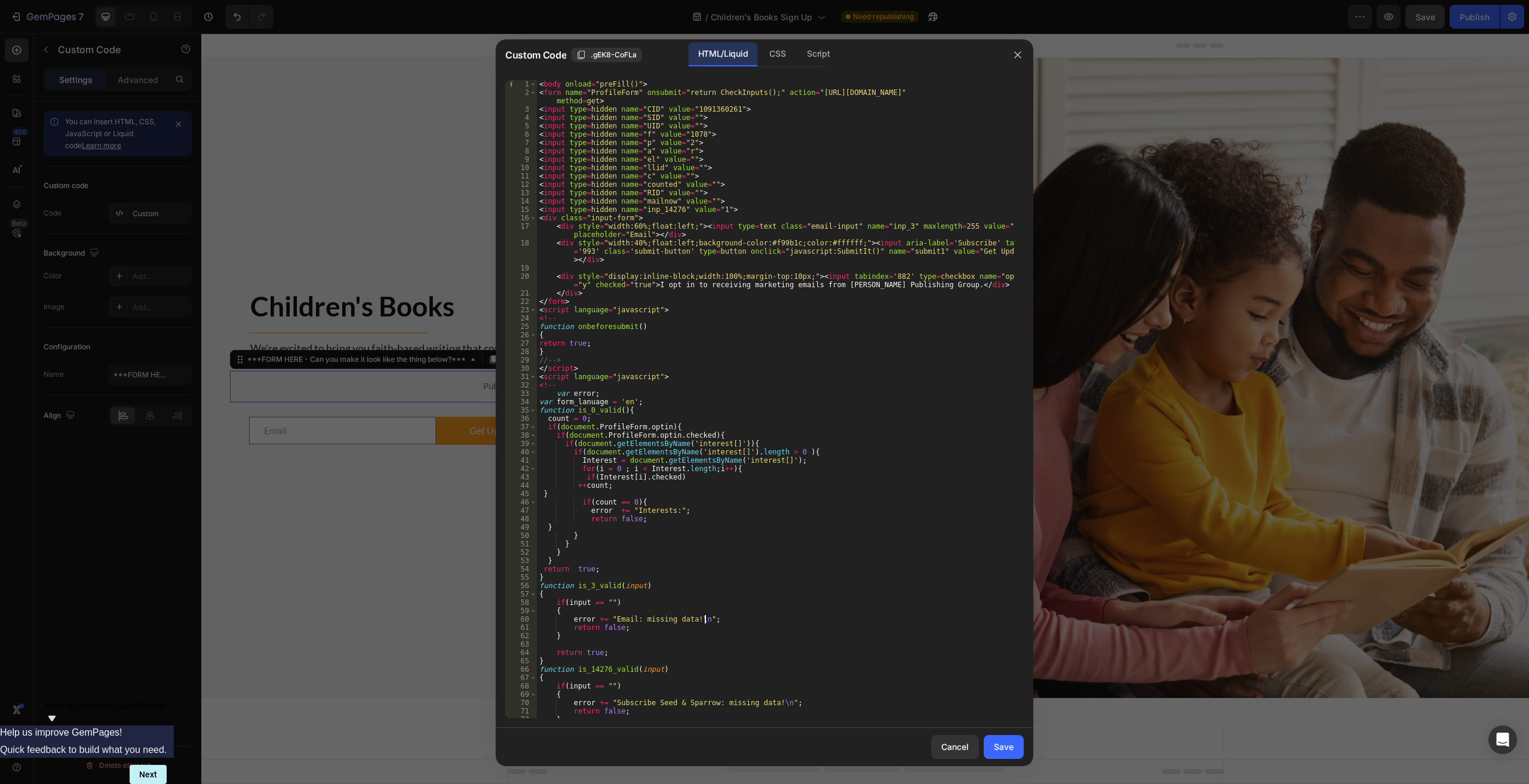
click at [771, 620] on div "< body onload = "preFill()" > < form name = "ProfileForm" onsubmit = "return Ch…" at bounding box center [776, 407] width 478 height 654
type textarea "</body>"
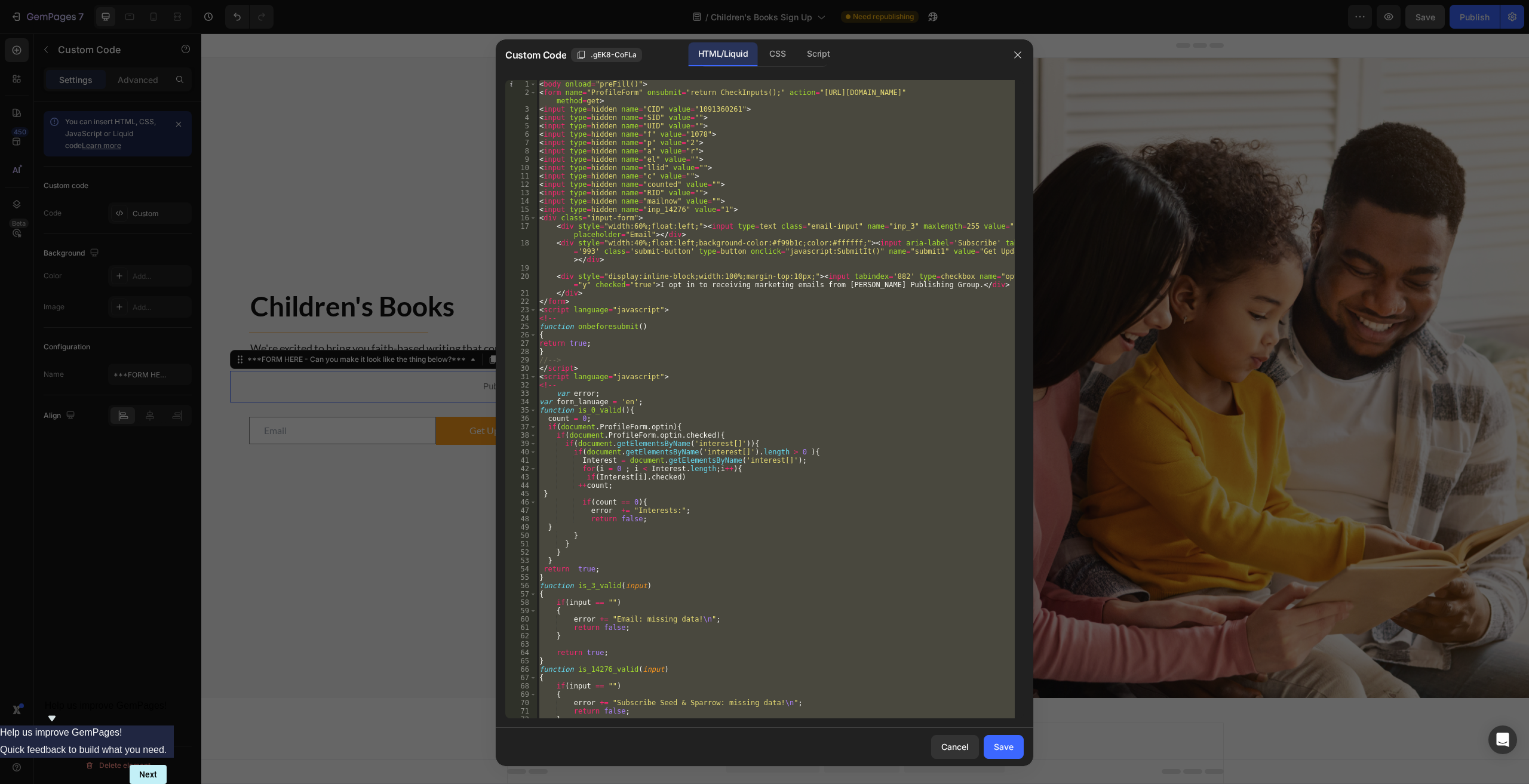
paste textarea
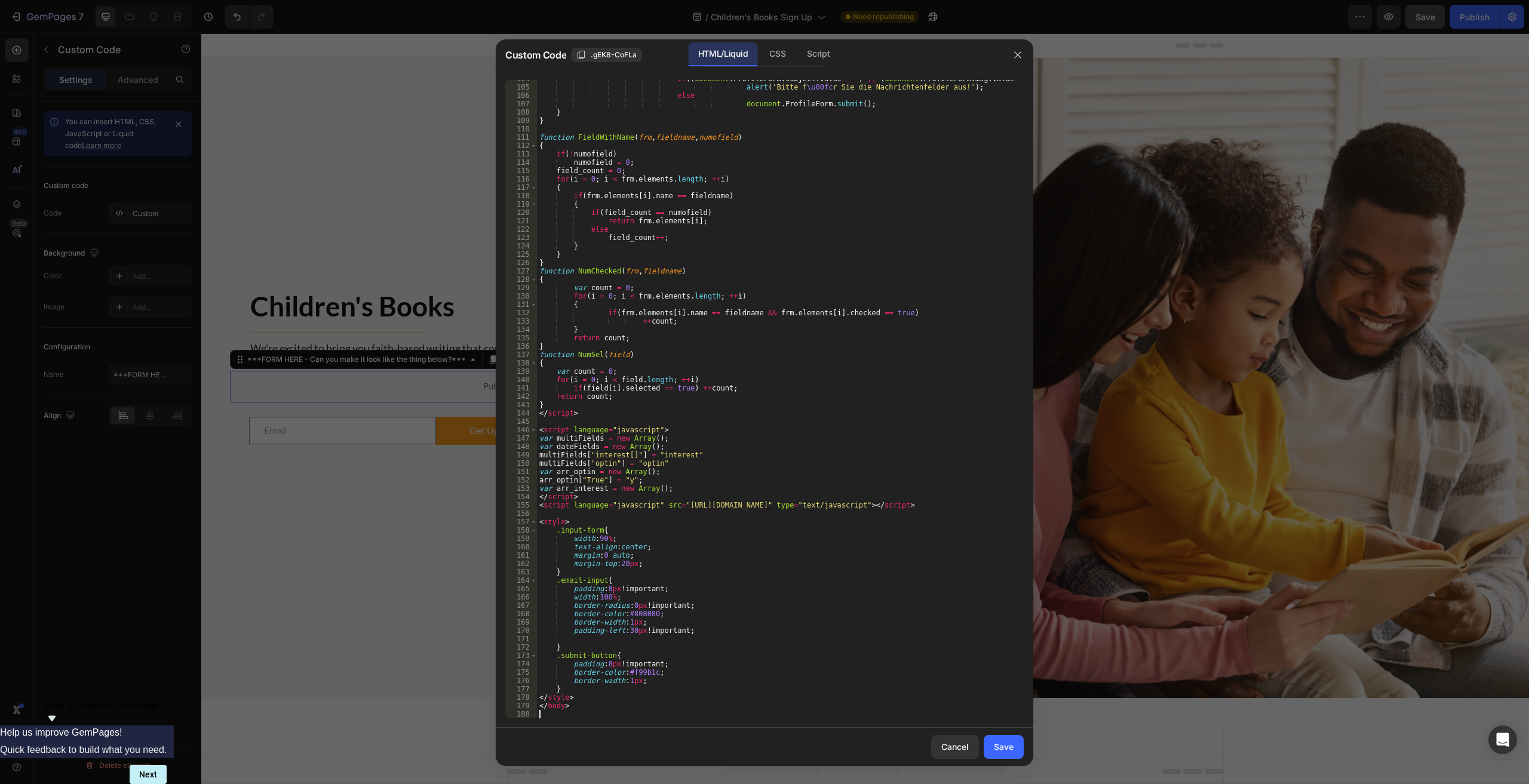
drag, startPoint x: 1016, startPoint y: 750, endPoint x: 1021, endPoint y: 728, distance: 22.6
click at [771, 749] on button "Save" at bounding box center [1003, 746] width 40 height 24
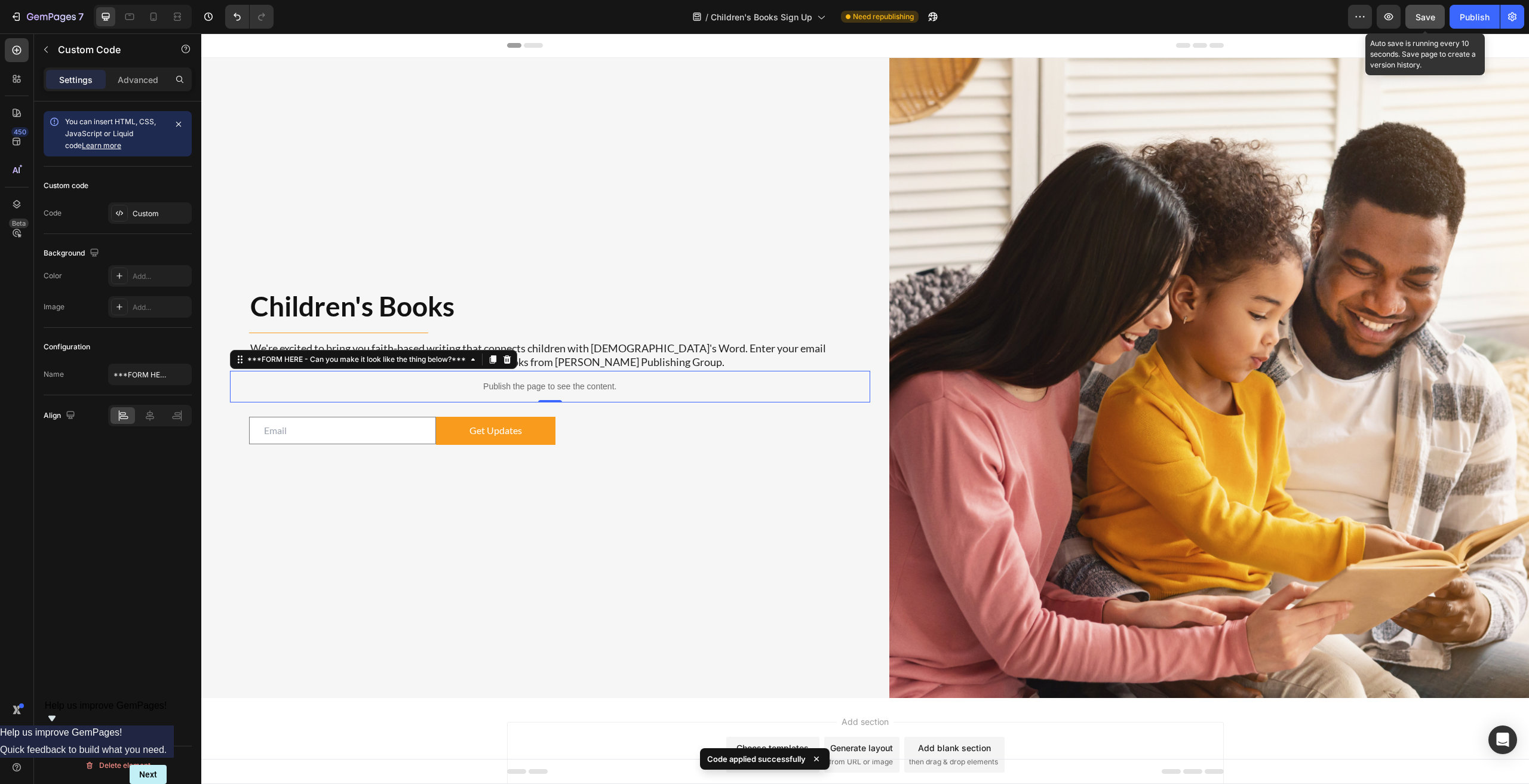
click at [771, 17] on span "Save" at bounding box center [1425, 17] width 20 height 10
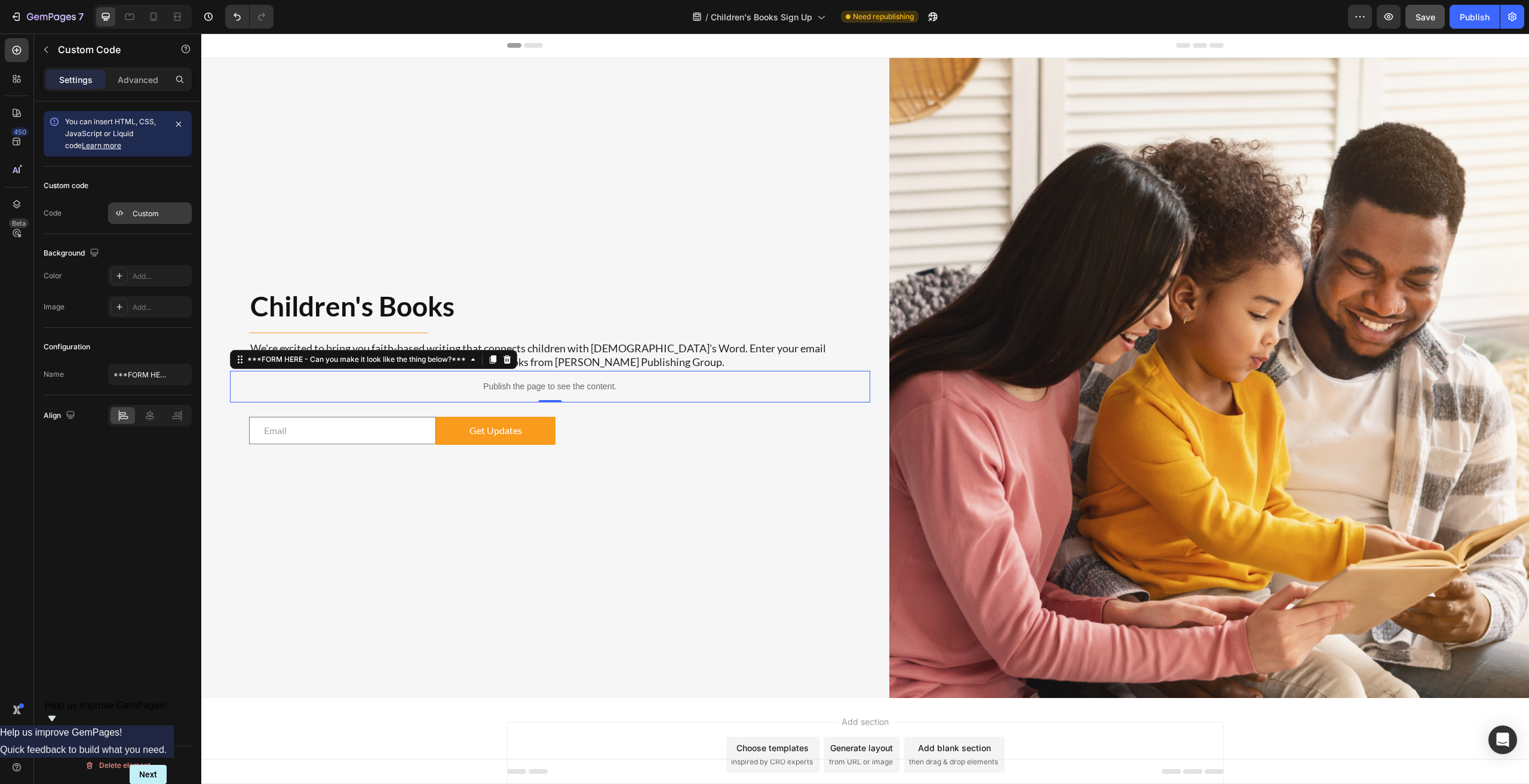
click at [135, 207] on div "Custom" at bounding box center [149, 214] width 83 height 22
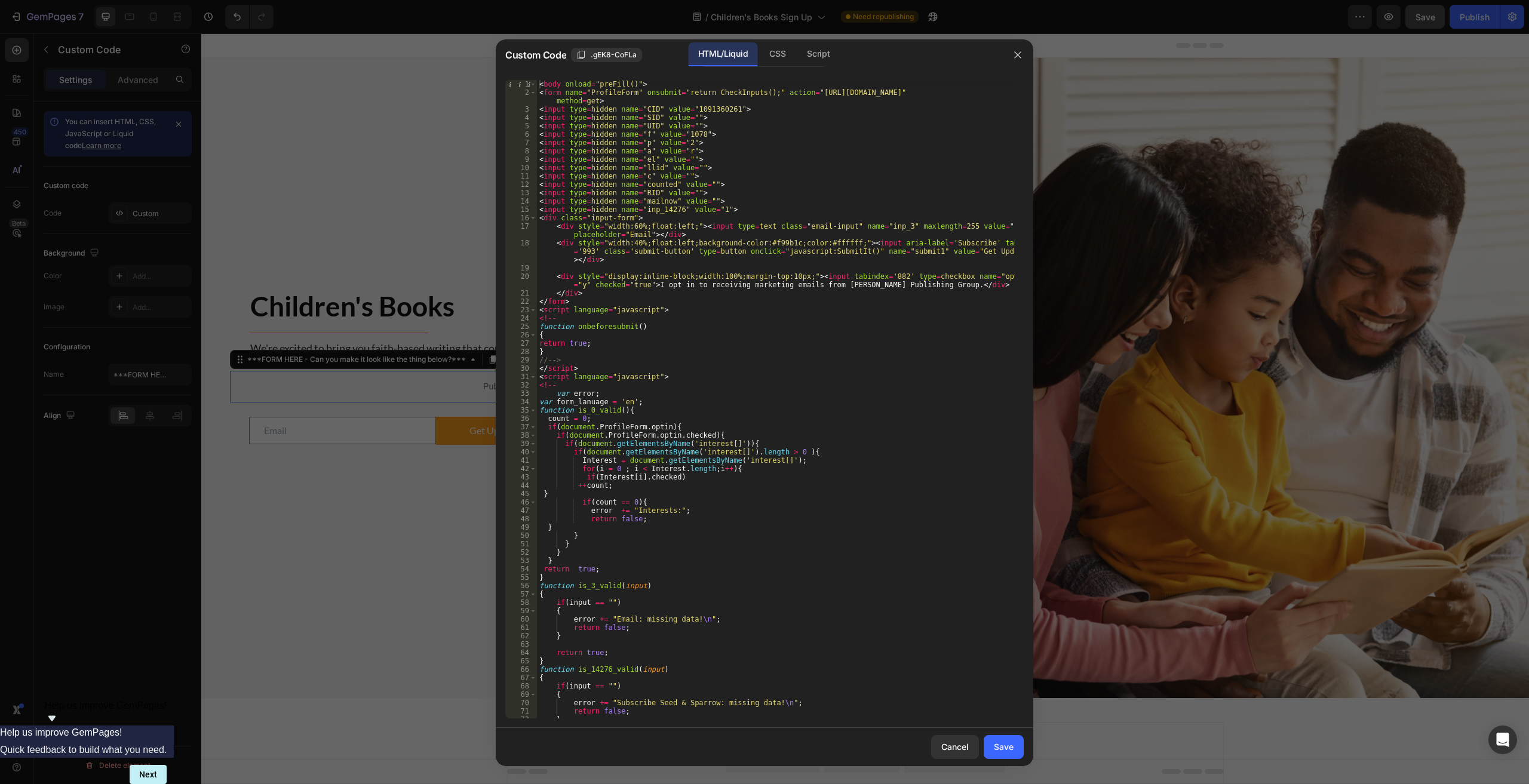
click at [771, 392] on div "< body onload = "preFill()" > < form name = "ProfileForm" onsubmit = "return Ch…" at bounding box center [776, 407] width 478 height 654
type textarea "</body>"
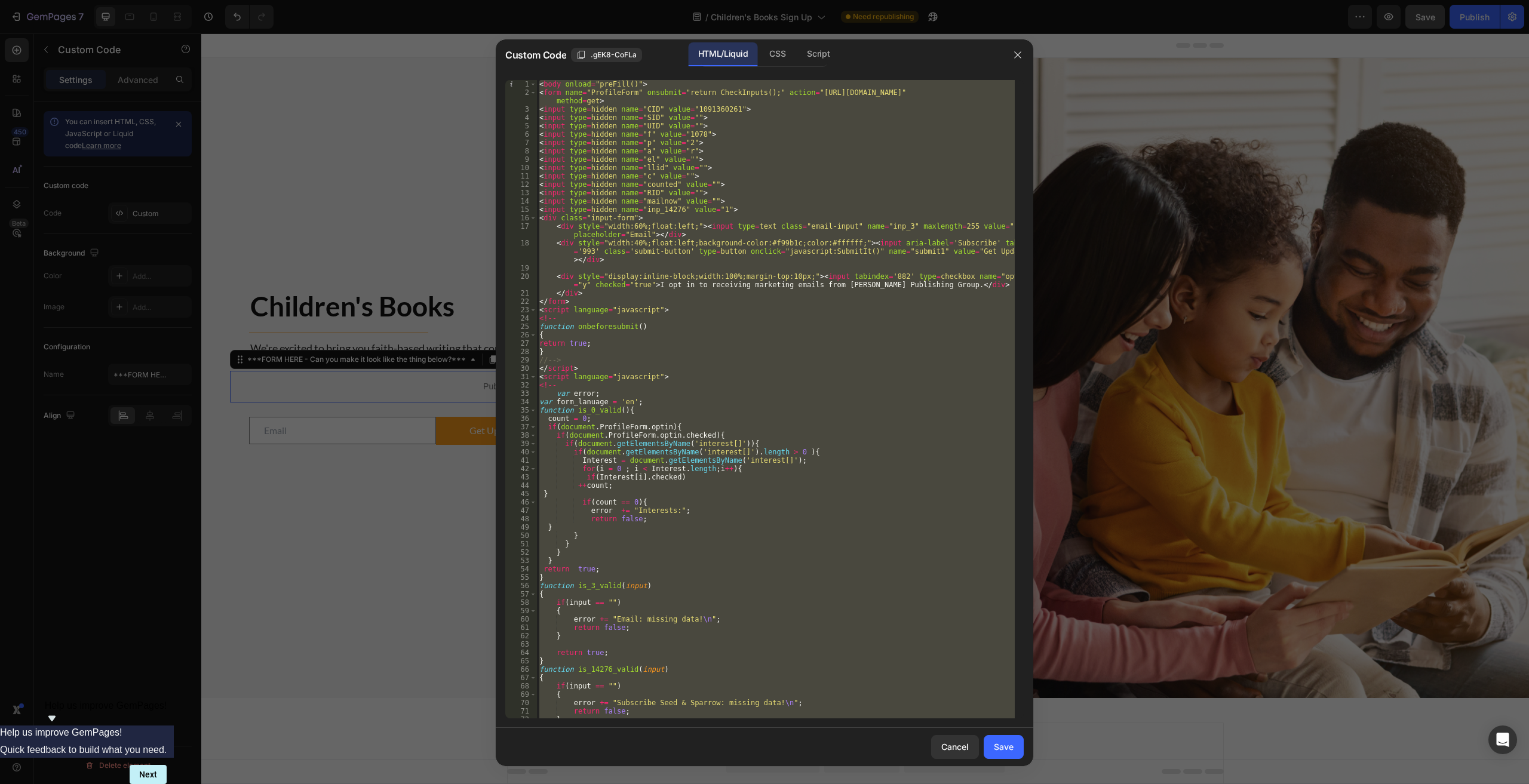
paste textarea
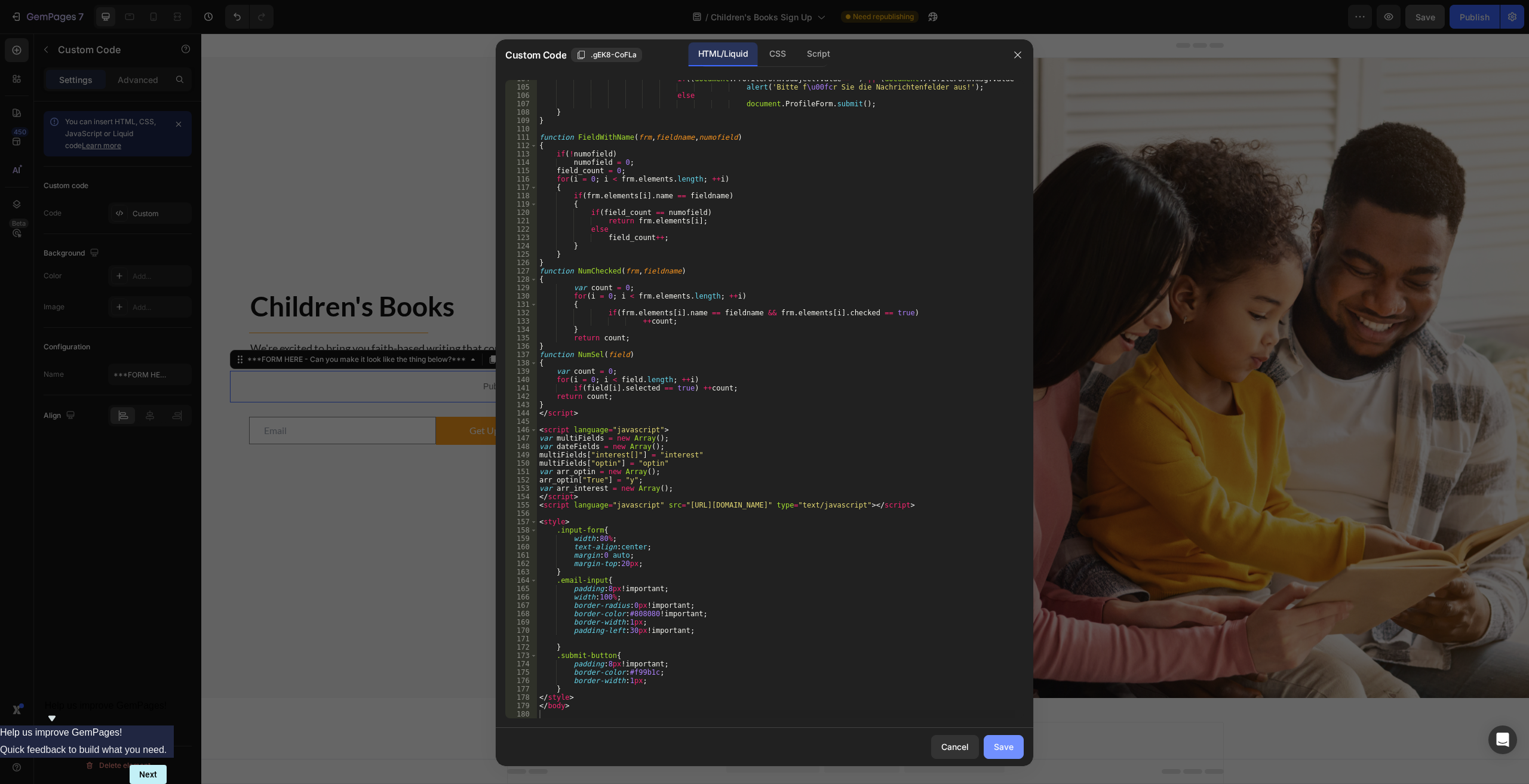
click at [771, 746] on div "Save" at bounding box center [1003, 746] width 20 height 12
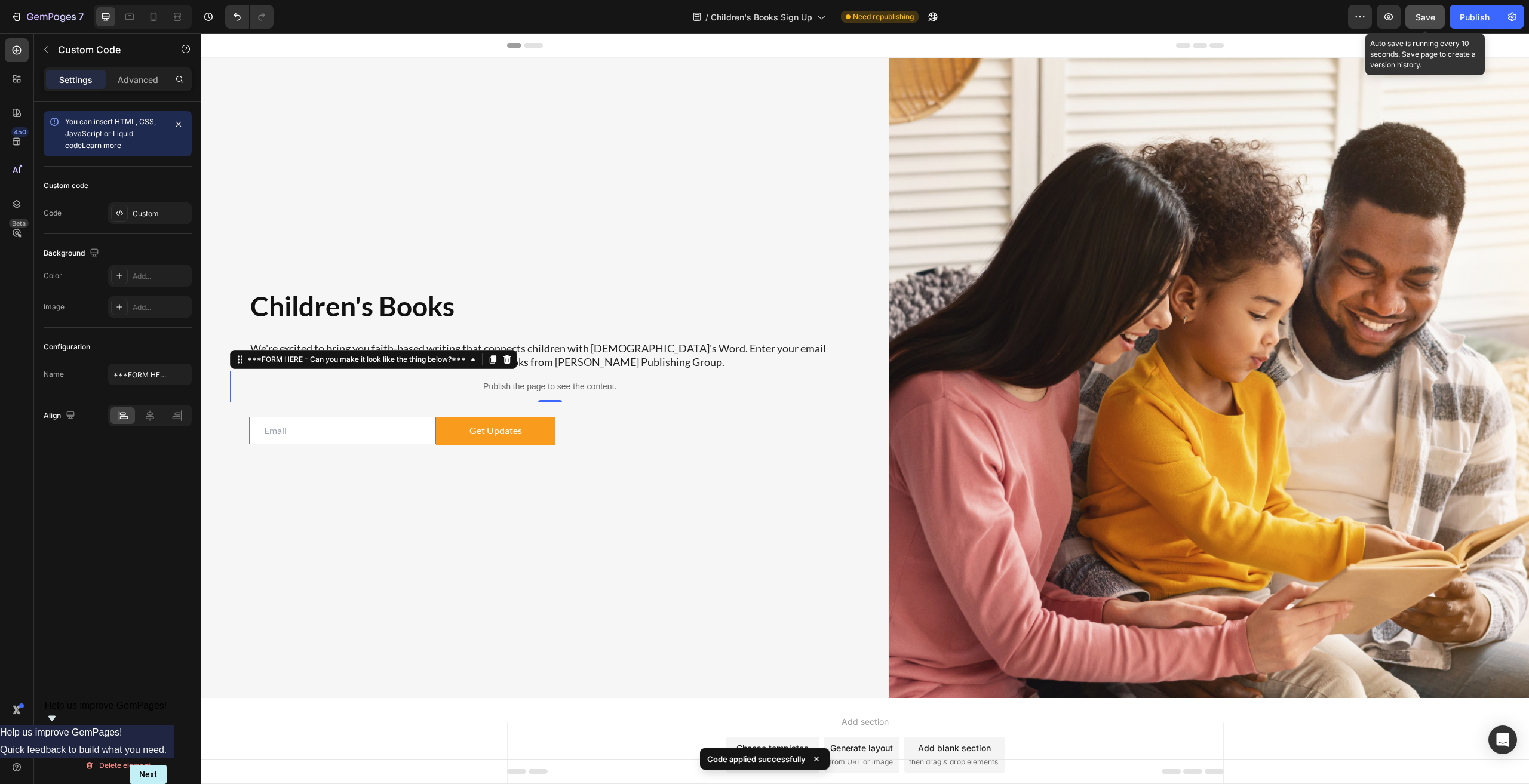
click at [771, 15] on span "Save" at bounding box center [1425, 17] width 20 height 10
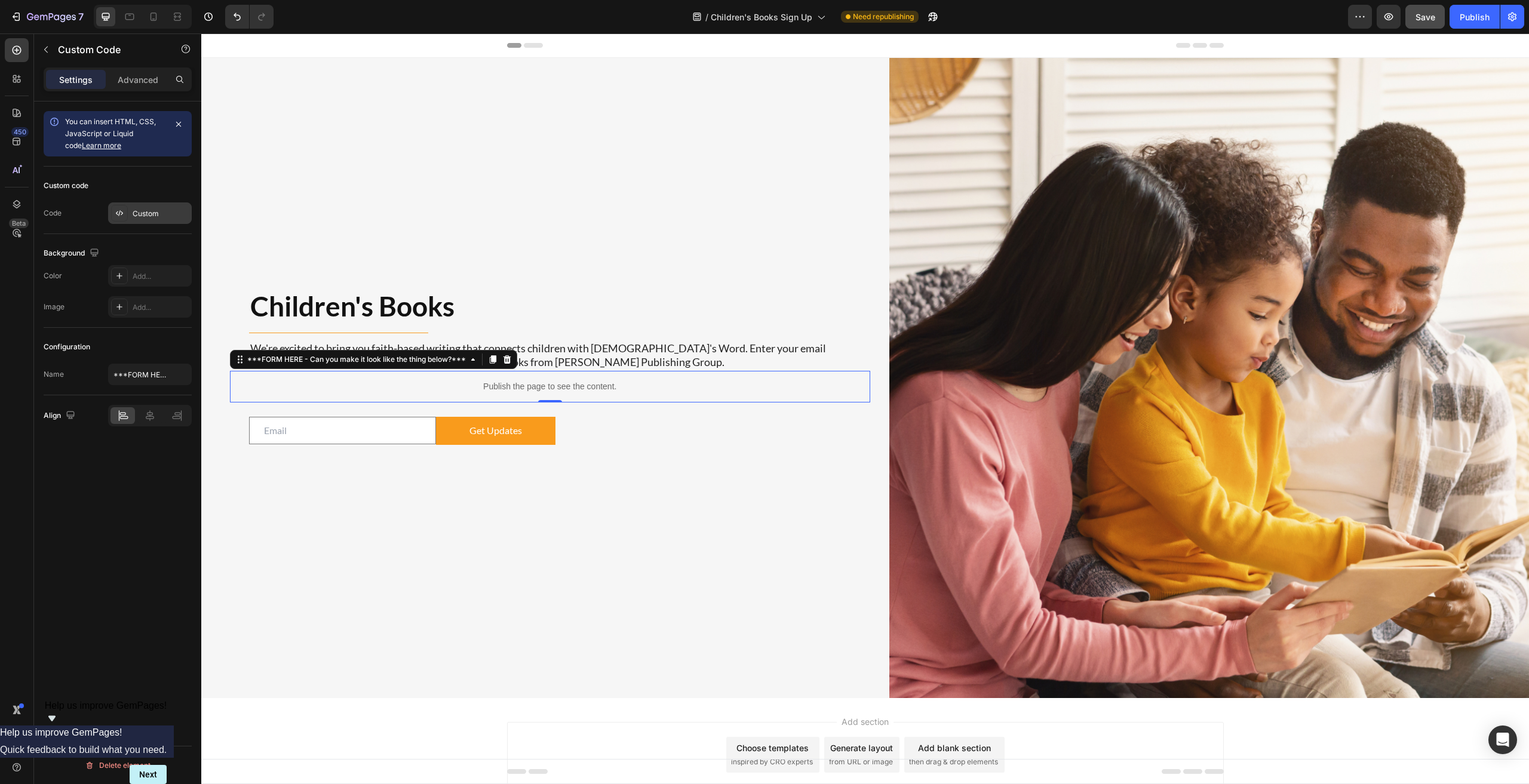
click at [155, 213] on div "Custom" at bounding box center [161, 214] width 56 height 11
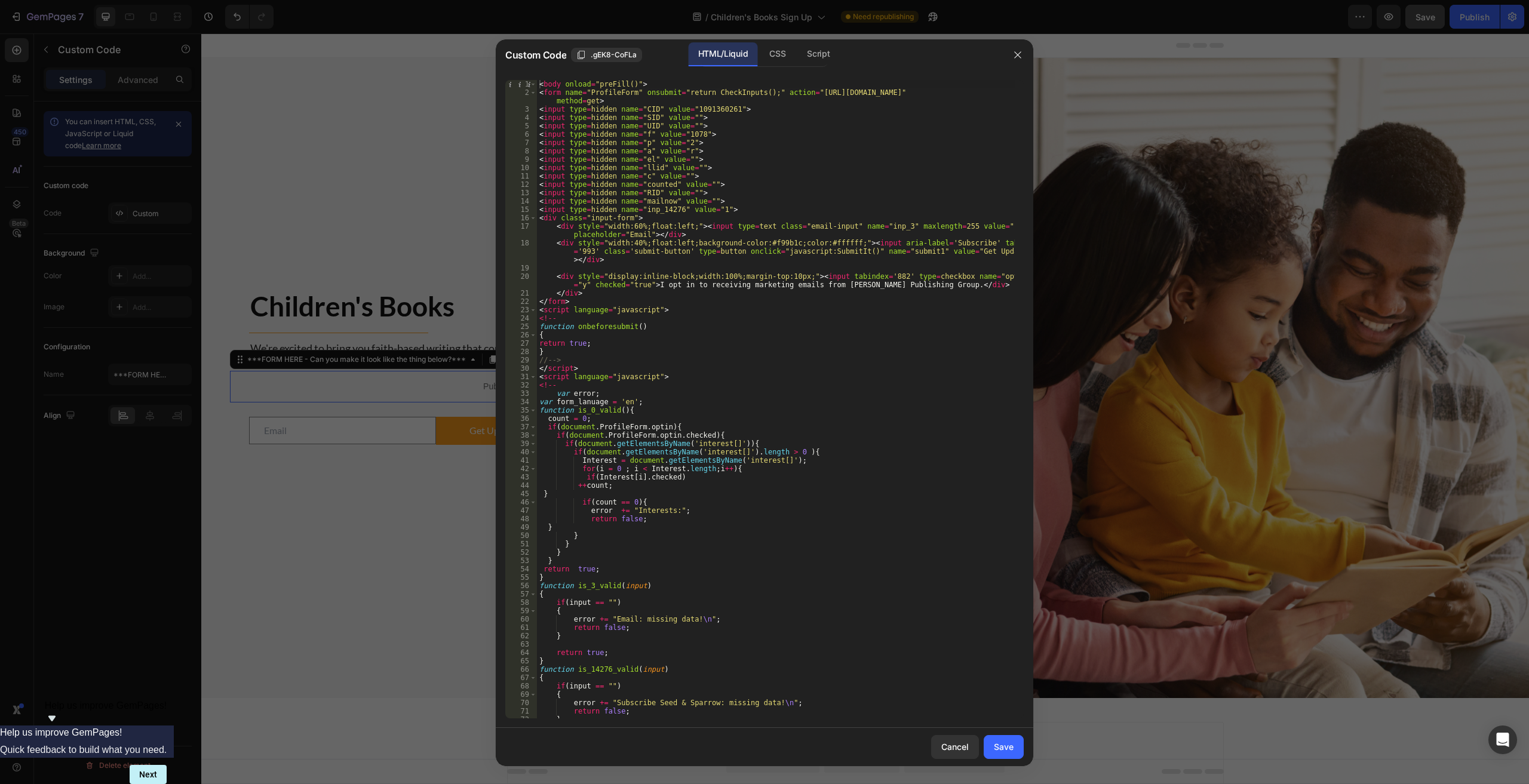
click at [653, 319] on div "< body onload = "preFill()" > < form name = "ProfileForm" onsubmit = "return Ch…" at bounding box center [776, 407] width 478 height 654
type textarea "</body>"
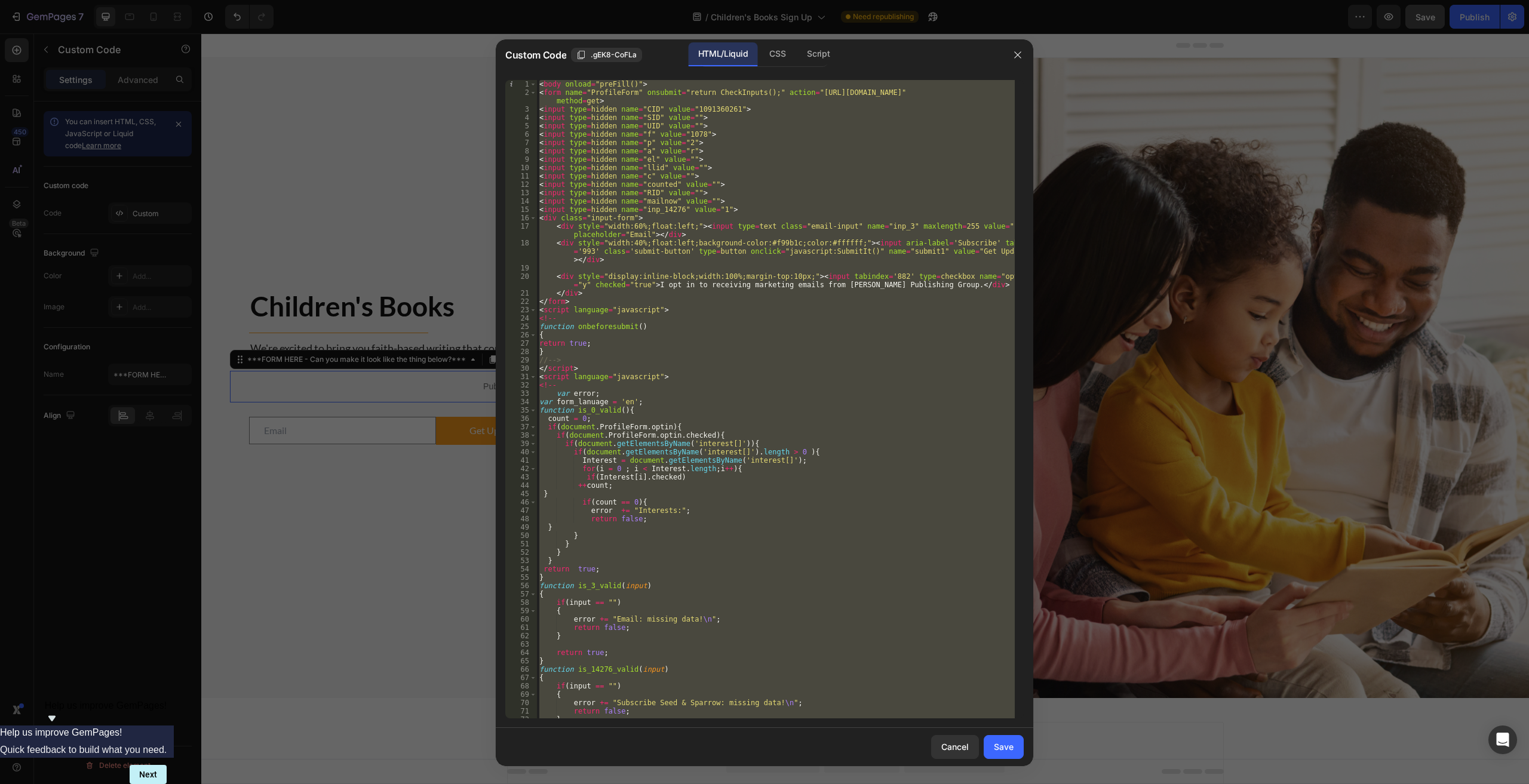
paste textarea
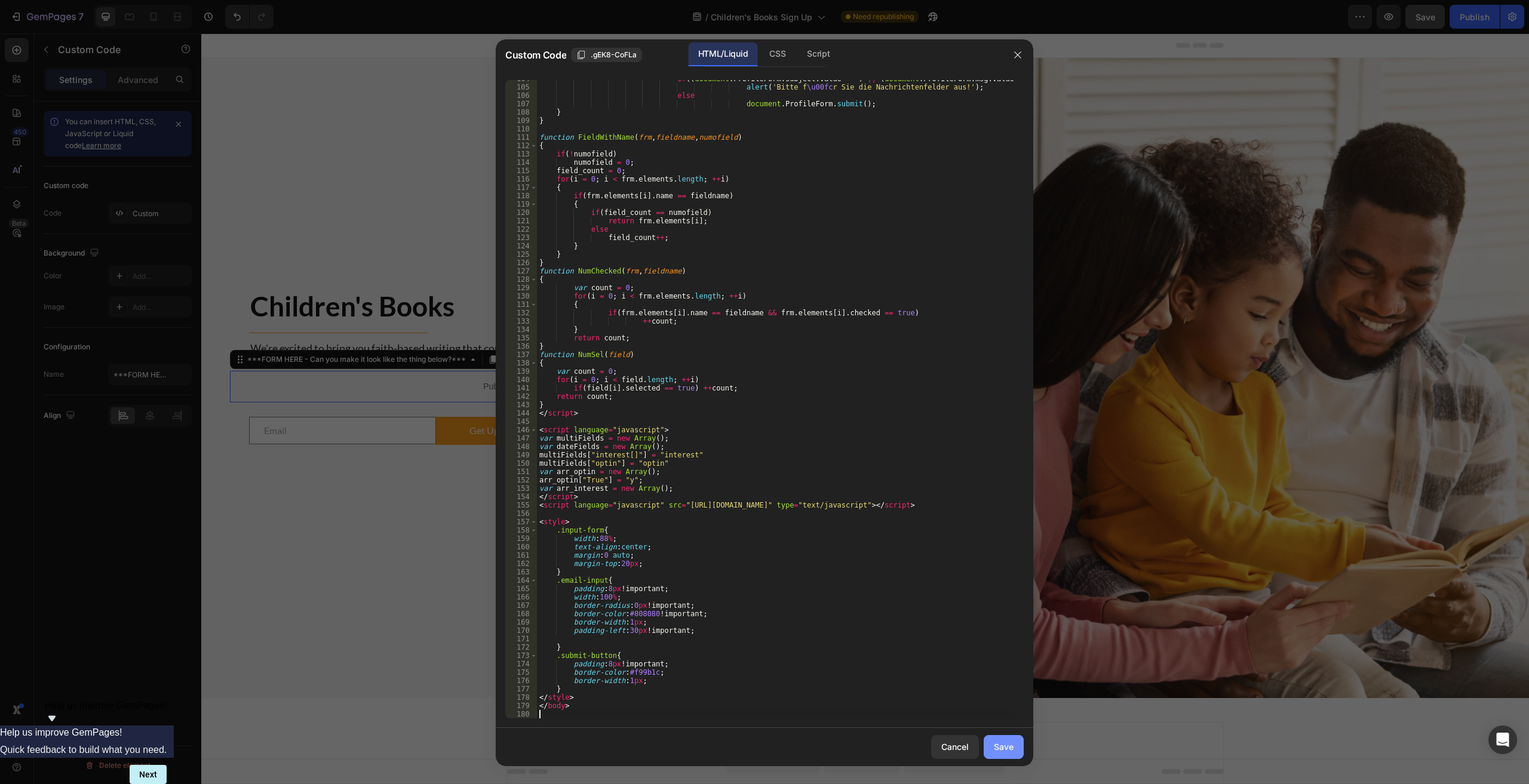
click at [771, 746] on div "Save" at bounding box center [1003, 746] width 20 height 12
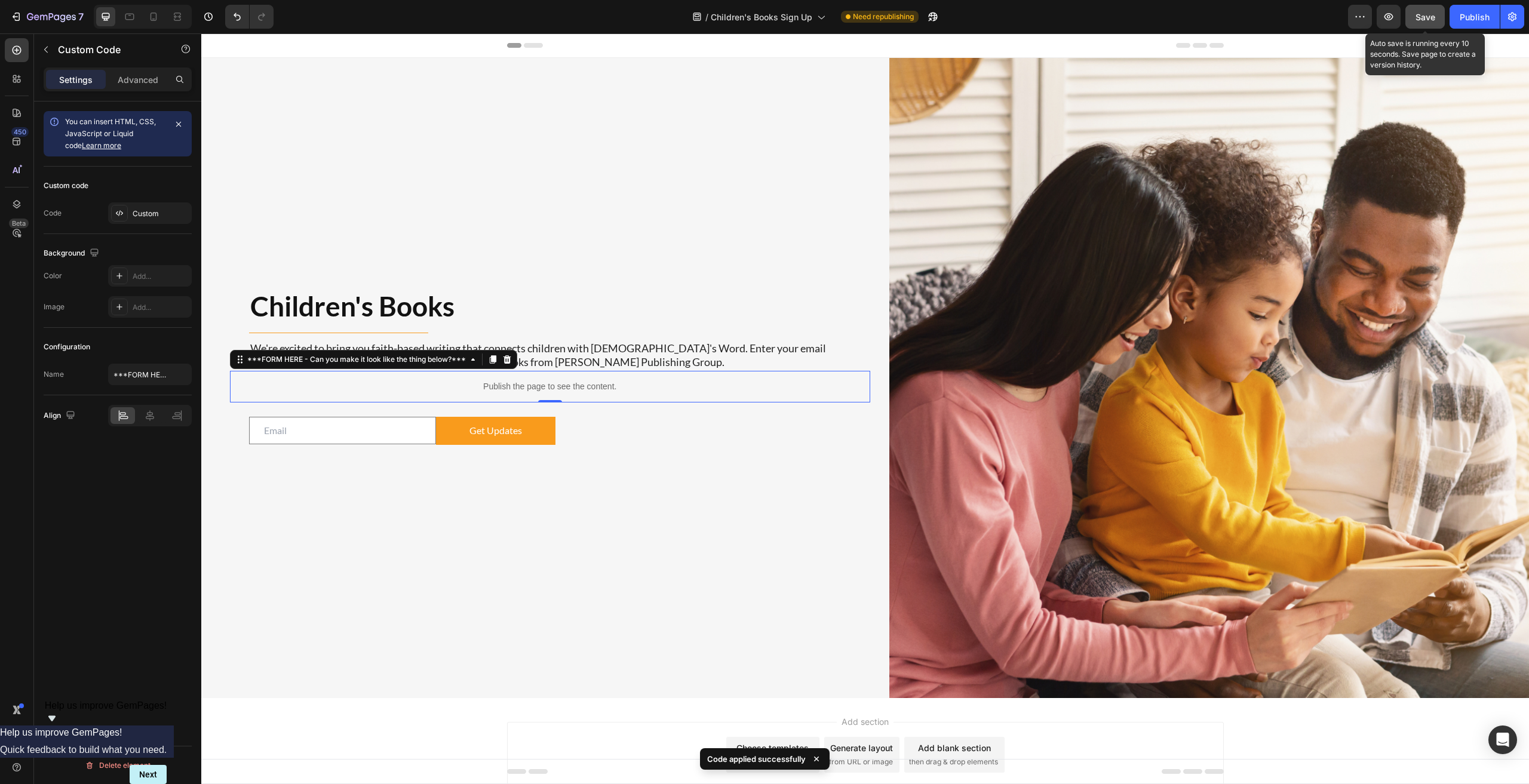
click at [771, 19] on span "Save" at bounding box center [1425, 17] width 20 height 10
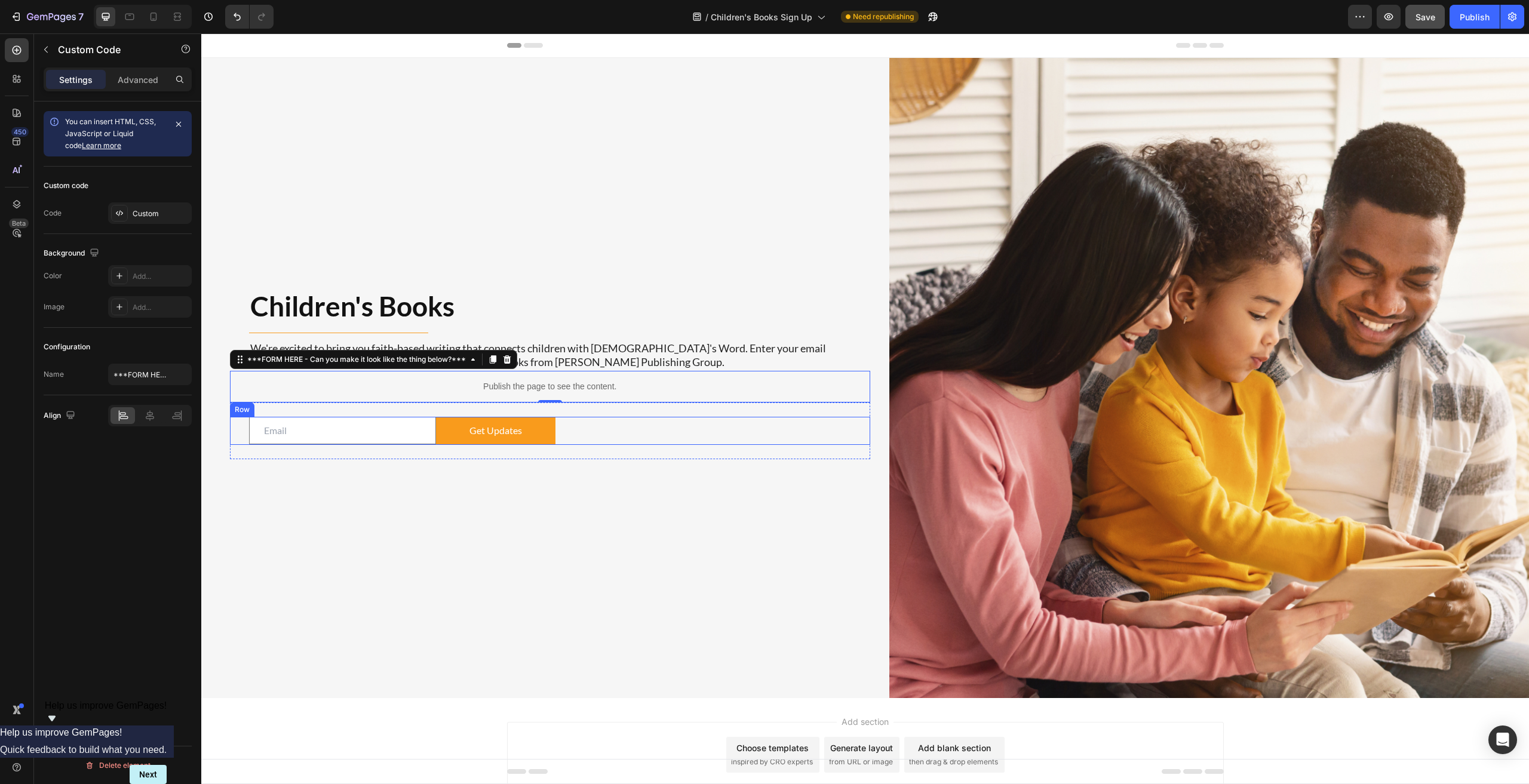
click at [617, 423] on div "Email Field Get Updates Submit Button Row" at bounding box center [550, 430] width 640 height 28
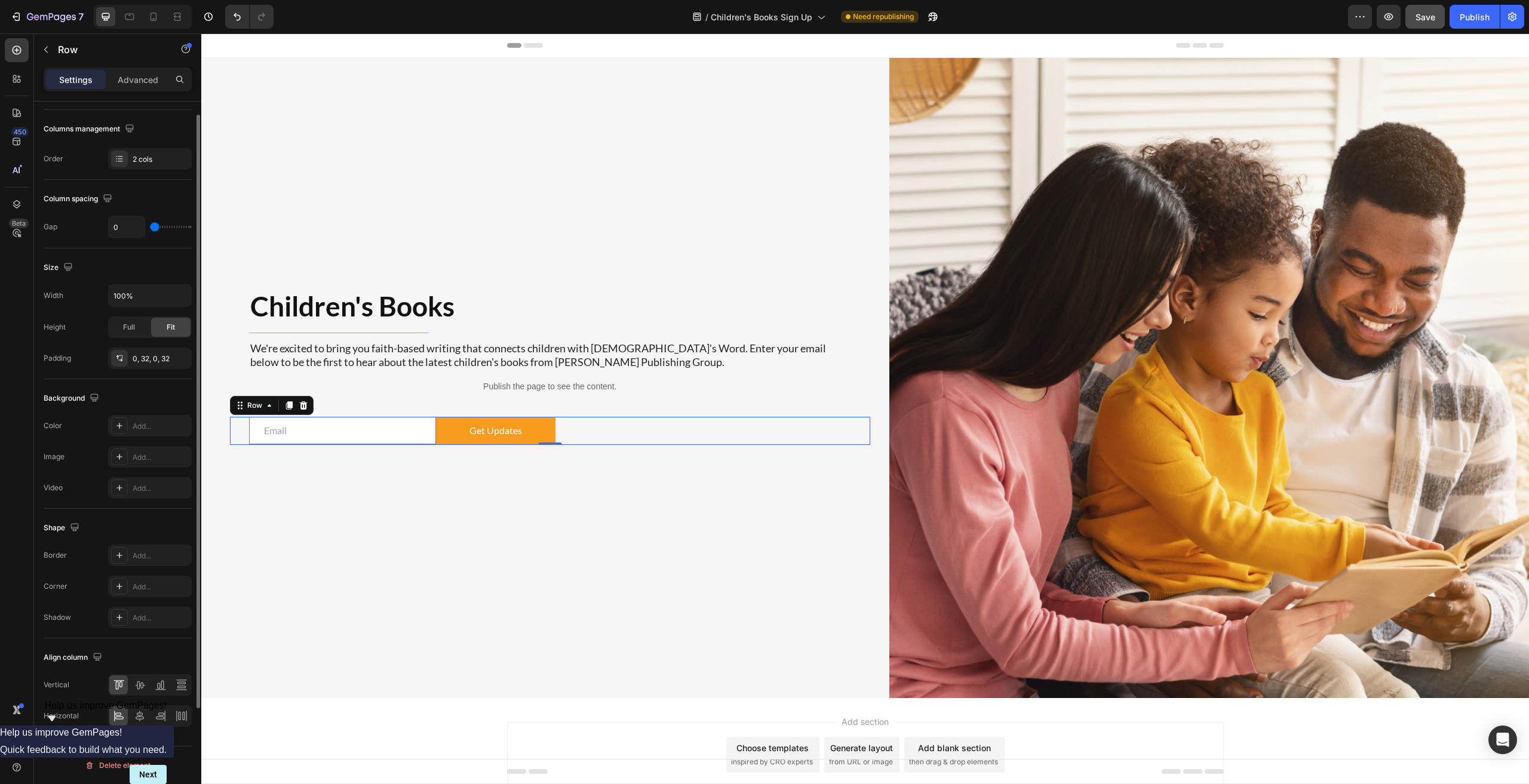
scroll to position [0, 0]
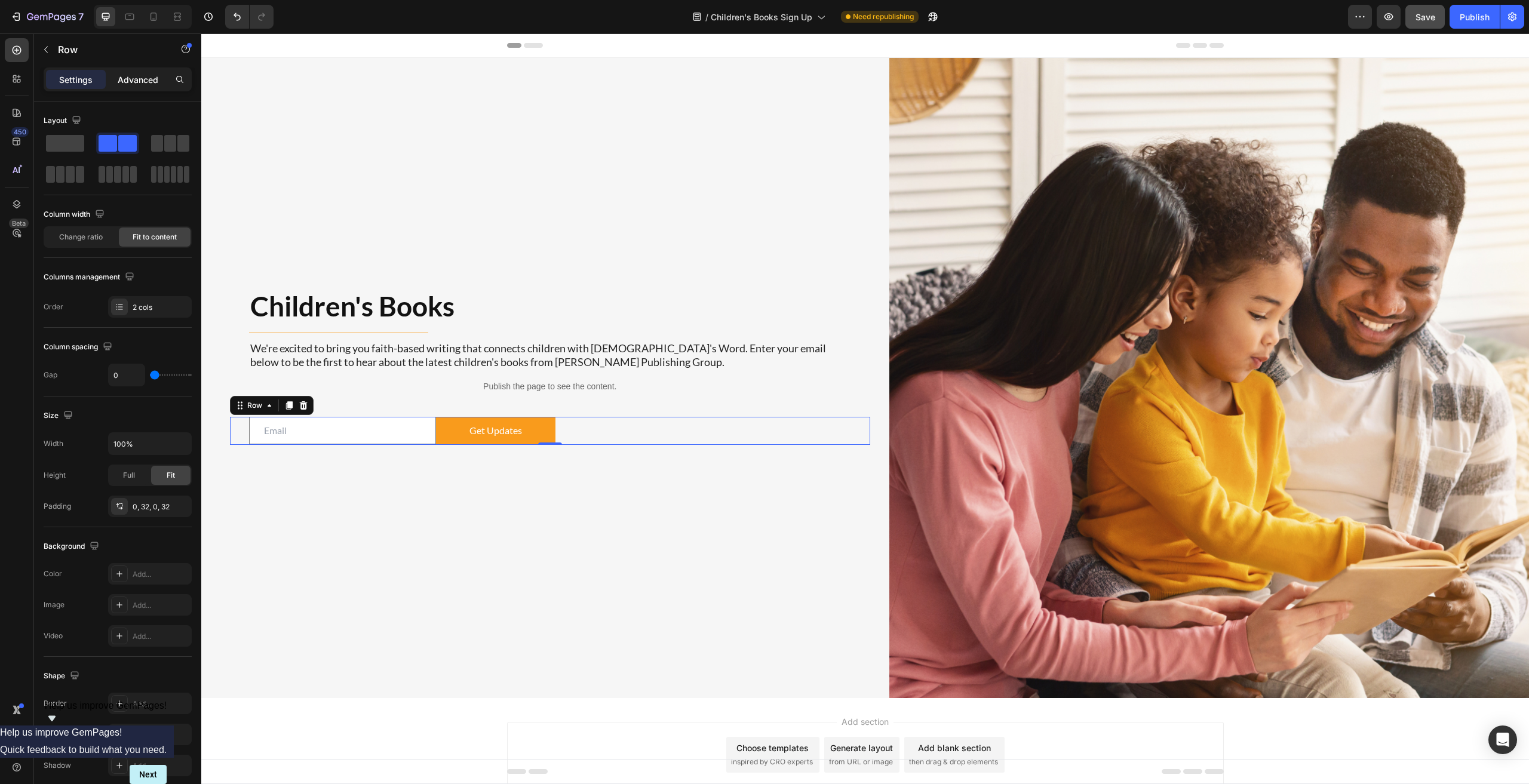
click at [138, 77] on p "Advanced" at bounding box center [138, 79] width 41 height 12
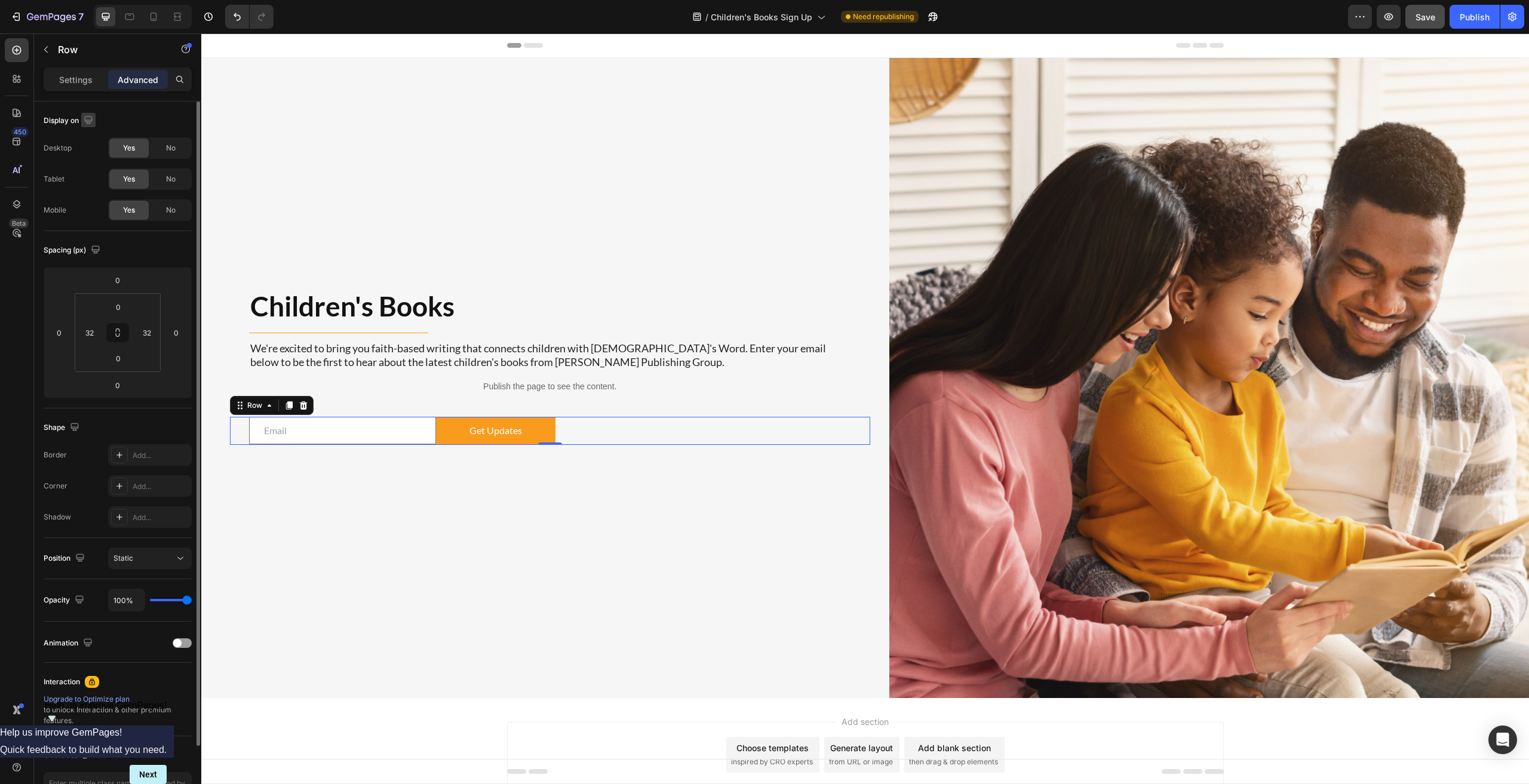
click at [90, 118] on icon "button" at bounding box center [88, 119] width 12 height 12
click at [70, 81] on p "Settings" at bounding box center [76, 79] width 33 height 12
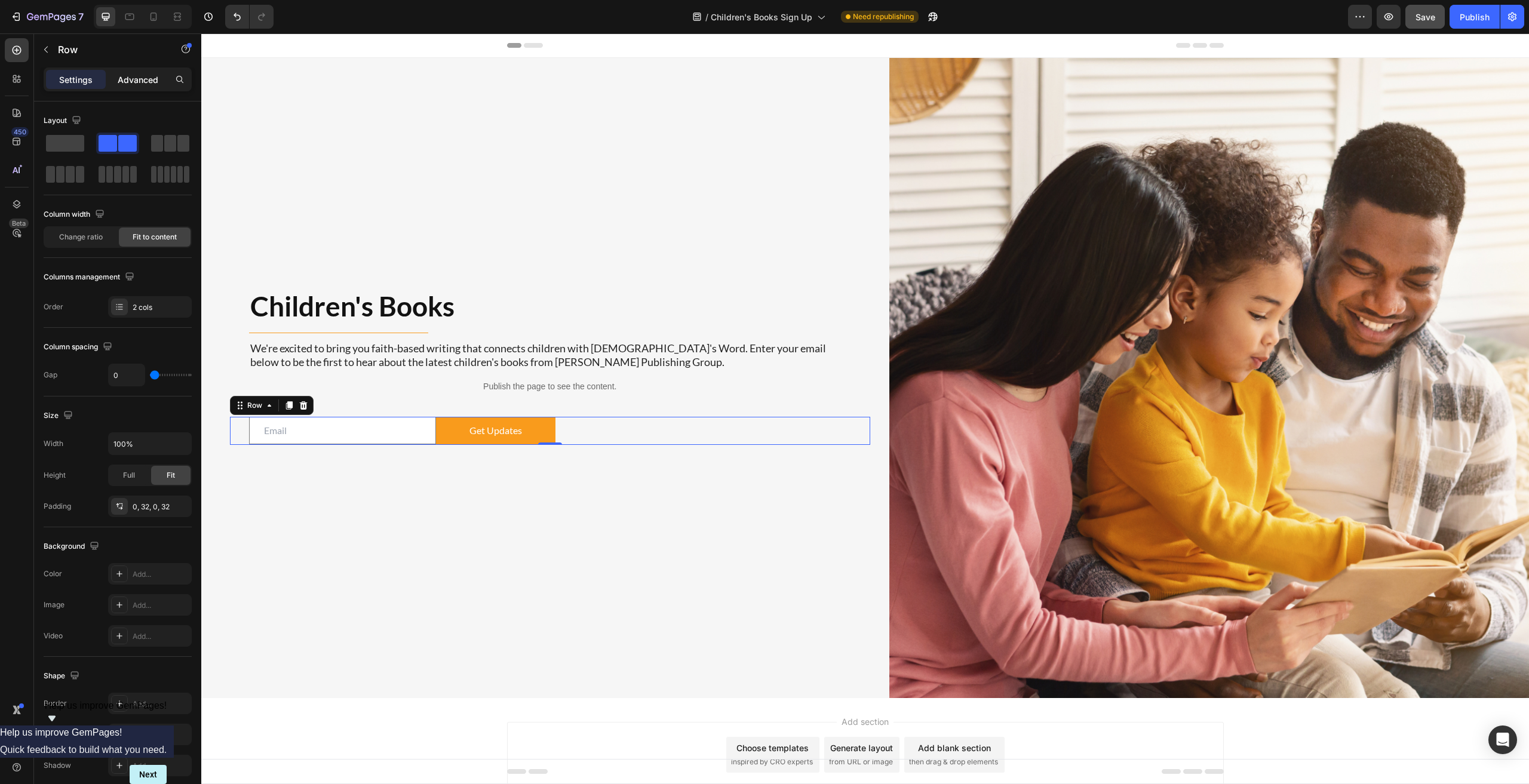
click at [120, 75] on p "Advanced" at bounding box center [138, 79] width 41 height 12
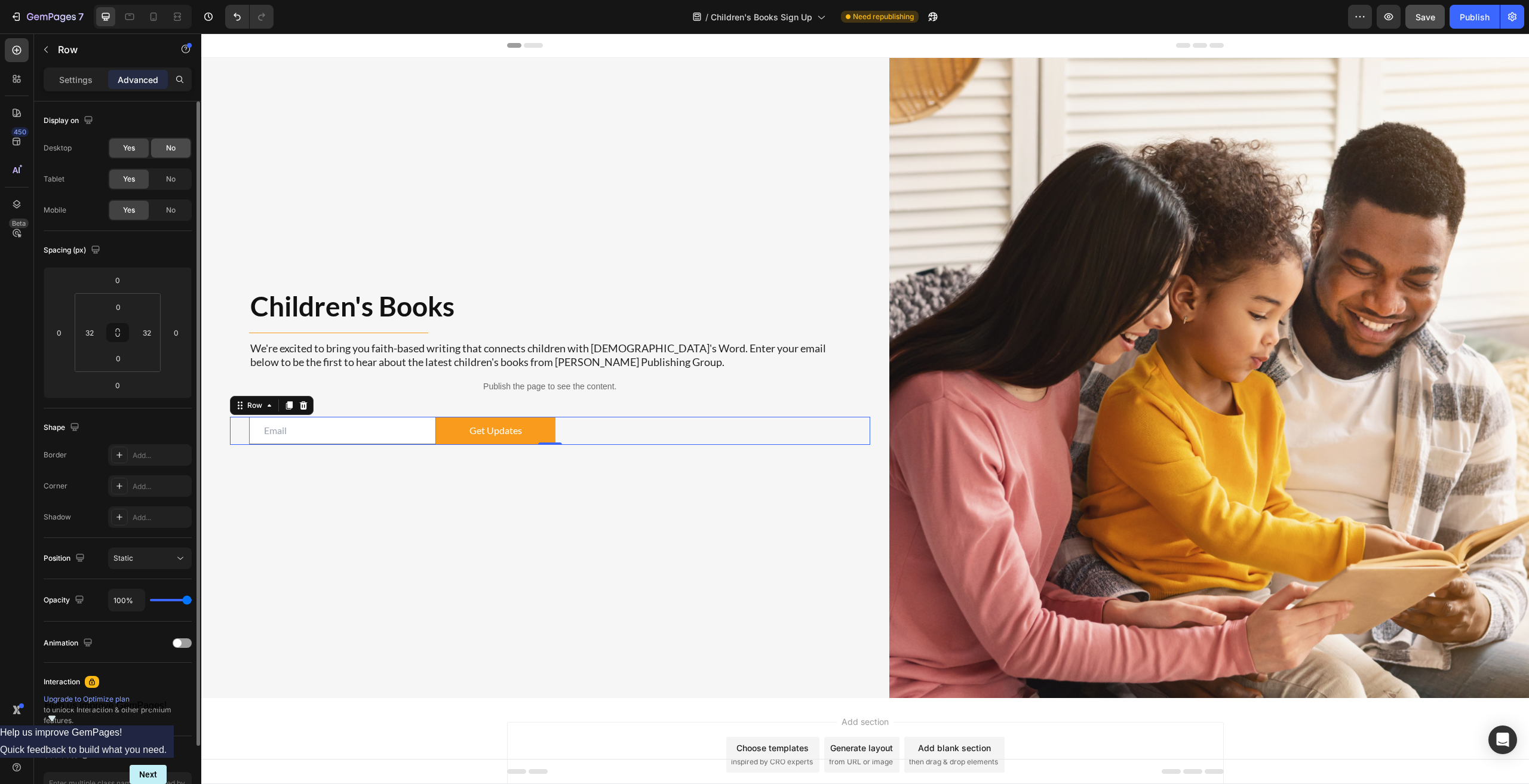
click at [172, 148] on span "No" at bounding box center [170, 148] width 9 height 11
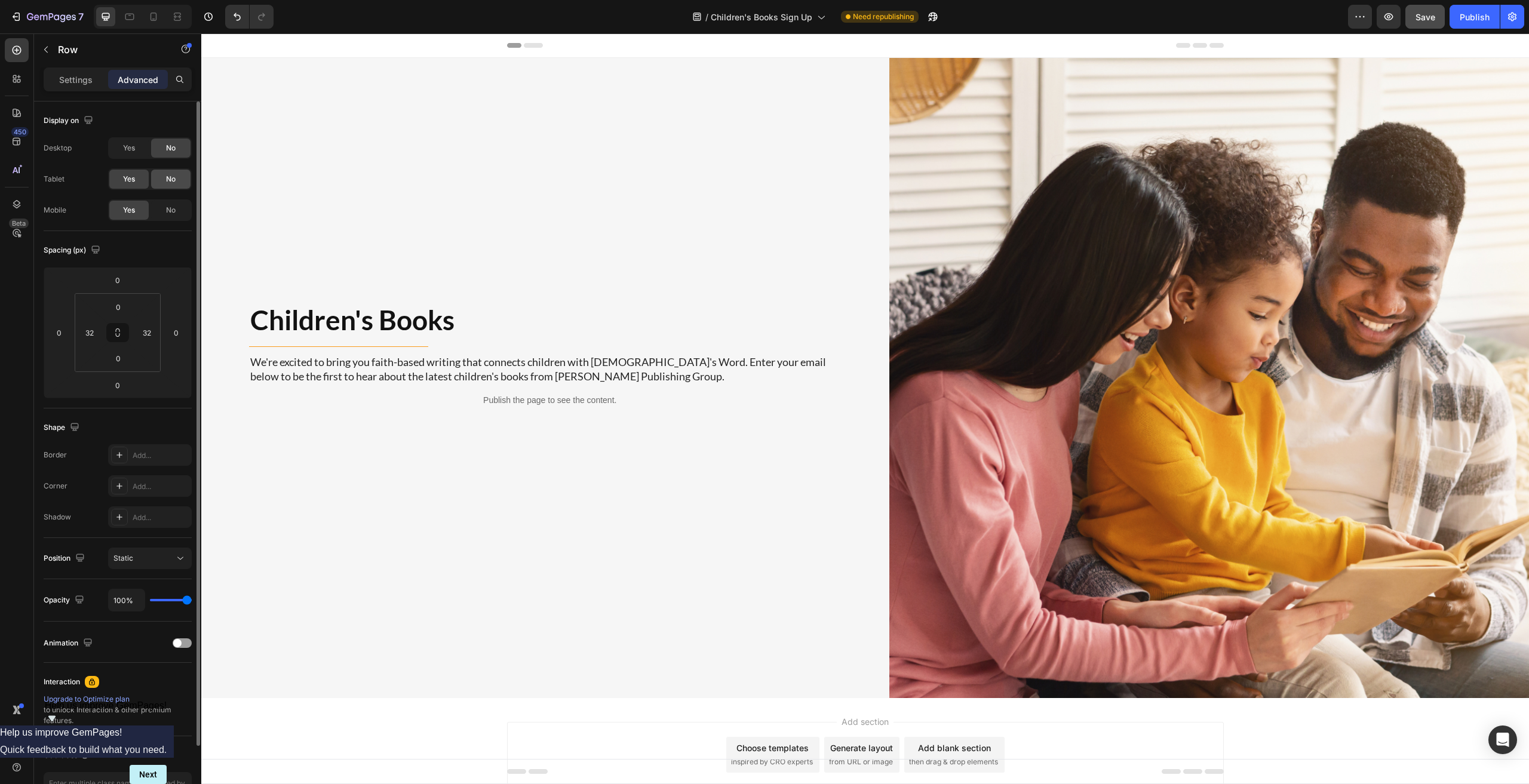
click at [169, 177] on span "No" at bounding box center [170, 179] width 9 height 11
drag, startPoint x: 168, startPoint y: 214, endPoint x: 666, endPoint y: 30, distance: 530.9
click at [168, 214] on span "No" at bounding box center [170, 210] width 9 height 11
click at [133, 175] on span "Yes" at bounding box center [129, 179] width 12 height 11
click at [127, 145] on span "Yes" at bounding box center [129, 148] width 12 height 11
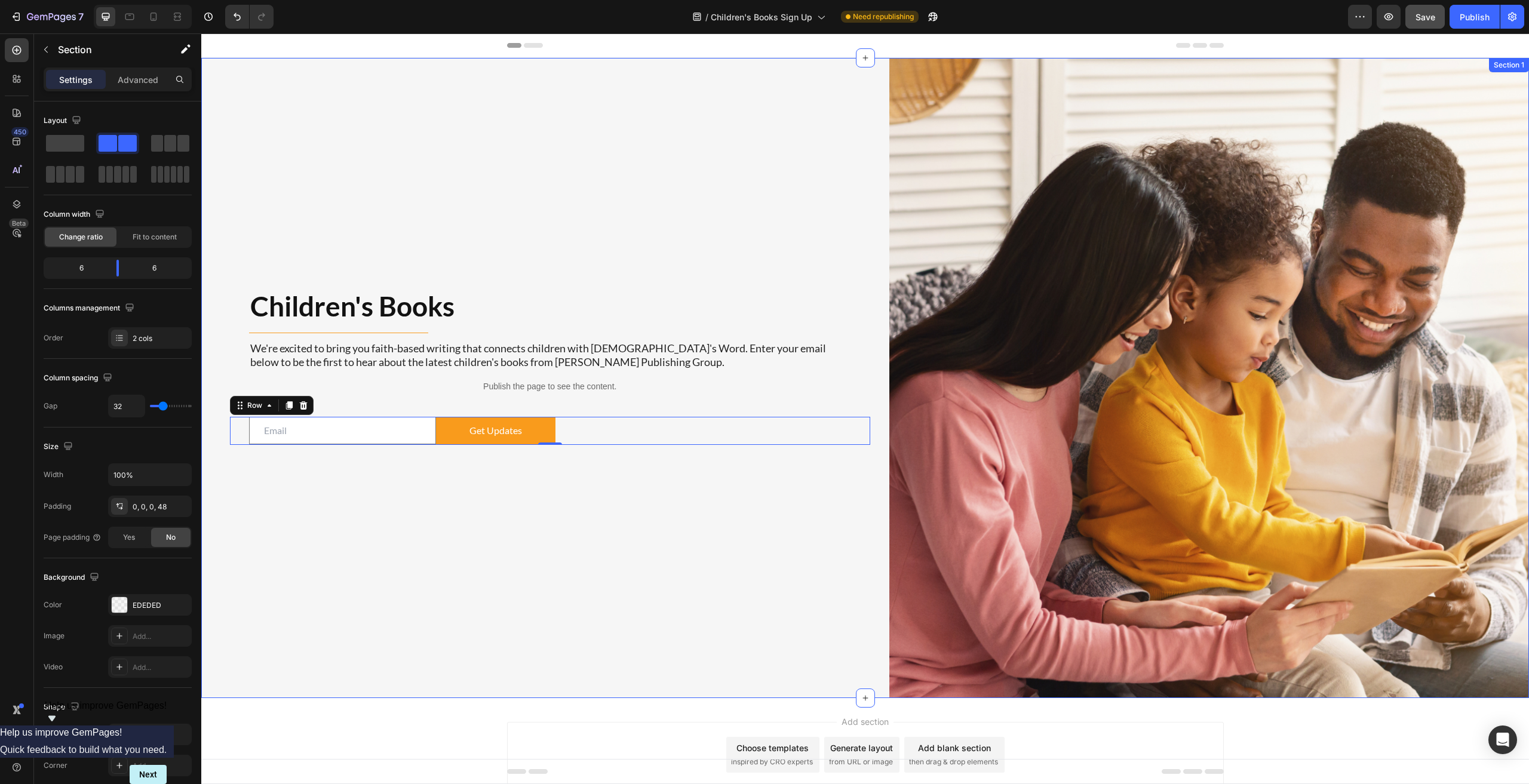
click at [306, 541] on div "Children's Books Heading Title Line We're excited to bring you faith-based writ…" at bounding box center [550, 378] width 640 height 640
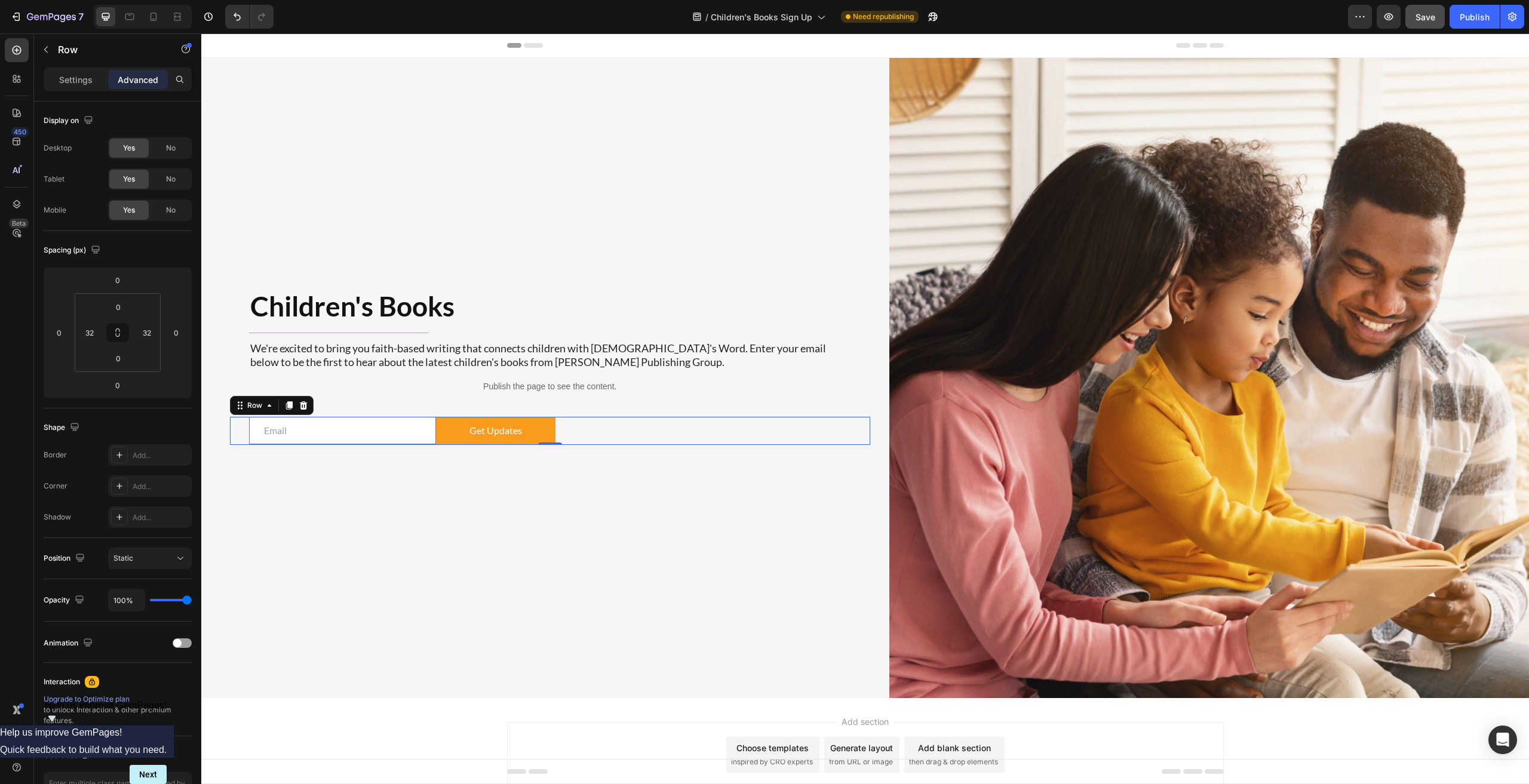
click at [231, 424] on div "Email Field Get Updates Submit Button Row 0" at bounding box center [550, 430] width 640 height 28
click at [172, 149] on span "No" at bounding box center [170, 148] width 9 height 11
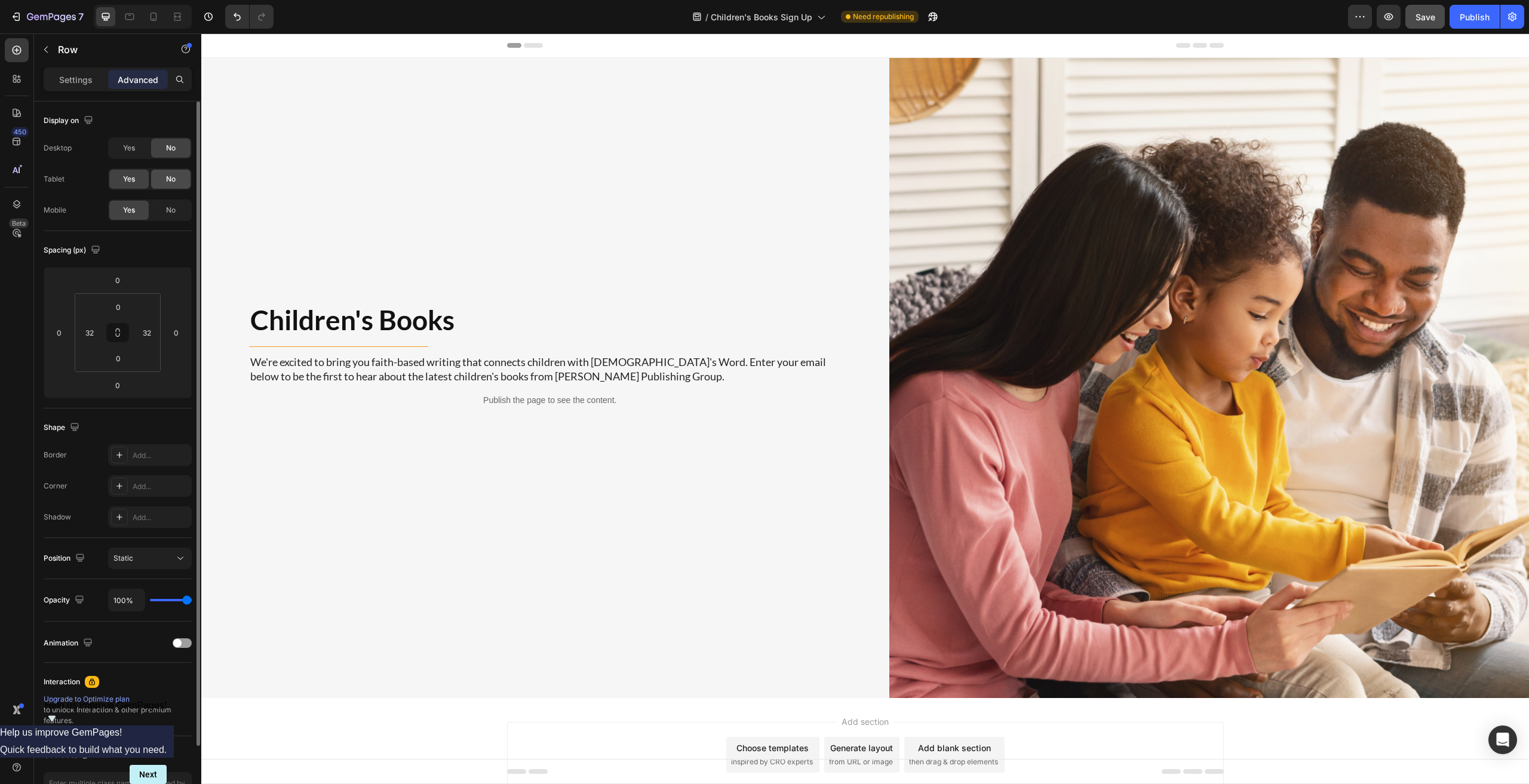
click at [171, 180] on span "No" at bounding box center [170, 179] width 9 height 11
click at [172, 213] on span "No" at bounding box center [170, 210] width 9 height 11
click at [126, 175] on span "Yes" at bounding box center [129, 179] width 12 height 11
click at [126, 148] on span "Yes" at bounding box center [129, 148] width 12 height 11
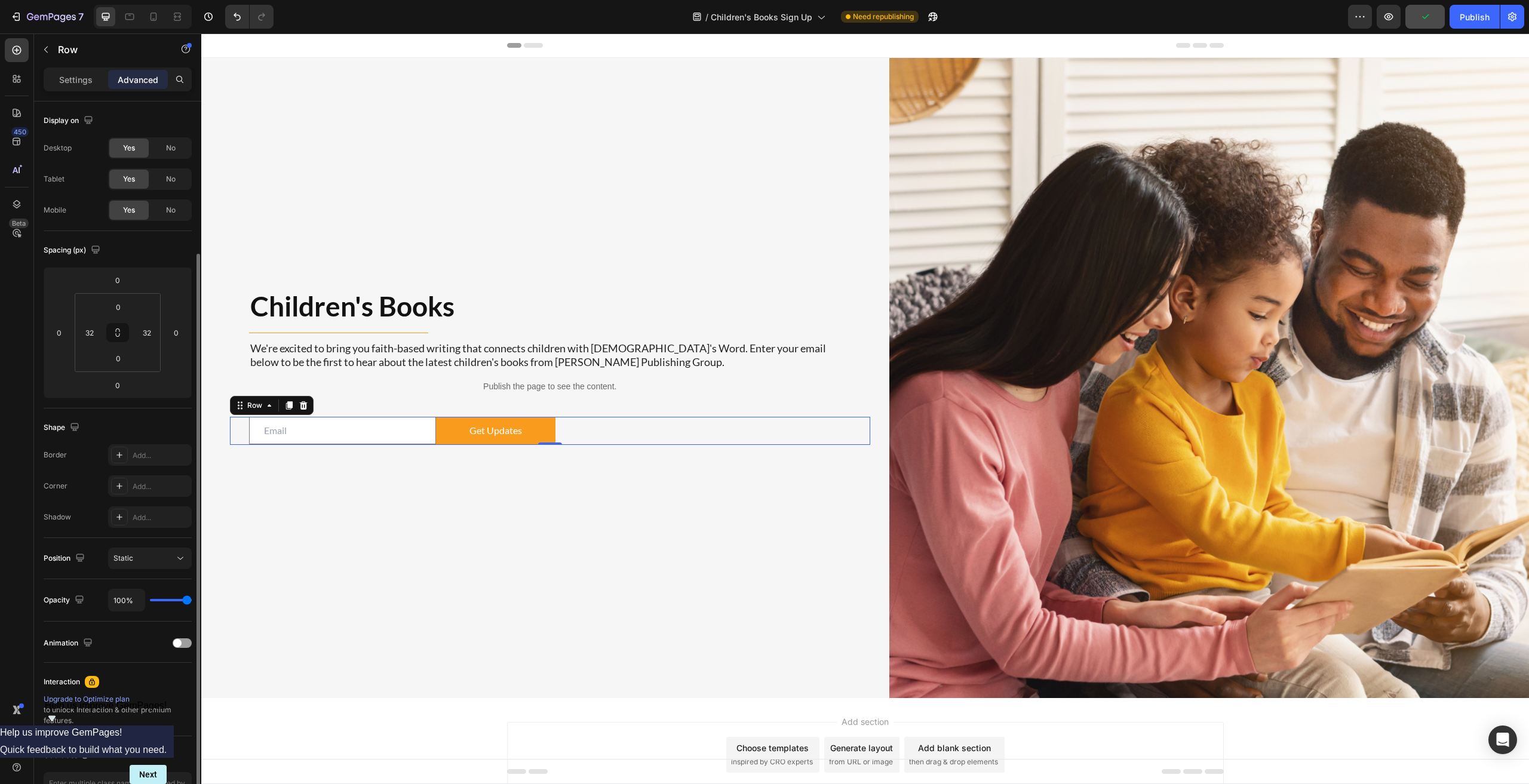
scroll to position [80, 0]
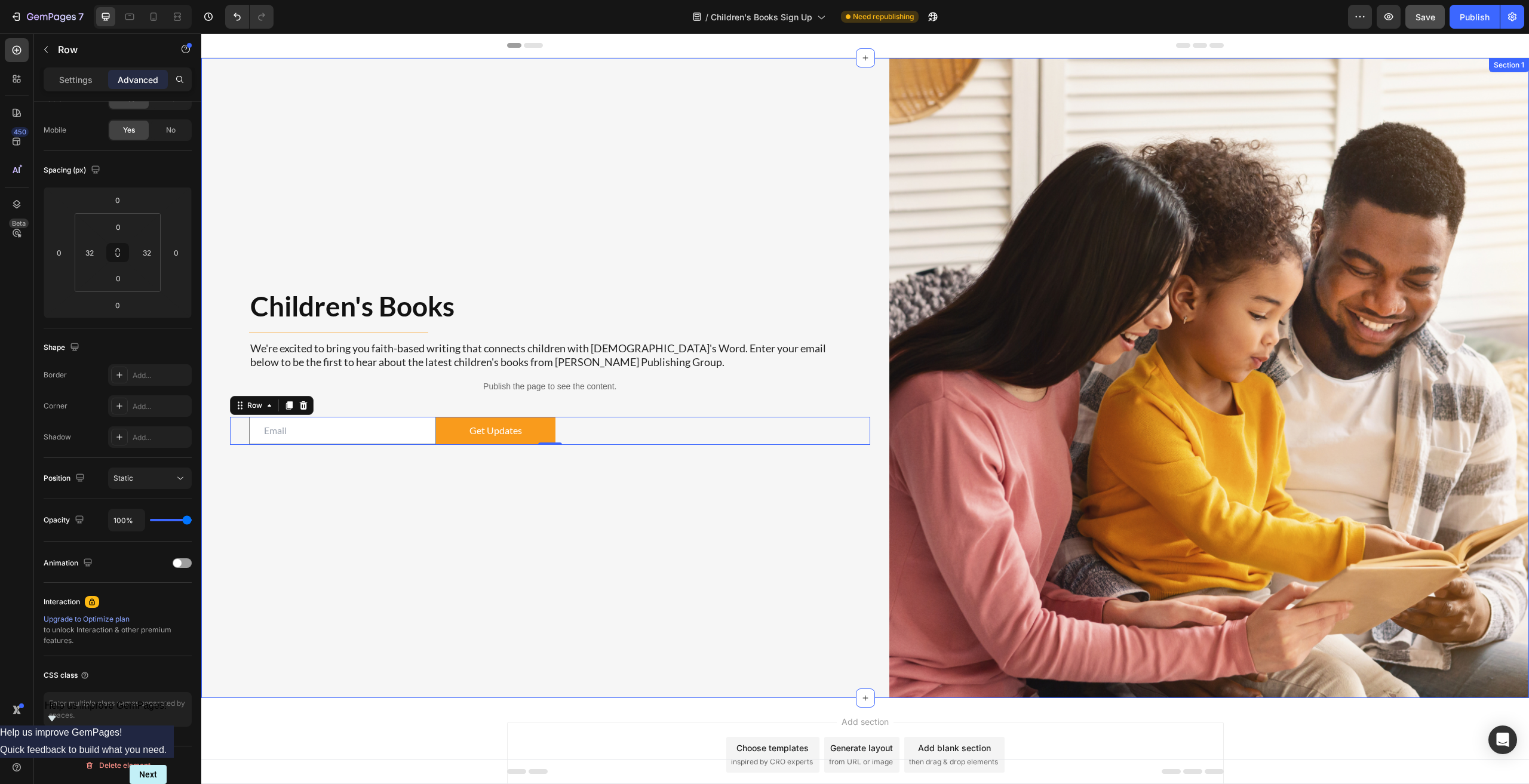
click at [381, 570] on div "Children's Books Heading Title Line We're excited to bring you faith-based writ…" at bounding box center [550, 378] width 640 height 640
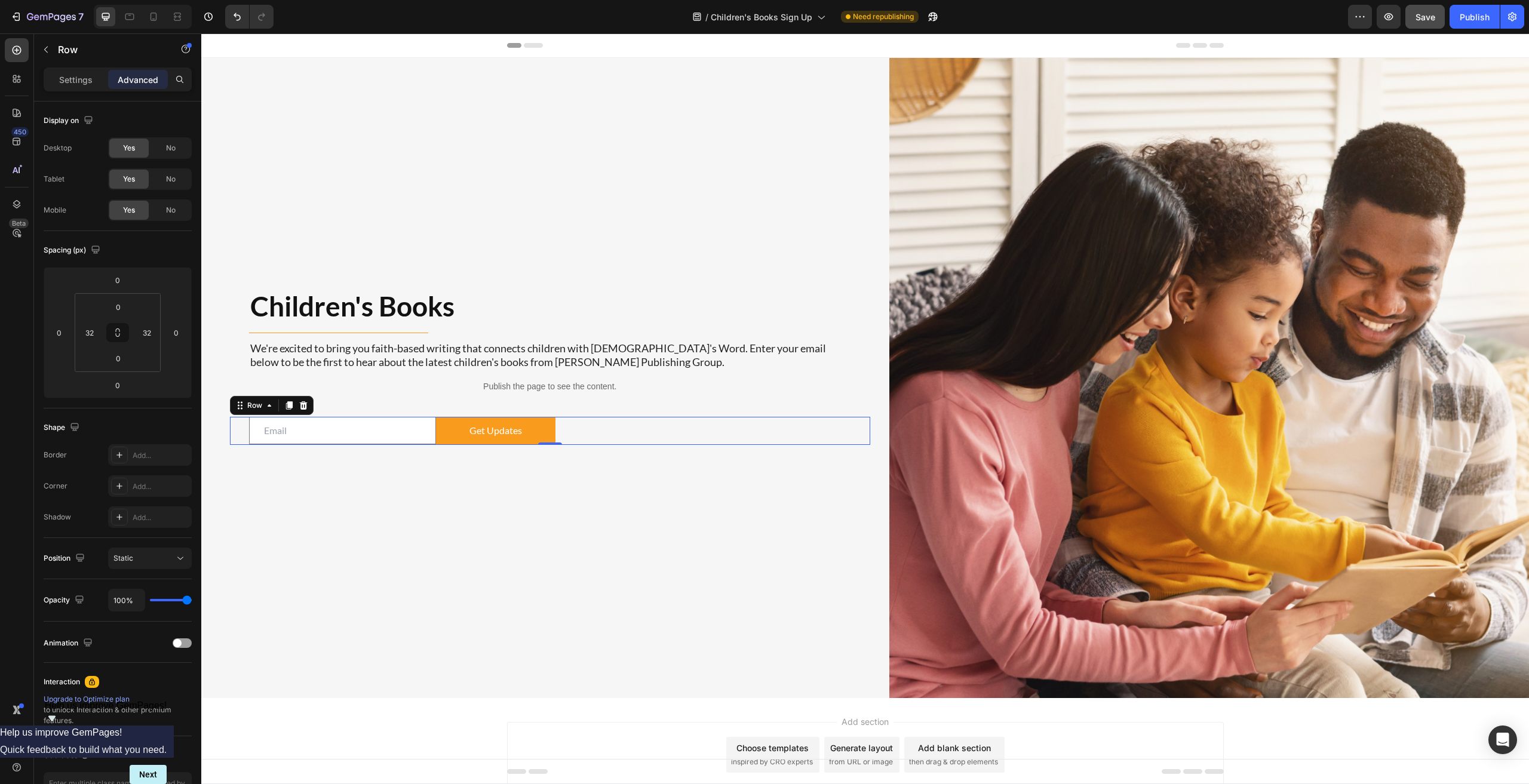
click at [238, 426] on div "Email Field Get Updates Submit Button Row 0" at bounding box center [550, 430] width 640 height 28
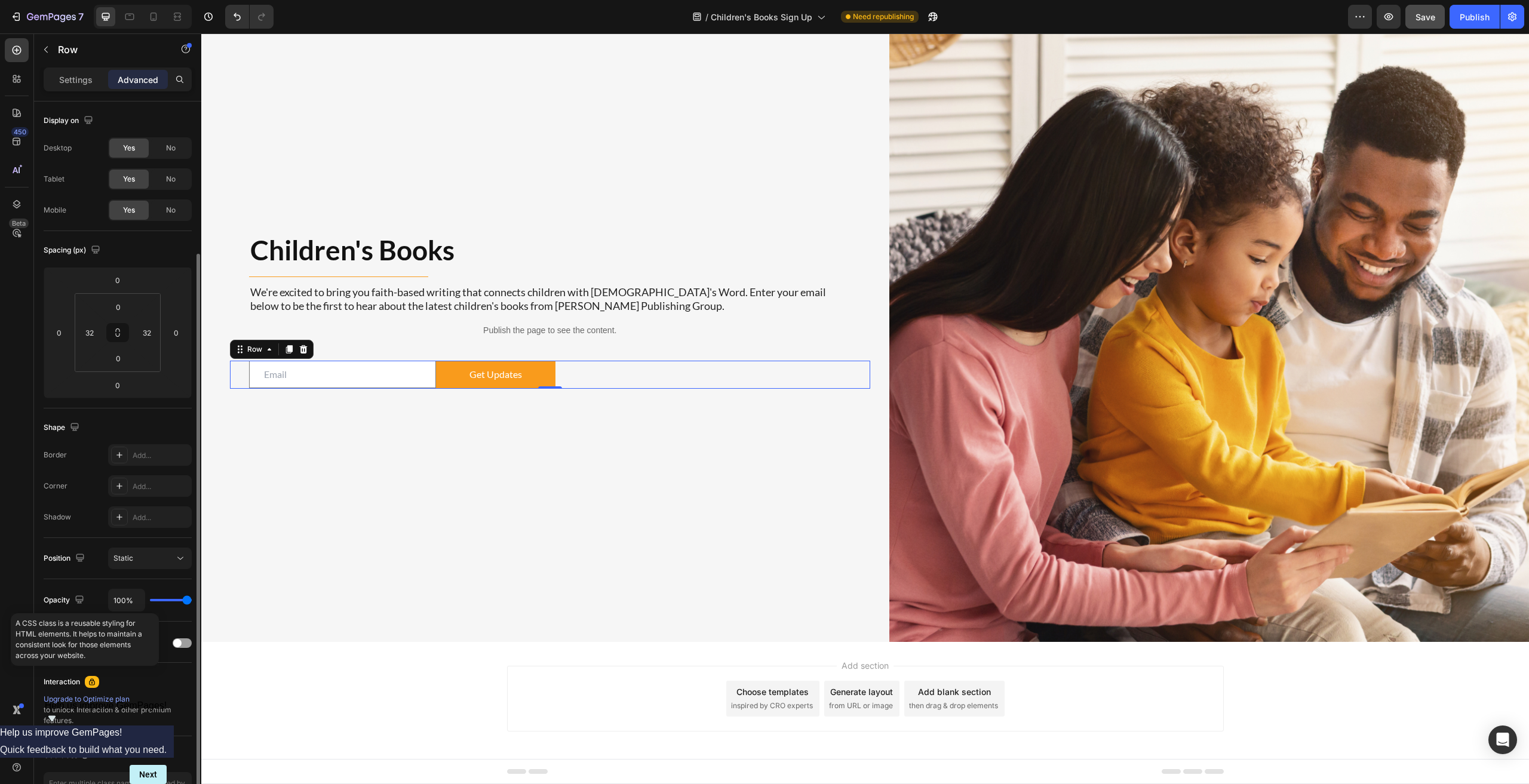
scroll to position [80, 0]
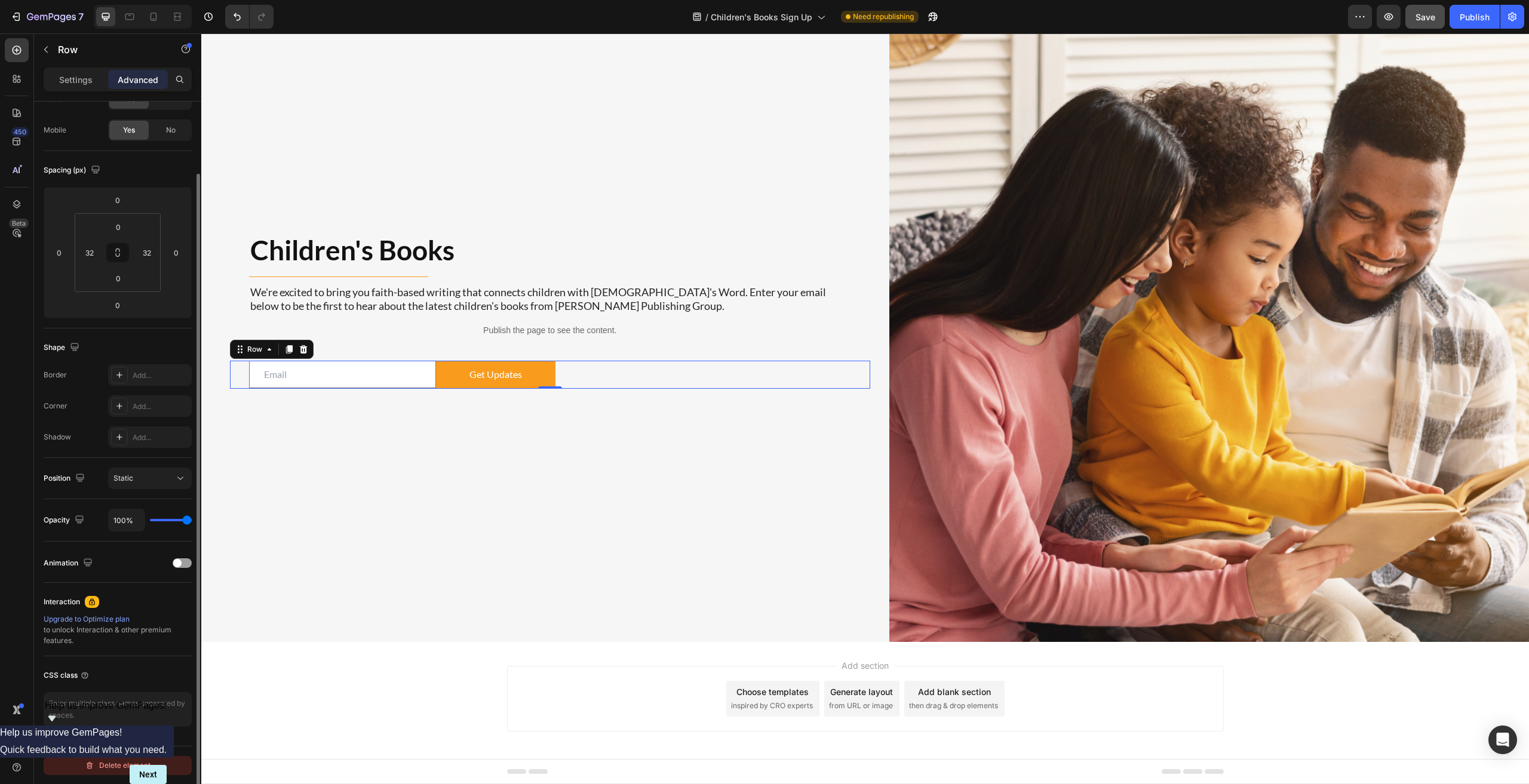
click at [107, 760] on div "Delete element" at bounding box center [117, 765] width 66 height 14
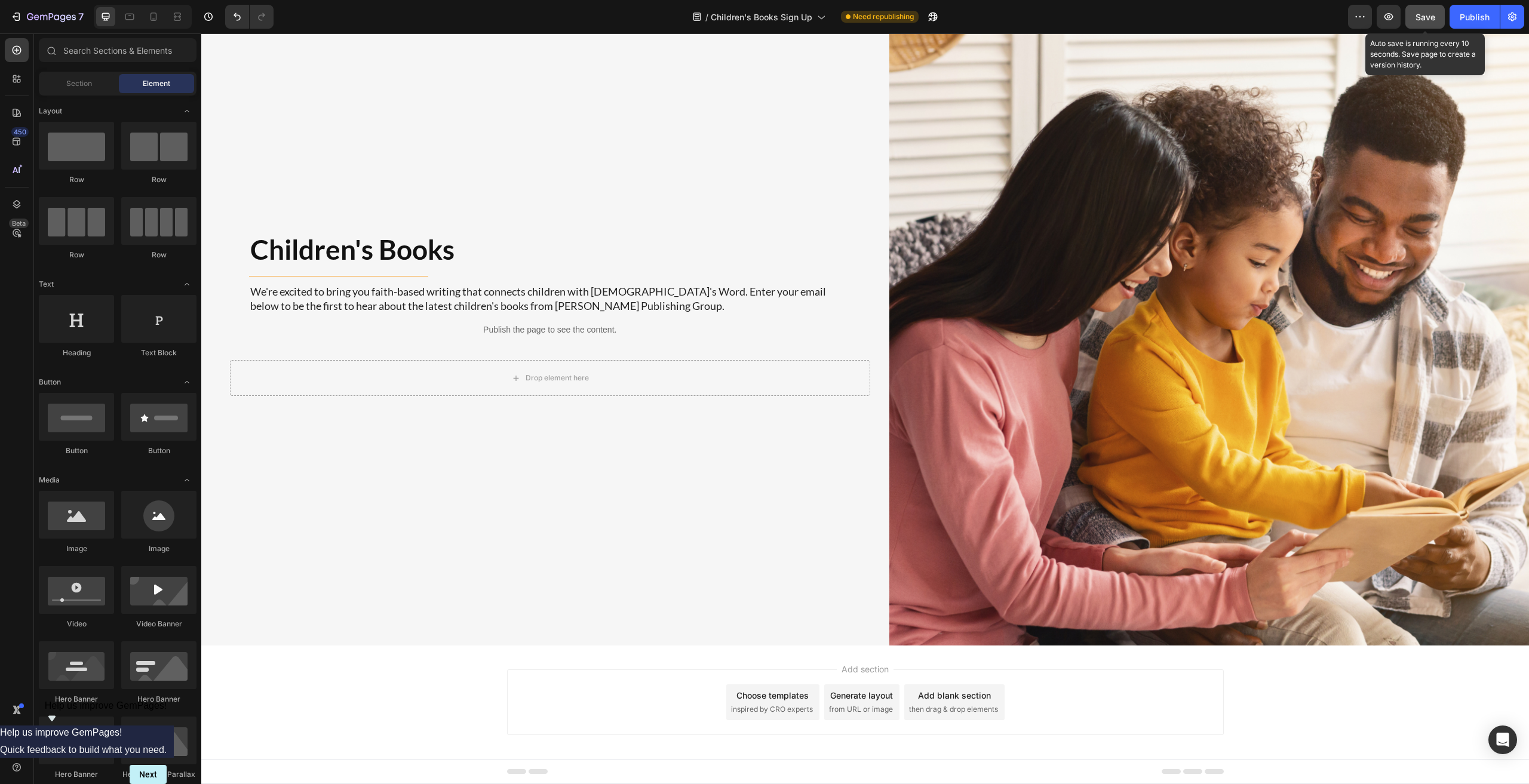
click at [771, 18] on span "Save" at bounding box center [1425, 17] width 20 height 10
